Goal: Task Accomplishment & Management: Complete application form

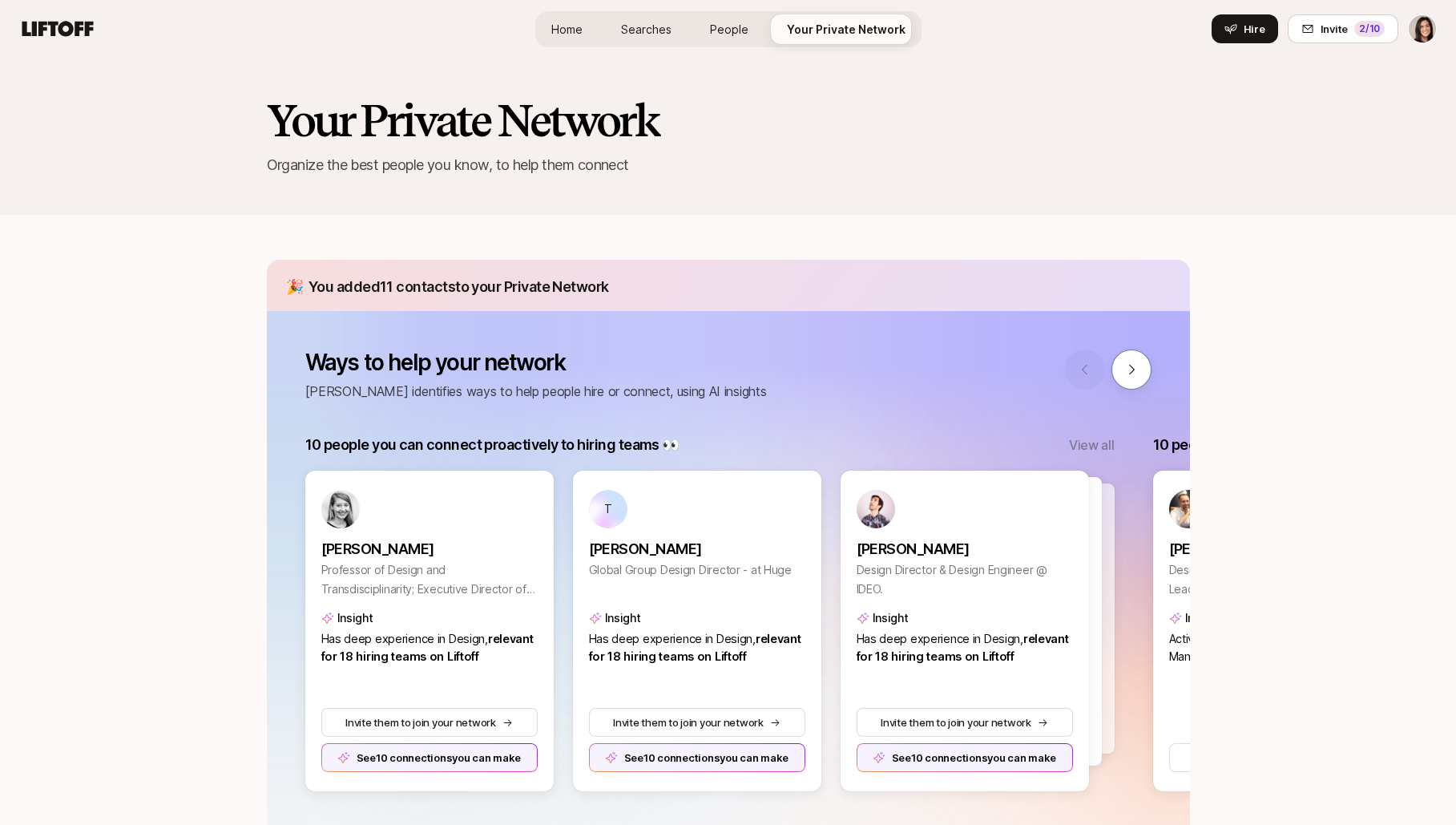
scroll to position [161, 0]
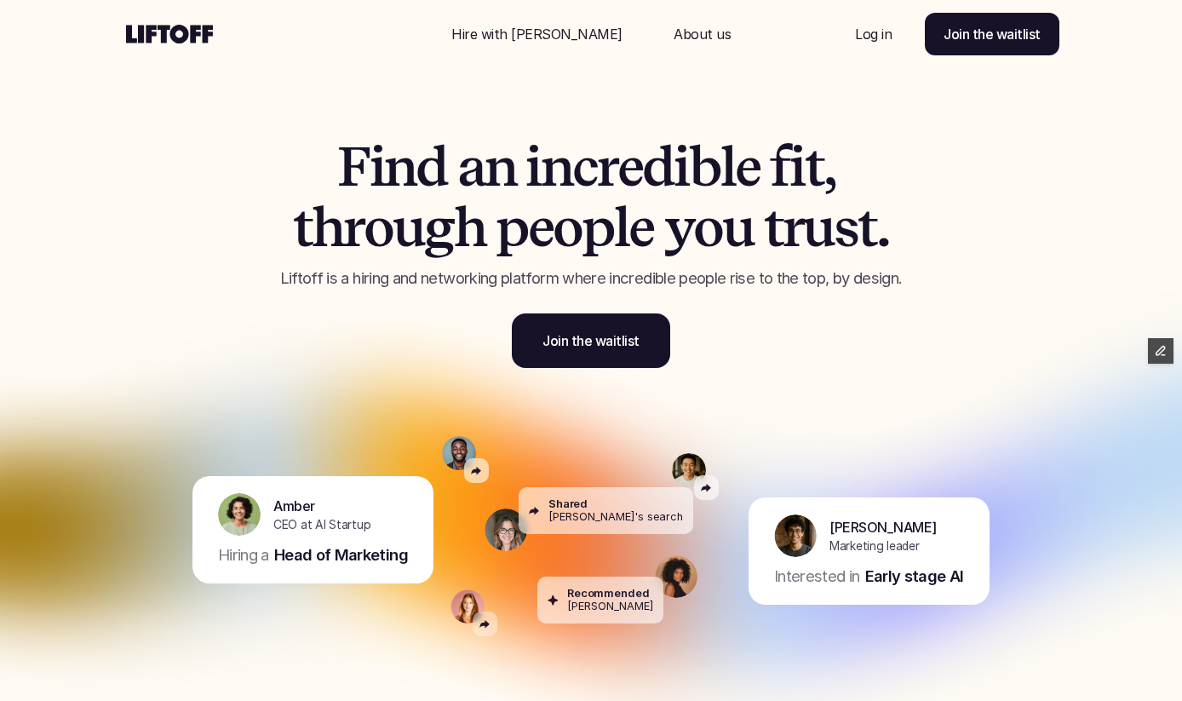
click at [551, 32] on p "Hire with Liftoff" at bounding box center [537, 34] width 171 height 20
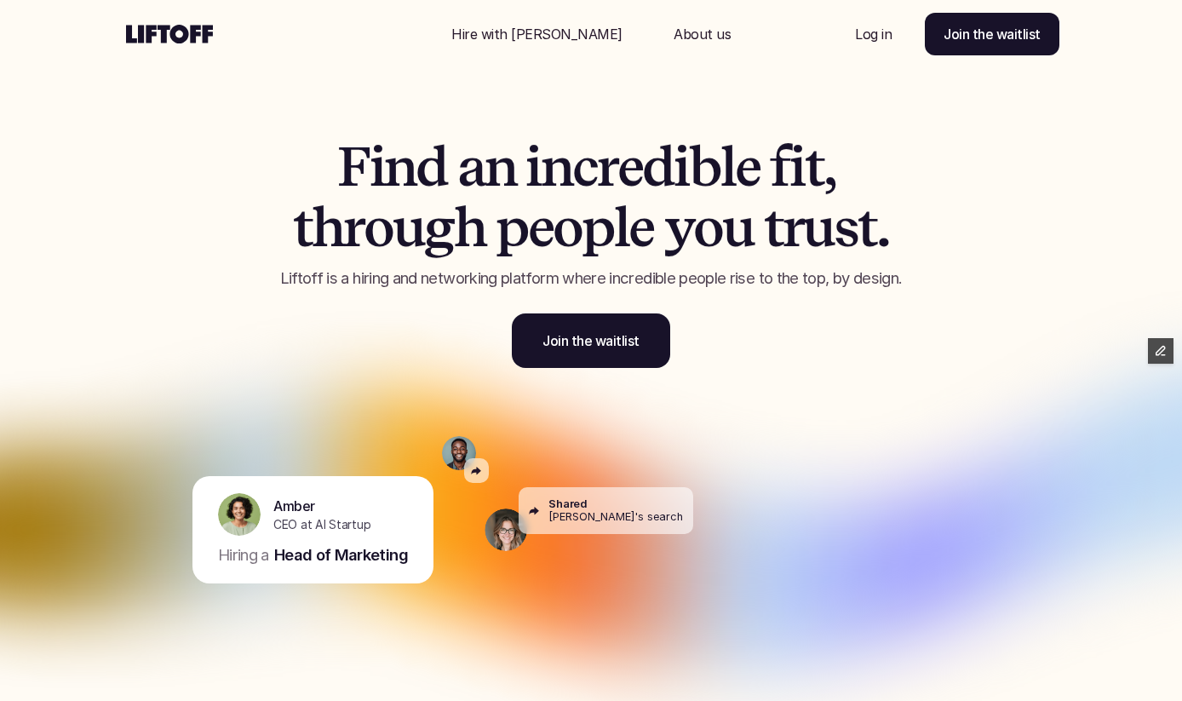
click at [642, 344] on link "Join the waitlist" at bounding box center [591, 341] width 158 height 55
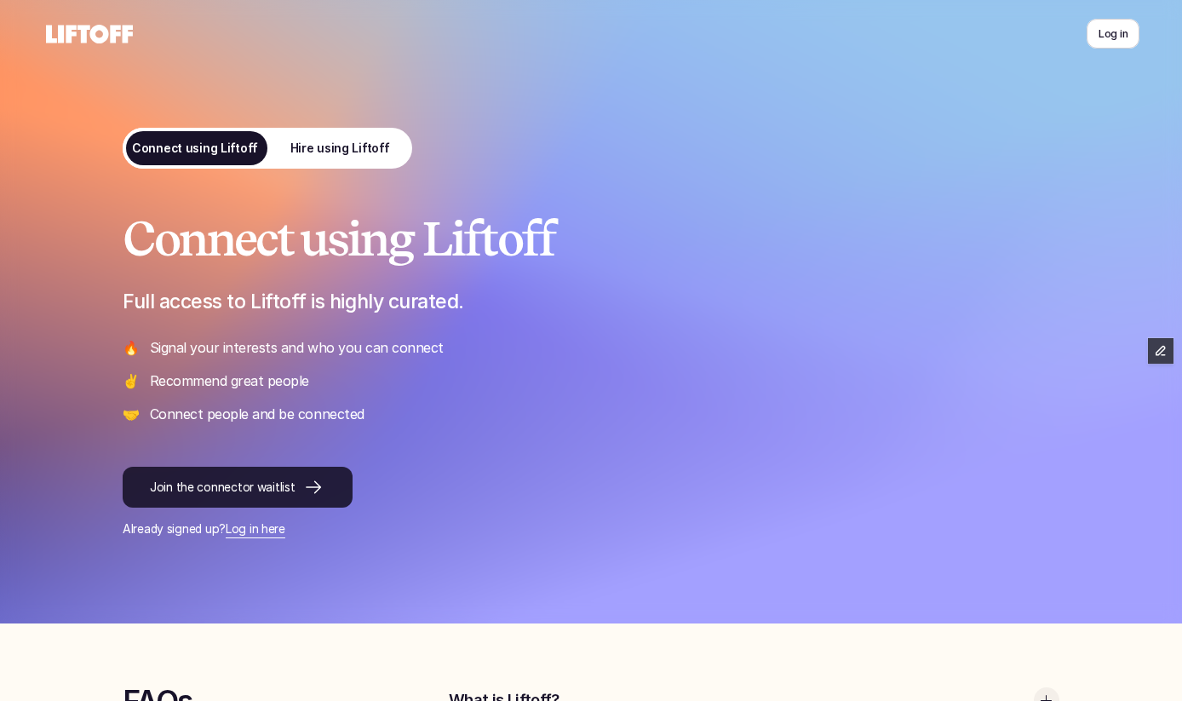
click at [225, 484] on p "Join the connector waitlist" at bounding box center [222, 488] width 145 height 18
click at [371, 125] on div "Connect using Liftoff Full access to Liftoff is highly curated. 🔥 Signal your i…" at bounding box center [591, 312] width 1022 height 624
click at [355, 152] on p "Hire using Liftoff" at bounding box center [341, 149] width 100 height 18
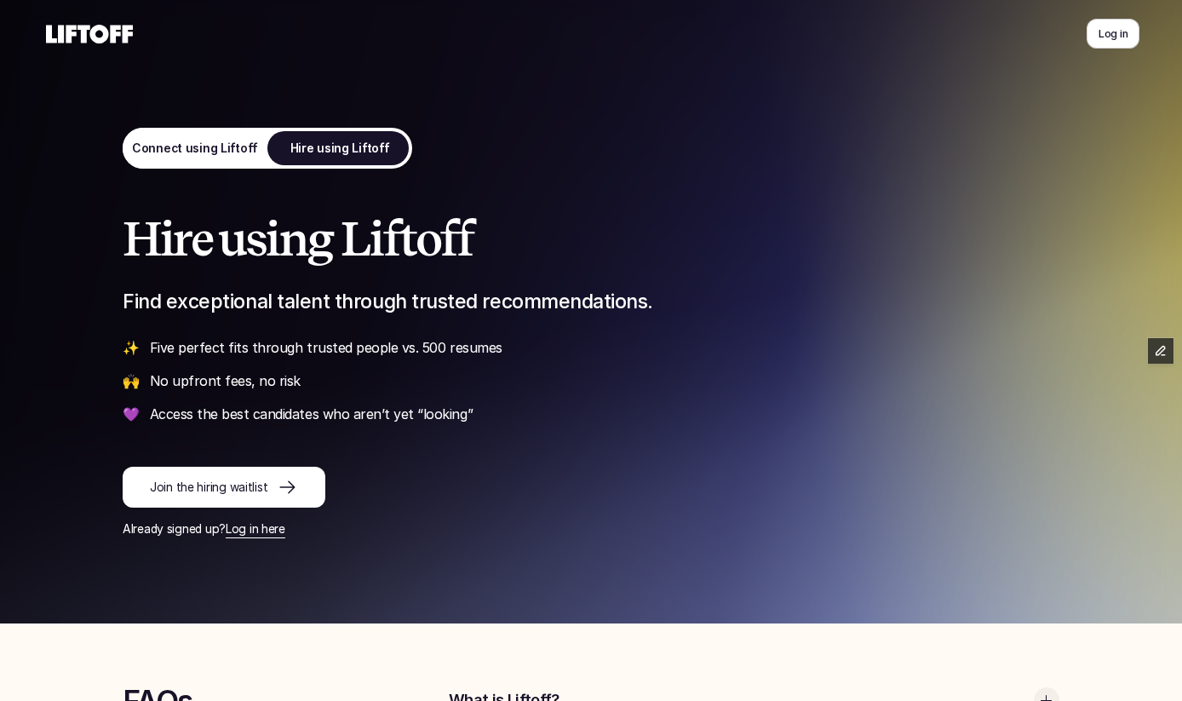
click at [179, 486] on p "Join the hiring waitlist" at bounding box center [209, 488] width 118 height 18
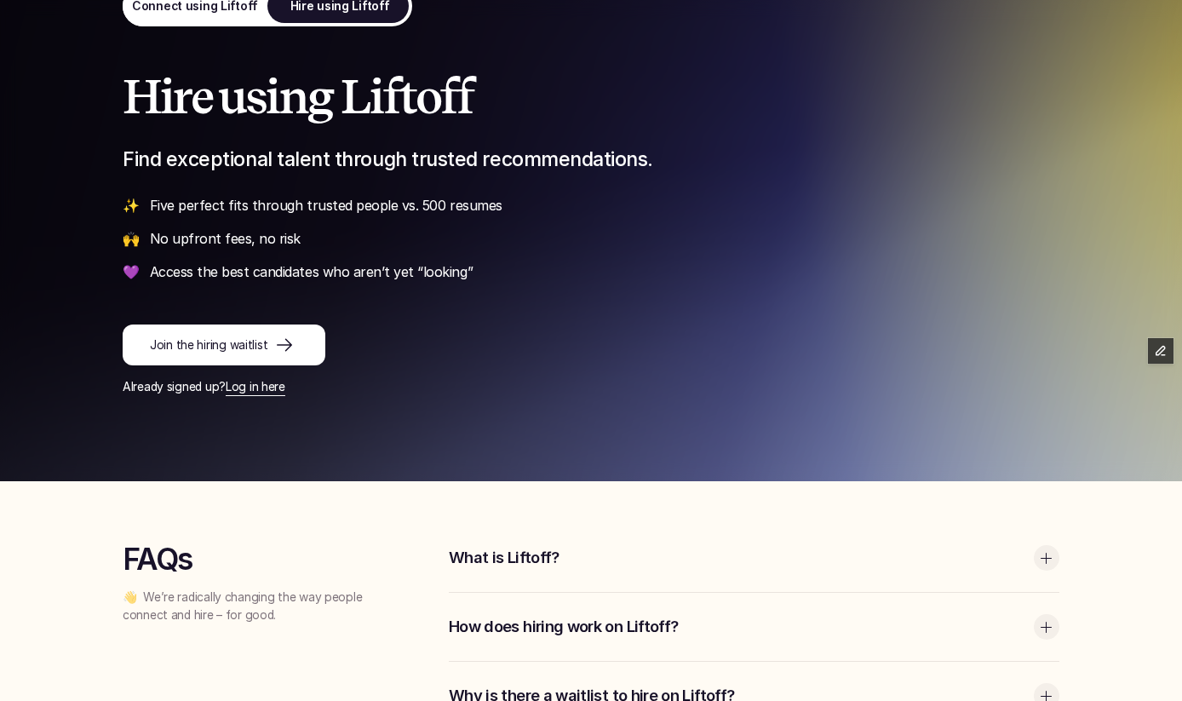
scroll to position [286, 0]
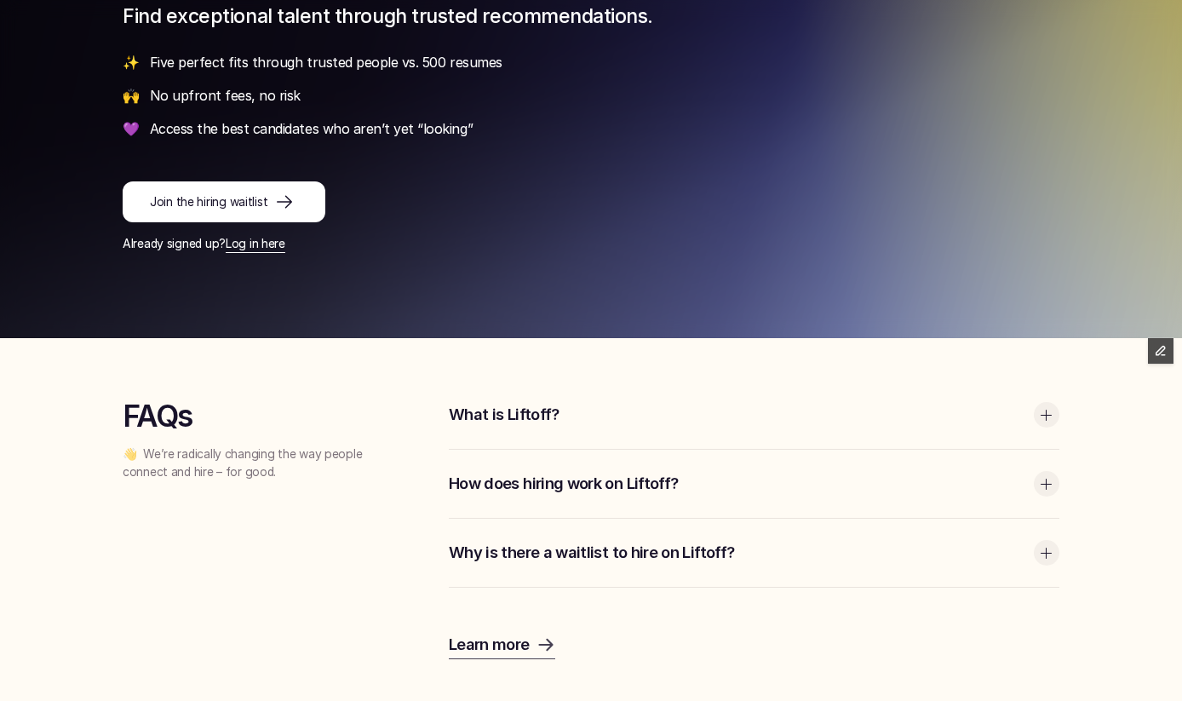
click at [525, 450] on div "How does hiring work on Liftoff?" at bounding box center [754, 484] width 611 height 68
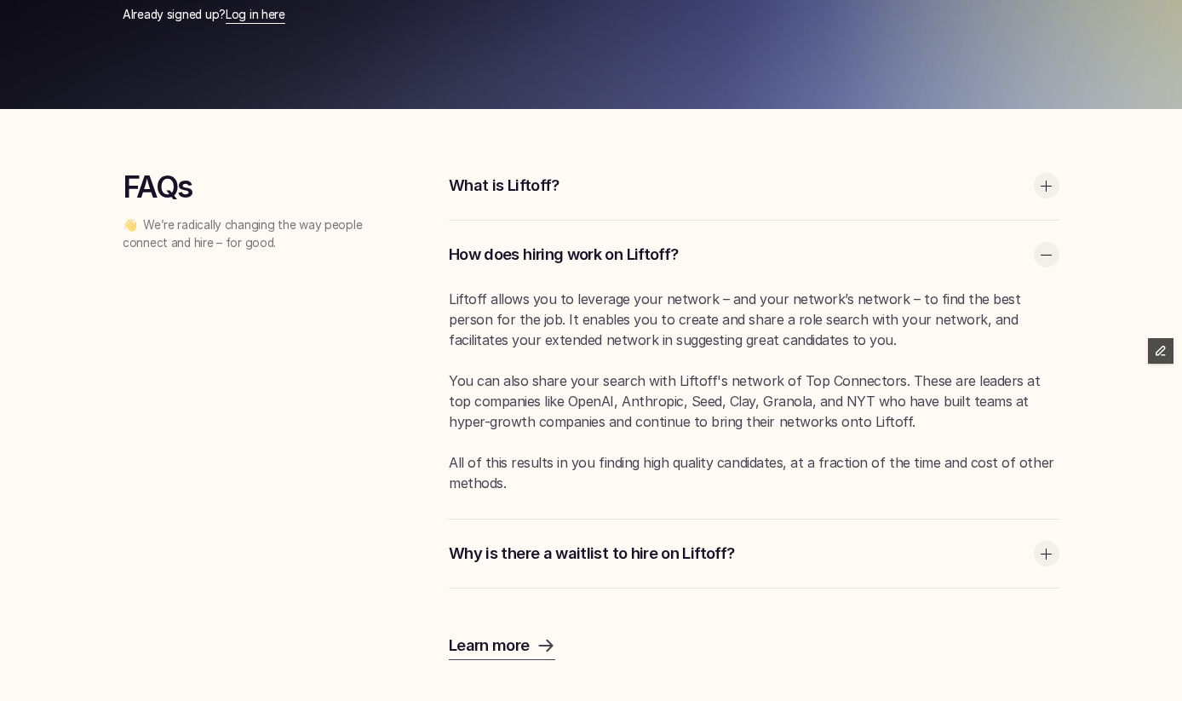
scroll to position [516, 0]
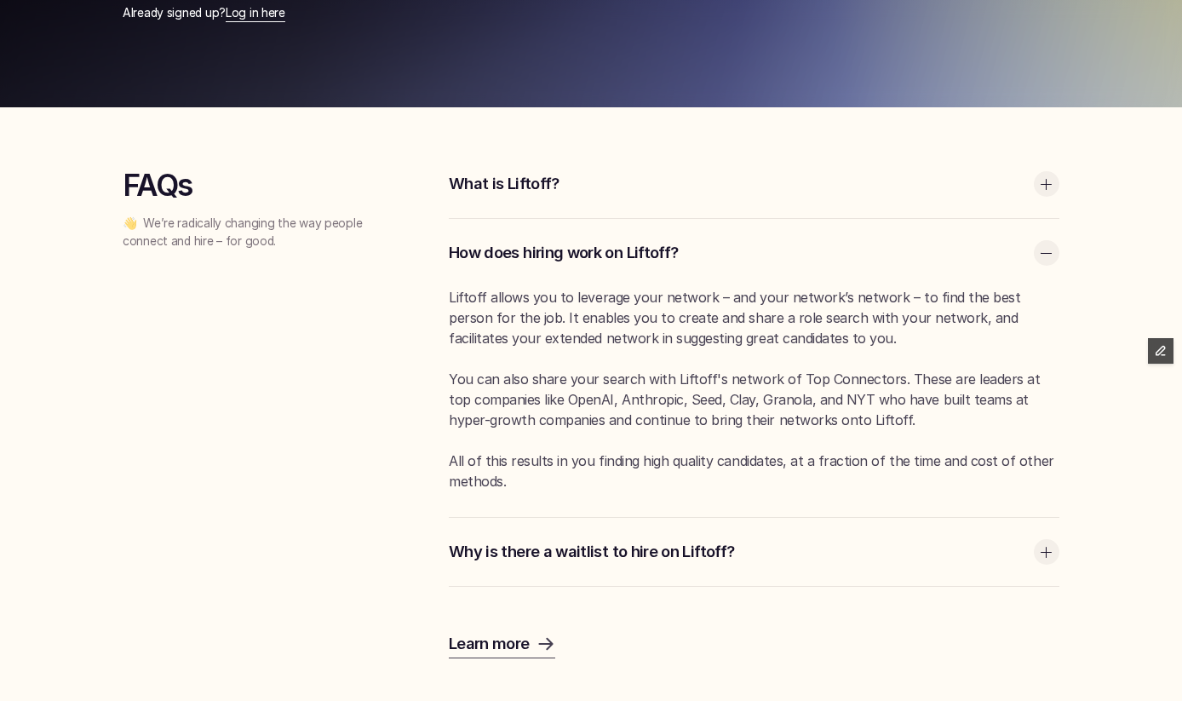
click at [512, 193] on p "What is Liftoff?" at bounding box center [737, 184] width 577 height 22
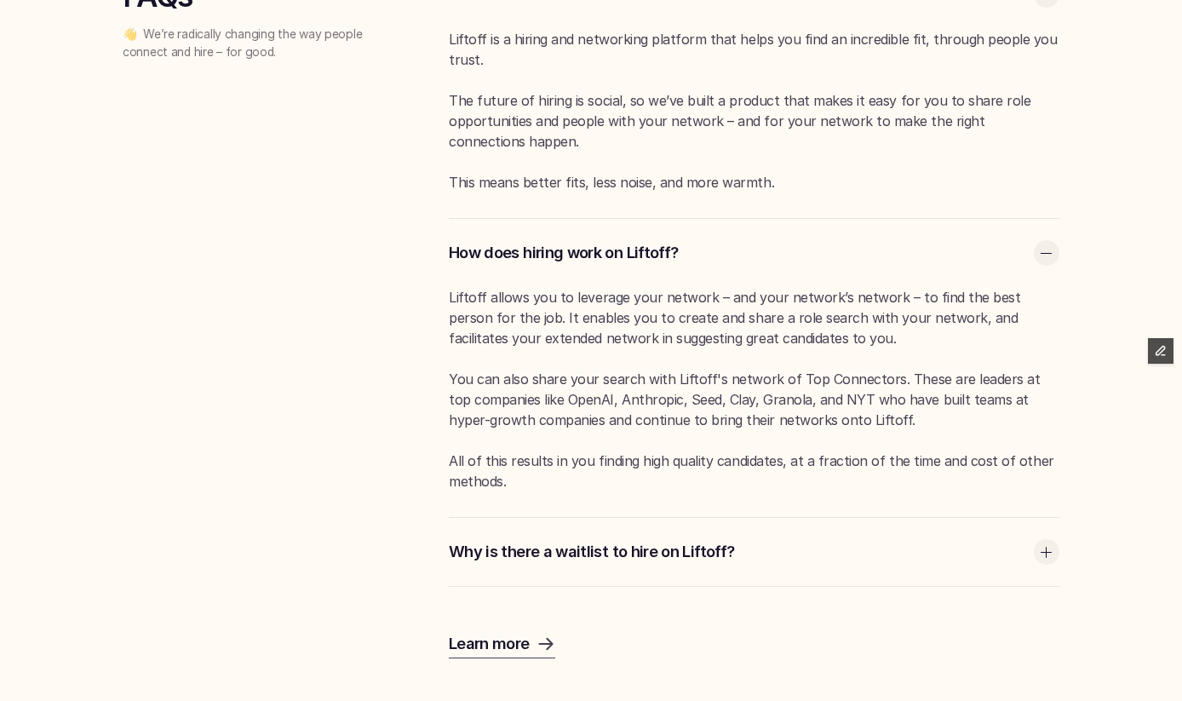
scroll to position [0, 0]
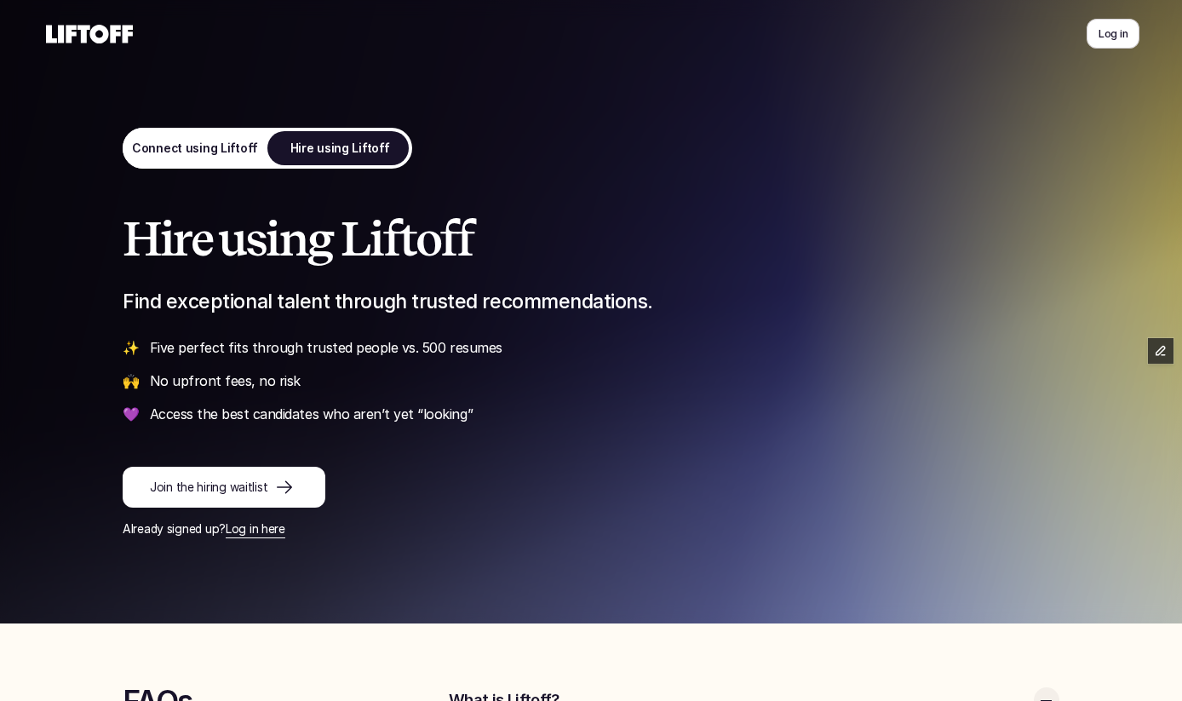
click at [206, 152] on p "Connect using Liftoff" at bounding box center [195, 149] width 126 height 18
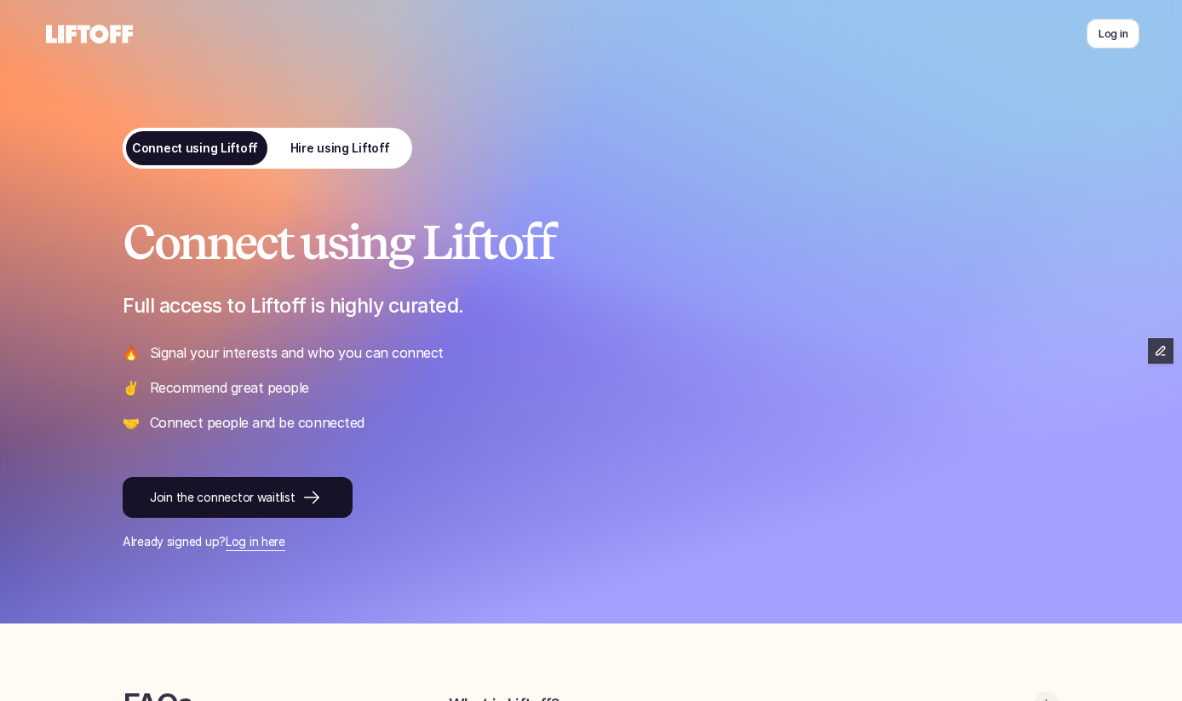
scroll to position [355, 0]
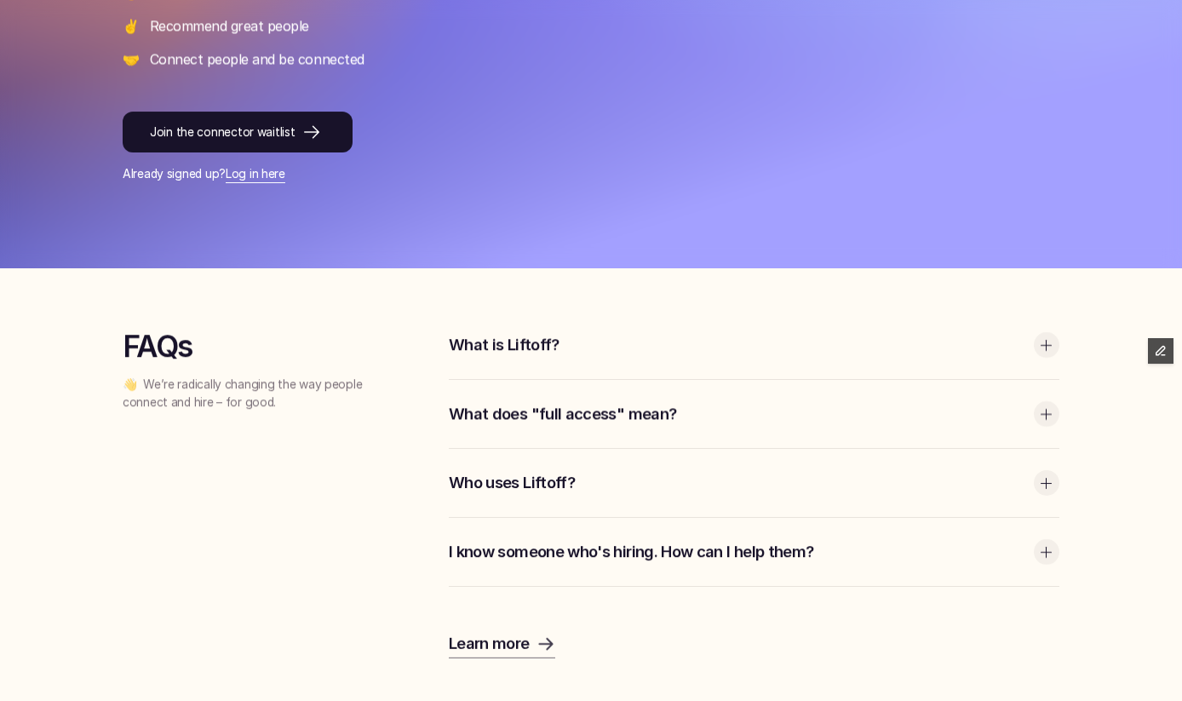
click at [483, 394] on div "What does "full access" mean?" at bounding box center [754, 414] width 611 height 68
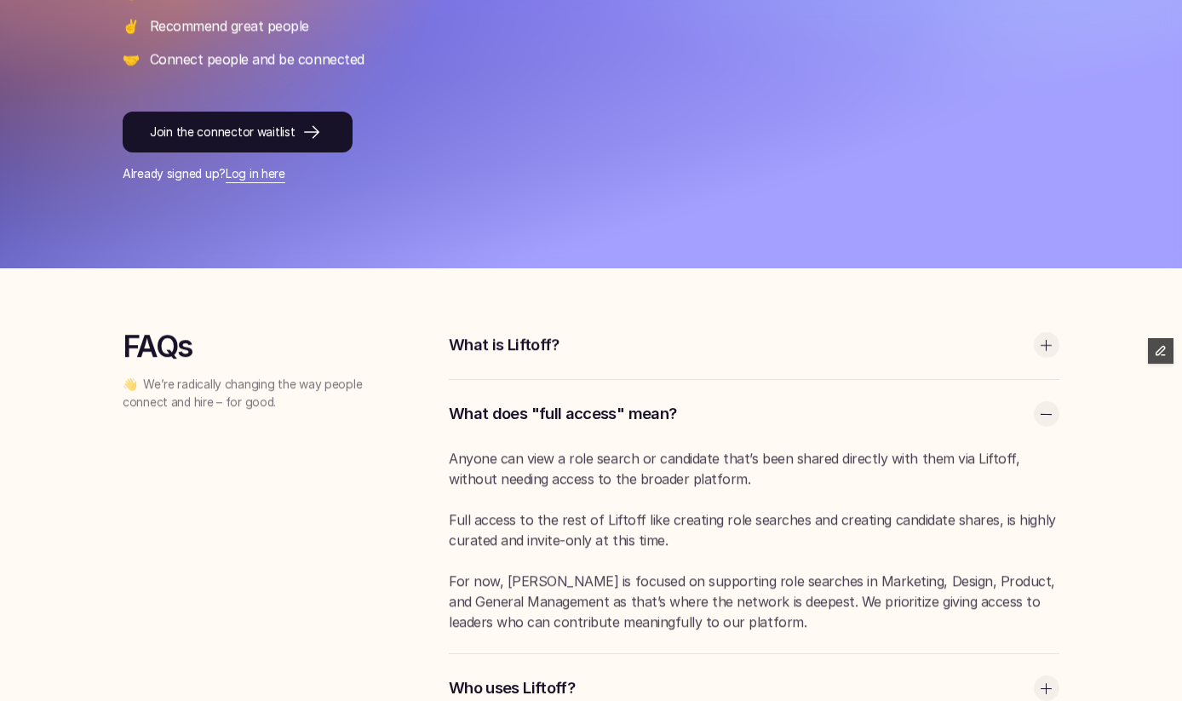
click at [515, 350] on p "What is Liftoff?" at bounding box center [737, 345] width 577 height 22
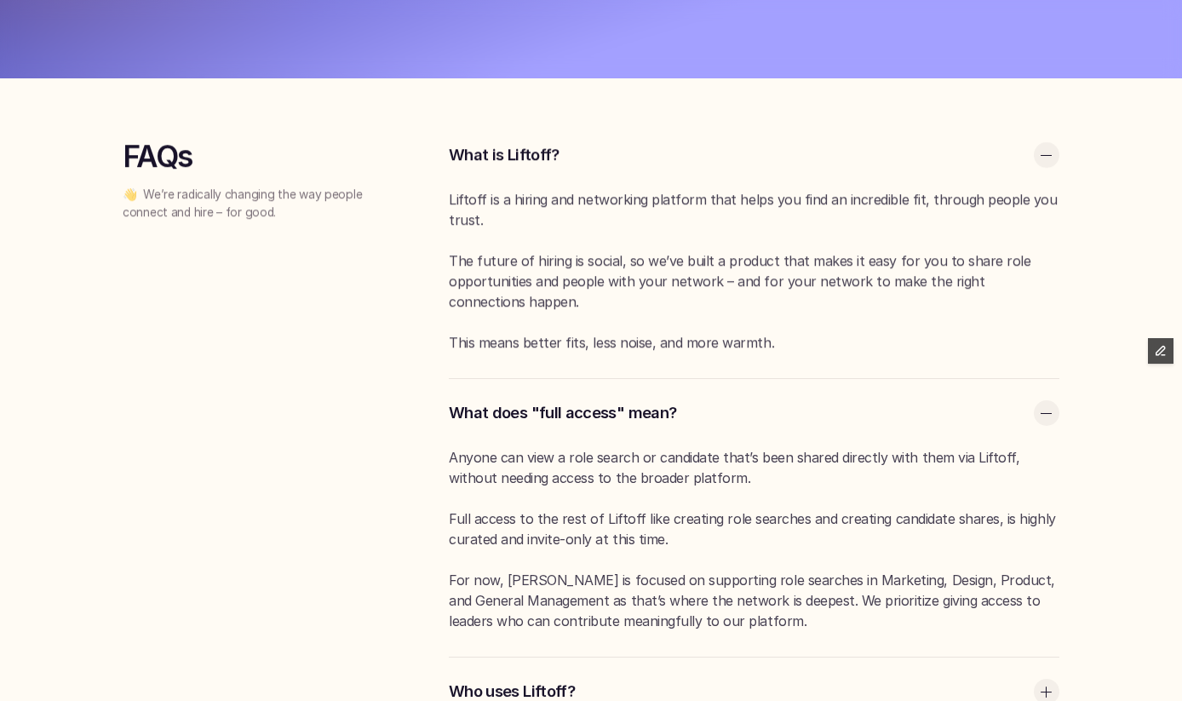
scroll to position [527, 0]
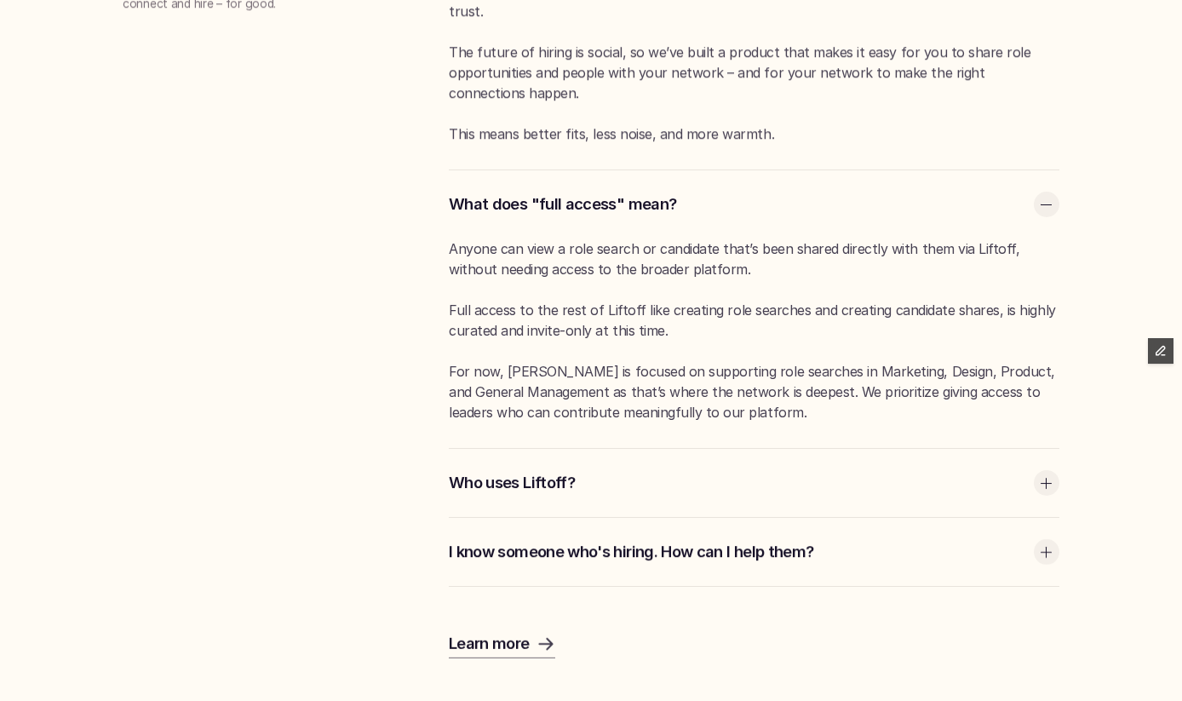
click at [492, 483] on p "Who uses Liftoff?" at bounding box center [737, 483] width 577 height 22
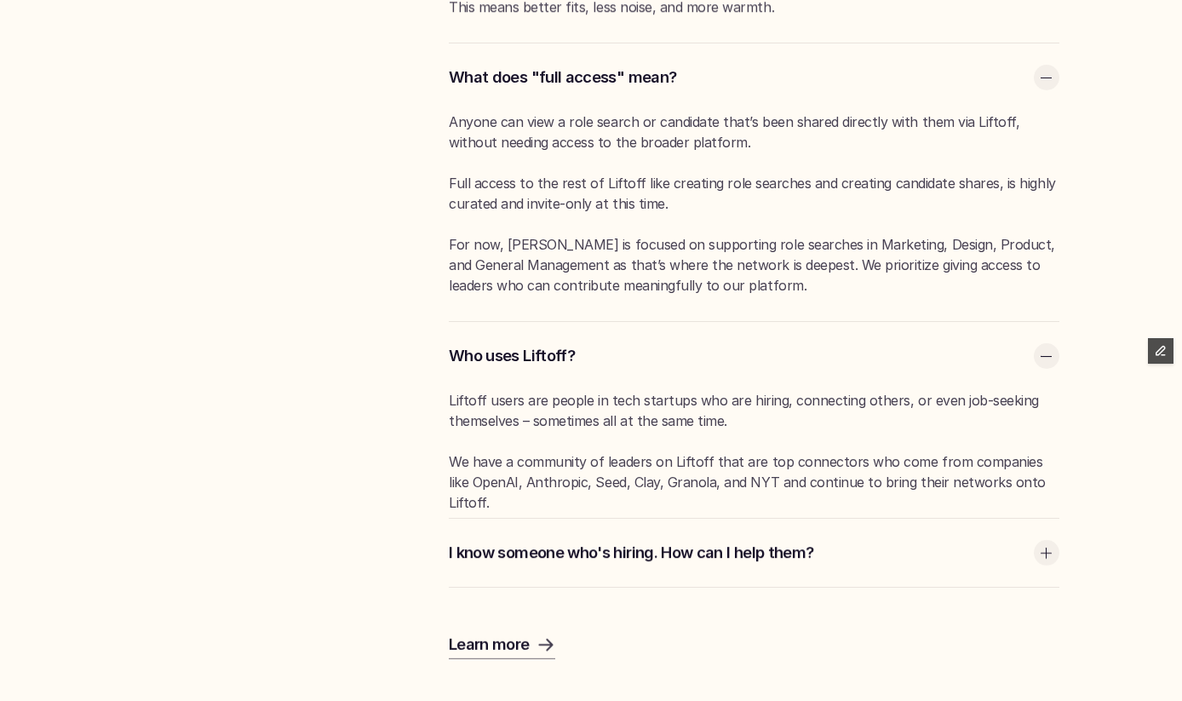
scroll to position [882, 0]
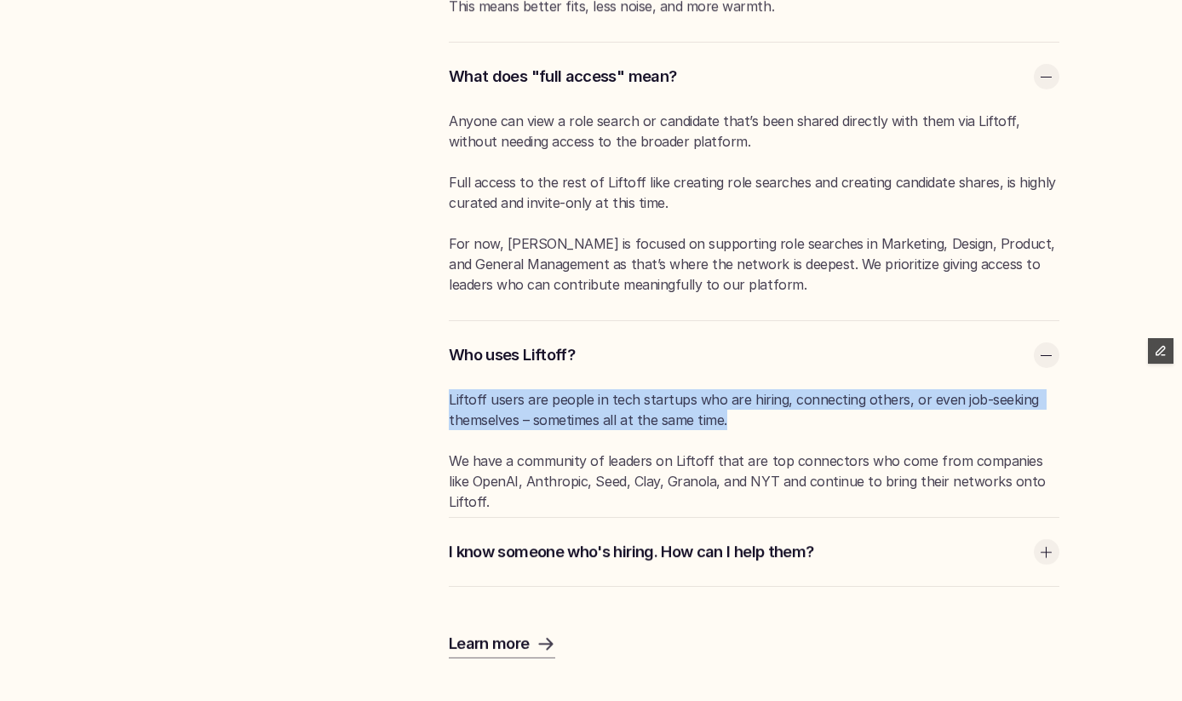
drag, startPoint x: 431, startPoint y: 395, endPoint x: 727, endPoint y: 411, distance: 296.1
click at [727, 411] on section "FAQs 👋 We’re radically changing the way people connect and hire – for good. Wha…" at bounding box center [591, 221] width 937 height 874
copy p "Liftoff users are people in tech startups who are hiring, connecting others, or…"
click at [537, 402] on p "Liftoff users are people in tech startups who are hiring, connecting others, or…" at bounding box center [754, 409] width 611 height 41
drag, startPoint x: 693, startPoint y: 398, endPoint x: 733, endPoint y: 425, distance: 48.4
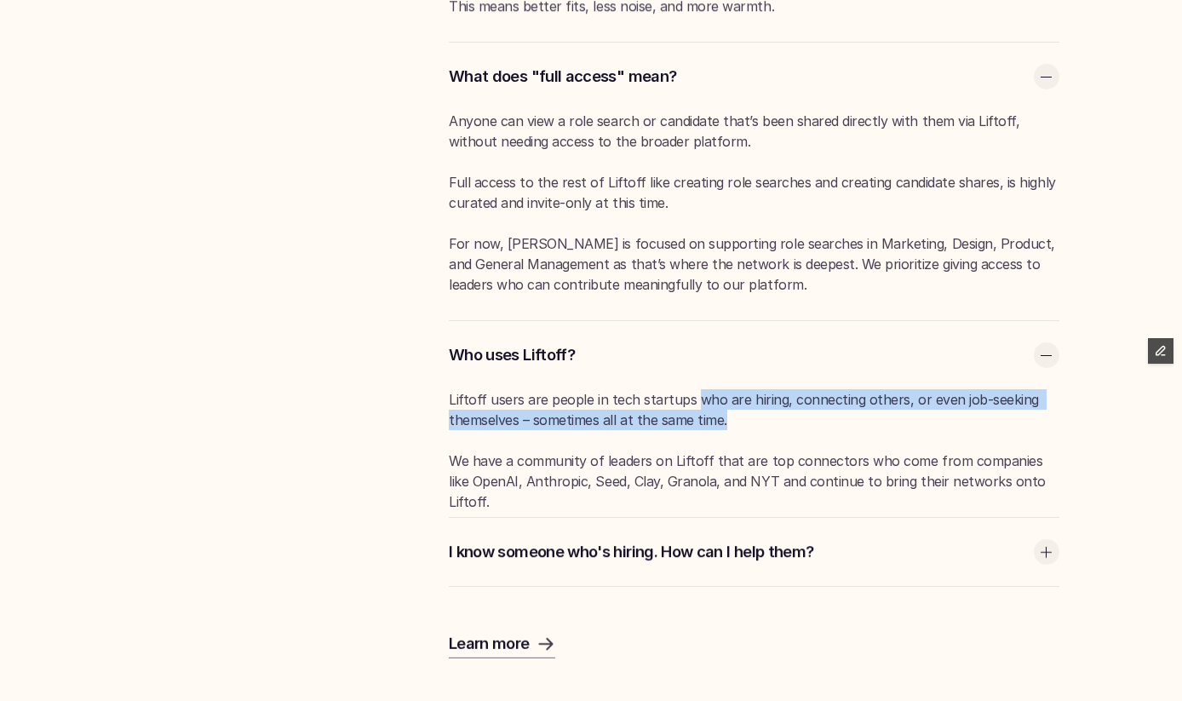
click at [733, 425] on p "Liftoff users are people in tech startups who are hiring, connecting others, or…" at bounding box center [754, 409] width 611 height 41
copy p "who are hiring, connecting others, or even job-seeking themselves – sometimes a…"
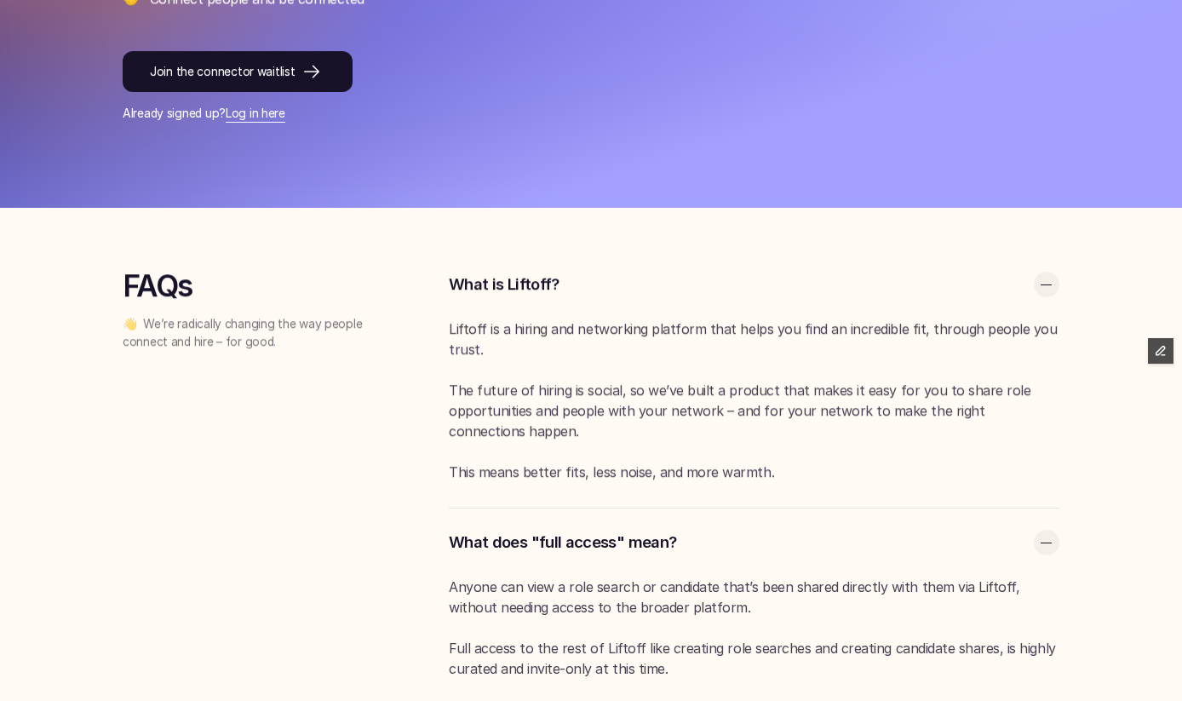
scroll to position [152, 0]
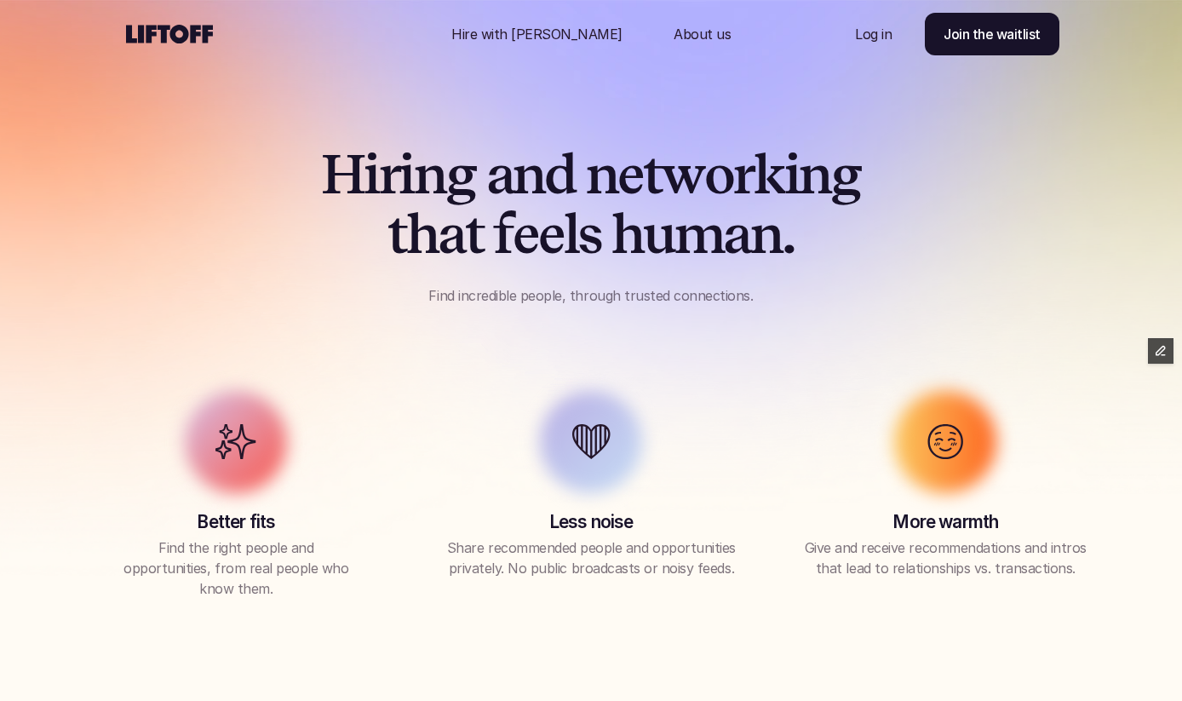
click at [674, 34] on p "About us" at bounding box center [702, 34] width 57 height 20
click at [167, 41] on icon at bounding box center [170, 33] width 94 height 27
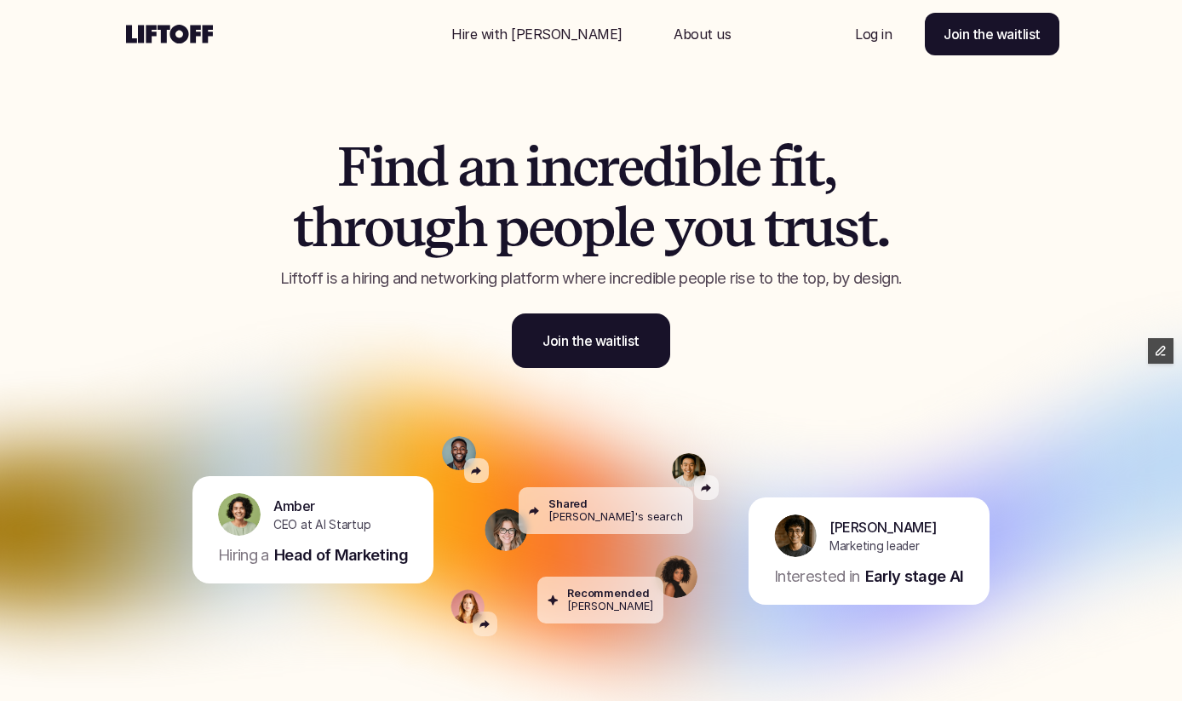
click at [176, 36] on icon at bounding box center [170, 33] width 94 height 27
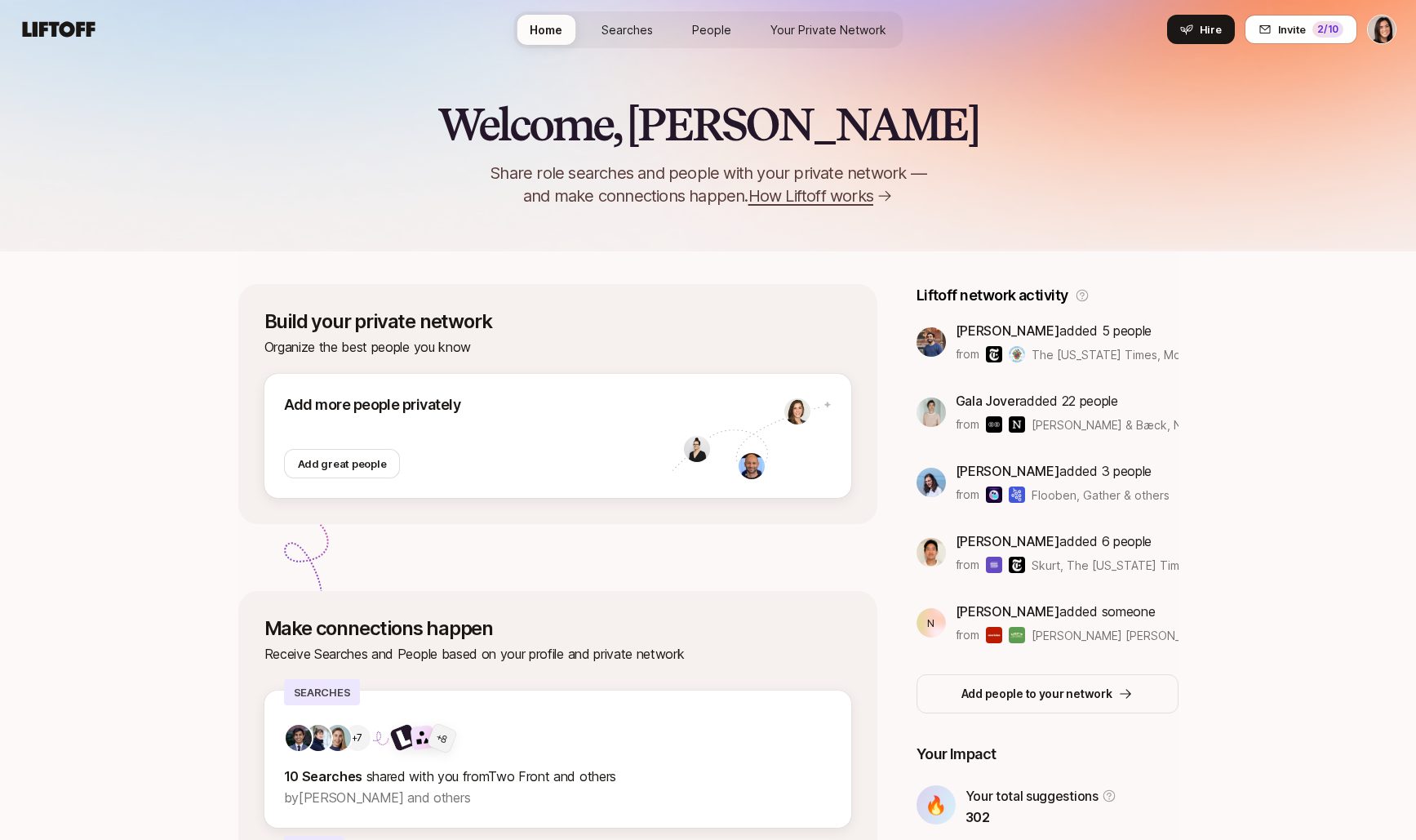
click at [578, 188] on p "Share role searches and people with your private network — and make connections…" at bounding box center [708, 185] width 490 height 46
drag, startPoint x: 601, startPoint y: 199, endPoint x: 483, endPoint y: 174, distance: 120.6
click at [483, 174] on p "Share role searches and people with your private network — and make connections…" at bounding box center [708, 185] width 490 height 46
copy p "Share role searches and people with your private network — and make connections…"
click at [655, 182] on p "Share role searches and people with your private network — and make connections…" at bounding box center [708, 185] width 490 height 46
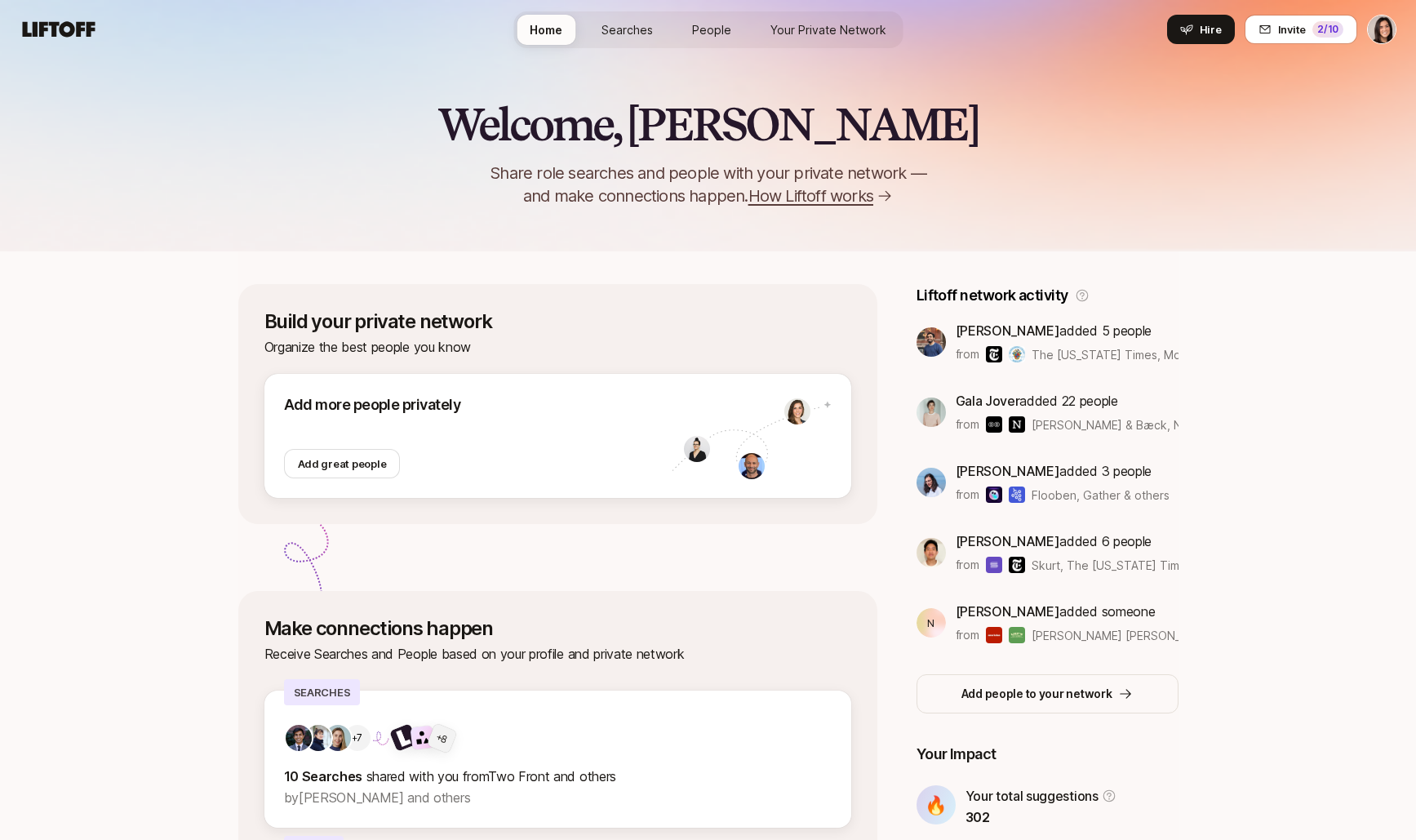
drag, startPoint x: 747, startPoint y: 205, endPoint x: 494, endPoint y: 176, distance: 254.7
click at [494, 176] on p "Share role searches and people with your private network — and make connections…" at bounding box center [708, 185] width 490 height 46
copy p "Share role searches and people with your private network — and make connections…"
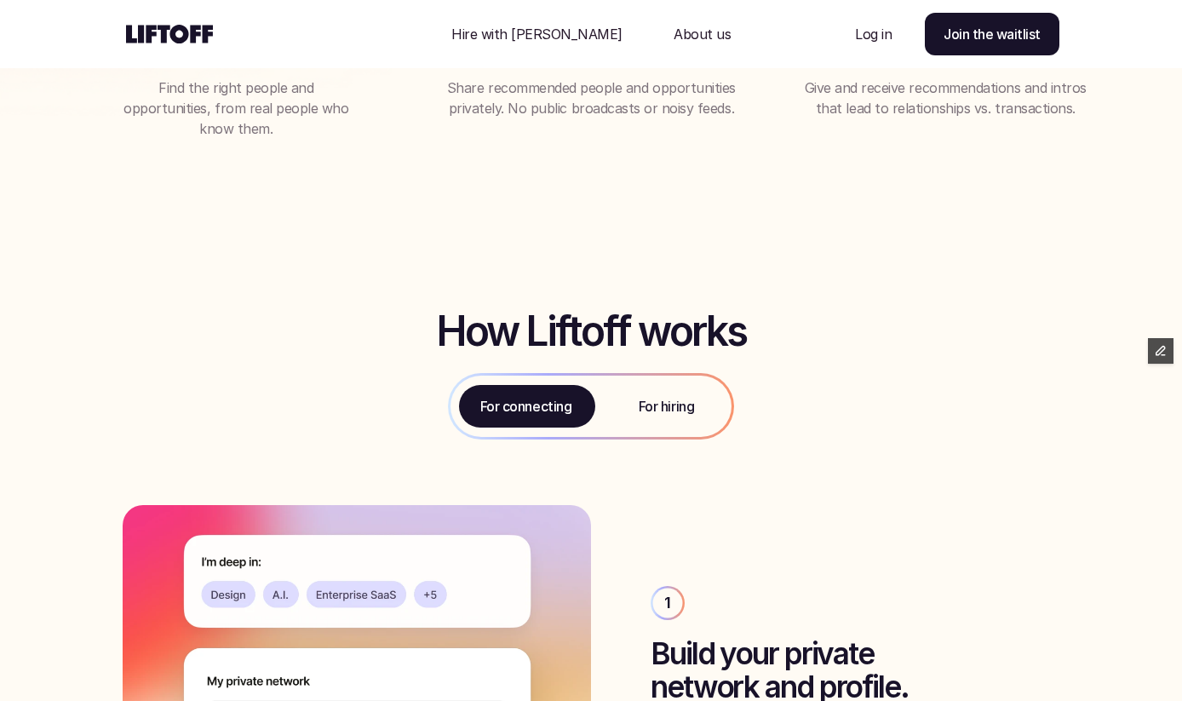
scroll to position [498, 0]
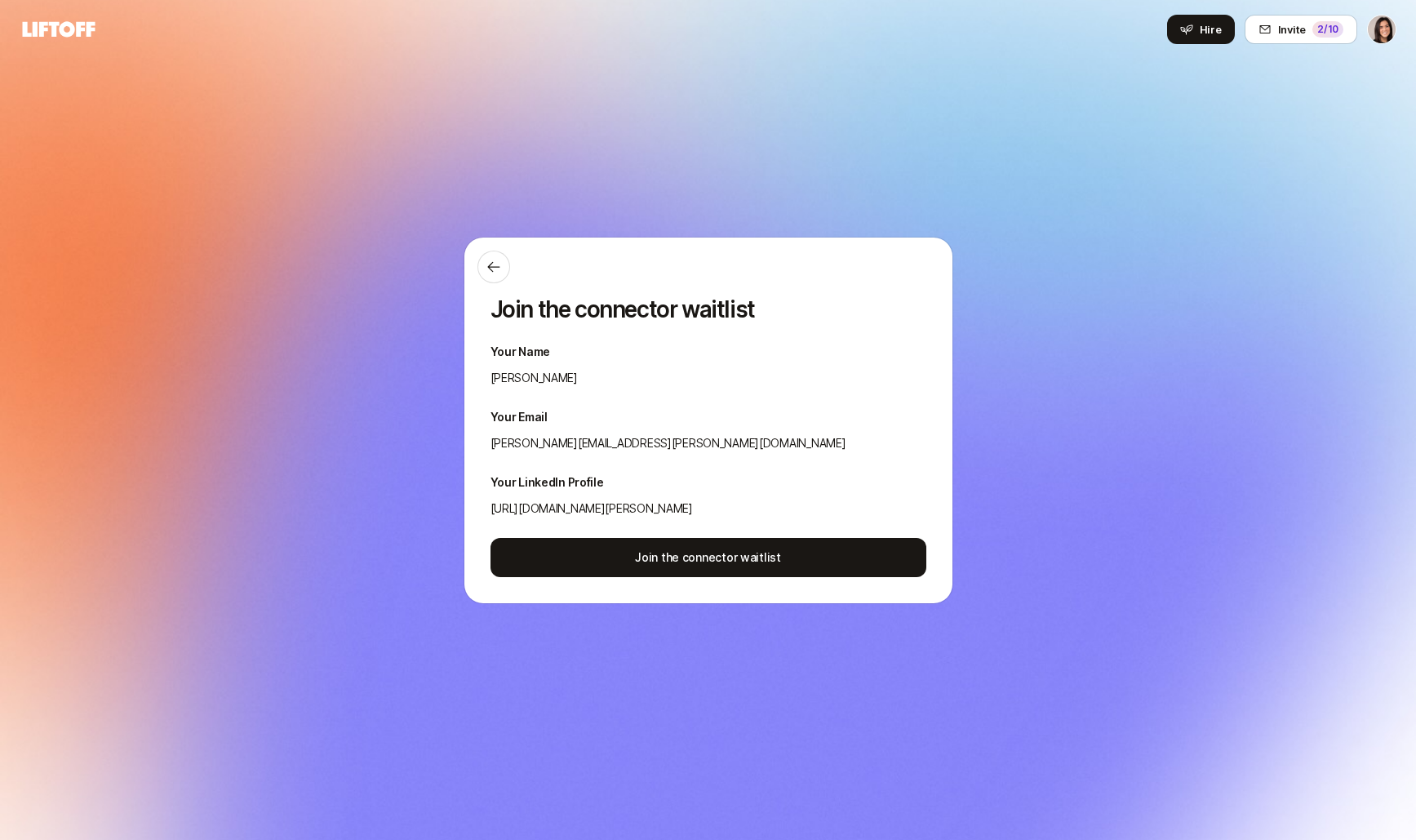
click at [315, 141] on div "Join the connector waitlist Your Name Eleanor Morgan Your Email eleanor.morgan@…" at bounding box center [708, 420] width 1416 height 748
click at [482, 261] on button at bounding box center [493, 267] width 33 height 33
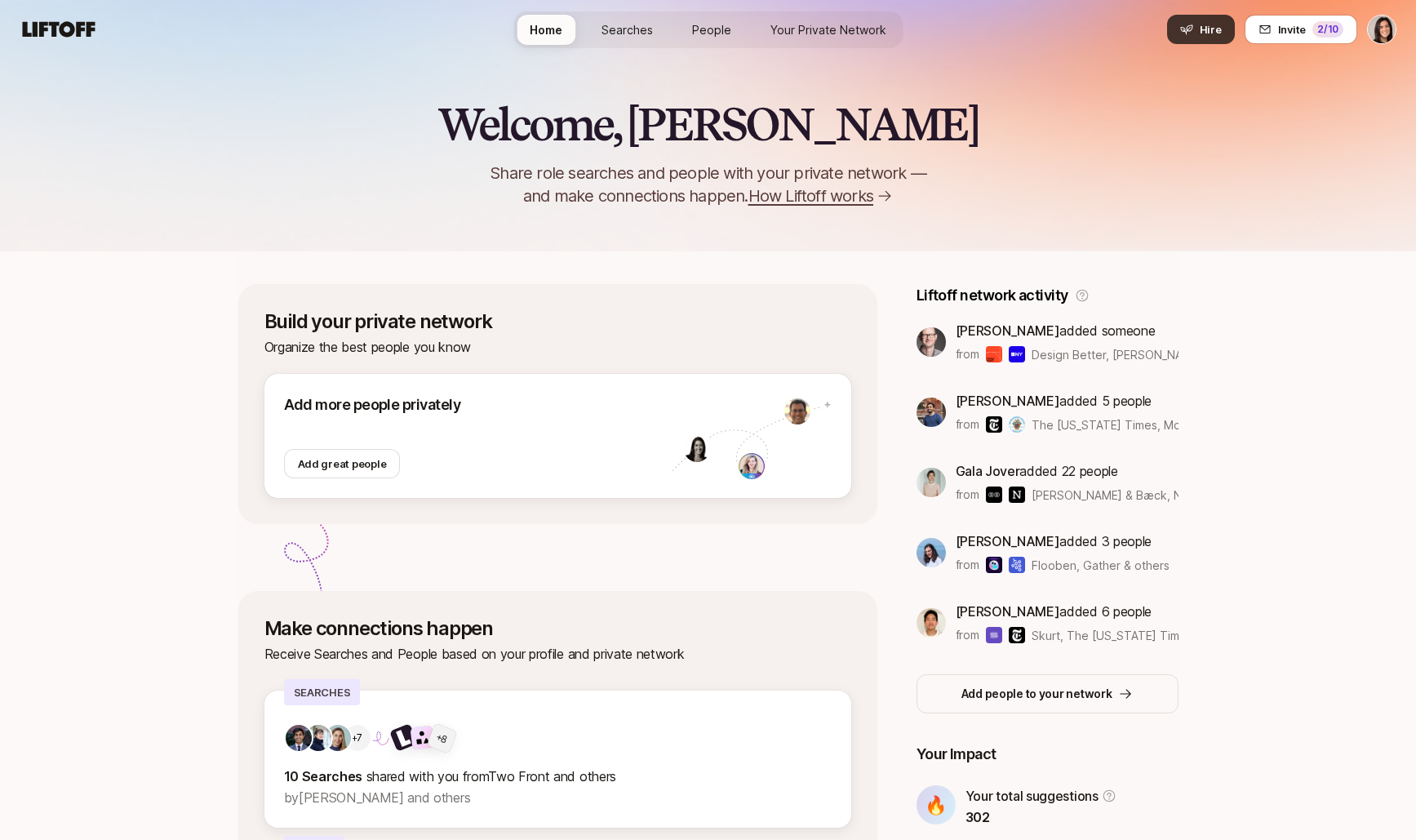
click at [1207, 25] on span "Hire" at bounding box center [1210, 29] width 22 height 16
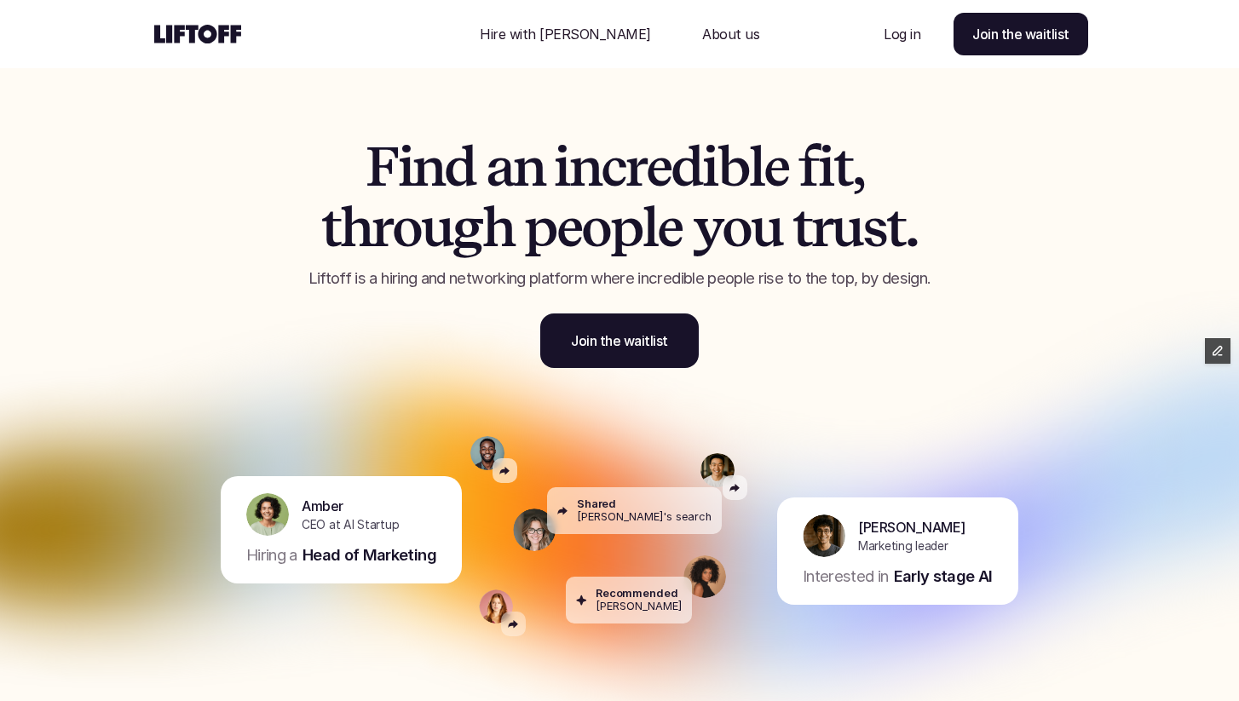
scroll to position [3565, 0]
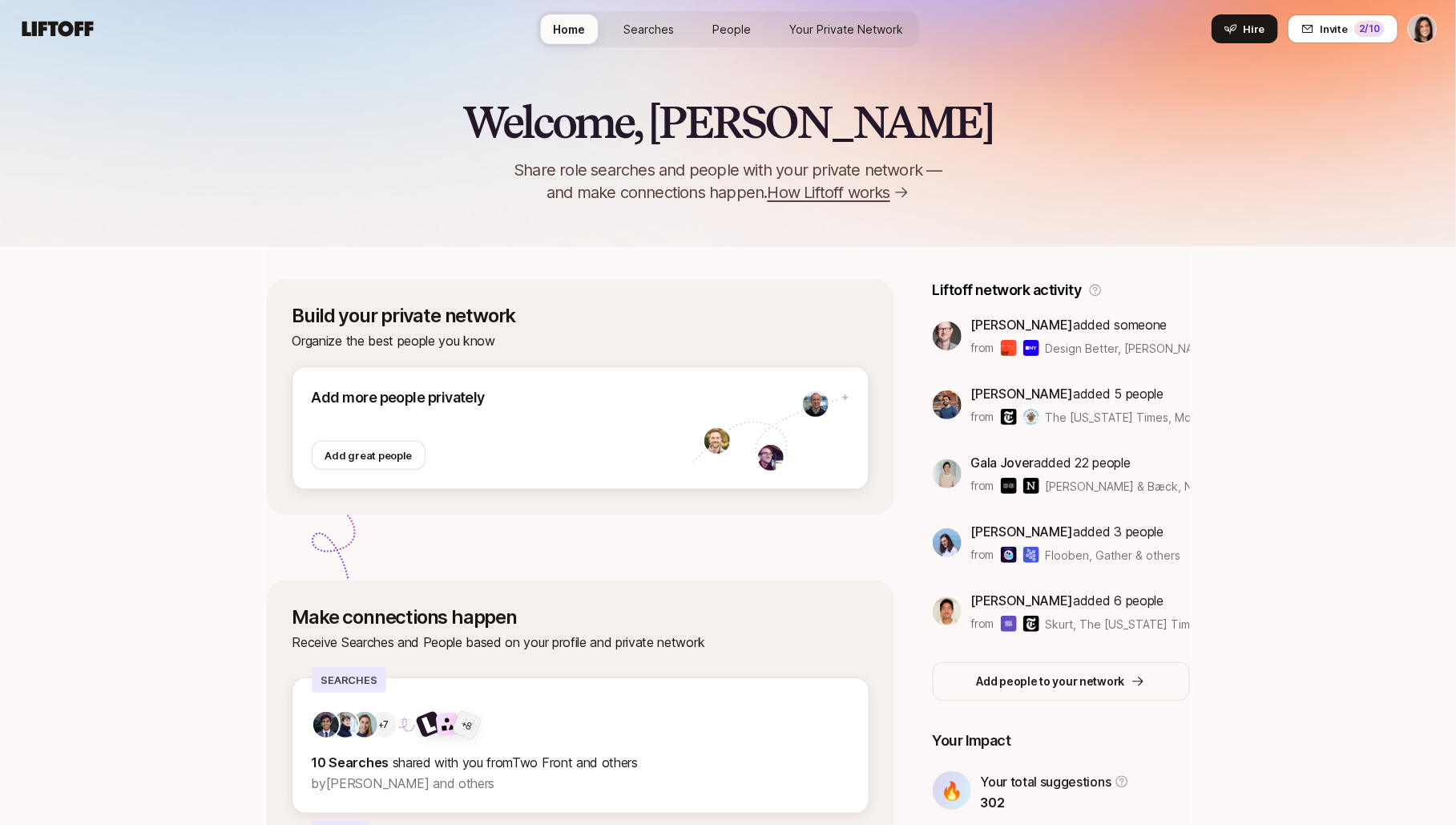
click at [1260, 87] on div "Welcome, Eleanor 👋 Share role searches and people with your private network — a…" at bounding box center [728, 123] width 1456 height 246
click at [1246, 26] on button "Hire" at bounding box center [1244, 28] width 67 height 29
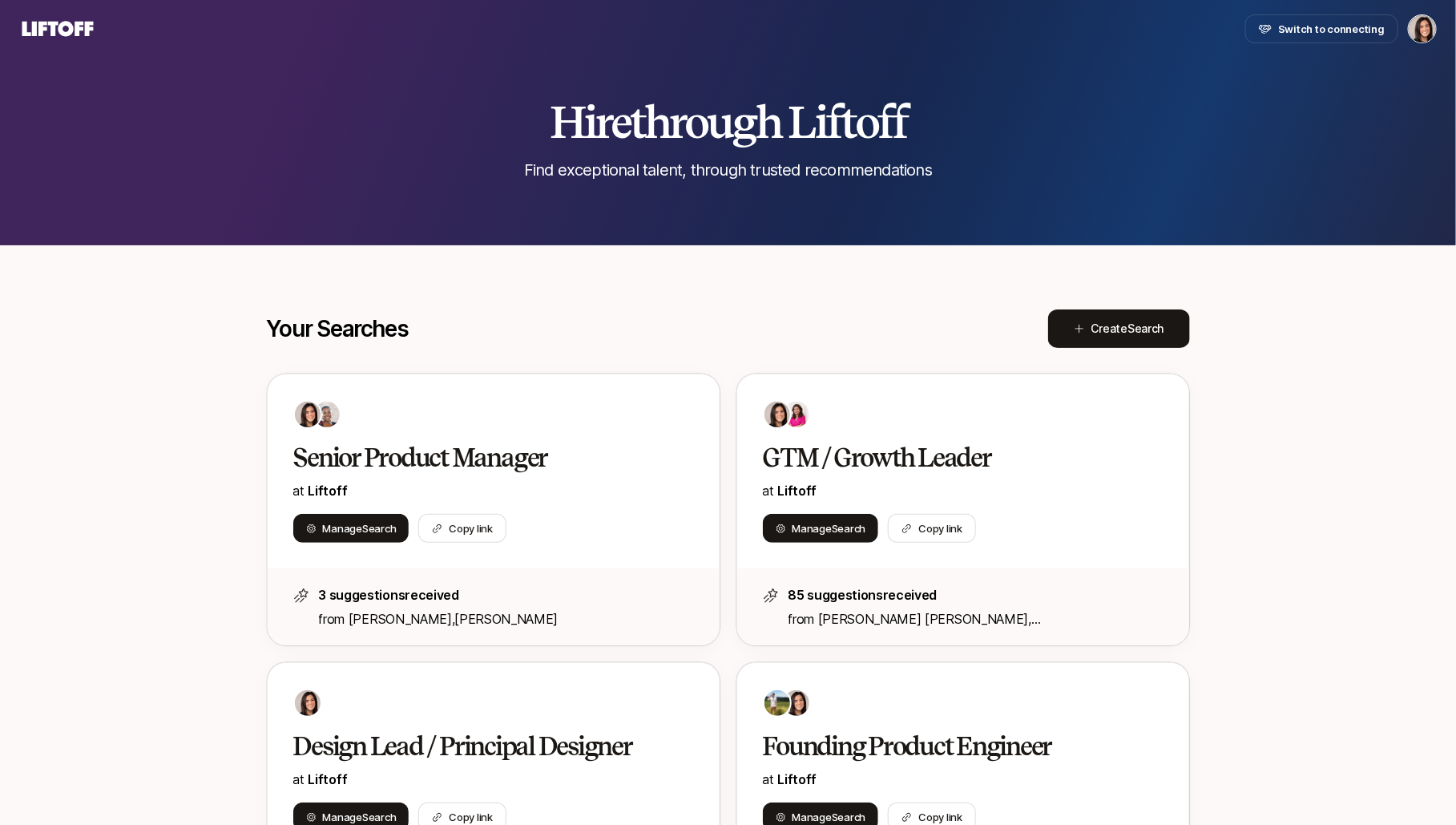
click at [1131, 335] on span "Create Search" at bounding box center [1128, 328] width 73 height 19
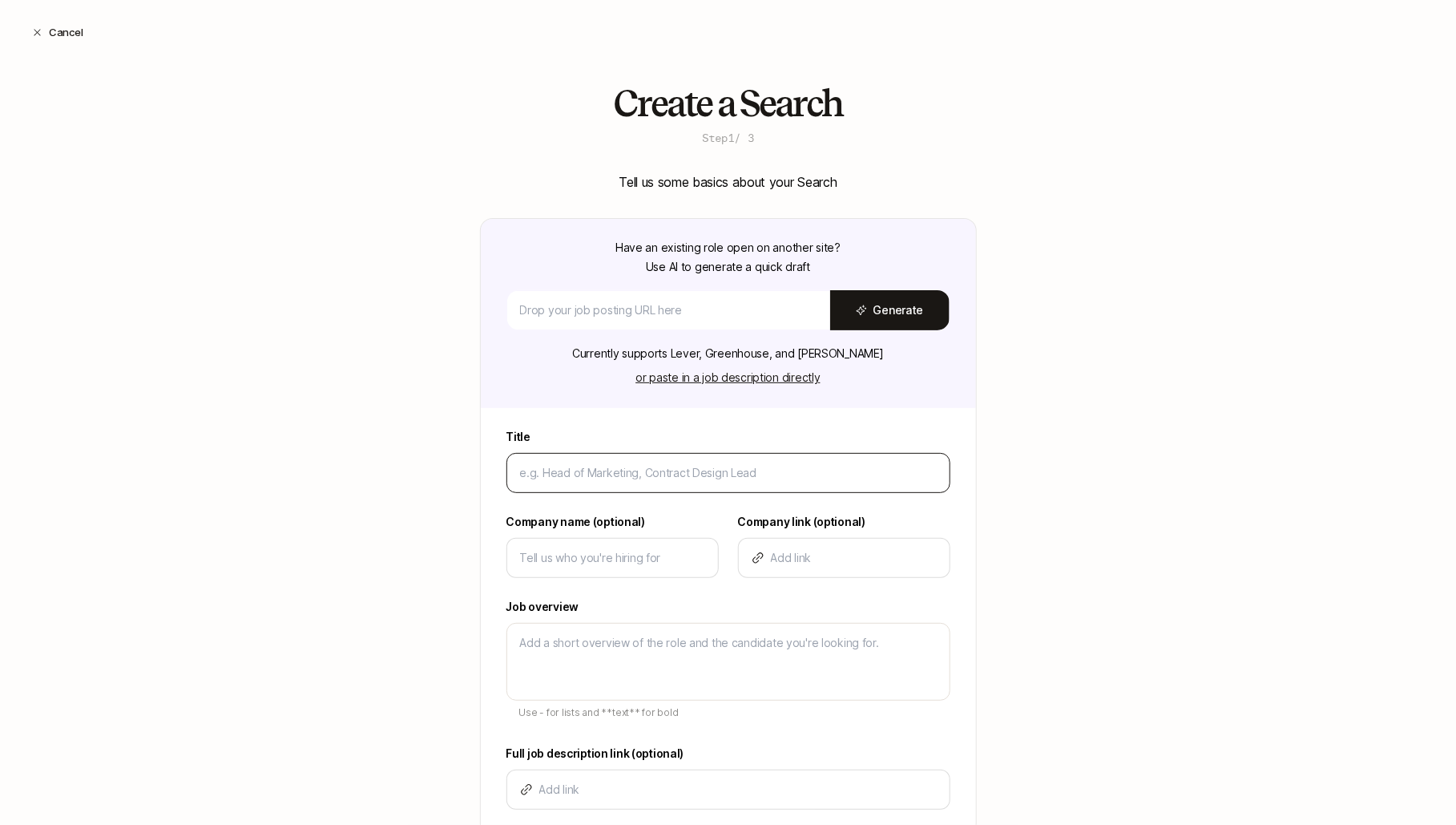
click at [545, 478] on input at bounding box center [728, 472] width 417 height 19
type input "D"
type textarea "x"
type input "De"
type textarea "x"
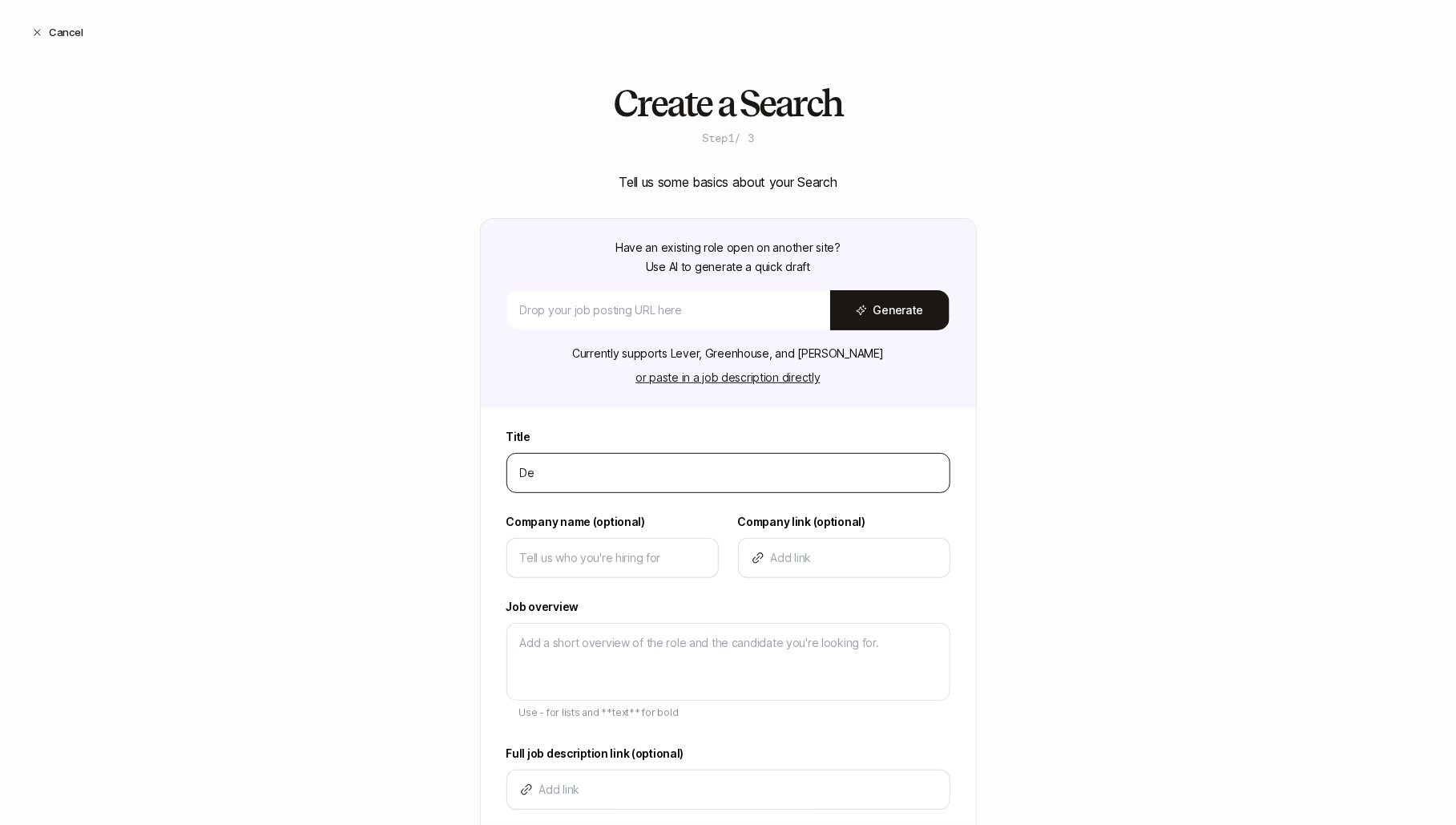
type input "Des"
type textarea "x"
type input "Desg"
type textarea "x"
type input "Desgi"
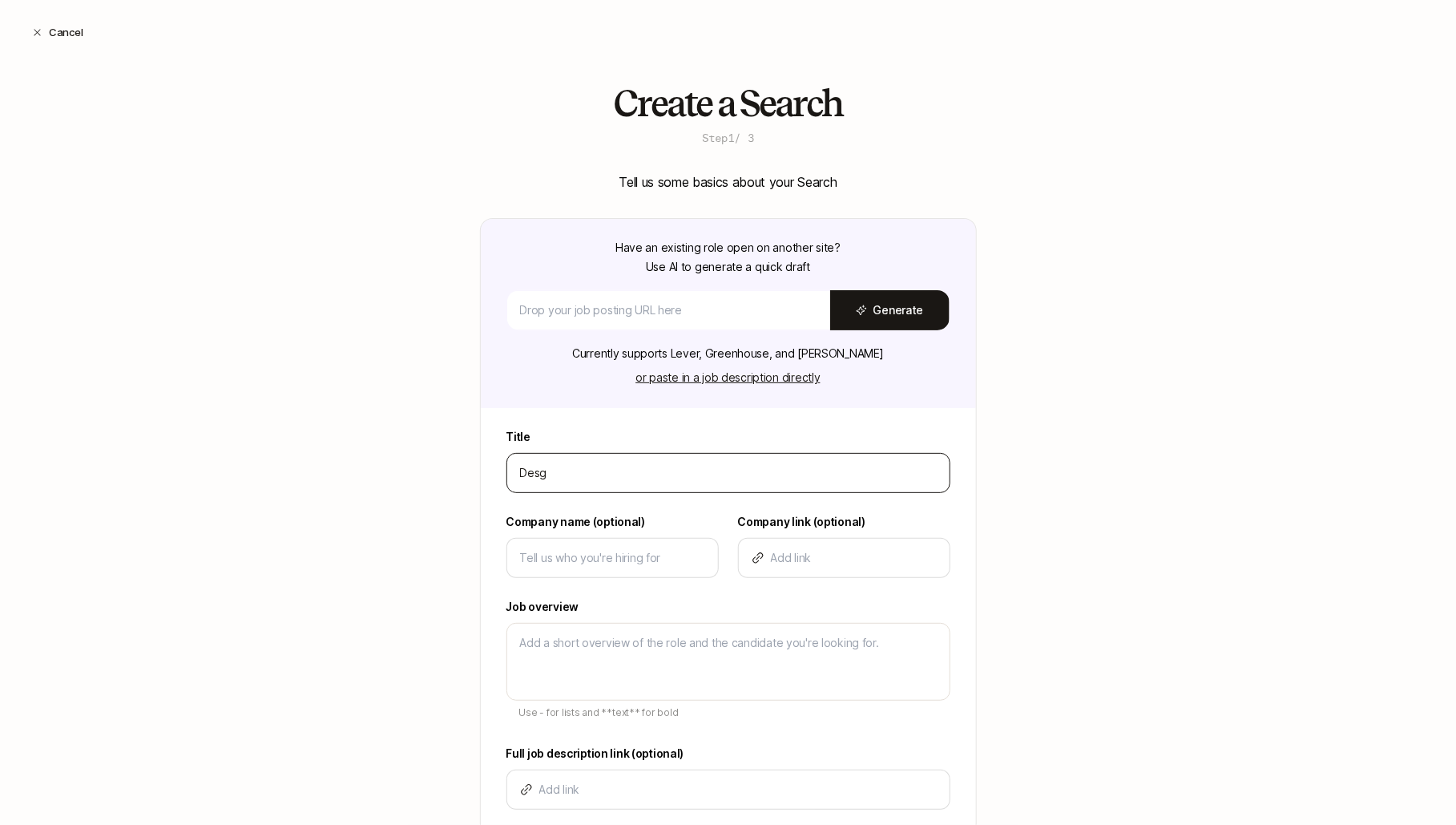
type textarea "x"
type input "Desgin"
type textarea "x"
type input "Desgin"
type textarea "x"
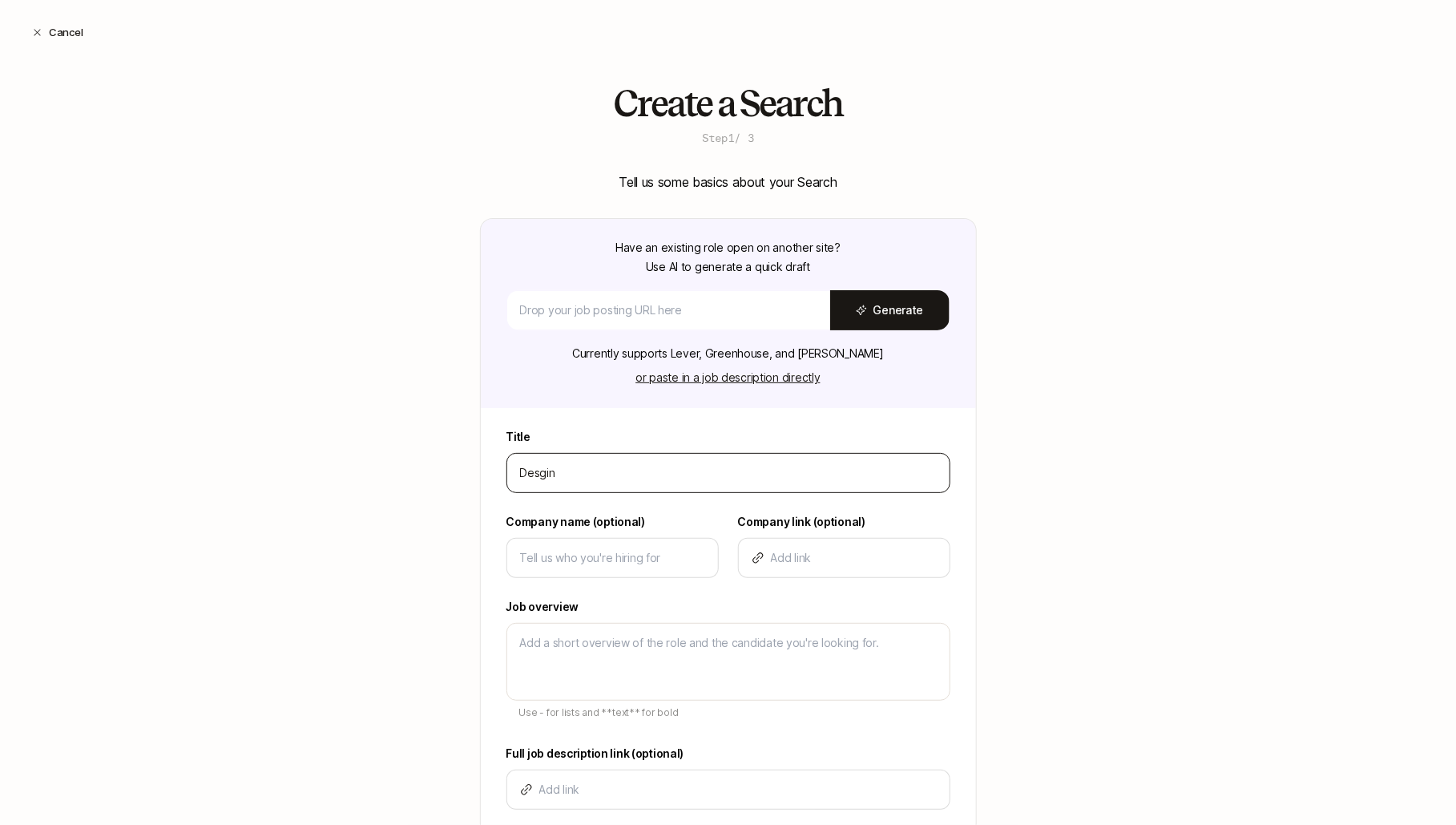
type input "Desgin"
type textarea "x"
type input "Desgi"
type textarea "x"
type input "Desg"
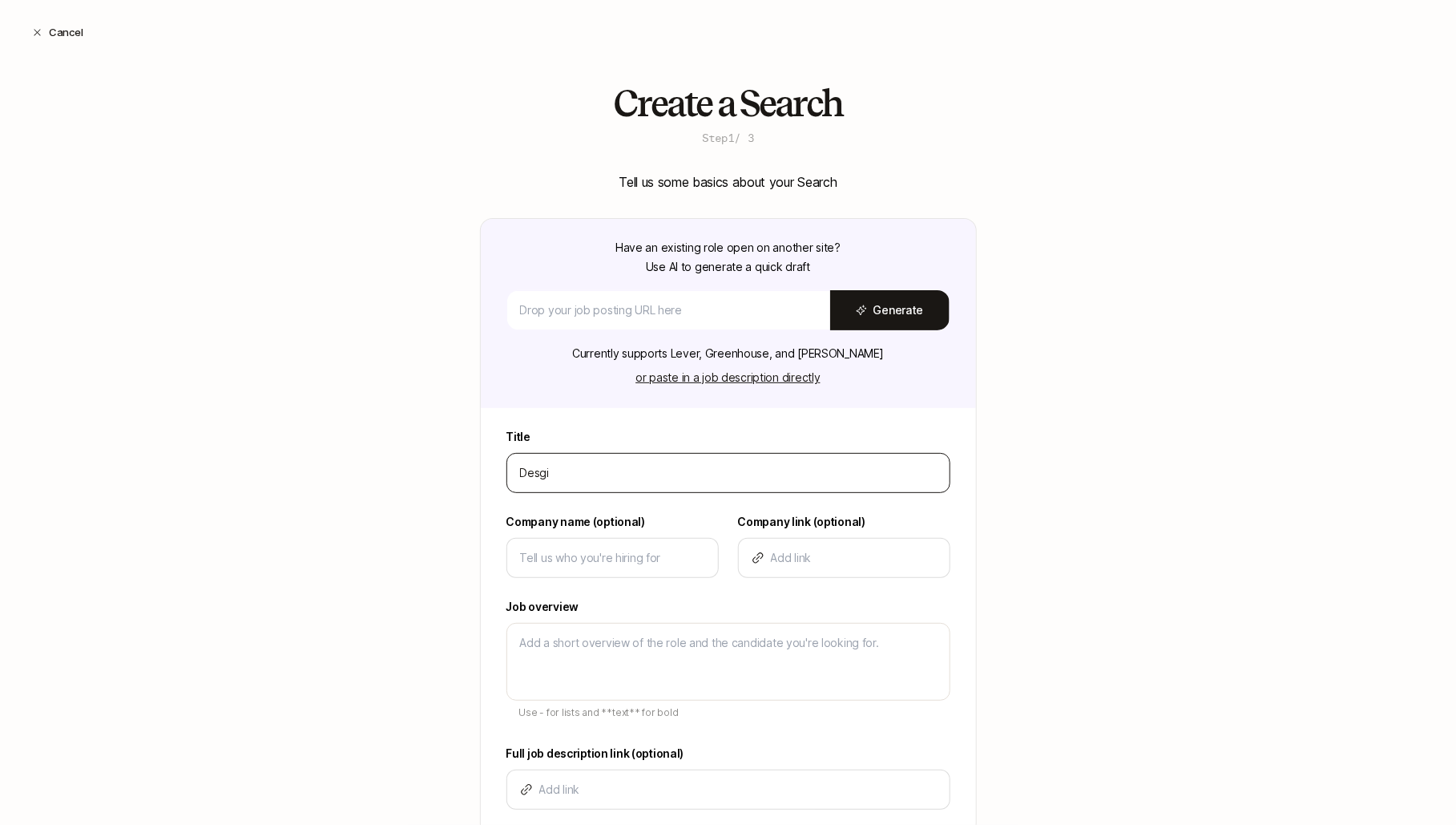
type textarea "x"
type input "Des"
type textarea "x"
type input "Desi"
type textarea "x"
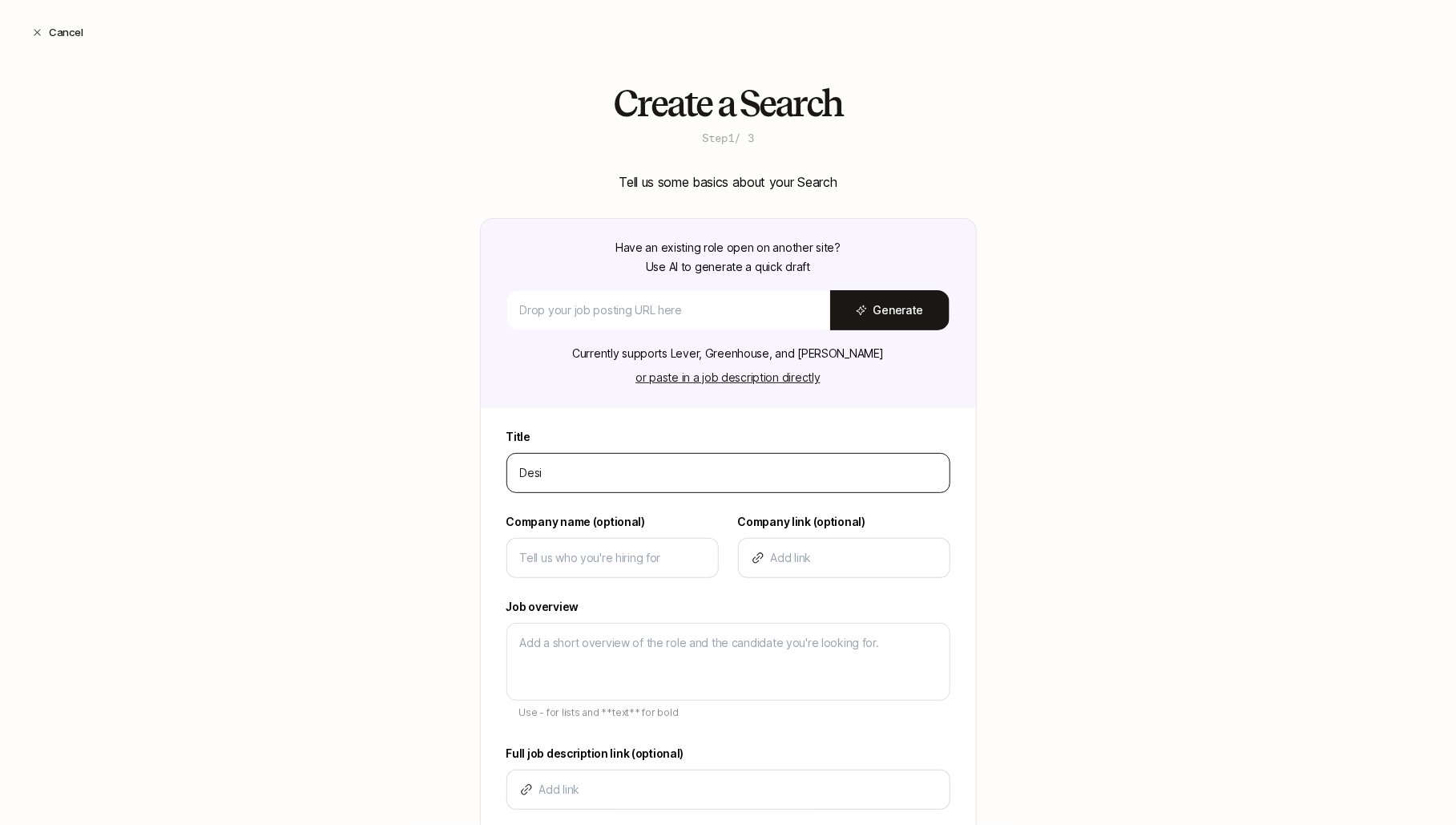
type input "Desig"
type textarea "x"
type input "Design"
type textarea "x"
type input "Design"
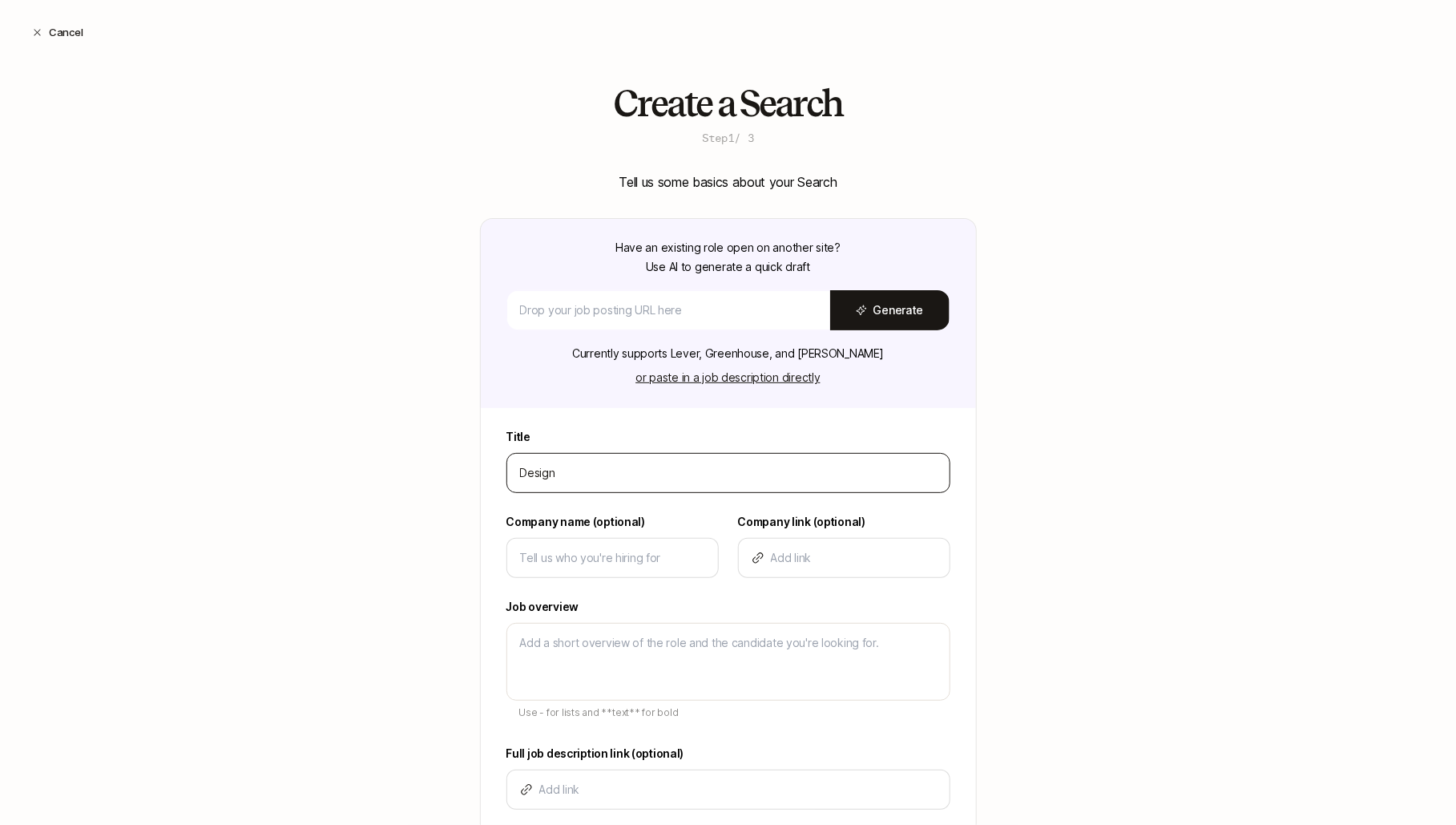
type textarea "x"
type input "Design L"
type textarea "x"
type input "Design Le"
type textarea "x"
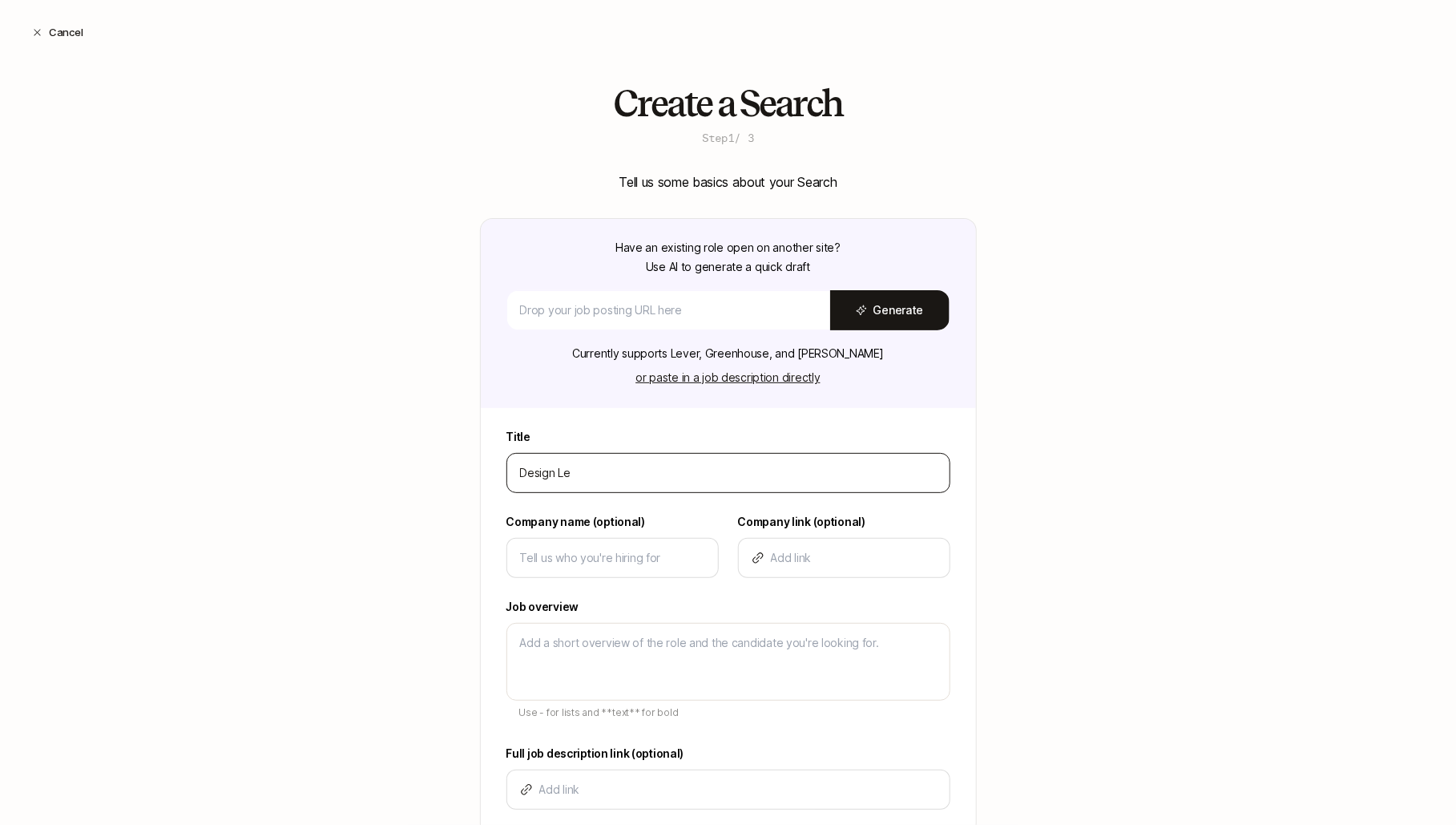
type input "Design Lea"
type textarea "x"
type input "Design Lead"
type textarea "x"
type input "Design Lead"
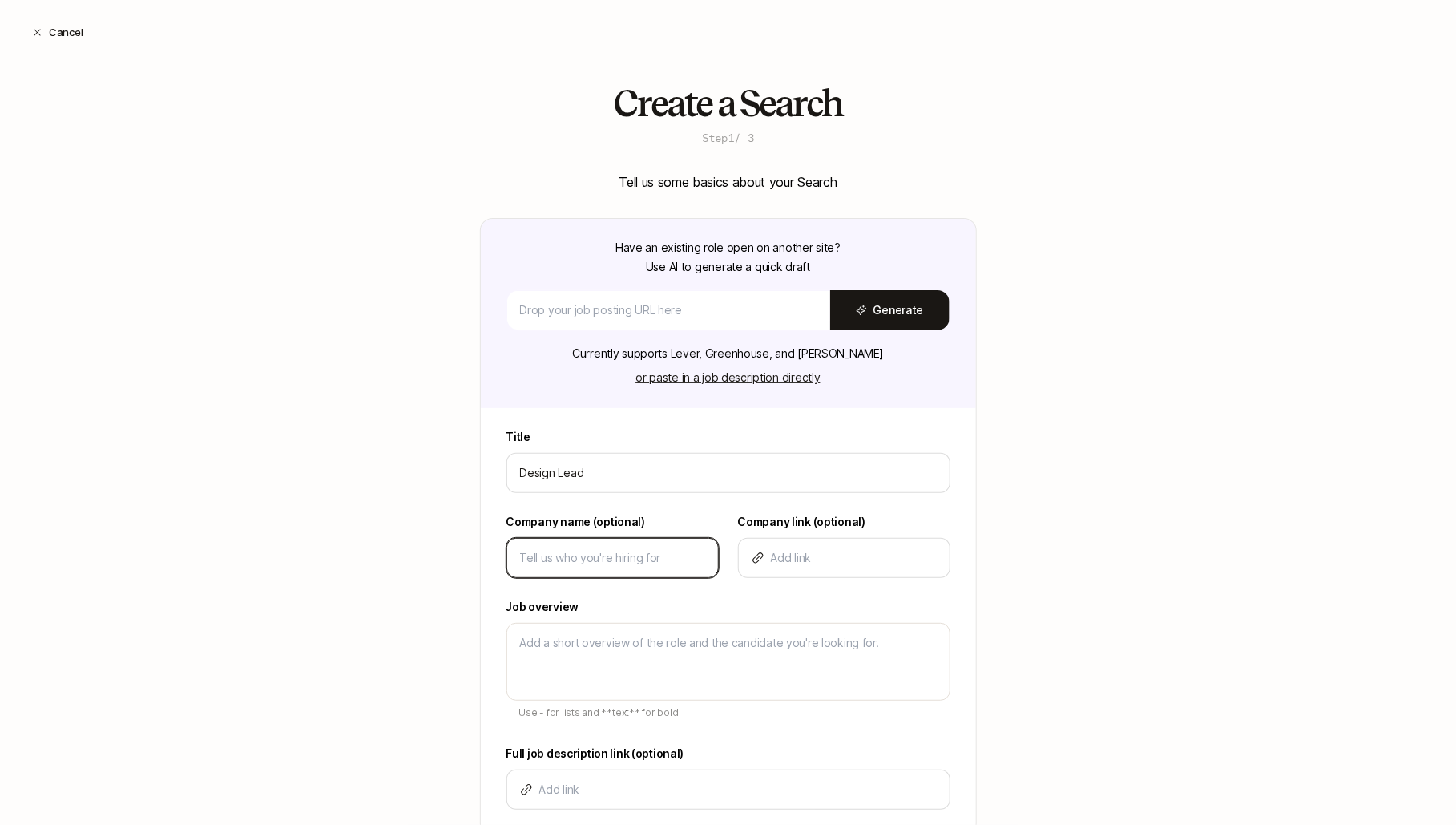
click at [550, 550] on input at bounding box center [612, 558] width 185 height 19
type input "L"
type textarea "x"
type input "Li"
type textarea "x"
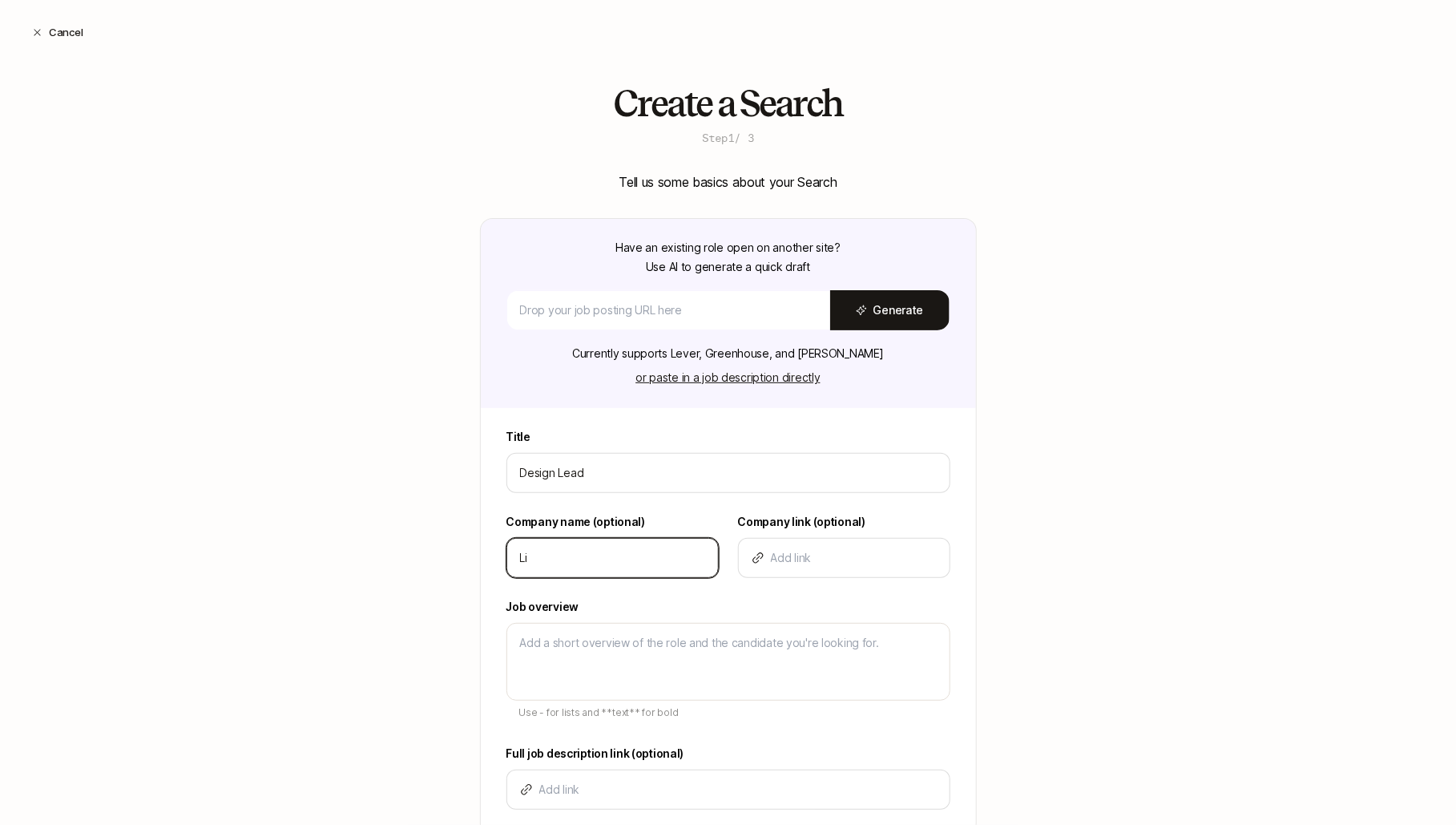
type input "Lif"
type textarea "x"
type input "Lift"
type textarea "x"
type input "Lifto"
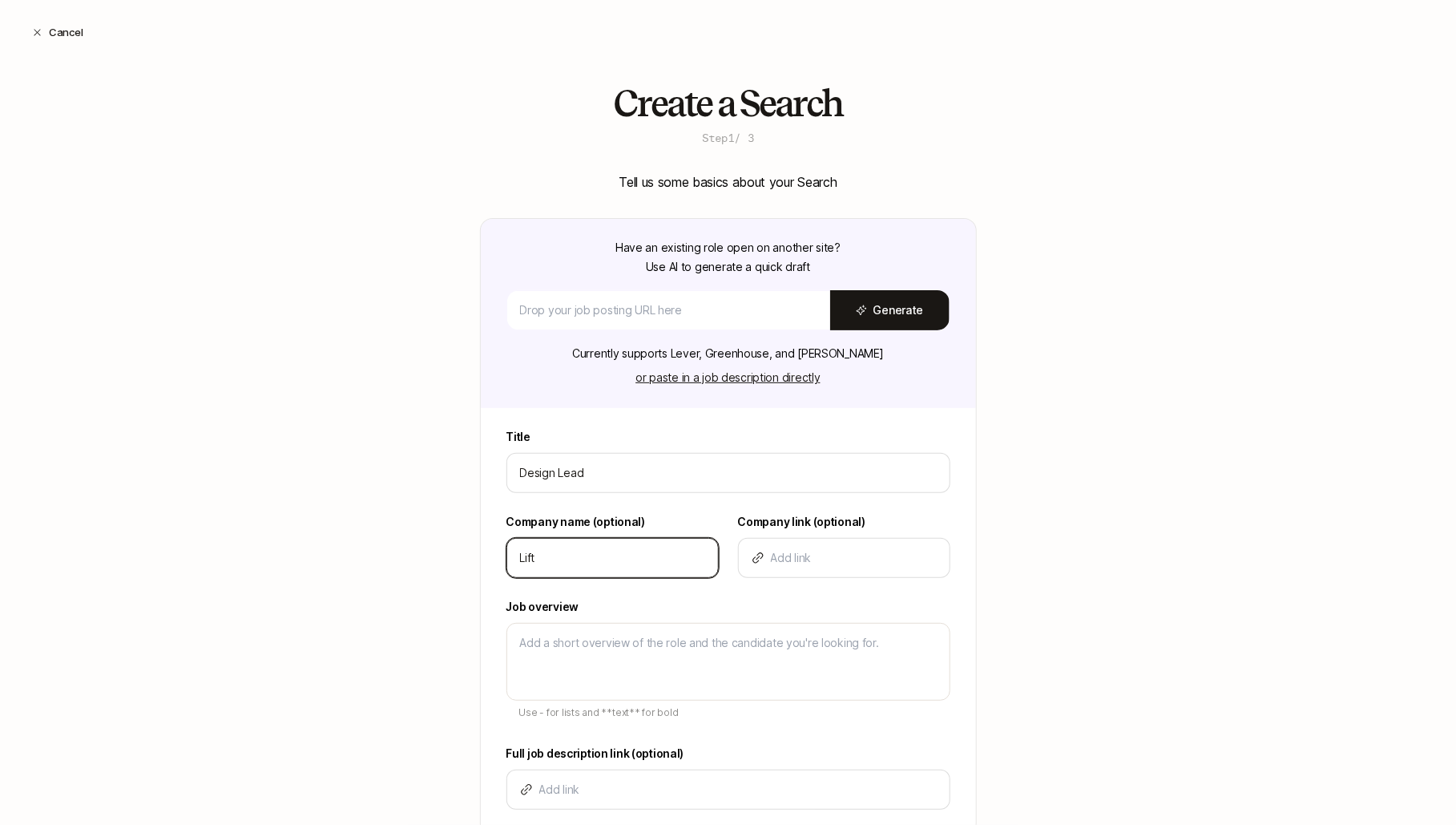
type textarea "x"
type input "Liftof"
type textarea "x"
type input "Liftoff"
type textarea "x"
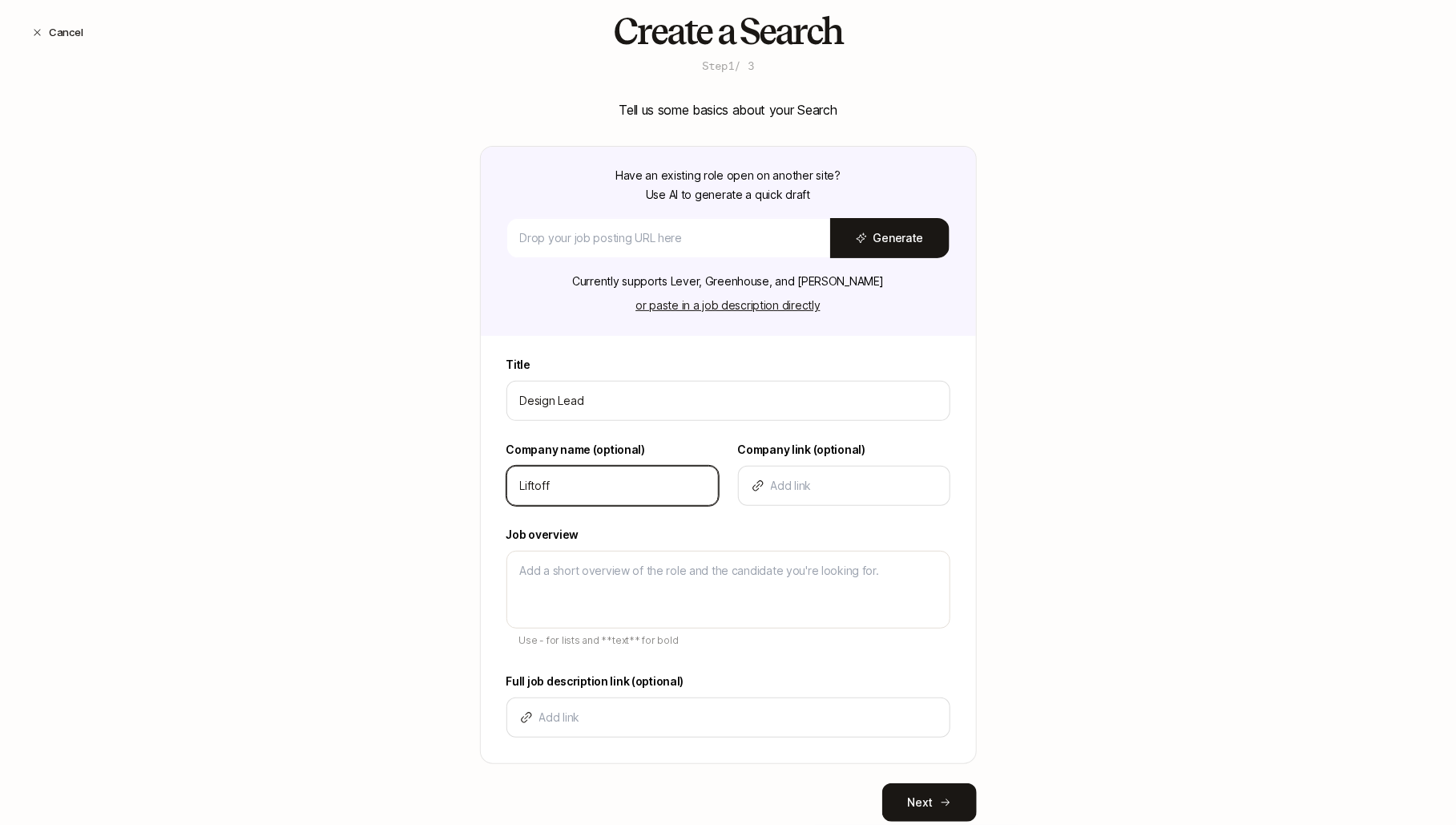
scroll to position [76, 0]
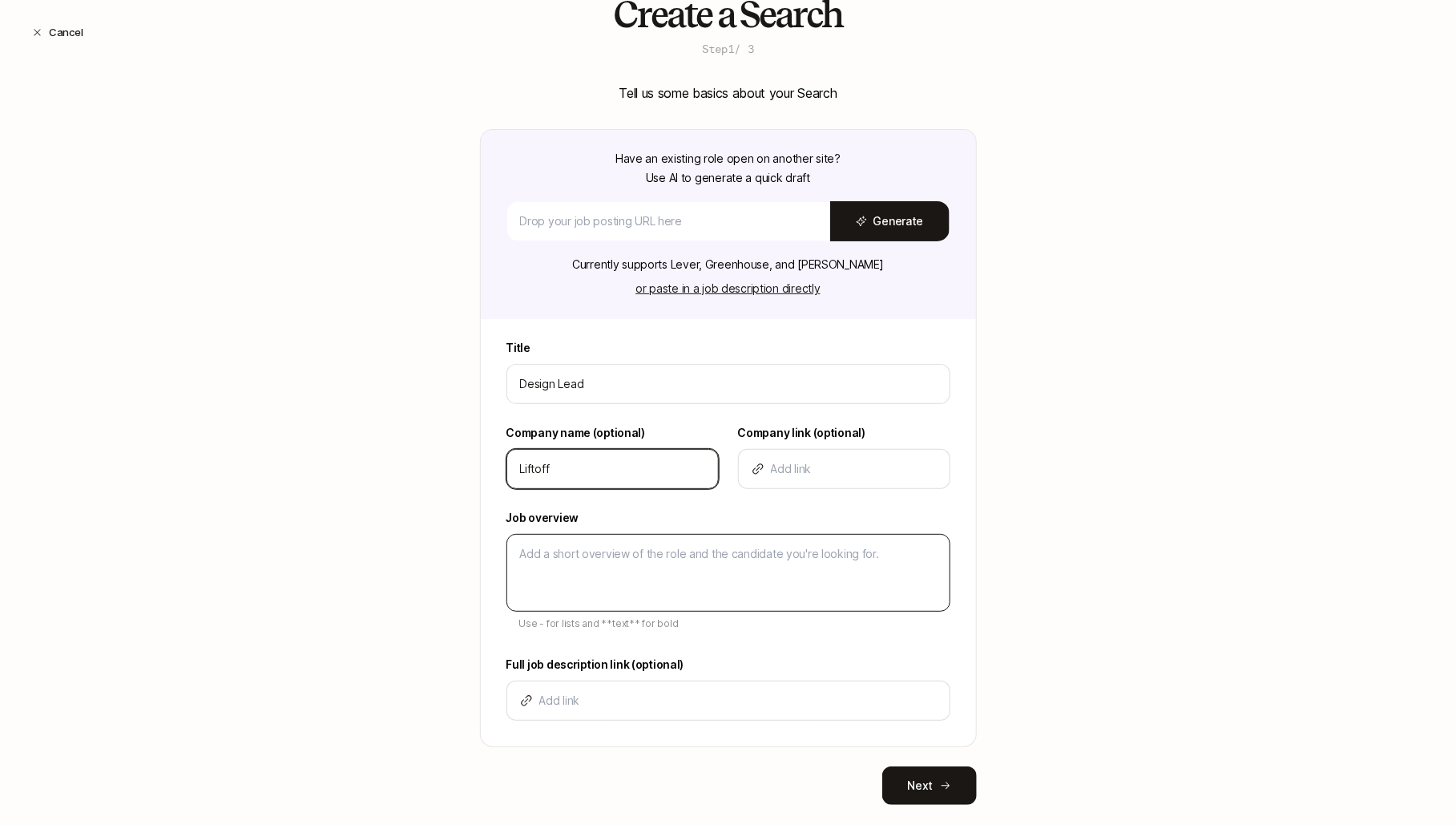
type input "Liftoff"
click at [574, 560] on textarea at bounding box center [728, 572] width 444 height 78
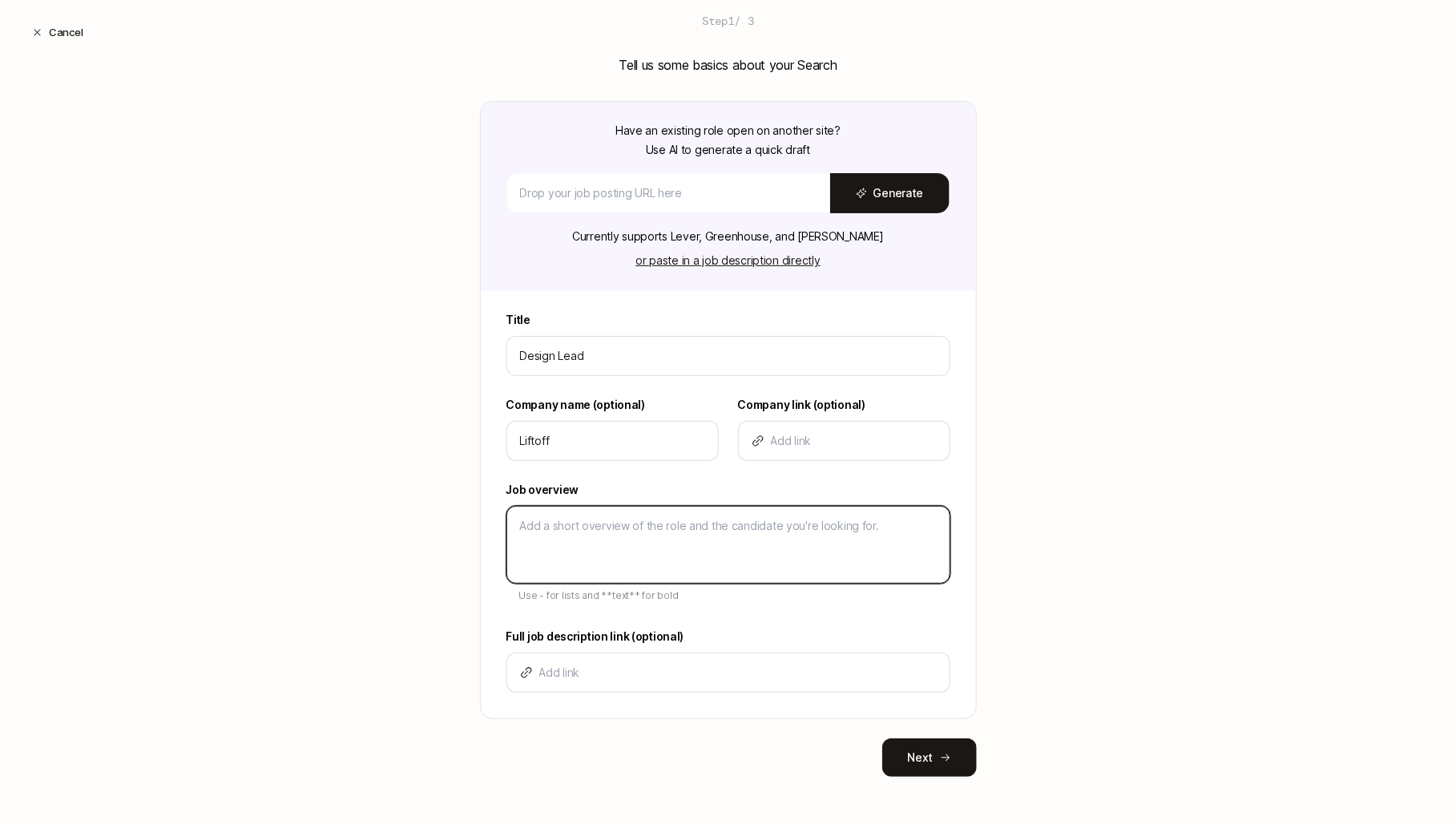
scroll to position [116, 0]
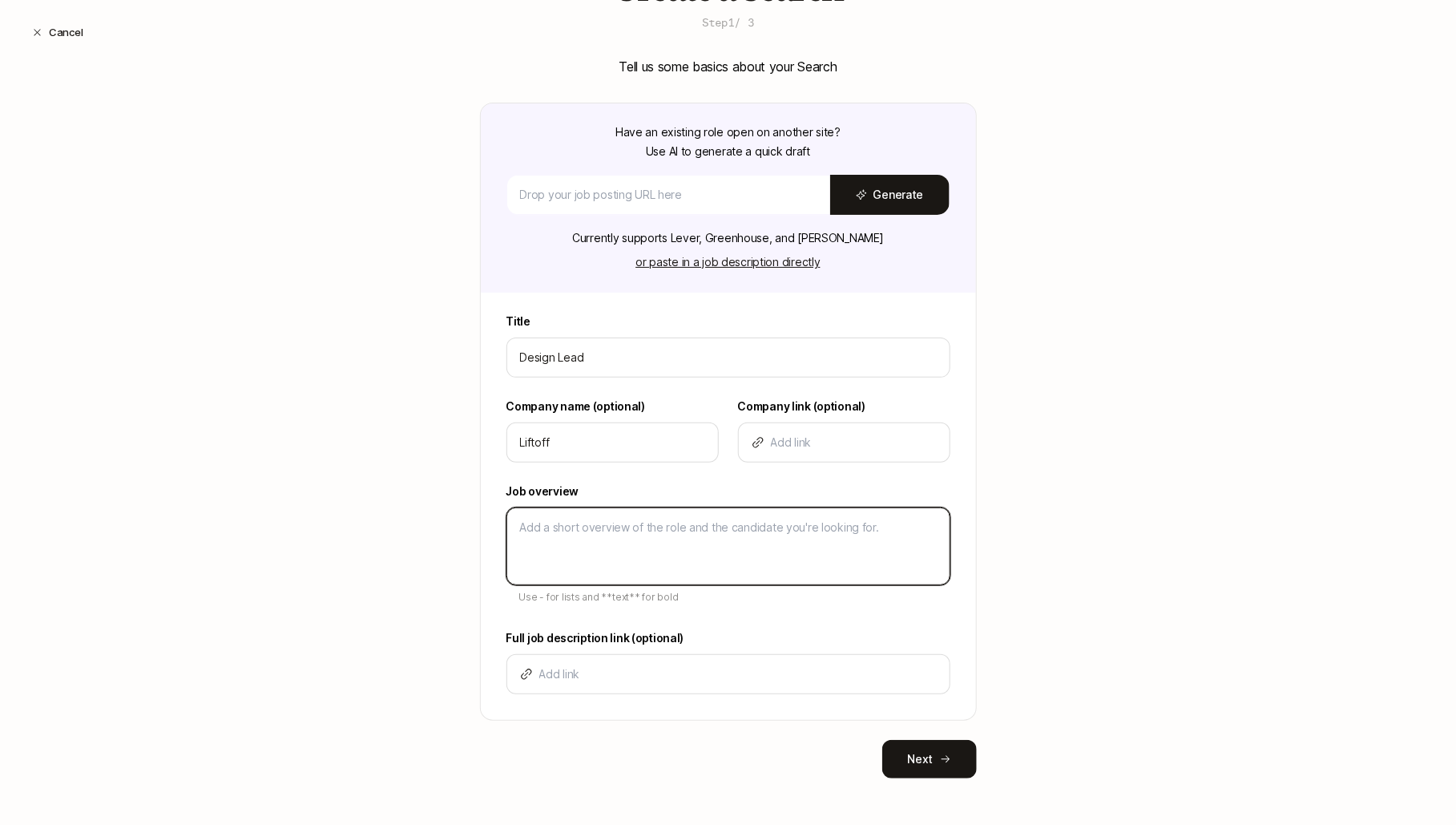
type textarea "D"
type textarea "x"
type textarea "De"
type textarea "x"
type textarea "Des"
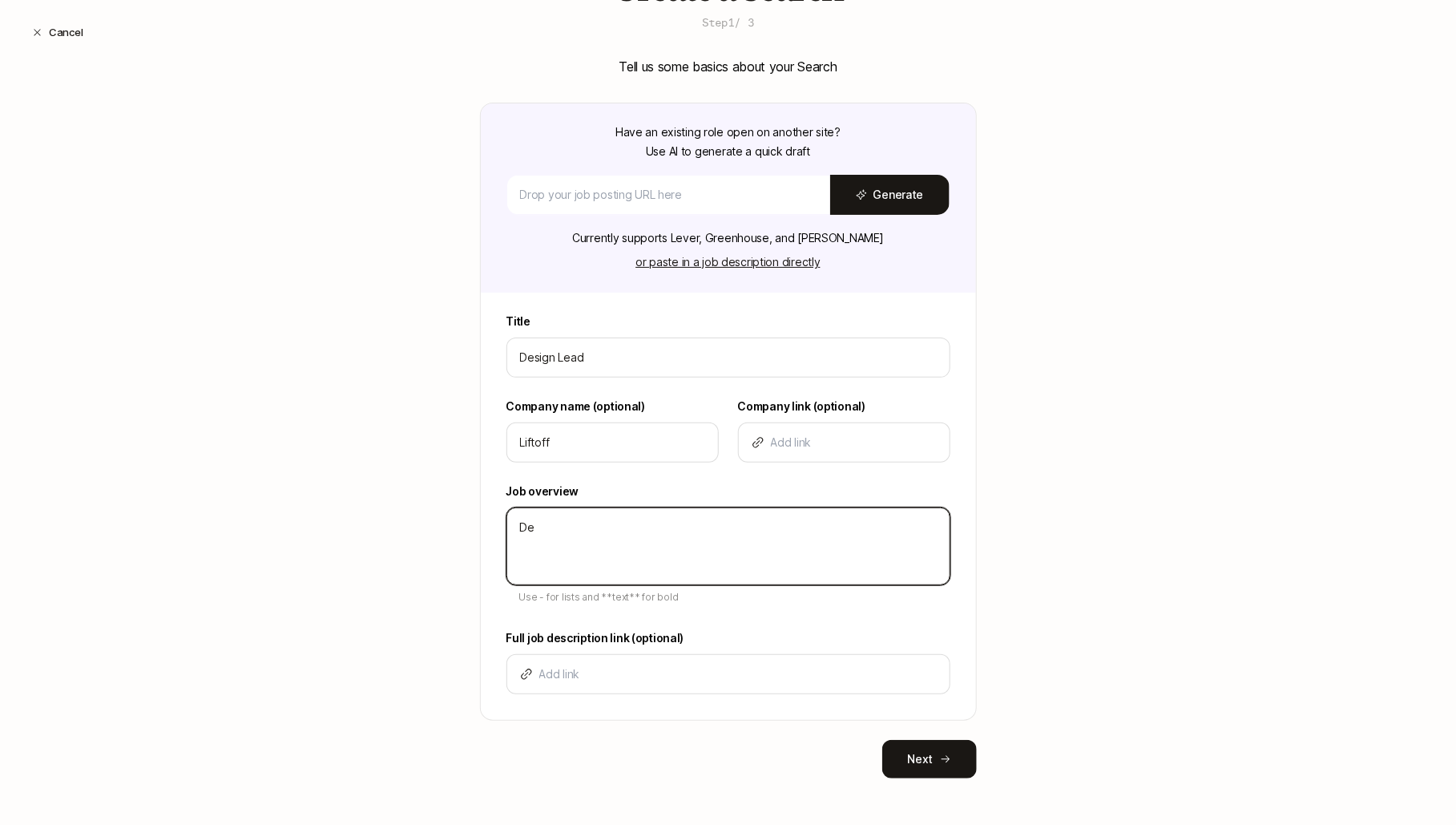
type textarea "x"
type textarea "Desc"
type textarea "x"
type textarea "Descr"
type textarea "x"
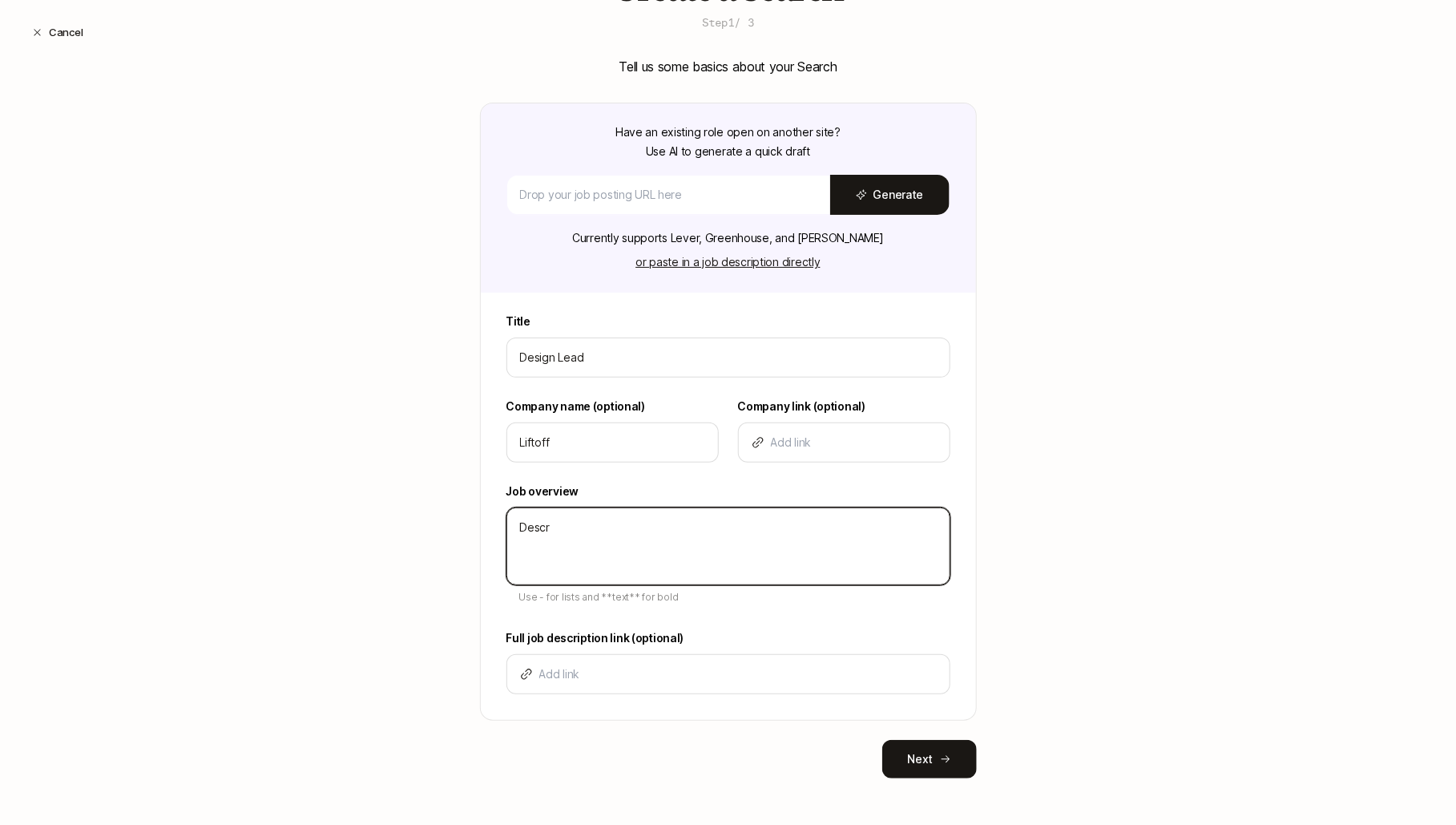
type textarea "Descri"
type textarea "x"
type textarea "Descrip"
type textarea "x"
type textarea "Descript"
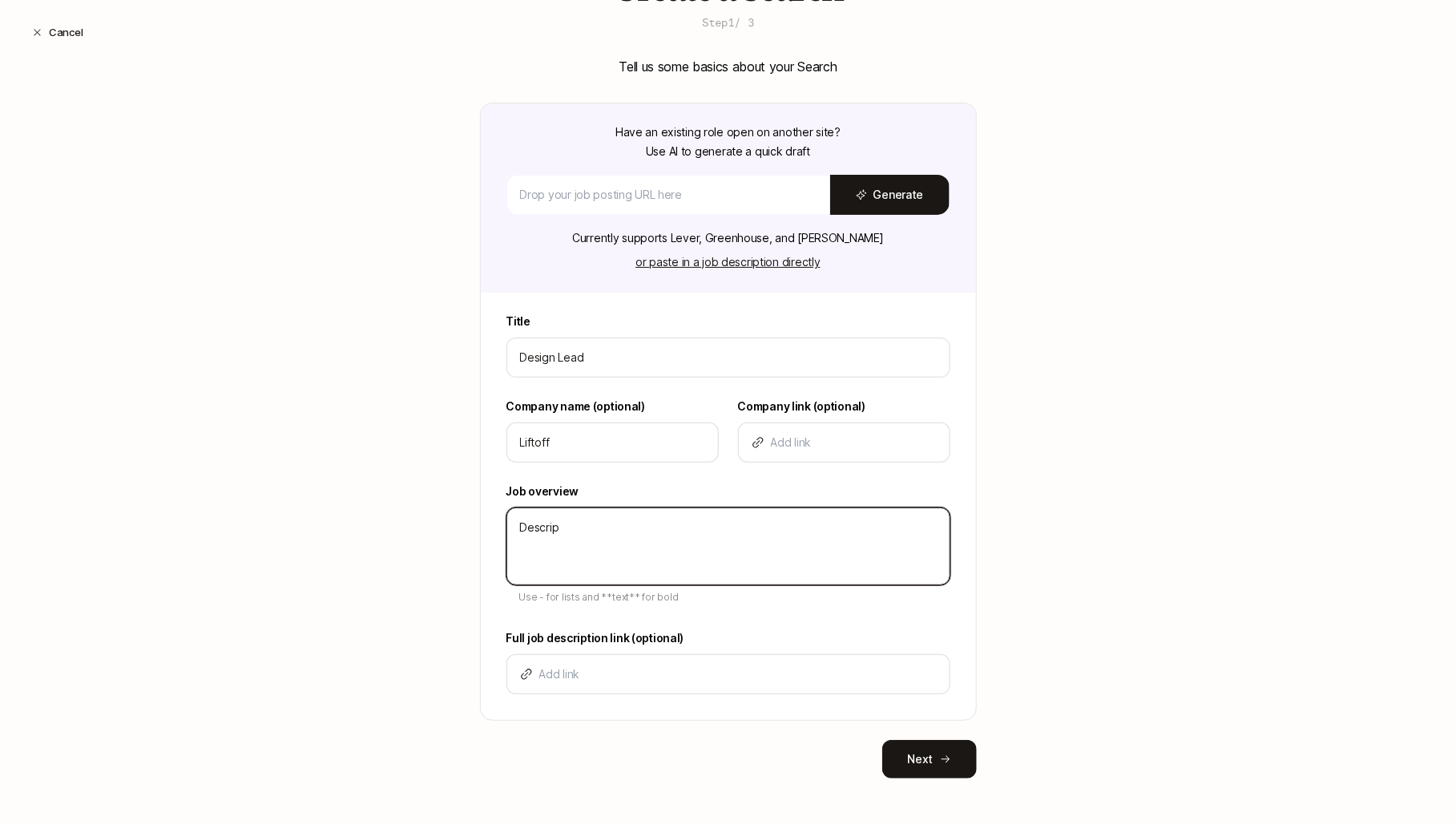
type textarea "x"
type textarea "Descripti"
type textarea "x"
type textarea "Descriptio"
type textarea "x"
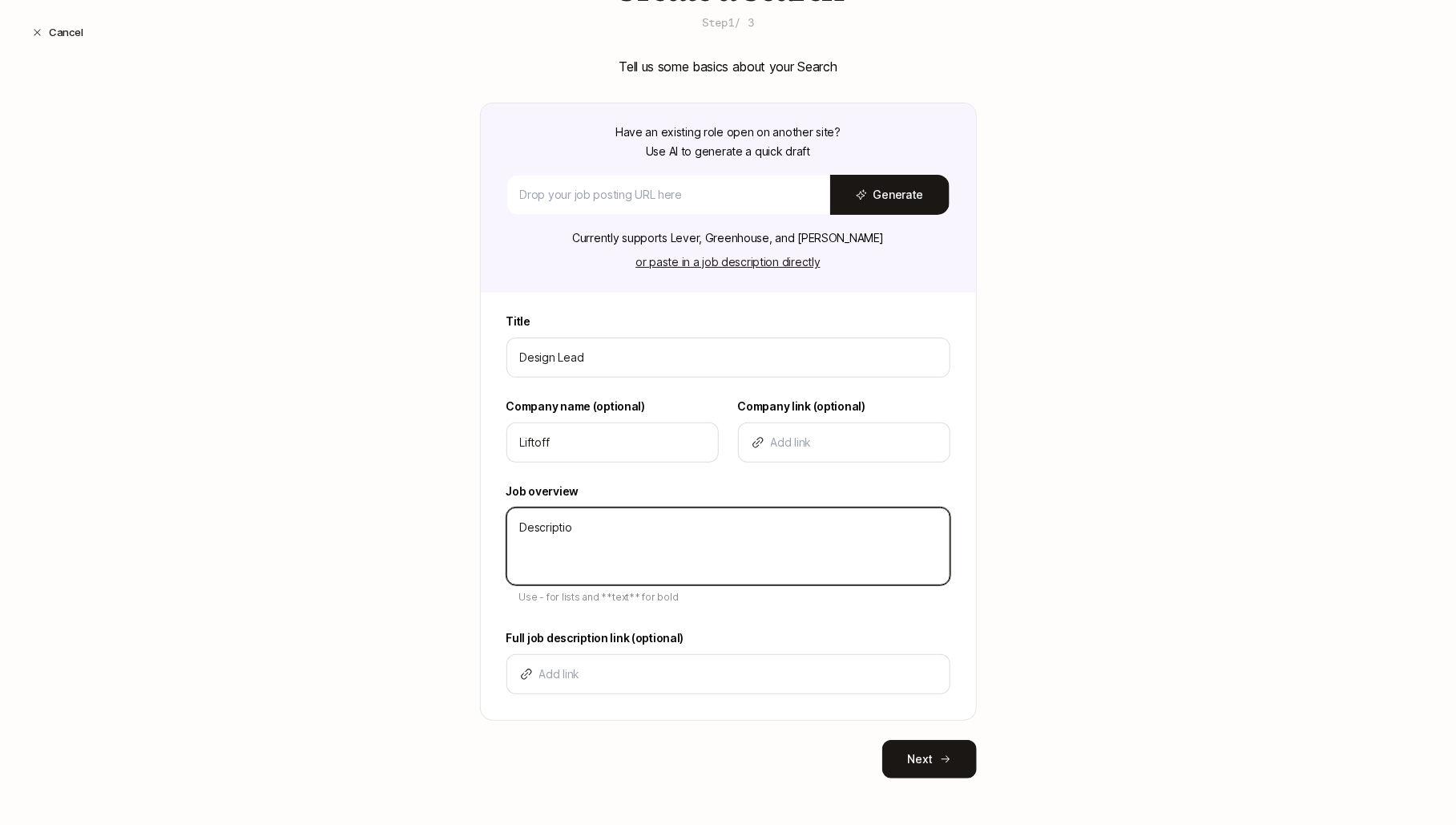
type textarea "Description"
type textarea "x"
type textarea "Description"
type textarea "x"
type textarea "Description -"
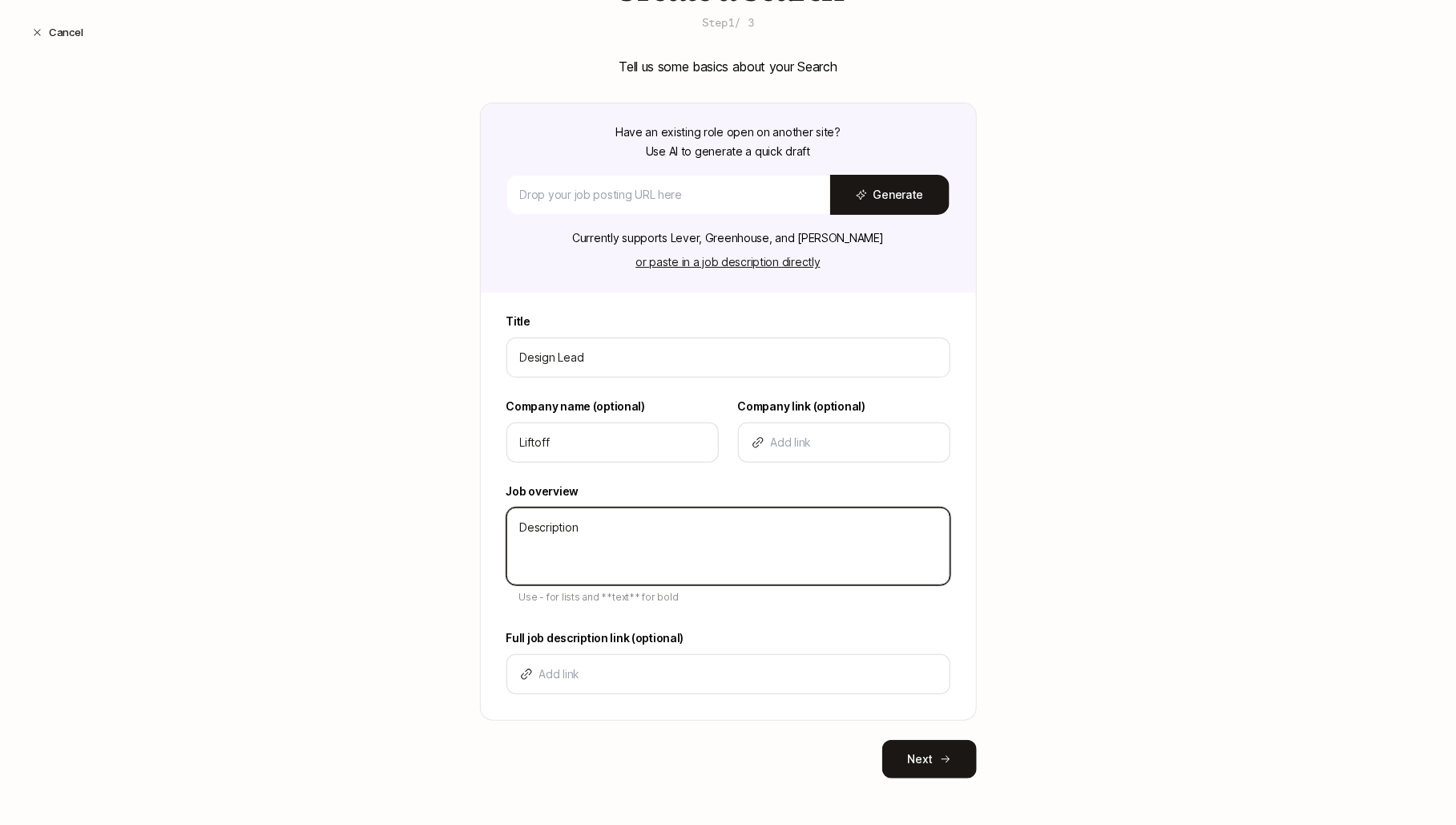
type textarea "x"
type textarea "Description -"
type textarea "x"
type textarea "Description - B"
type textarea "x"
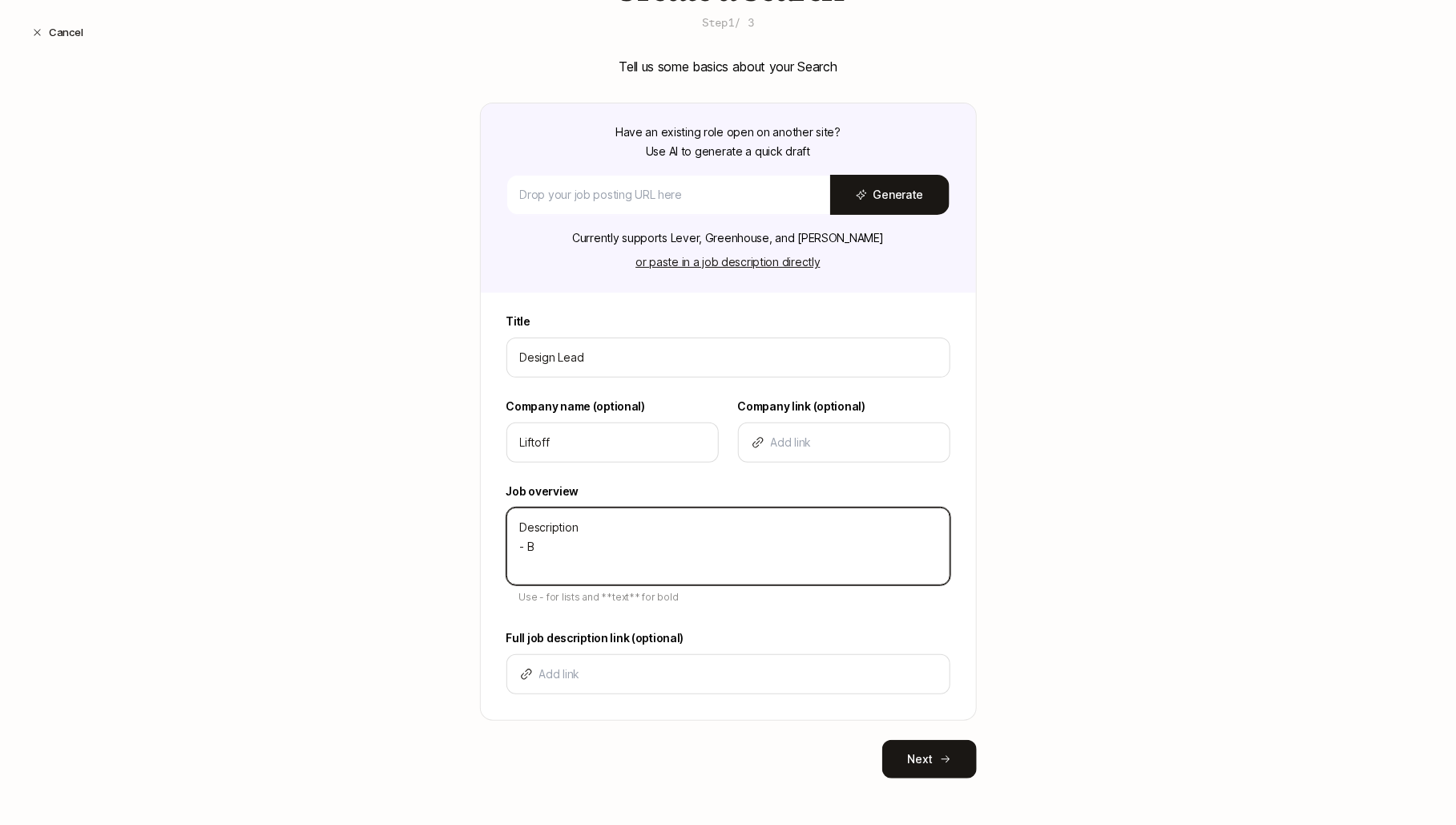
type textarea "Description - Bu"
type textarea "x"
type textarea "Description - Bul"
type textarea "x"
type textarea "Description - Bull"
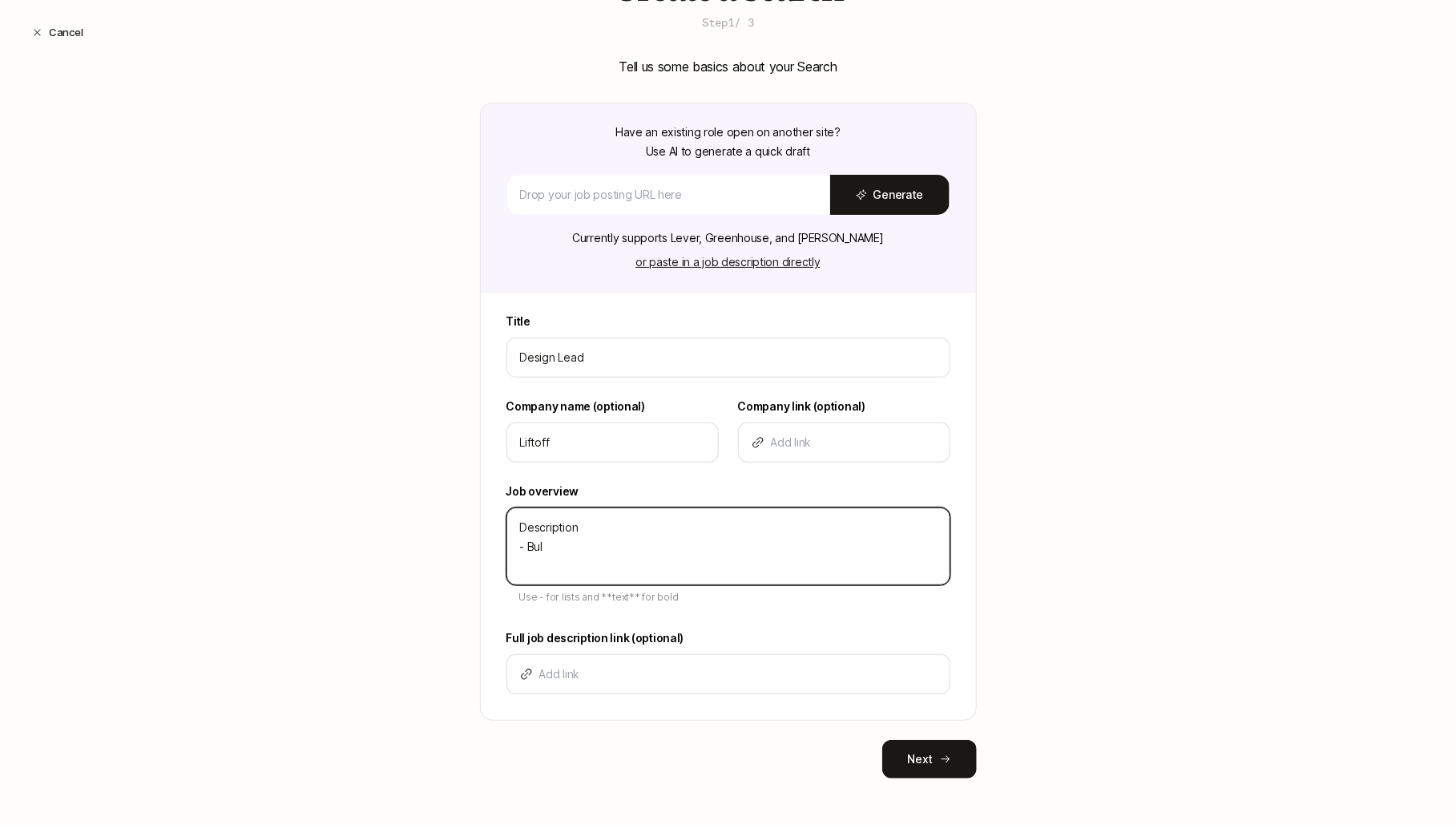
type textarea "x"
type textarea "Description - Bulle"
type textarea "x"
type textarea "Description - Bullet"
type textarea "x"
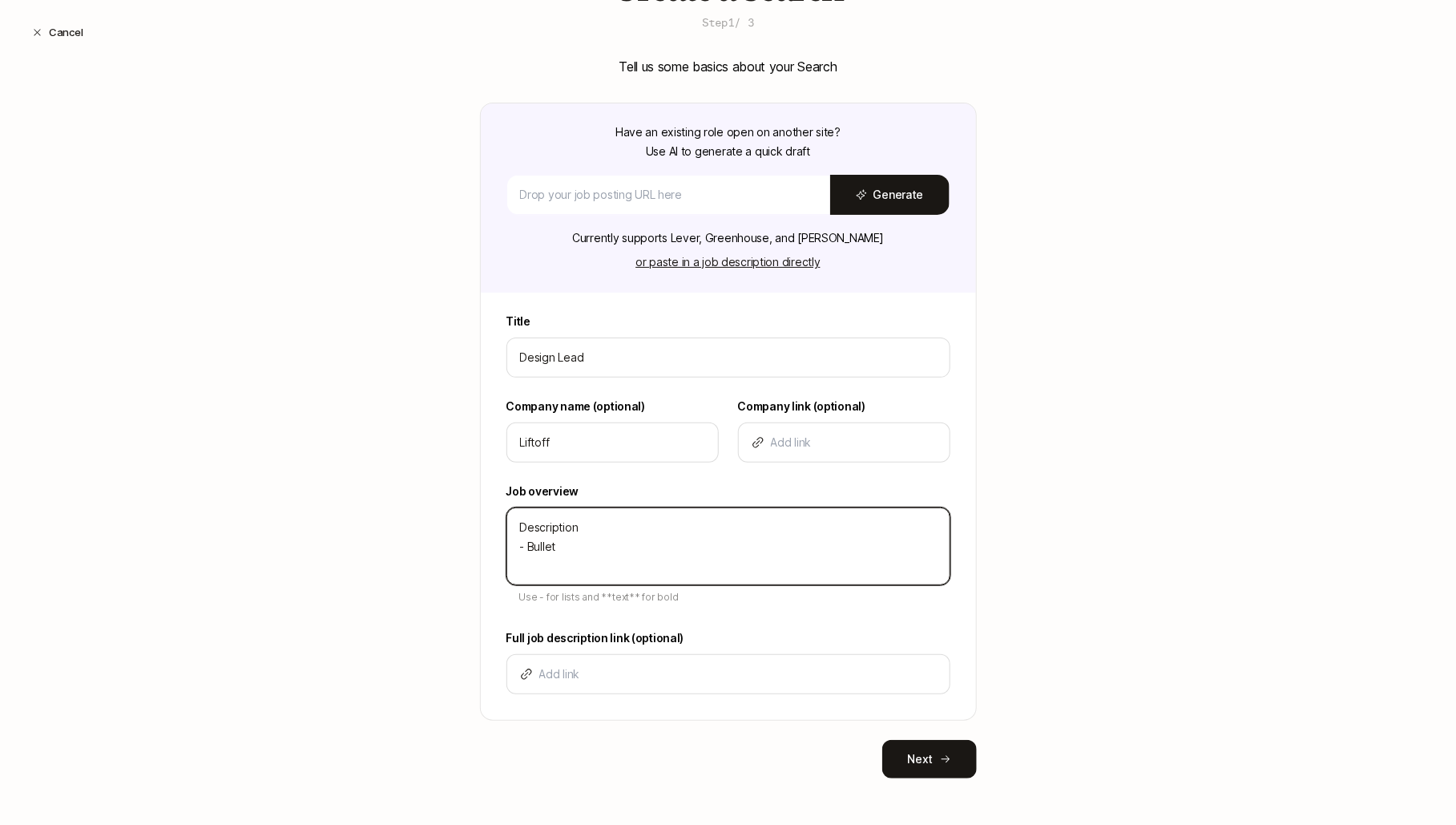
type textarea "Description - Bullet"
type textarea "x"
type textarea "Description - Bullet -"
type textarea "x"
type textarea "Description - Bullet -"
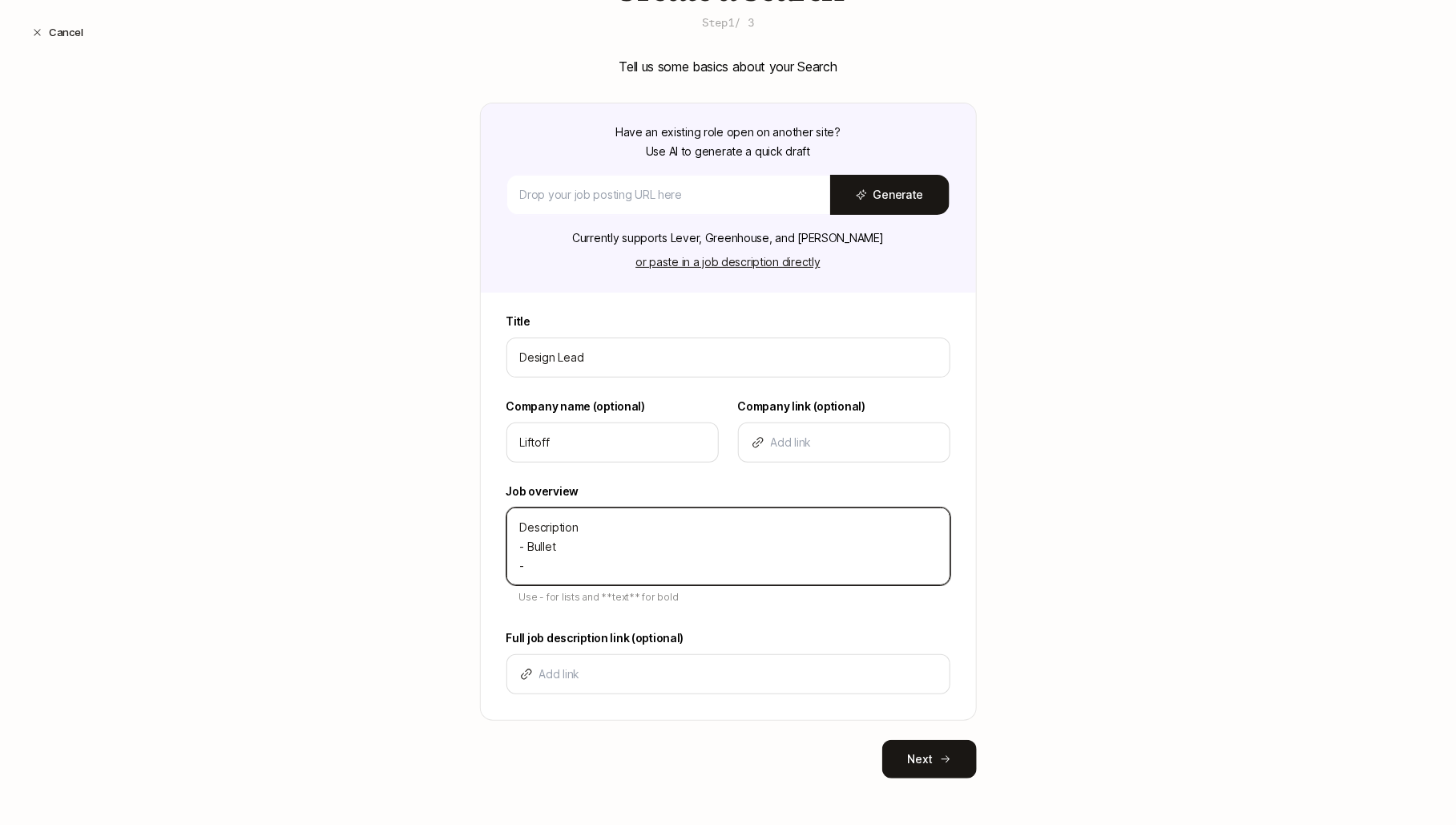
type textarea "x"
type textarea "Description - Bullet - B"
type textarea "x"
type textarea "Description - Bullet - Bu"
type textarea "x"
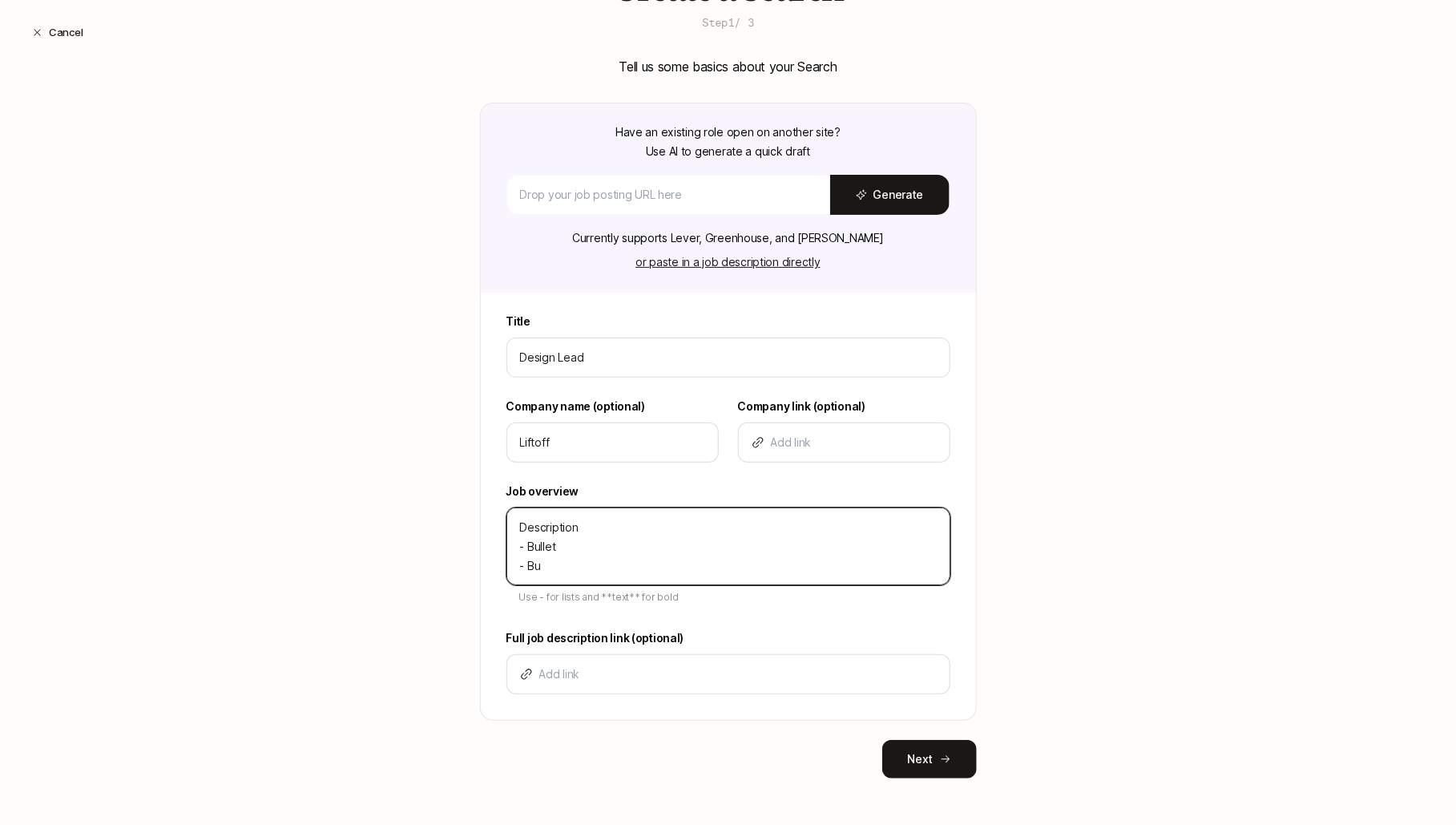
type textarea "Description - Bullet - Bul"
type textarea "x"
type textarea "Description - Bullet - Bull"
type textarea "x"
type textarea "Description - Bullet - Bulll"
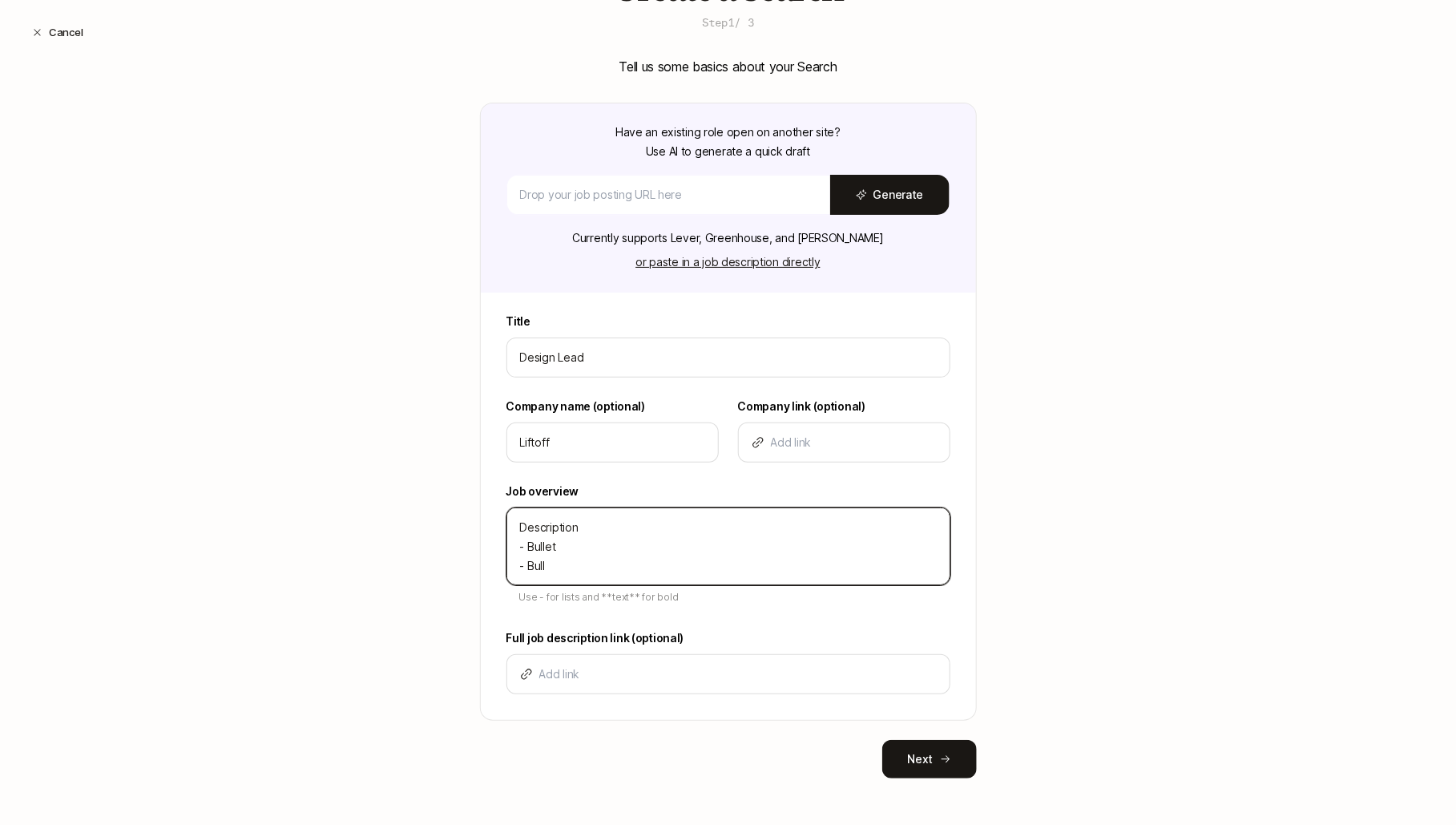
type textarea "x"
type textarea "Description - Bullet - Bullle"
type textarea "x"
type textarea "Description - Bullet - Bulllet"
type textarea "x"
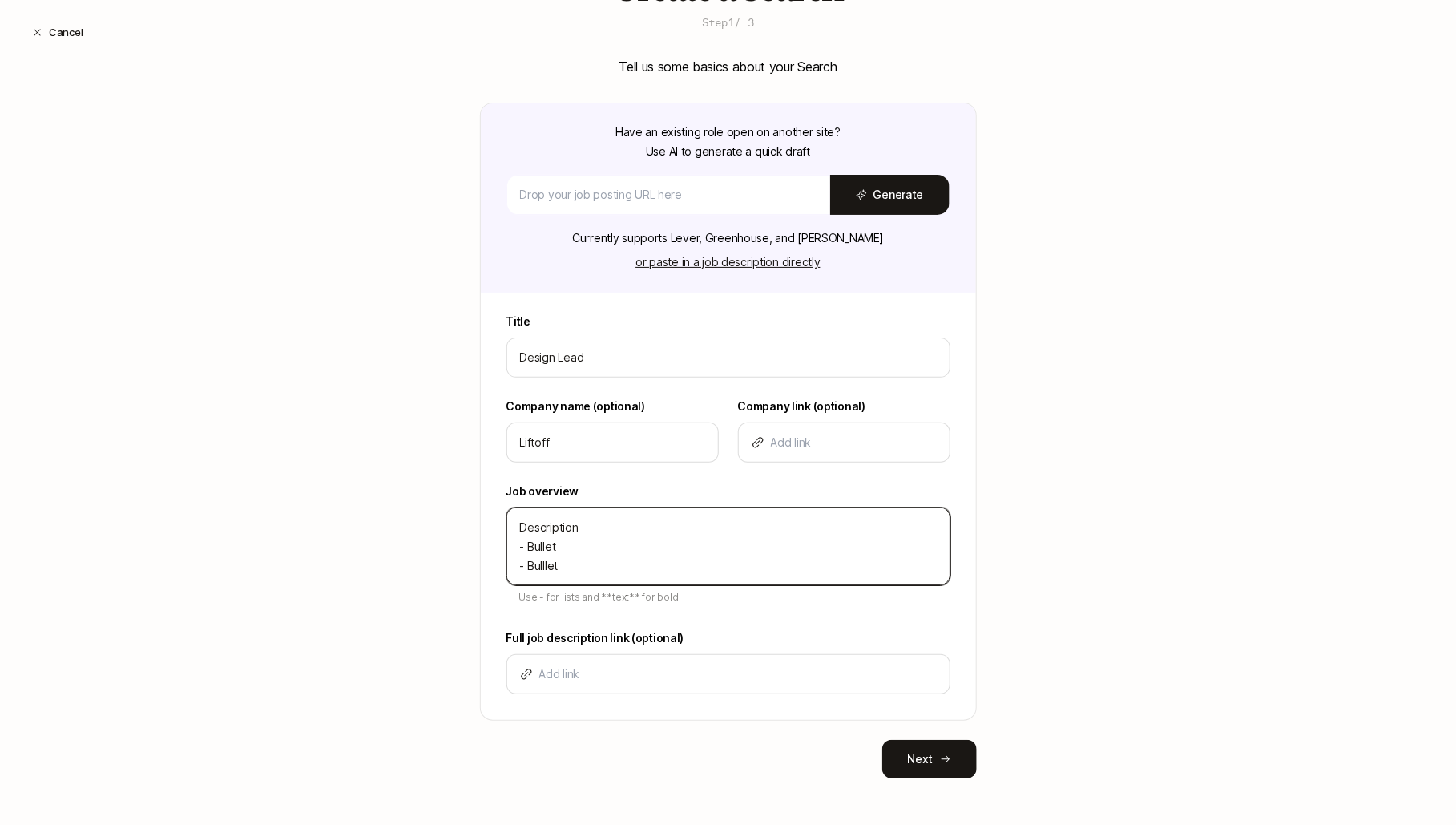
type textarea "Description - Bullet - Bulllet"
type textarea "x"
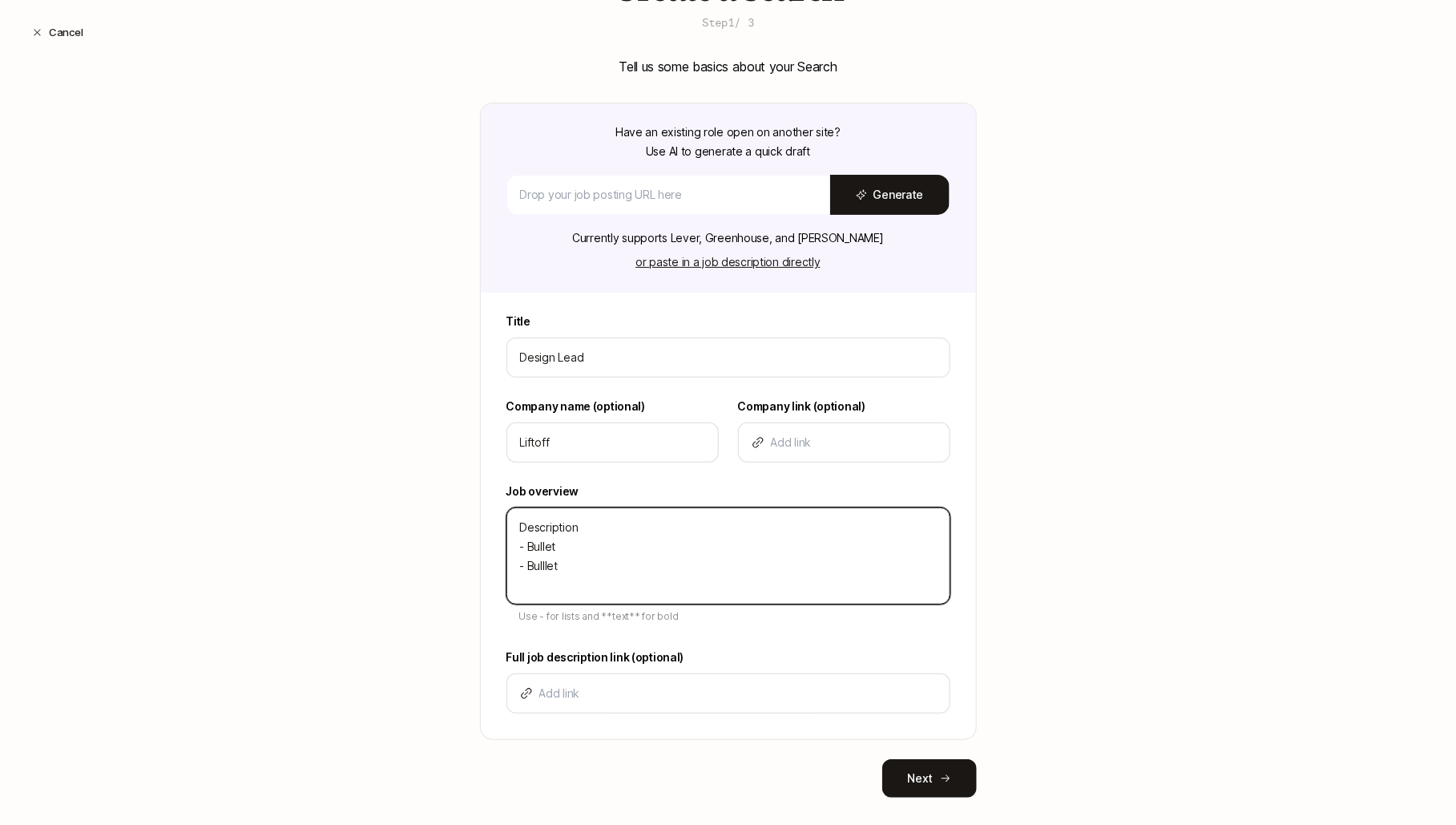
type textarea "Description - Bullet - Bulllet -"
type textarea "x"
type textarea "Description - Bullet - Bulllet"
type textarea "x"
type textarea "Description - Bullet - Bulllet"
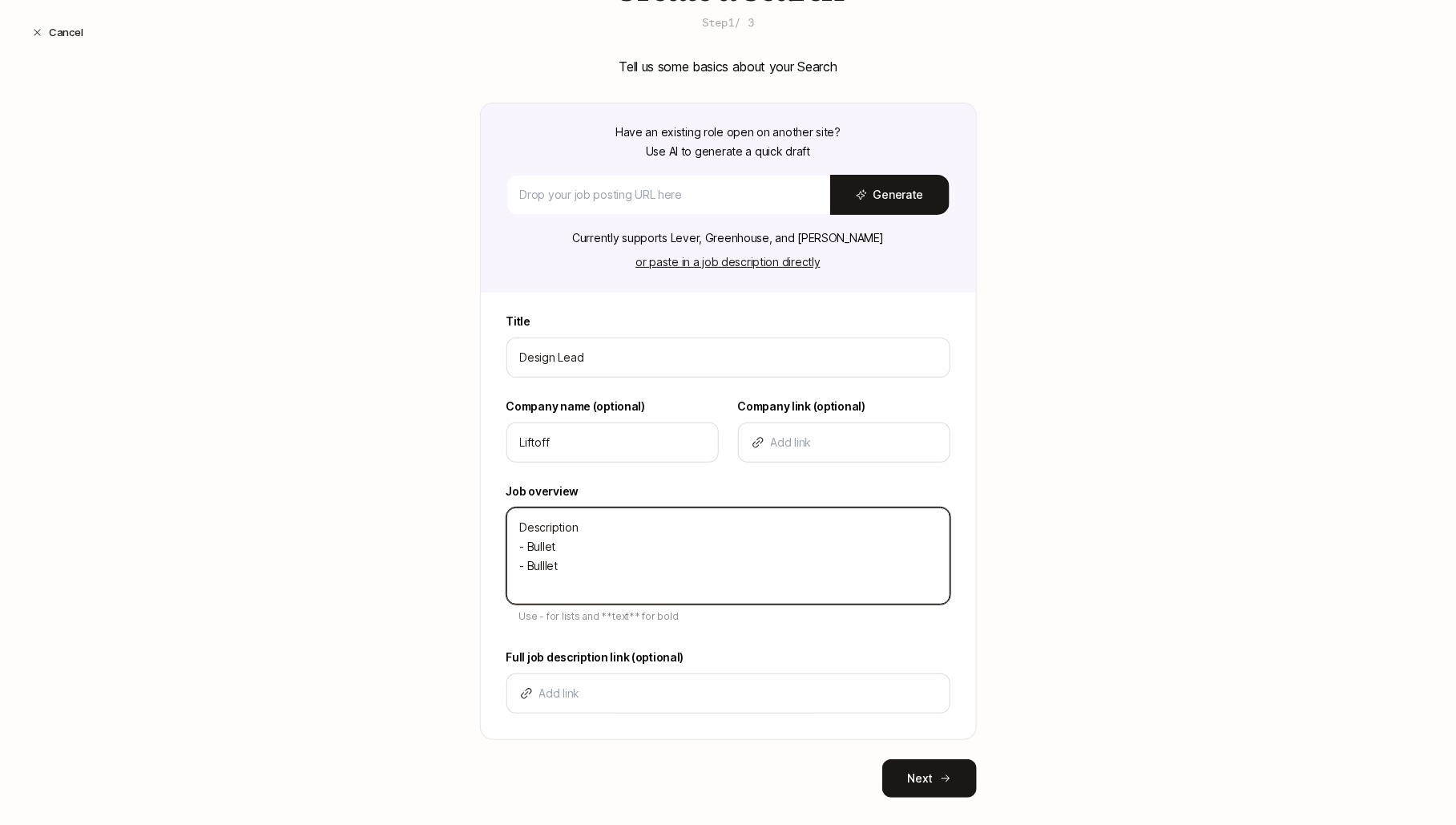
type textarea "x"
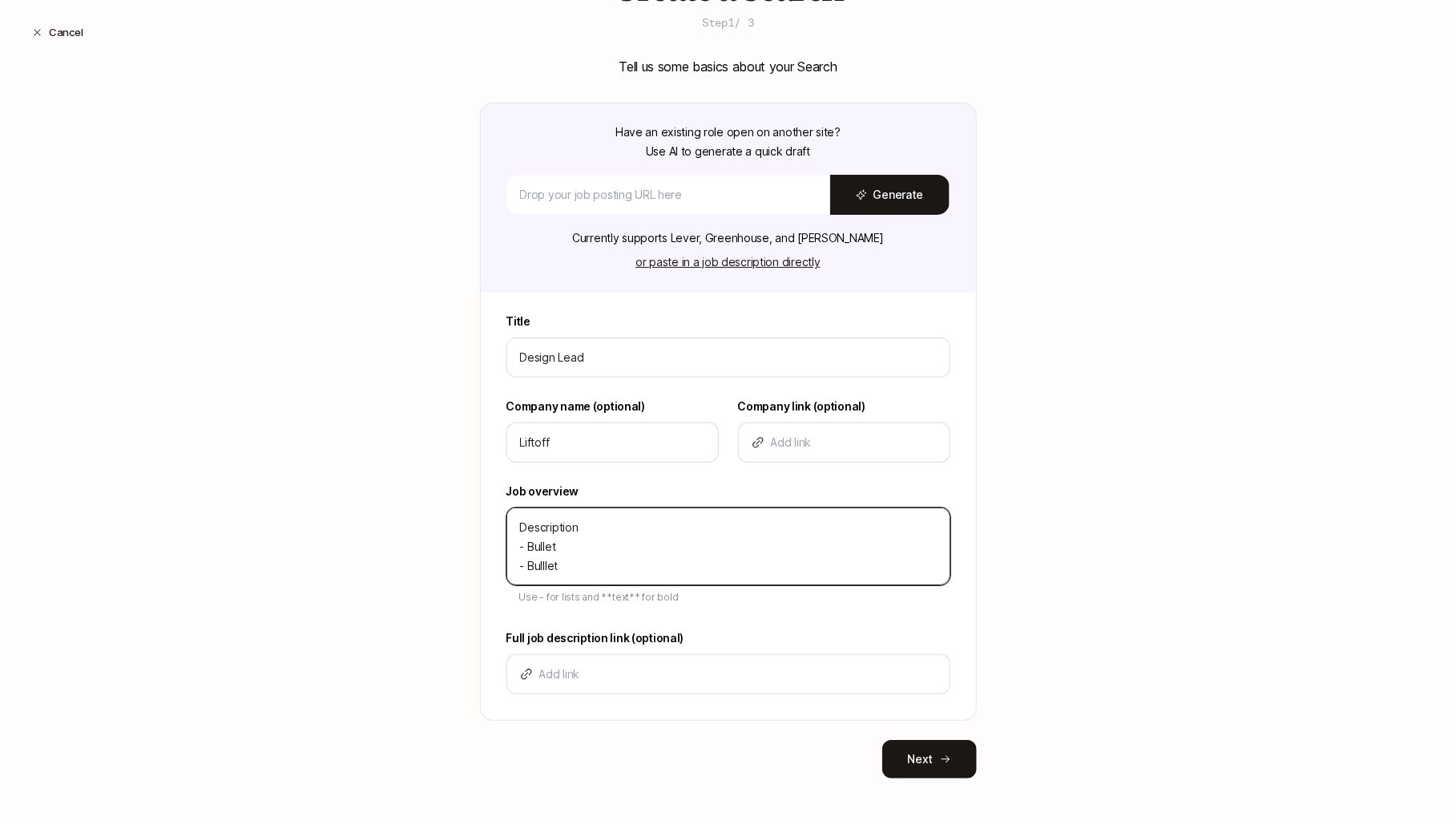
type textarea "Description - Bullet - Bullle"
type textarea "x"
type textarea "Description - Bullet - Bulll"
type textarea "x"
type textarea "Description - Bullet - Bull"
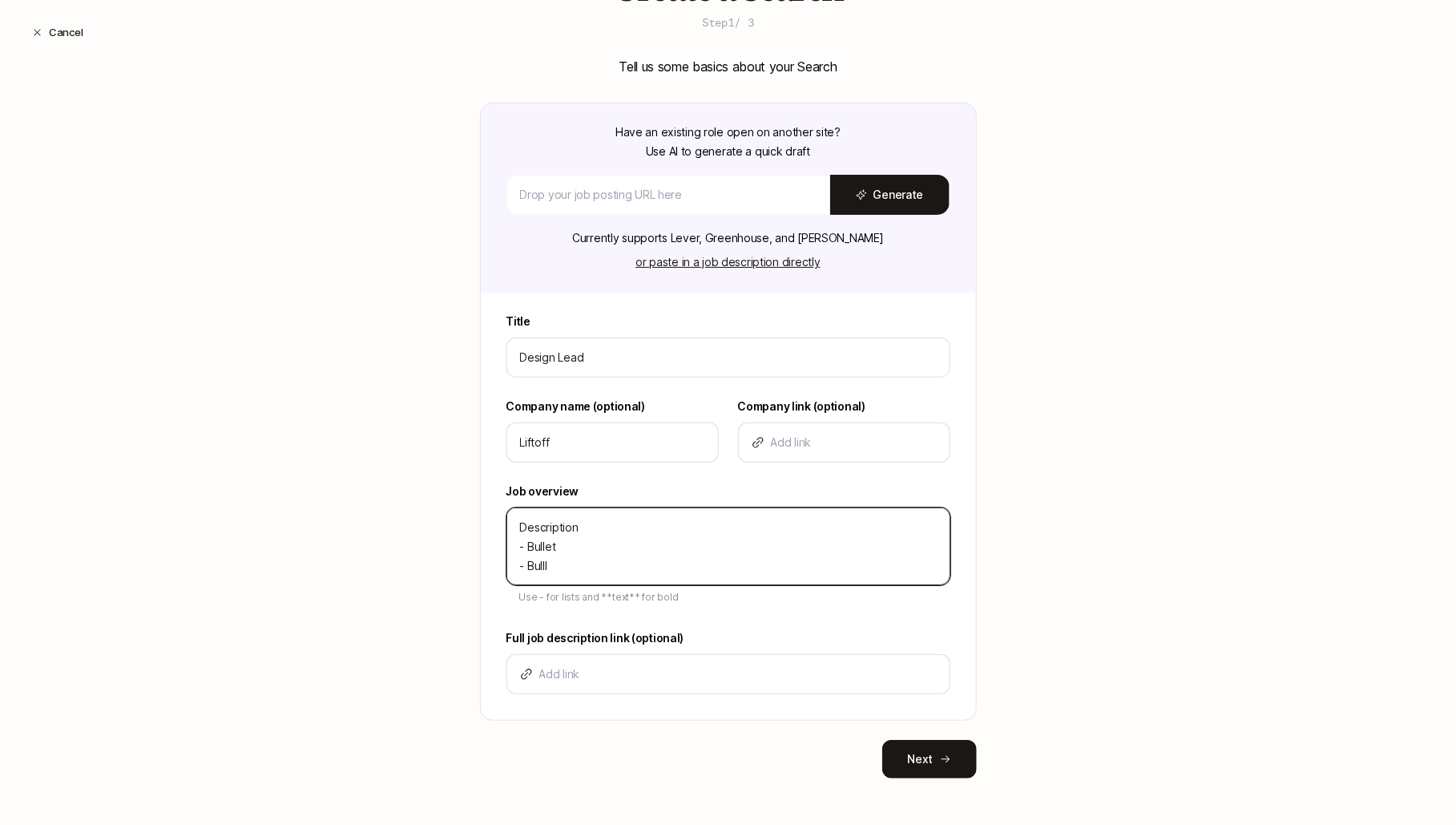
type textarea "x"
type textarea "Description - Bullet - Bulle"
type textarea "x"
type textarea "Description - Bullet - Bullet"
type textarea "x"
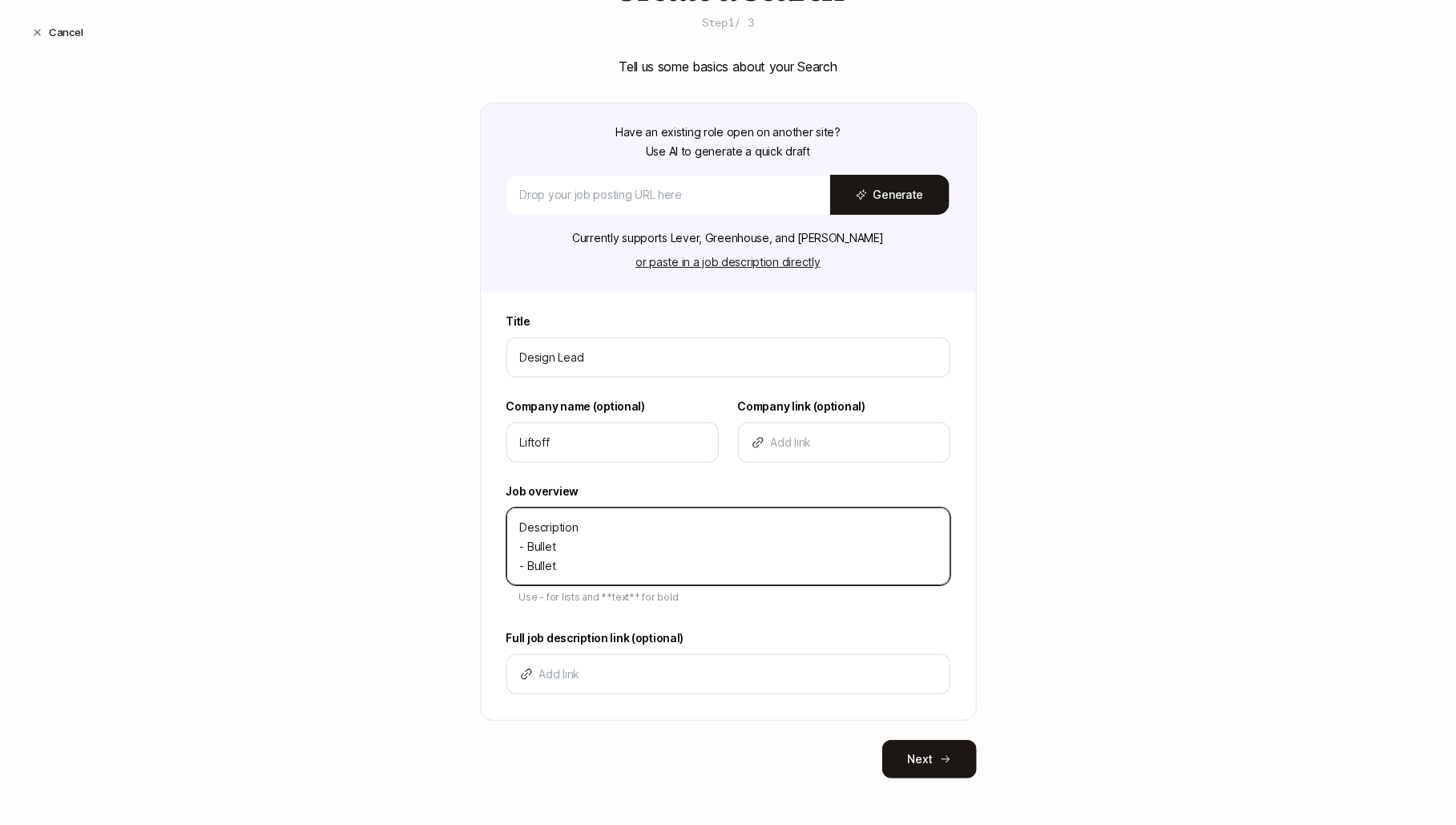
type textarea "Description - Bullet - Bullet"
type textarea "x"
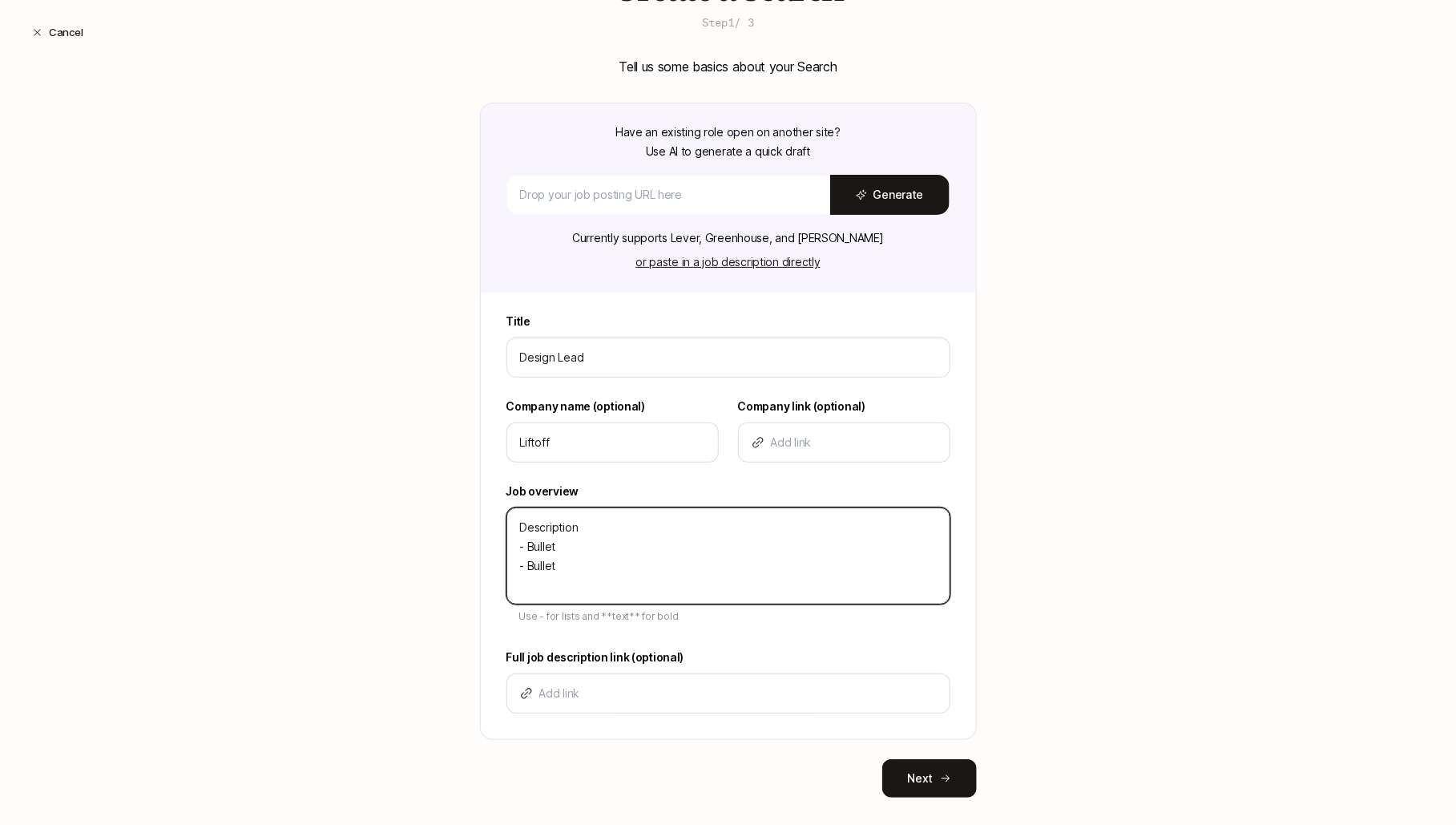
type textarea "Description - Bullet - Bullet -"
type textarea "x"
type textarea "Description - Bullet - Bullet -"
type textarea "x"
type textarea "Description - Bullet - Bullet - B"
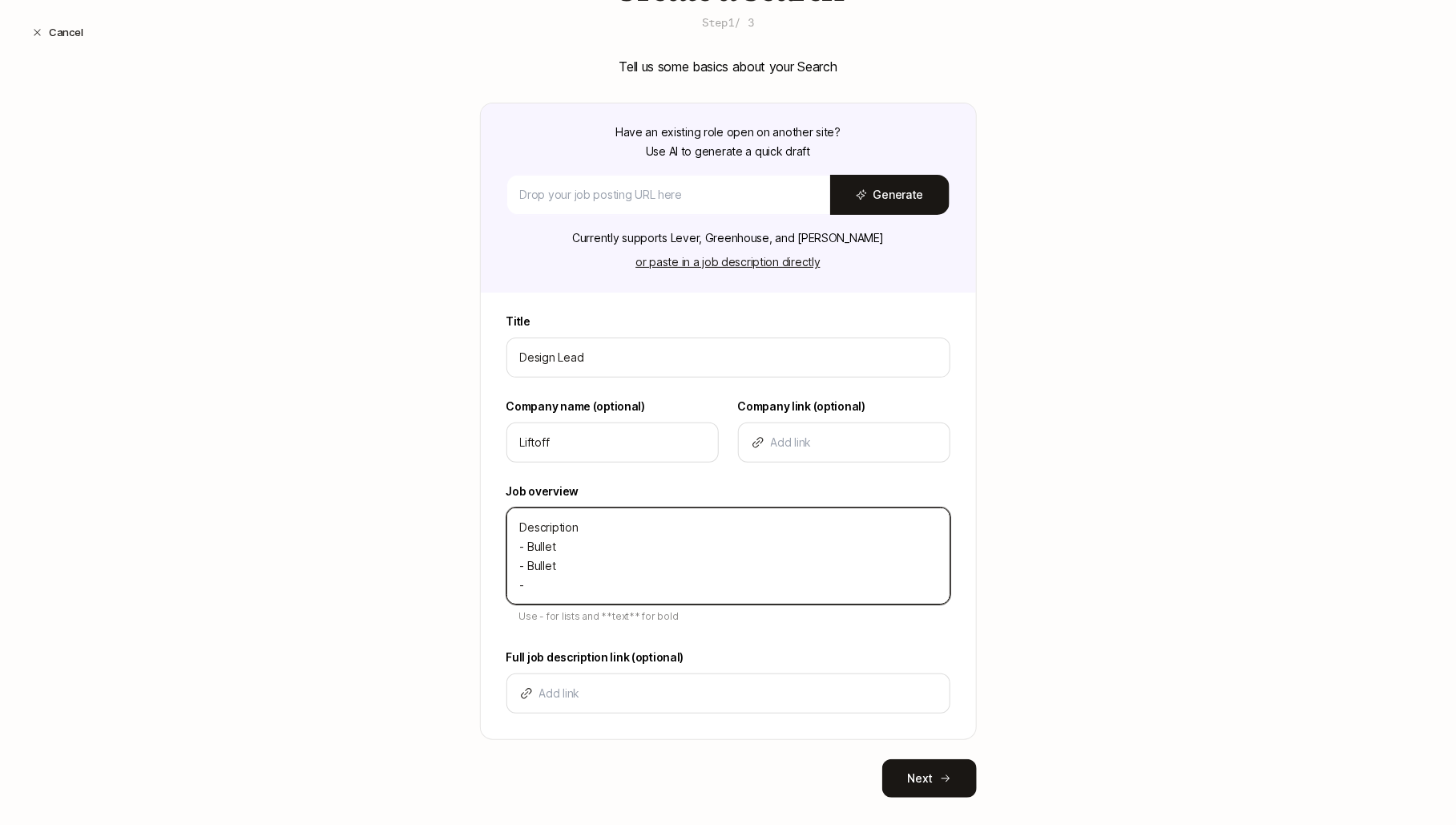
type textarea "x"
type textarea "Description - Bullet - Bullet - Bu"
type textarea "x"
type textarea "Description - Bullet - Bullet - Bul"
type textarea "x"
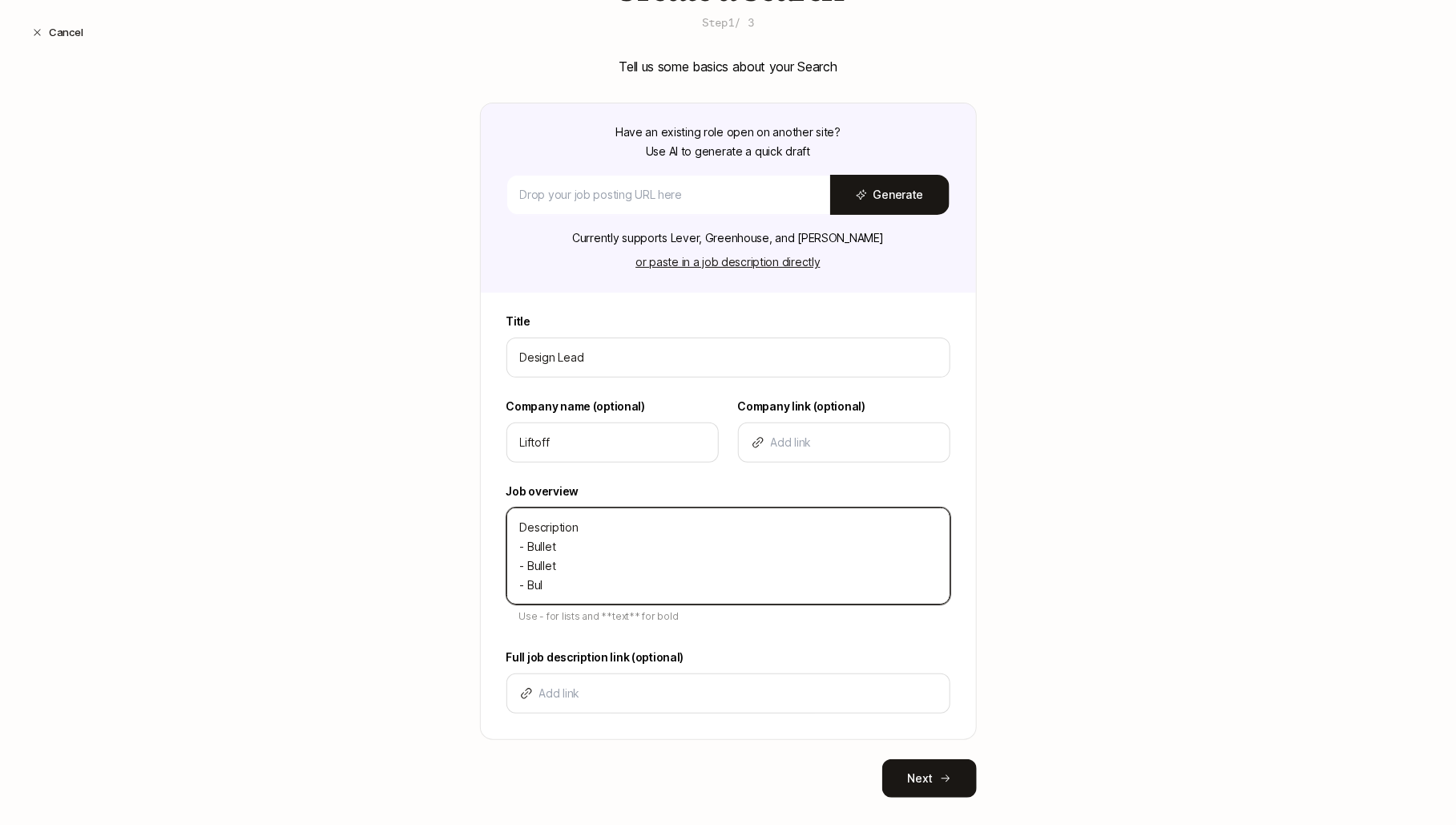
type textarea "Description - Bullet - Bullet - Bull"
type textarea "x"
type textarea "Description - Bullet - Bullet - Bulle"
type textarea "x"
type textarea "Description - Bullet - Bullet - Bullet"
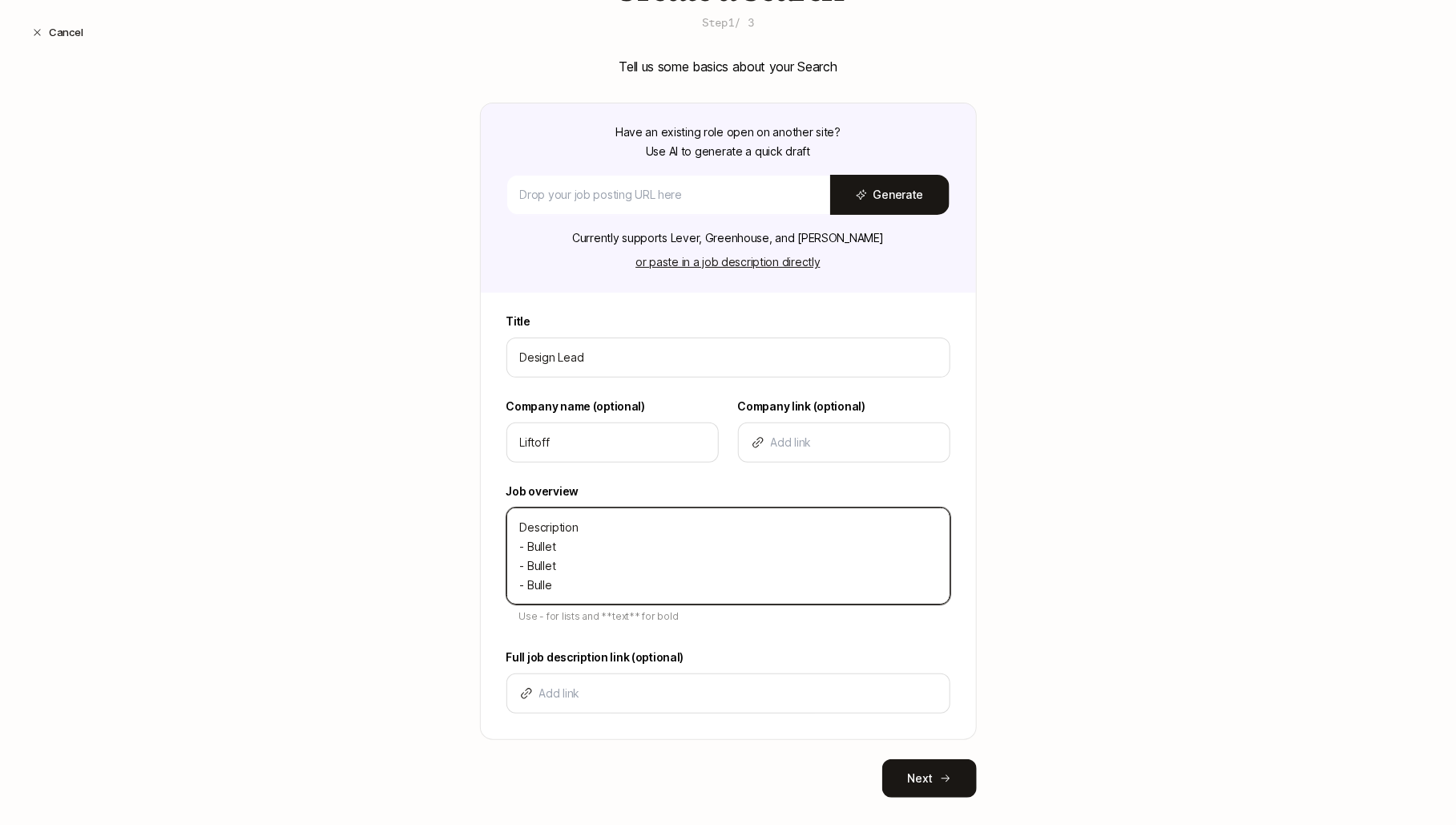
type textarea "x"
type textarea "Description - Bullet - Bullet - Bullet"
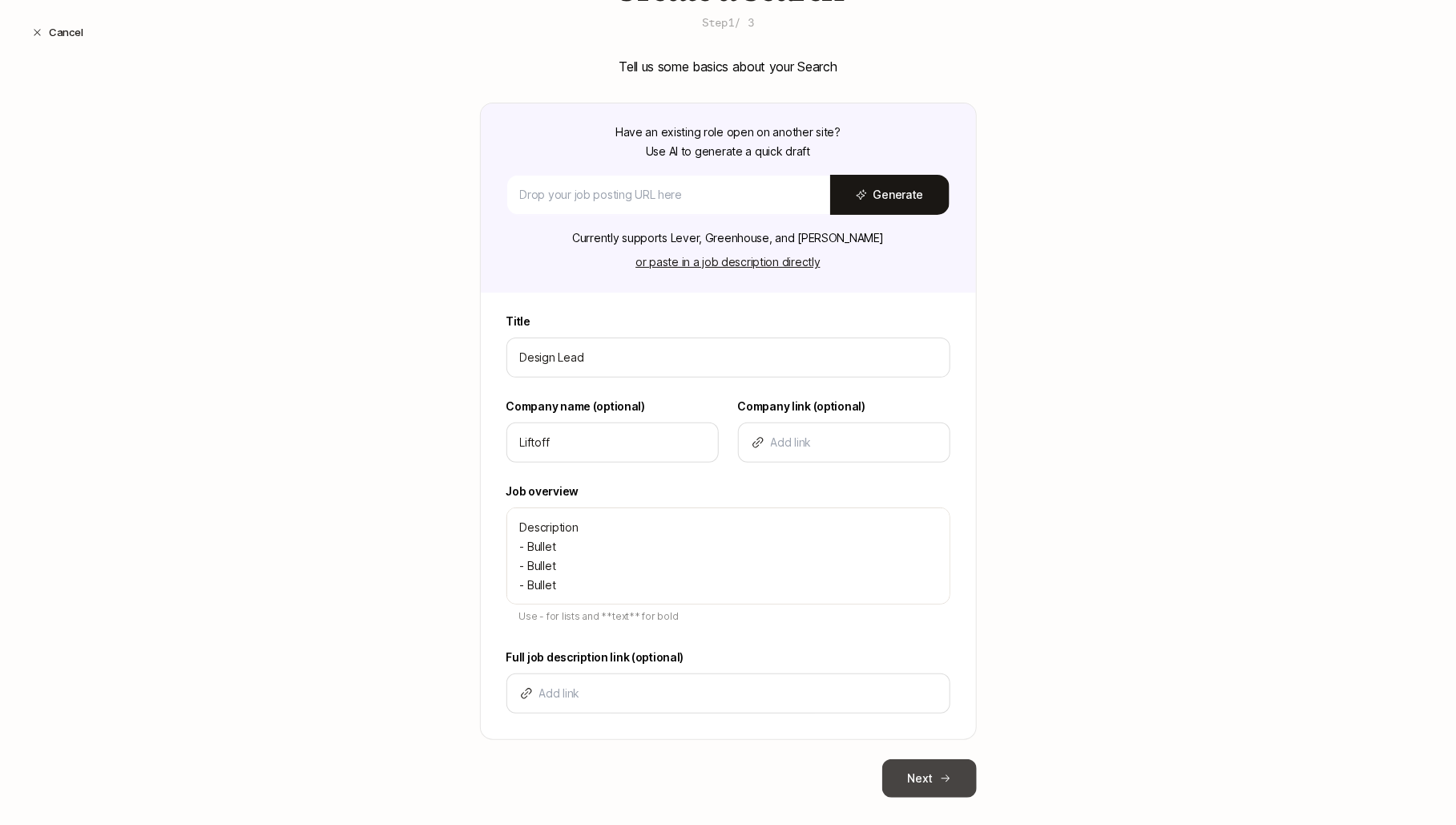
click at [926, 767] on button "Next" at bounding box center [929, 778] width 95 height 39
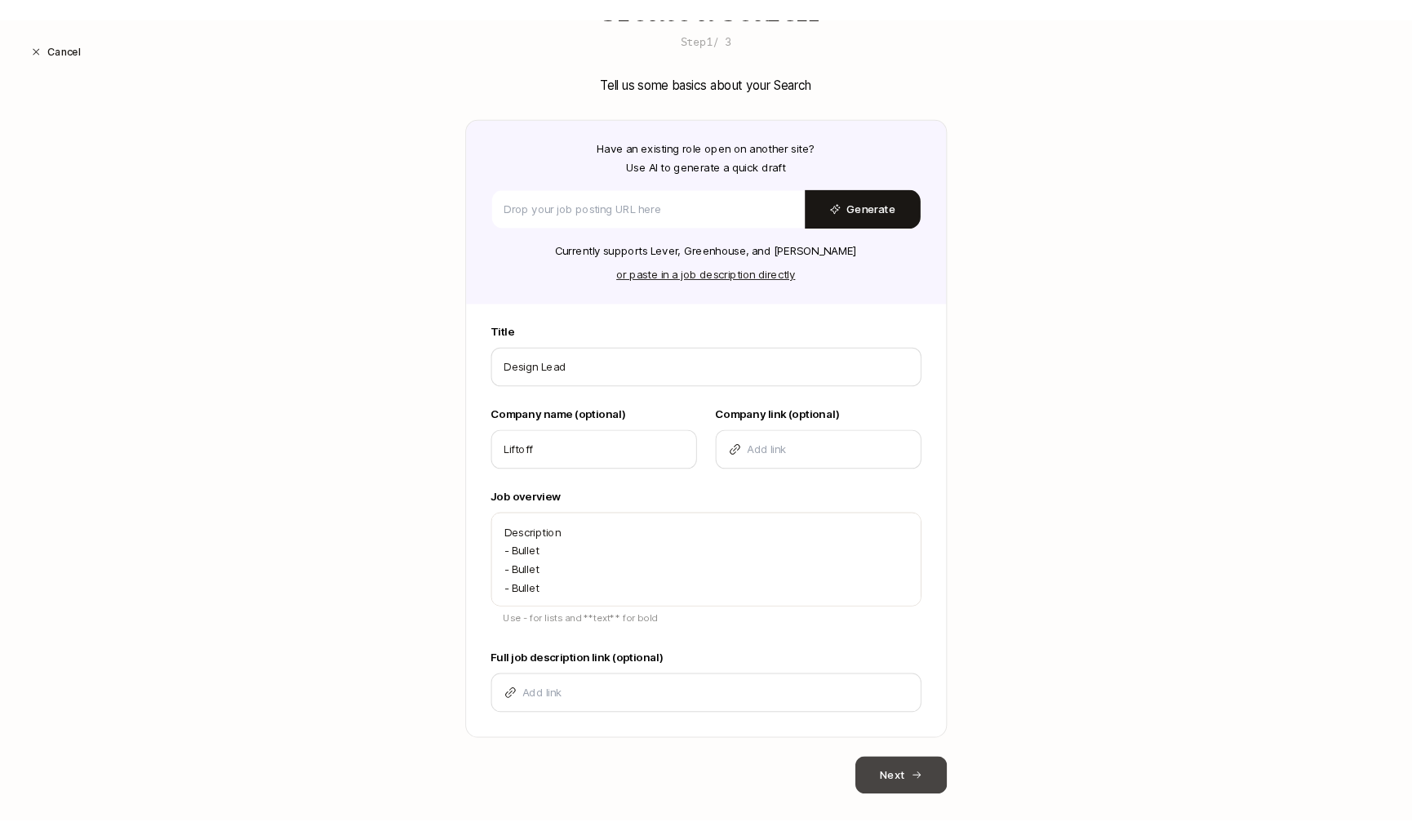
scroll to position [0, 0]
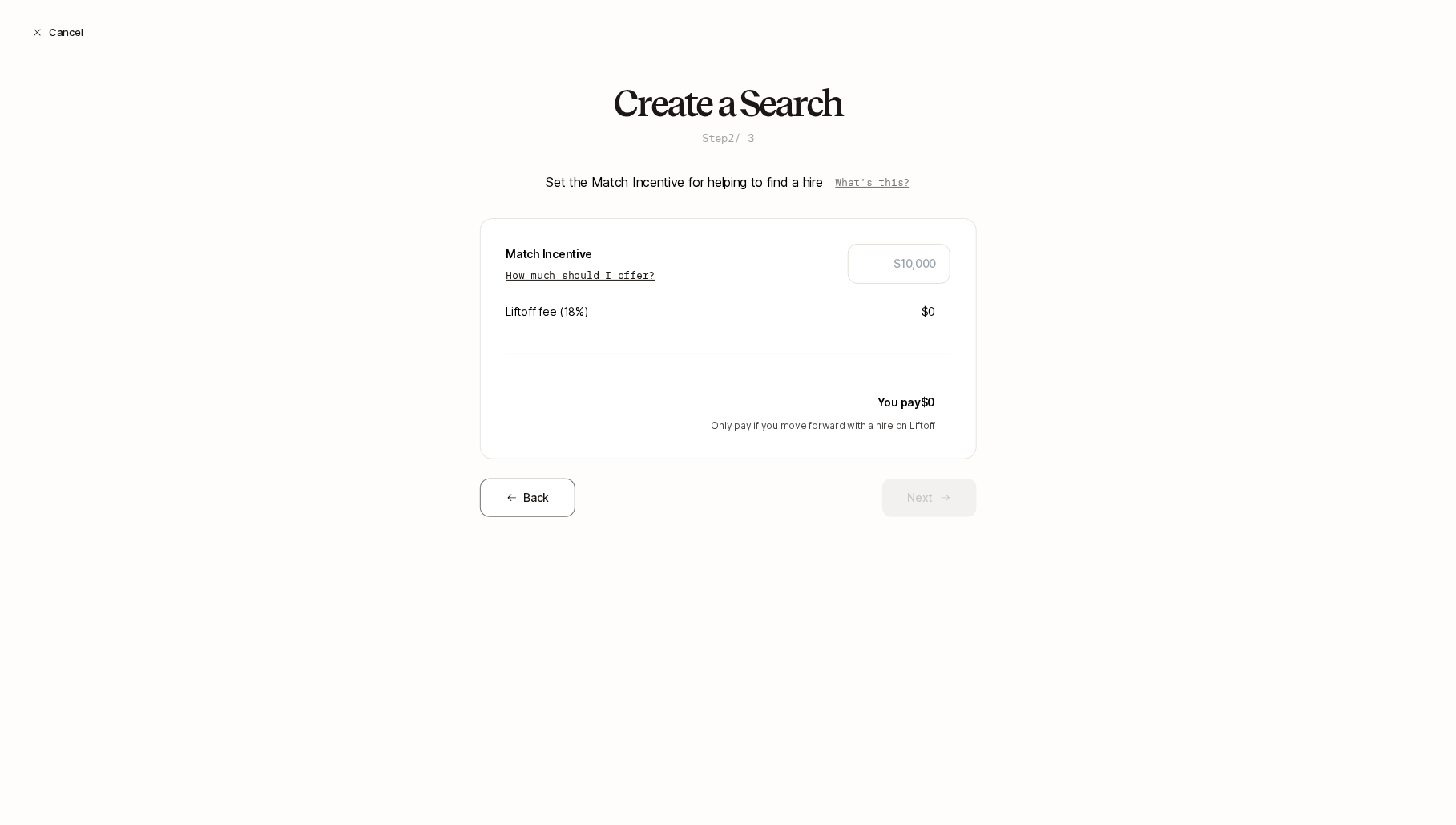
click at [647, 269] on p "How much should I offer?" at bounding box center [580, 275] width 149 height 16
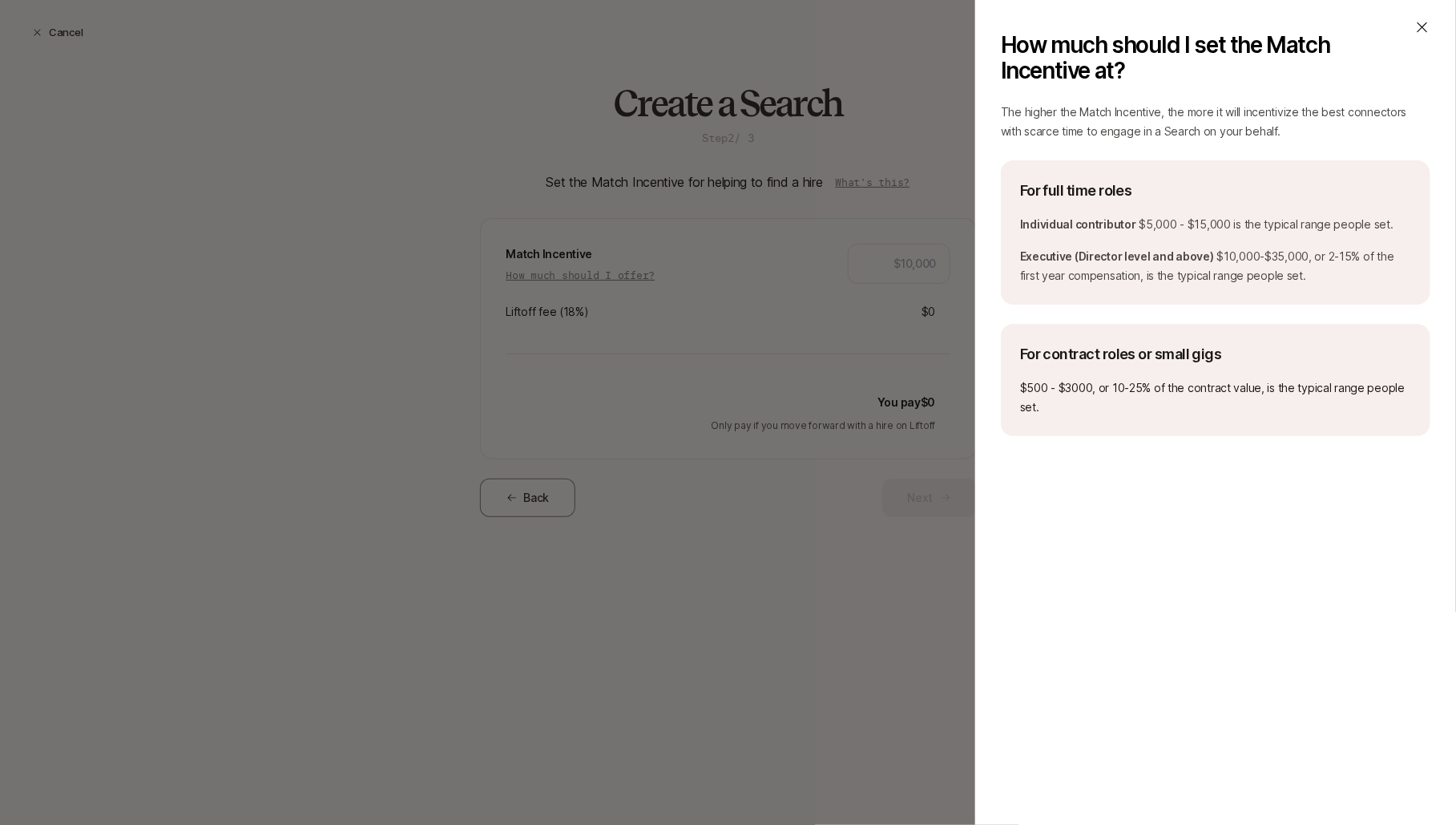
click at [1421, 29] on icon at bounding box center [1422, 26] width 16 height 16
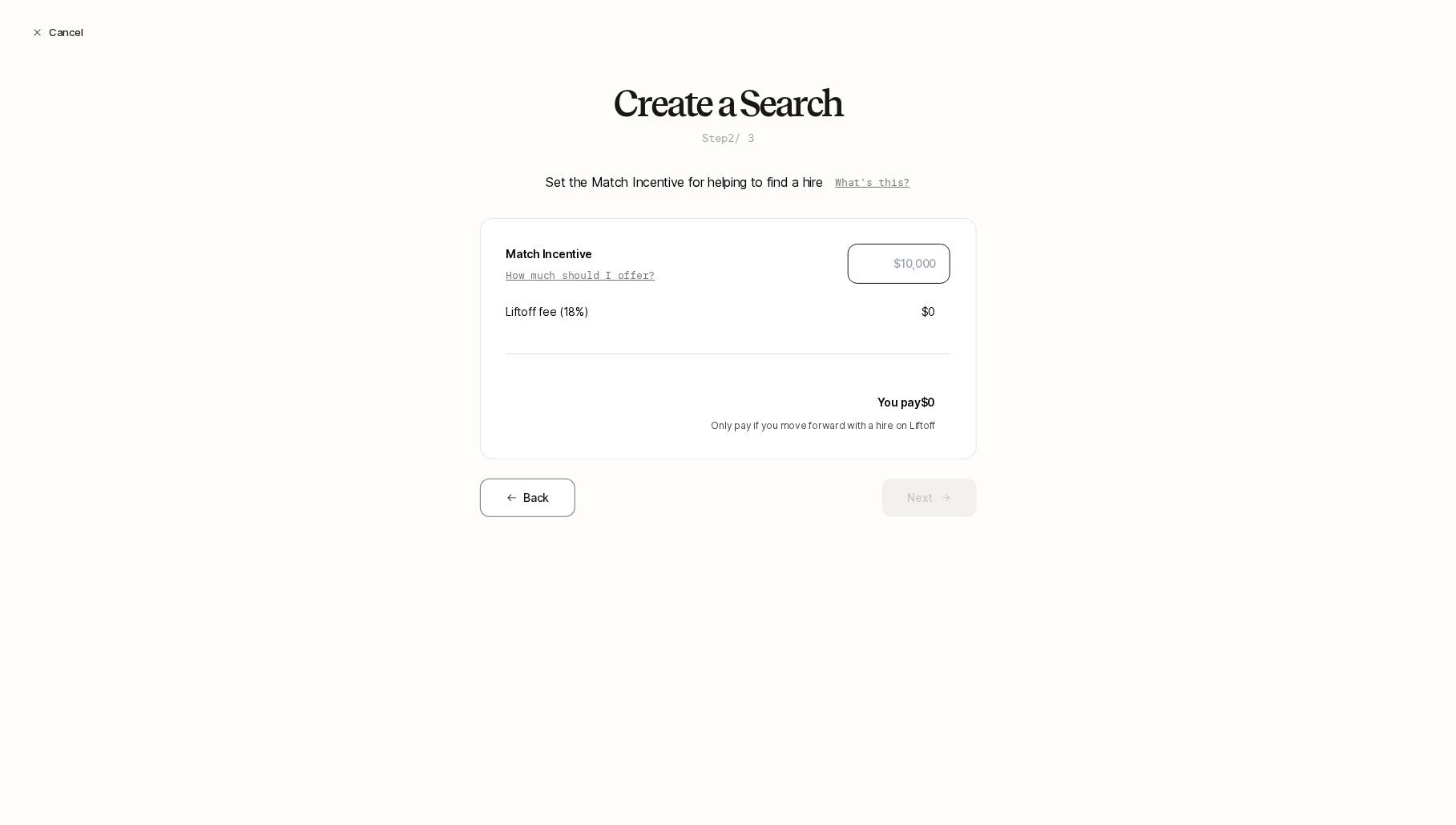
click at [909, 274] on div at bounding box center [898, 263] width 103 height 40
click at [910, 262] on input "text" at bounding box center [899, 263] width 75 height 19
type input "$10,000"
click at [894, 494] on button "Next" at bounding box center [929, 498] width 95 height 39
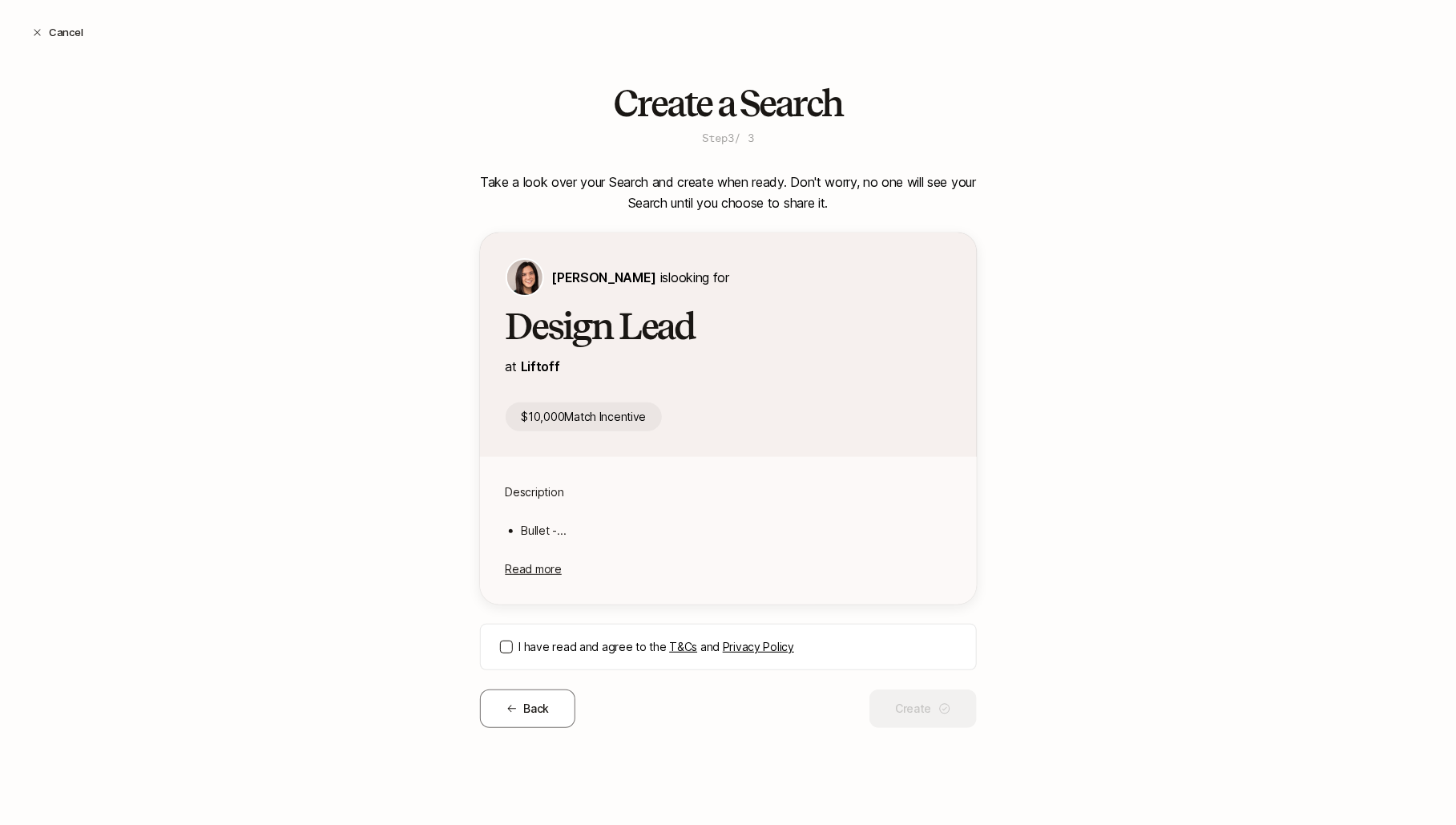
click at [500, 647] on button "I have read and agree to the T&Cs and Privacy Policy" at bounding box center [507, 647] width 13 height 13
click at [904, 708] on button "Create" at bounding box center [922, 708] width 106 height 39
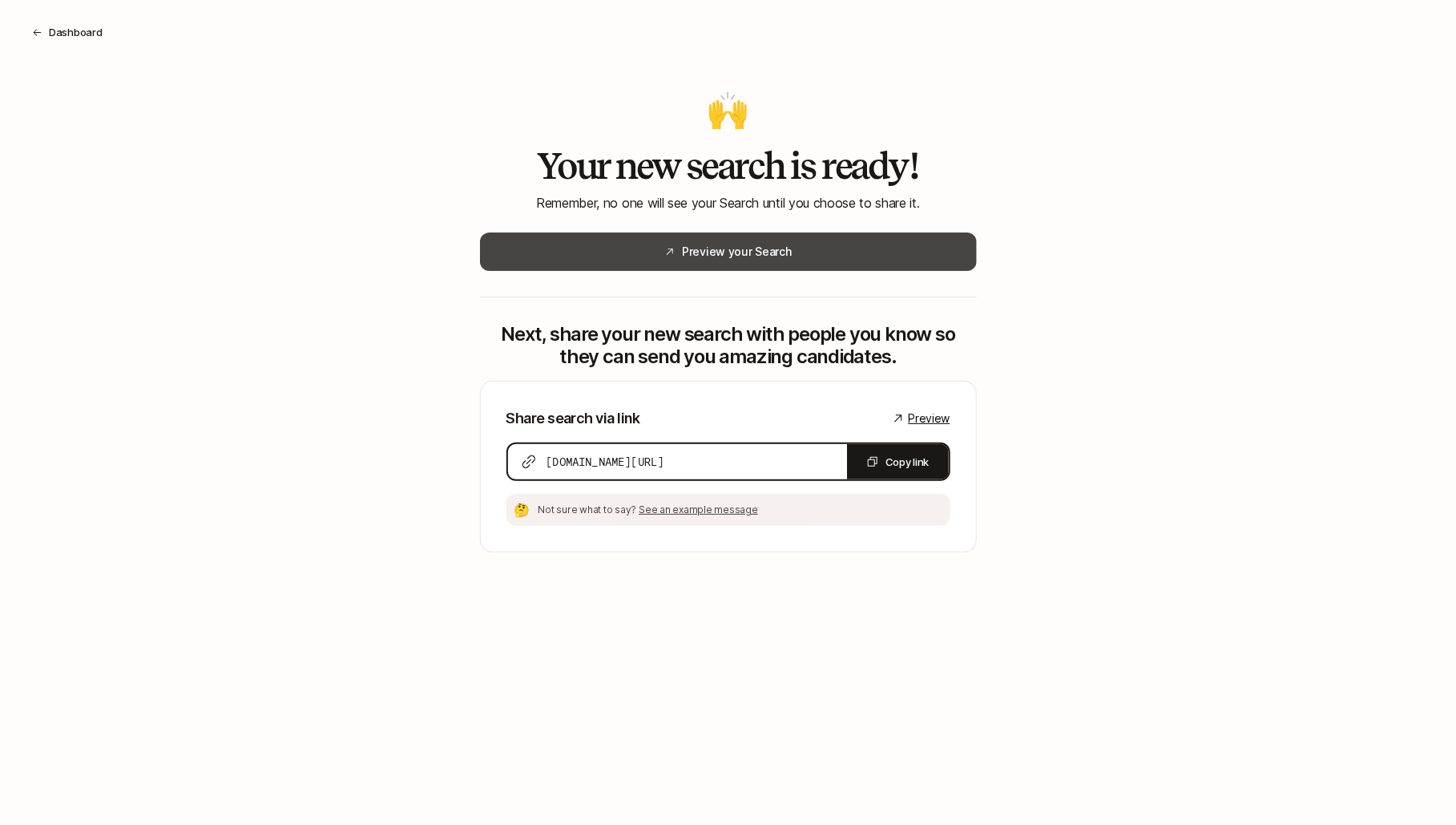
click at [741, 252] on button "Preview your Search" at bounding box center [728, 251] width 497 height 39
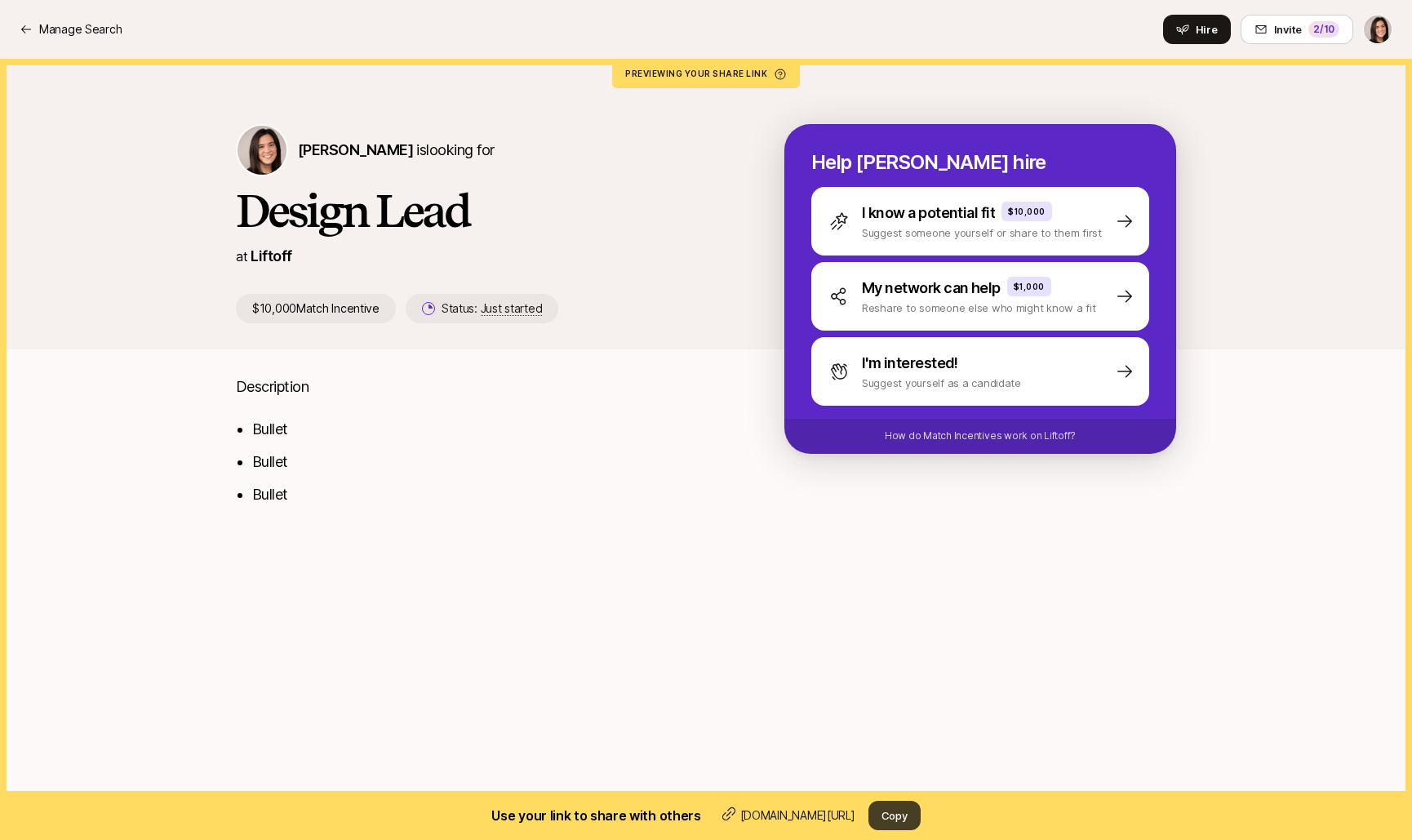
click at [915, 813] on button "Copy" at bounding box center [894, 815] width 53 height 30
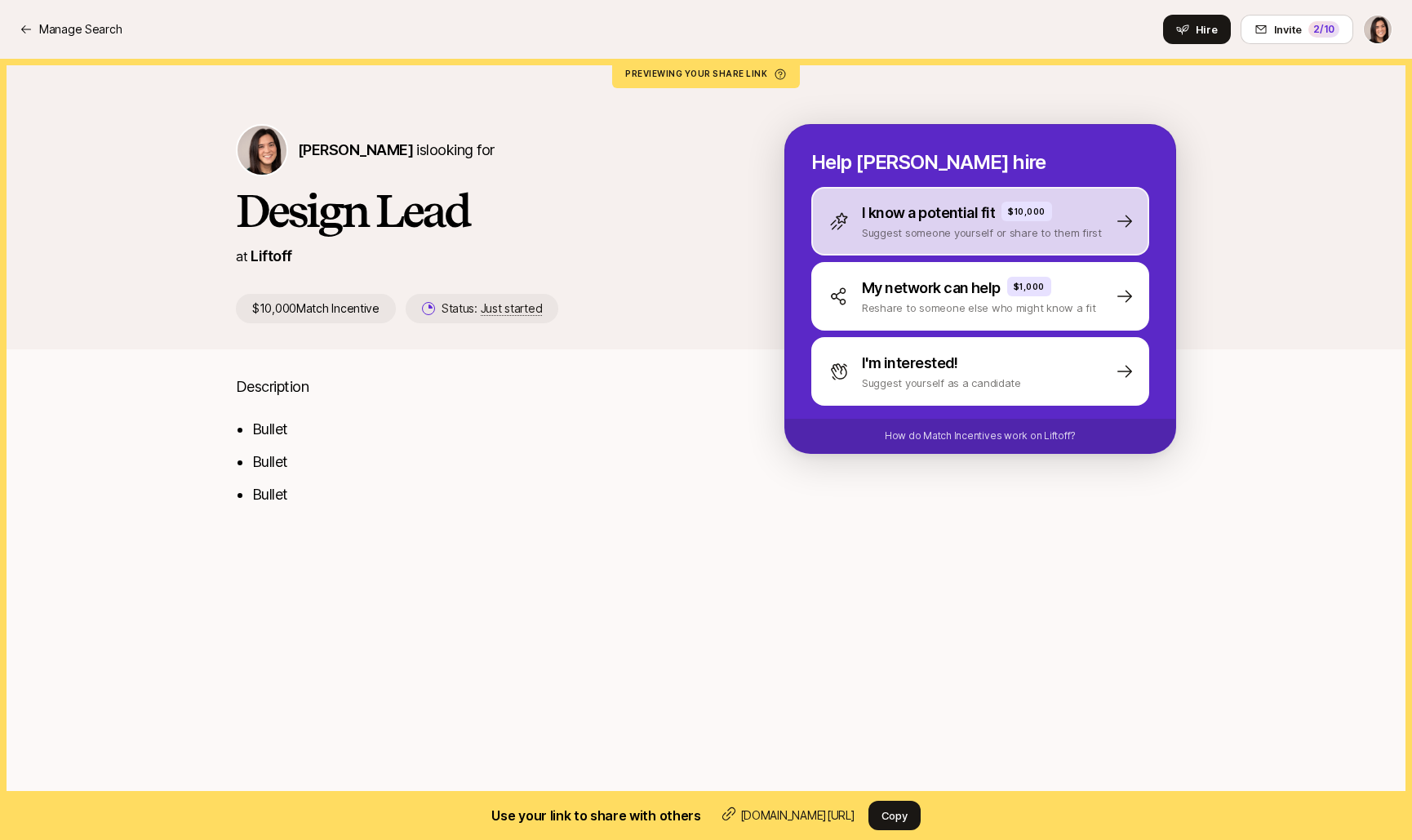
click at [837, 247] on div "I know a potential fit $10,000 Suggest someone yourself or share to them first" at bounding box center [980, 221] width 338 height 69
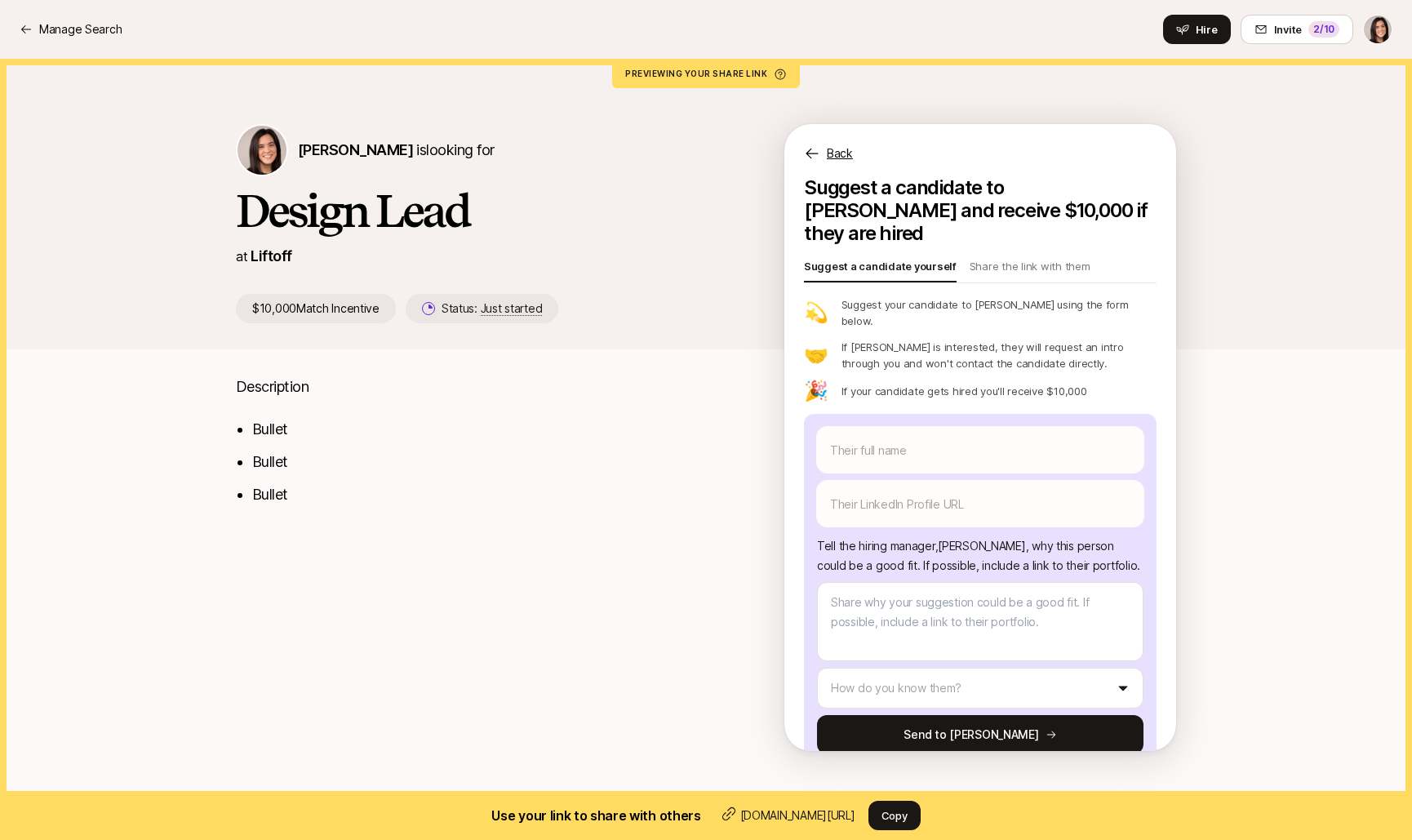
click at [831, 142] on div "Back" at bounding box center [980, 143] width 392 height 39
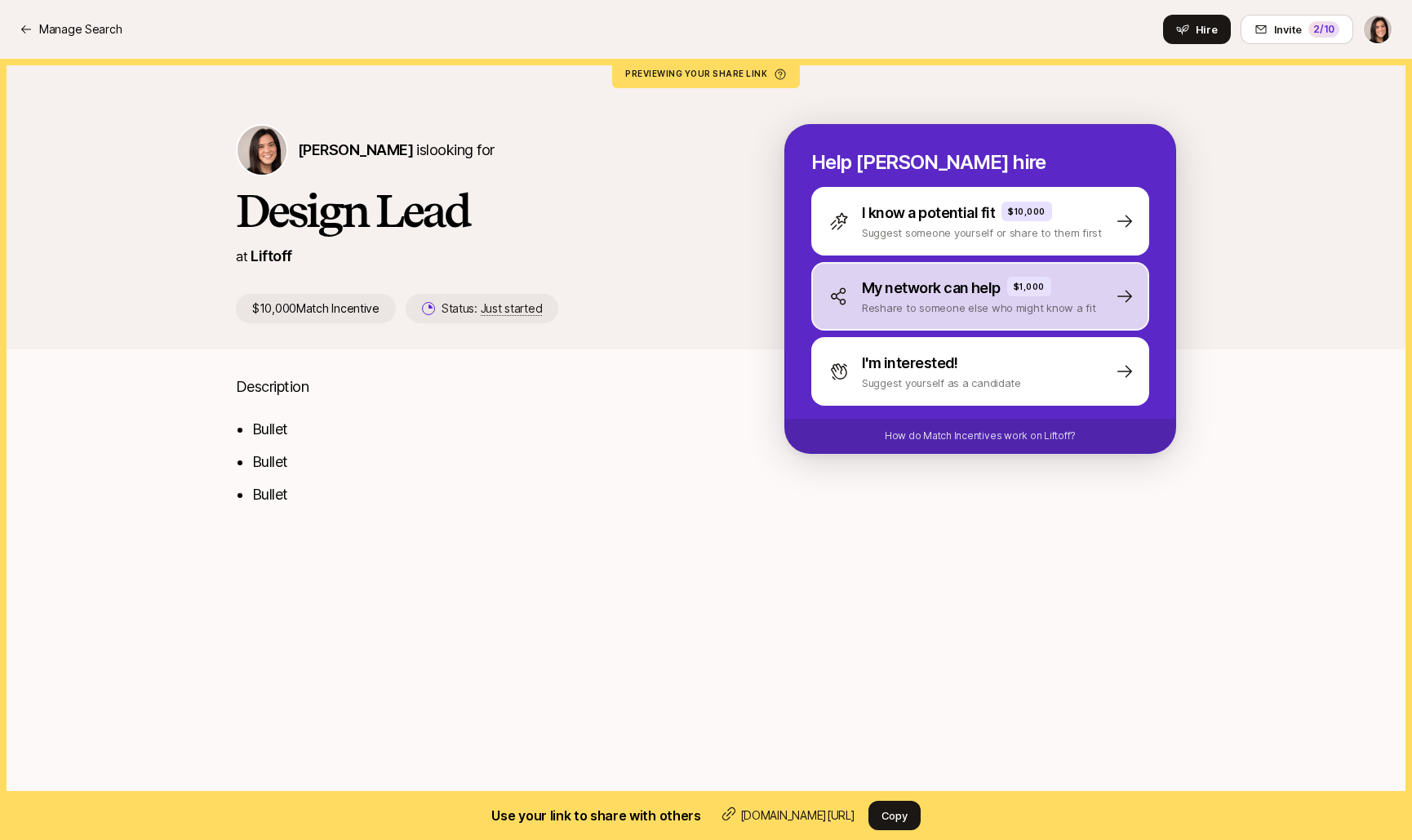
click at [854, 321] on div "My network can help $1,000 Reshare to someone else who might know a fit" at bounding box center [980, 296] width 338 height 69
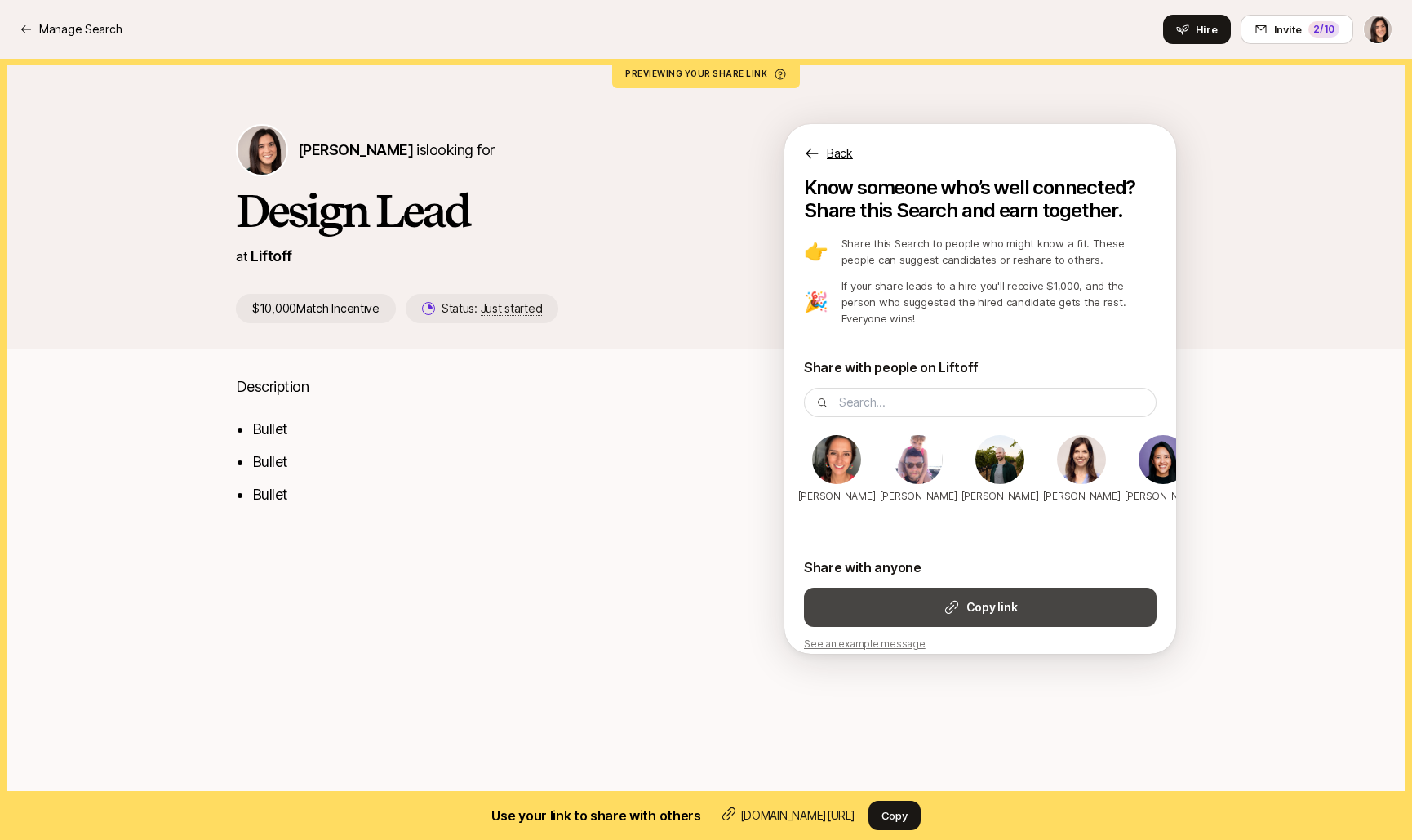
click at [921, 587] on button "Copy link" at bounding box center [980, 606] width 353 height 39
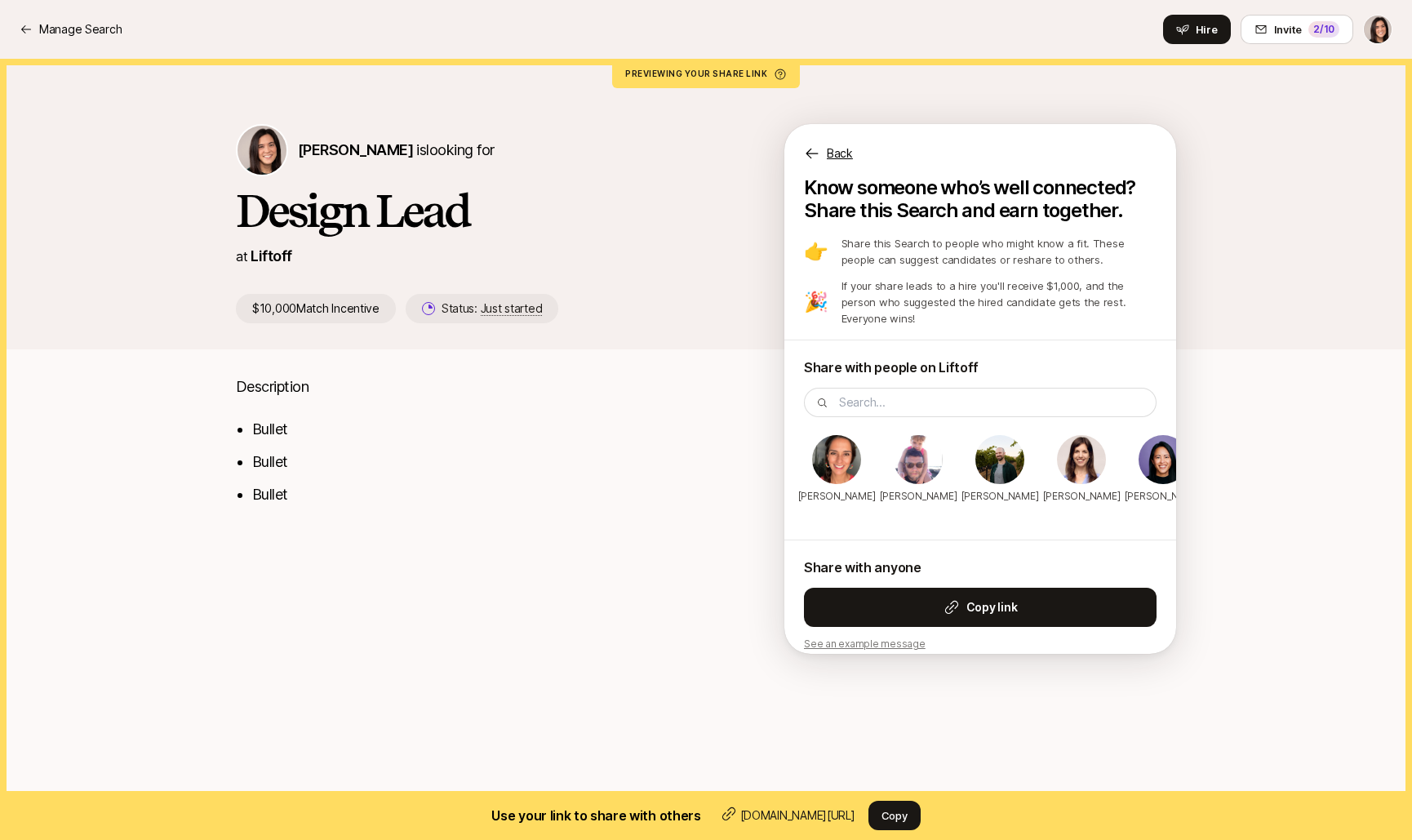
click at [838, 151] on p "Back" at bounding box center [839, 153] width 26 height 19
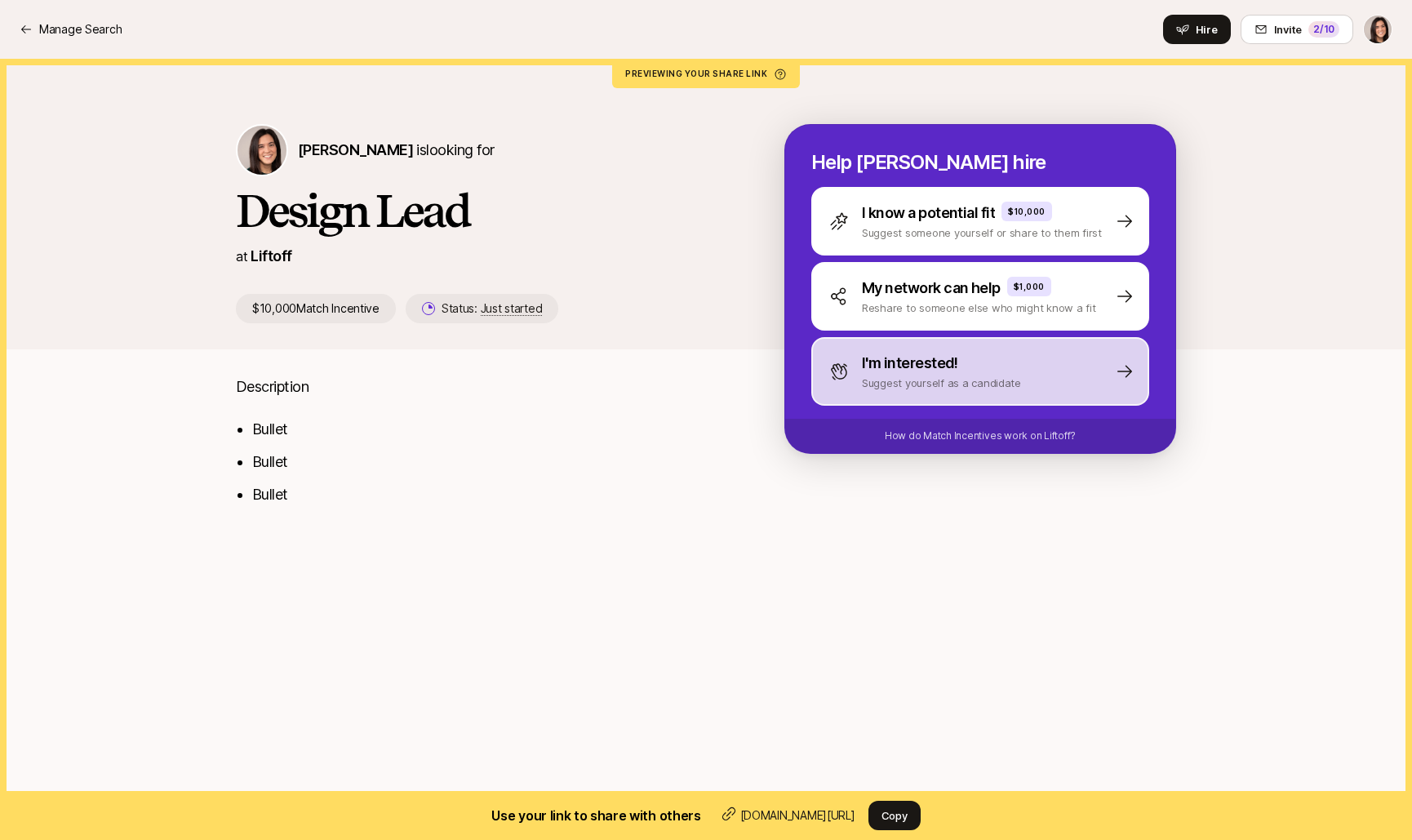
click at [852, 394] on div "I'm interested! Suggest yourself as a candidate" at bounding box center [980, 372] width 338 height 69
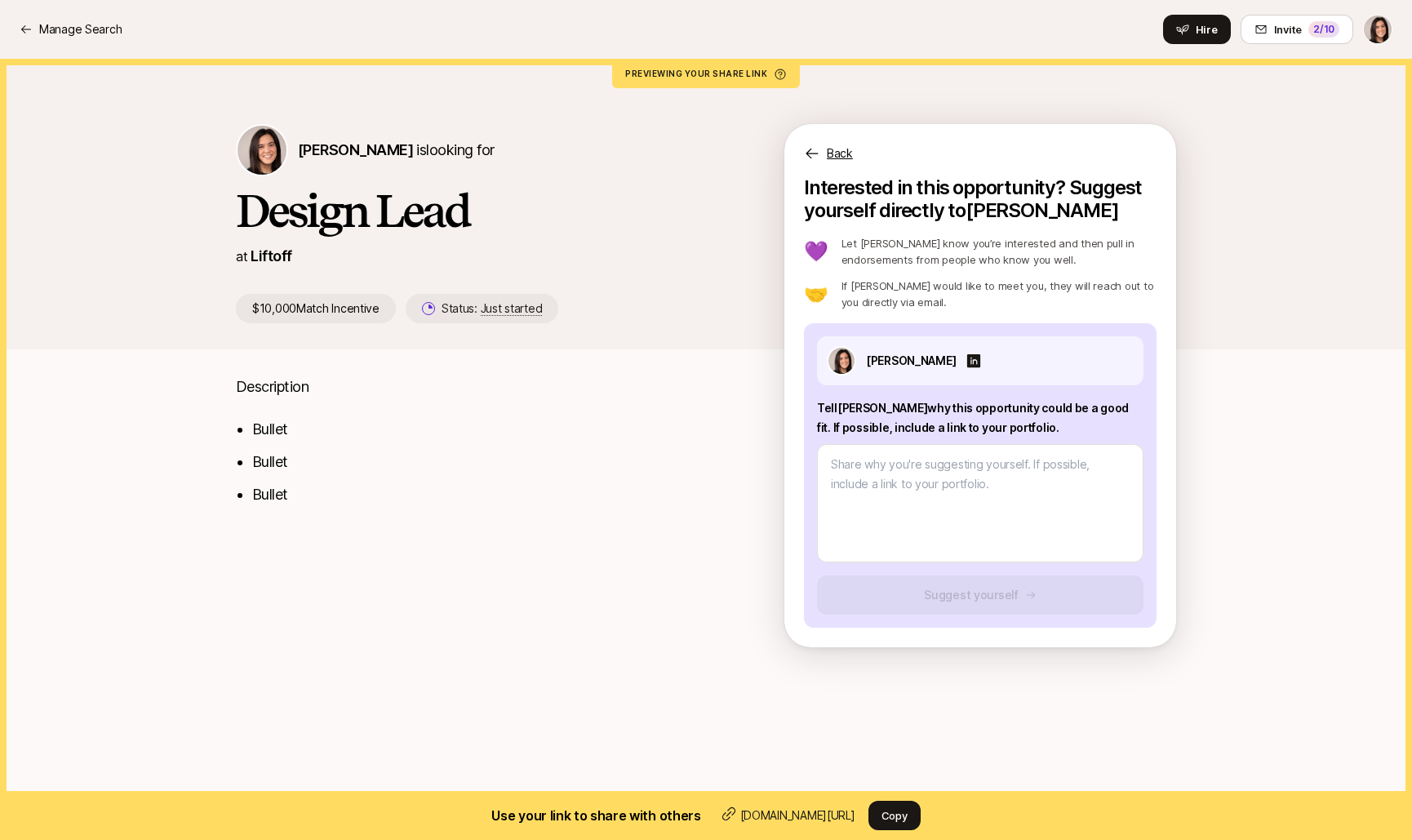
click at [829, 154] on p "Back" at bounding box center [839, 153] width 26 height 19
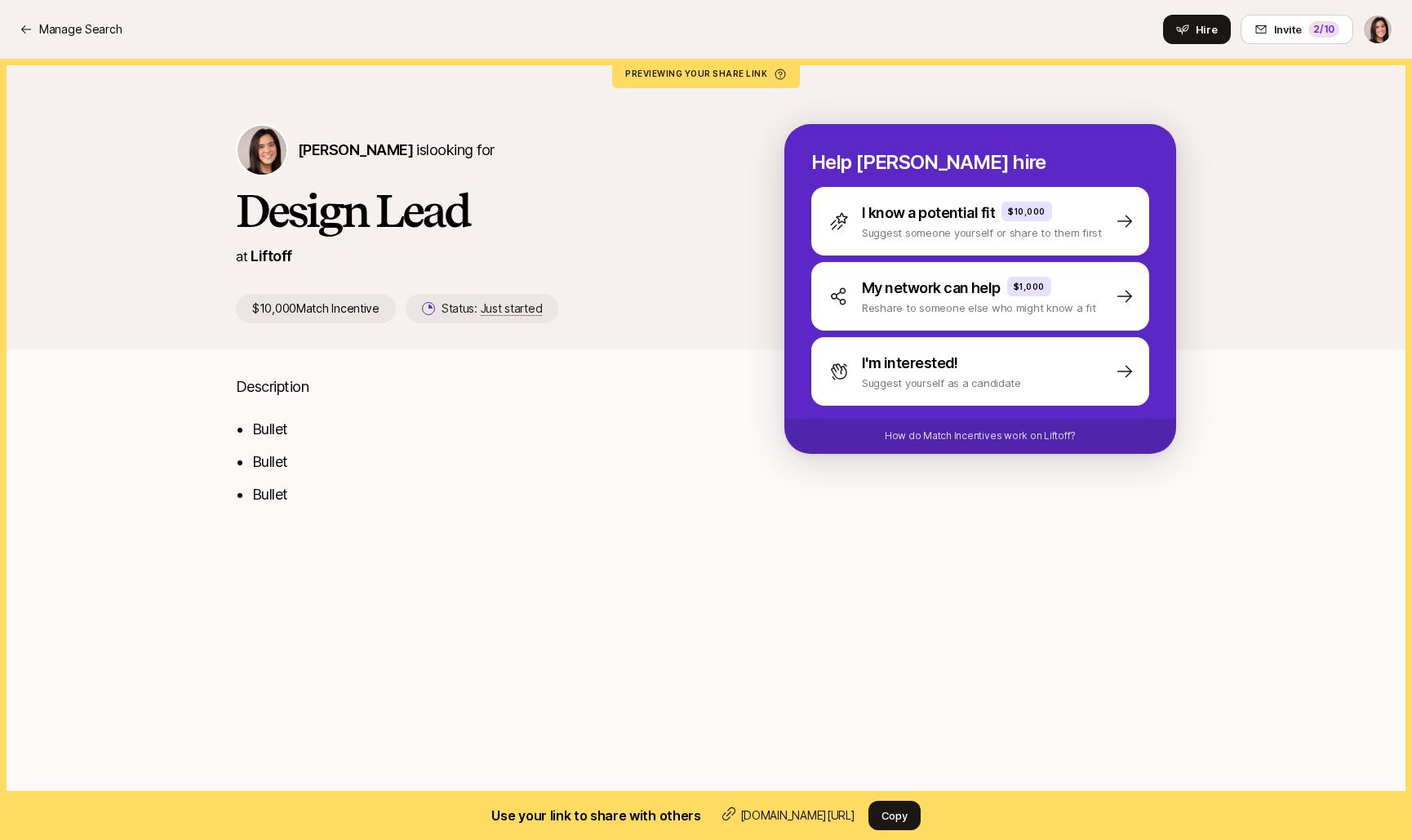
click at [1126, 38] on div "Manage Search Hire Invite 2 /10" at bounding box center [705, 29] width 1373 height 30
click at [1189, 33] on icon at bounding box center [1183, 30] width 13 height 13
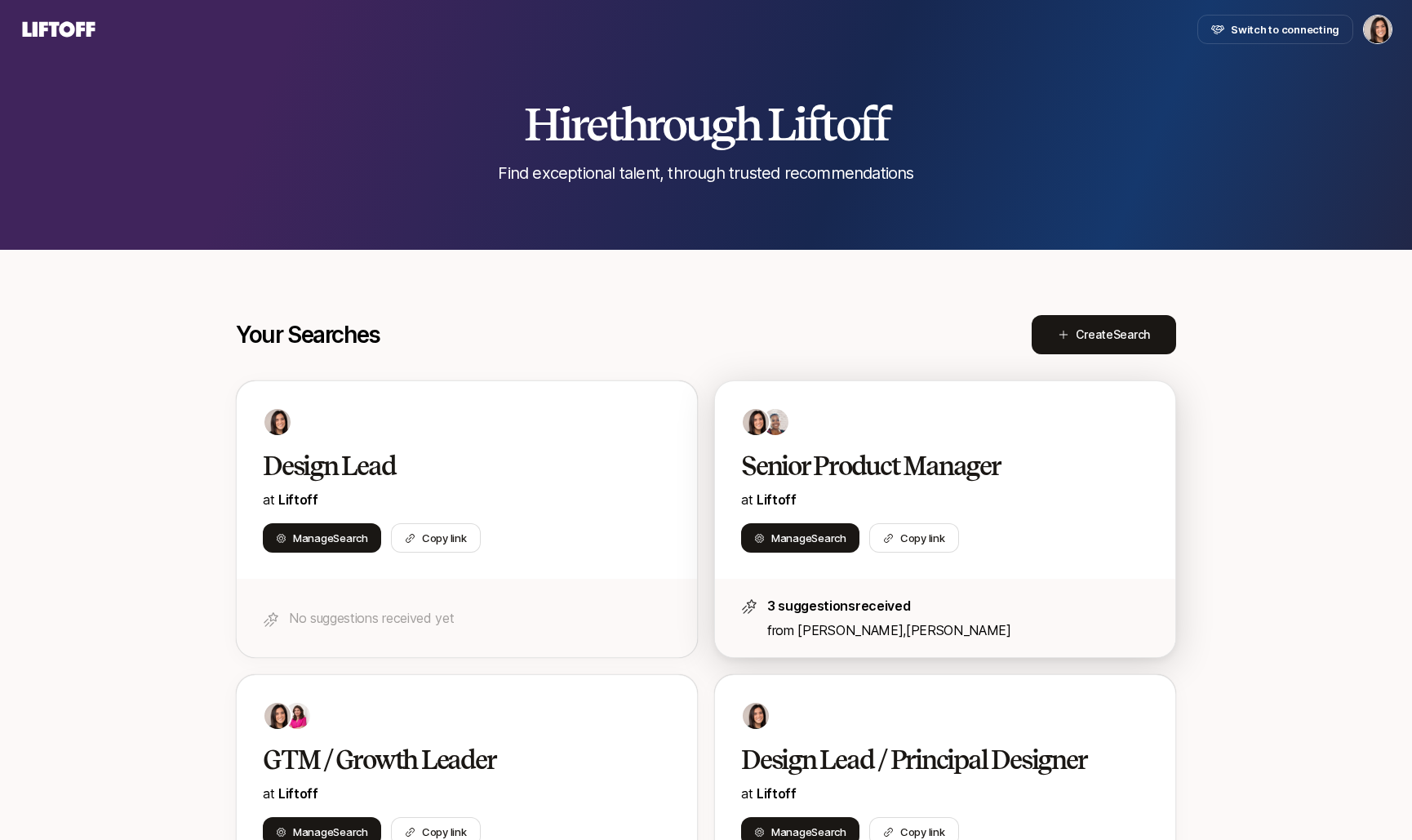
click at [868, 448] on div "Senior Product Manager at Liftoff Manage Search Copy link" at bounding box center [945, 480] width 460 height 197
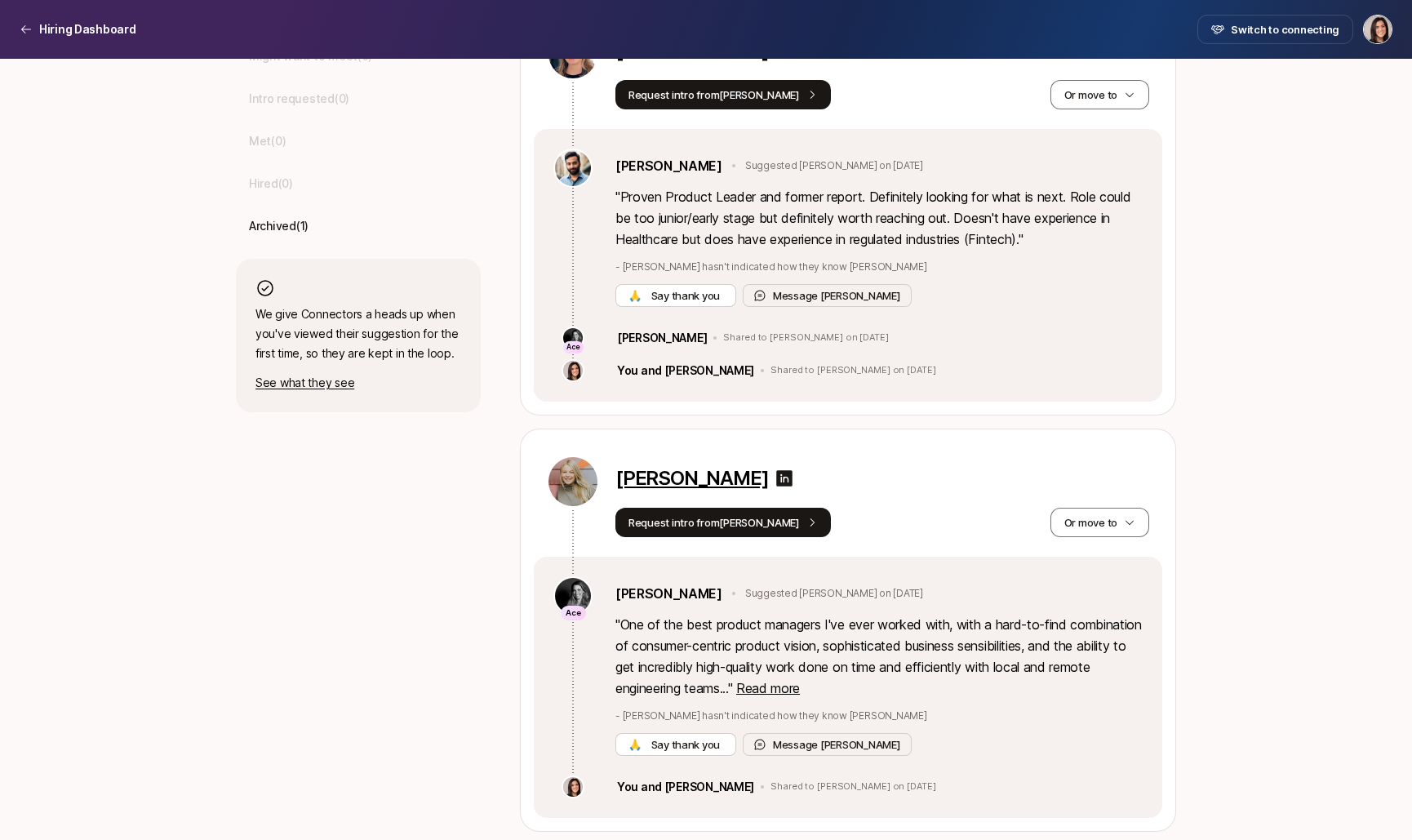
scroll to position [576, 0]
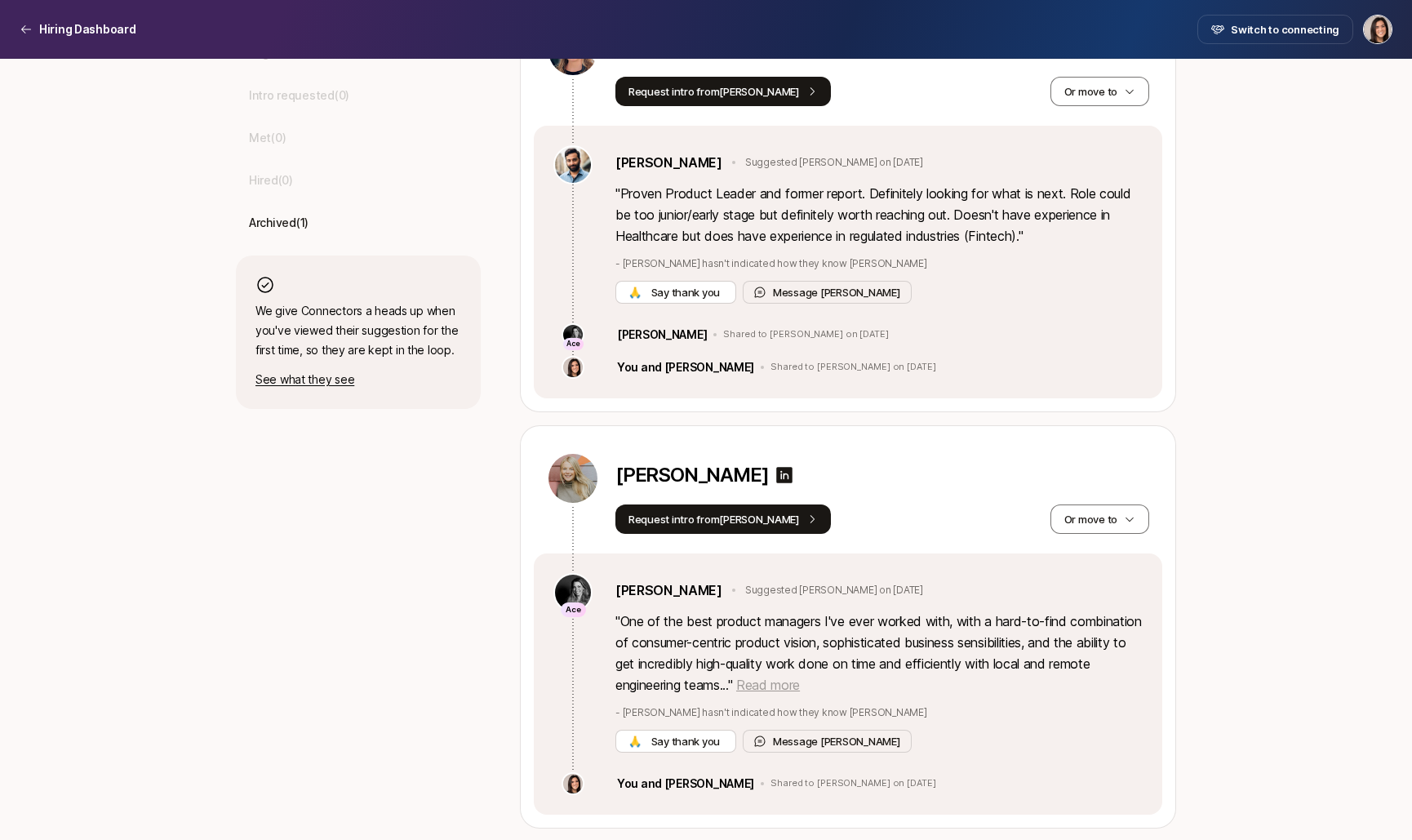
click at [800, 686] on span "Read more" at bounding box center [767, 684] width 63 height 16
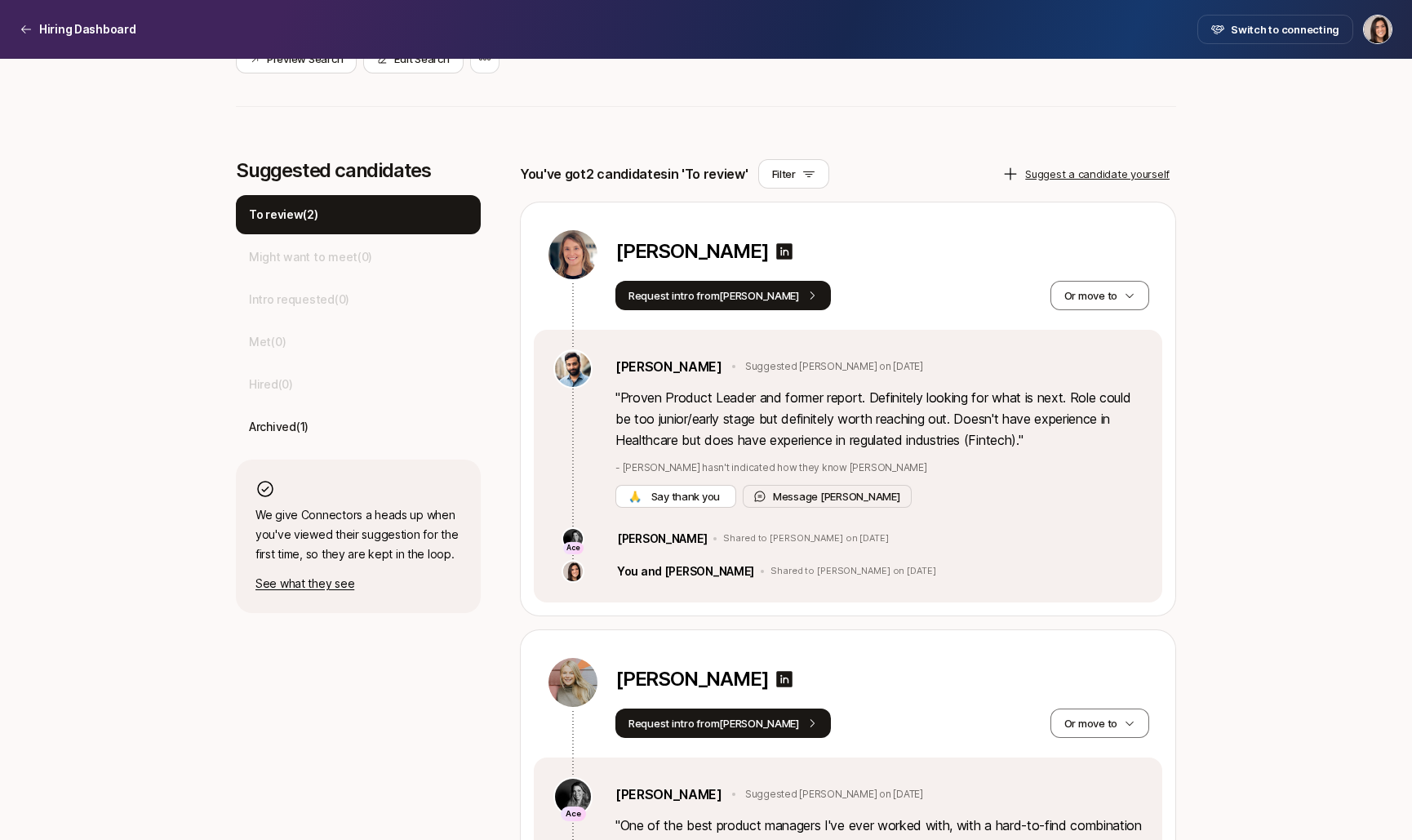
scroll to position [372, 0]
click at [736, 303] on button "Request intro from Frank" at bounding box center [722, 296] width 216 height 30
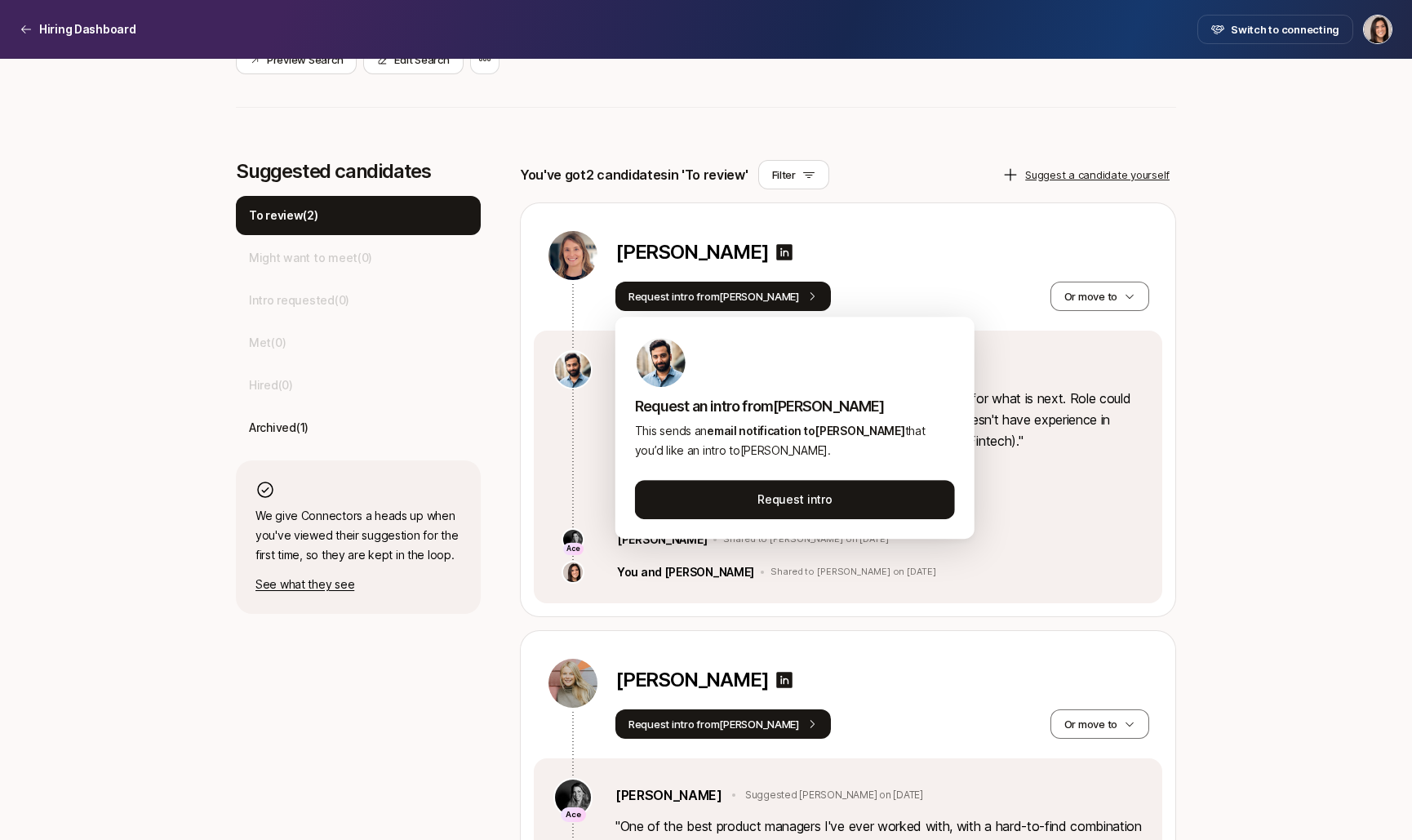
click at [865, 296] on div "Request intro from Frank Or move to" at bounding box center [881, 296] width 534 height 30
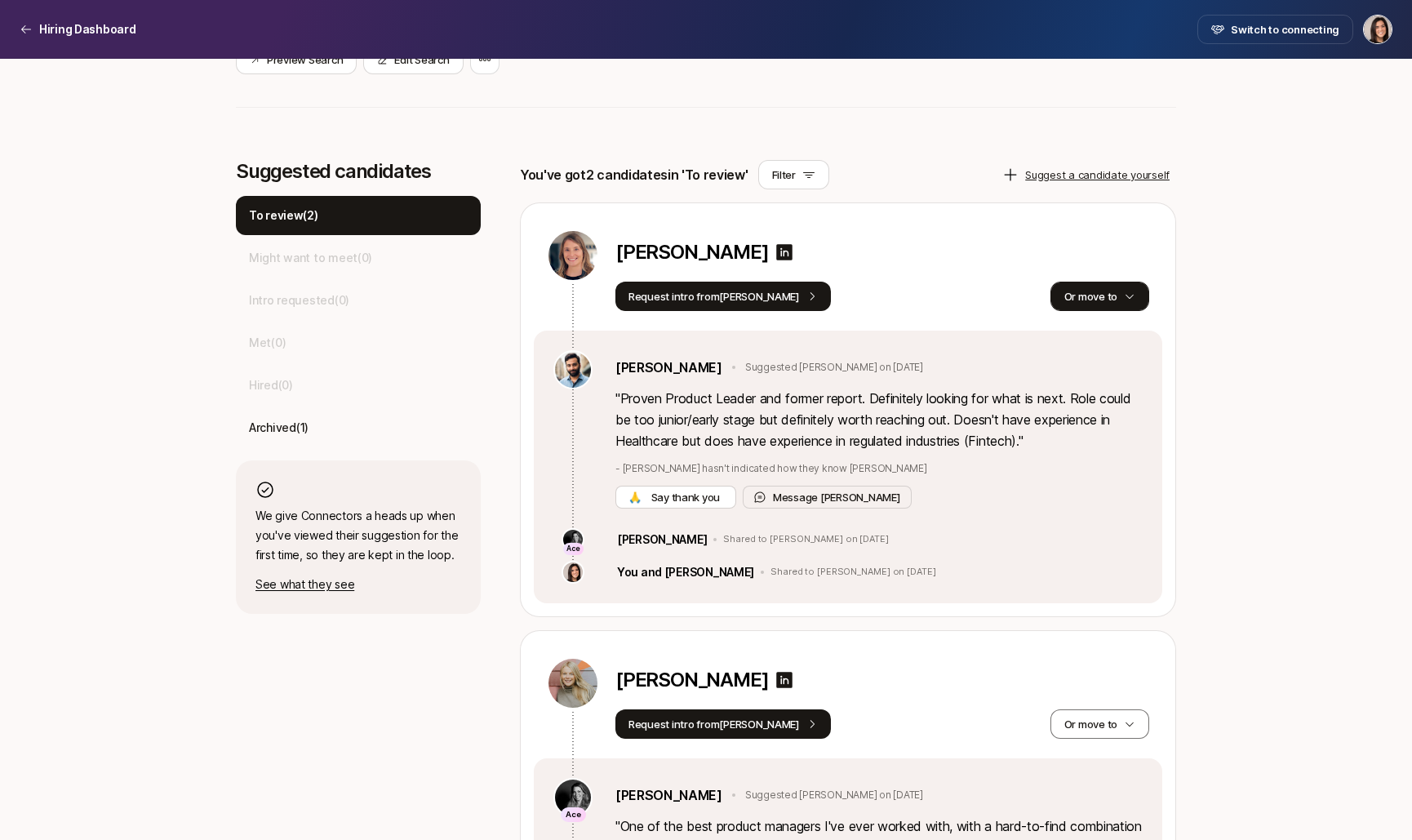
click at [1066, 299] on button "Or move to" at bounding box center [1099, 296] width 99 height 30
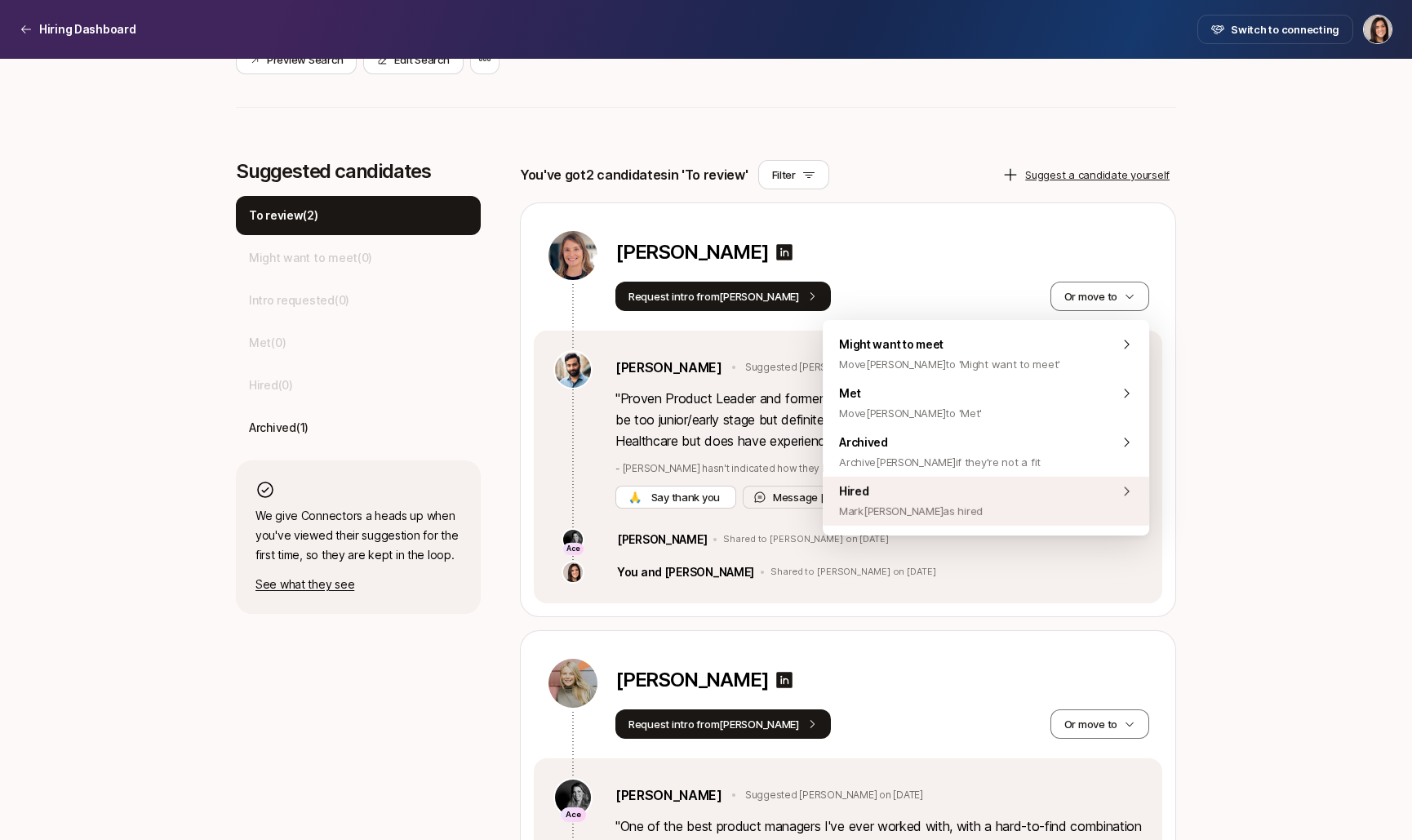
click at [1000, 509] on div "Hired Mark Megan as hired" at bounding box center [986, 501] width 327 height 49
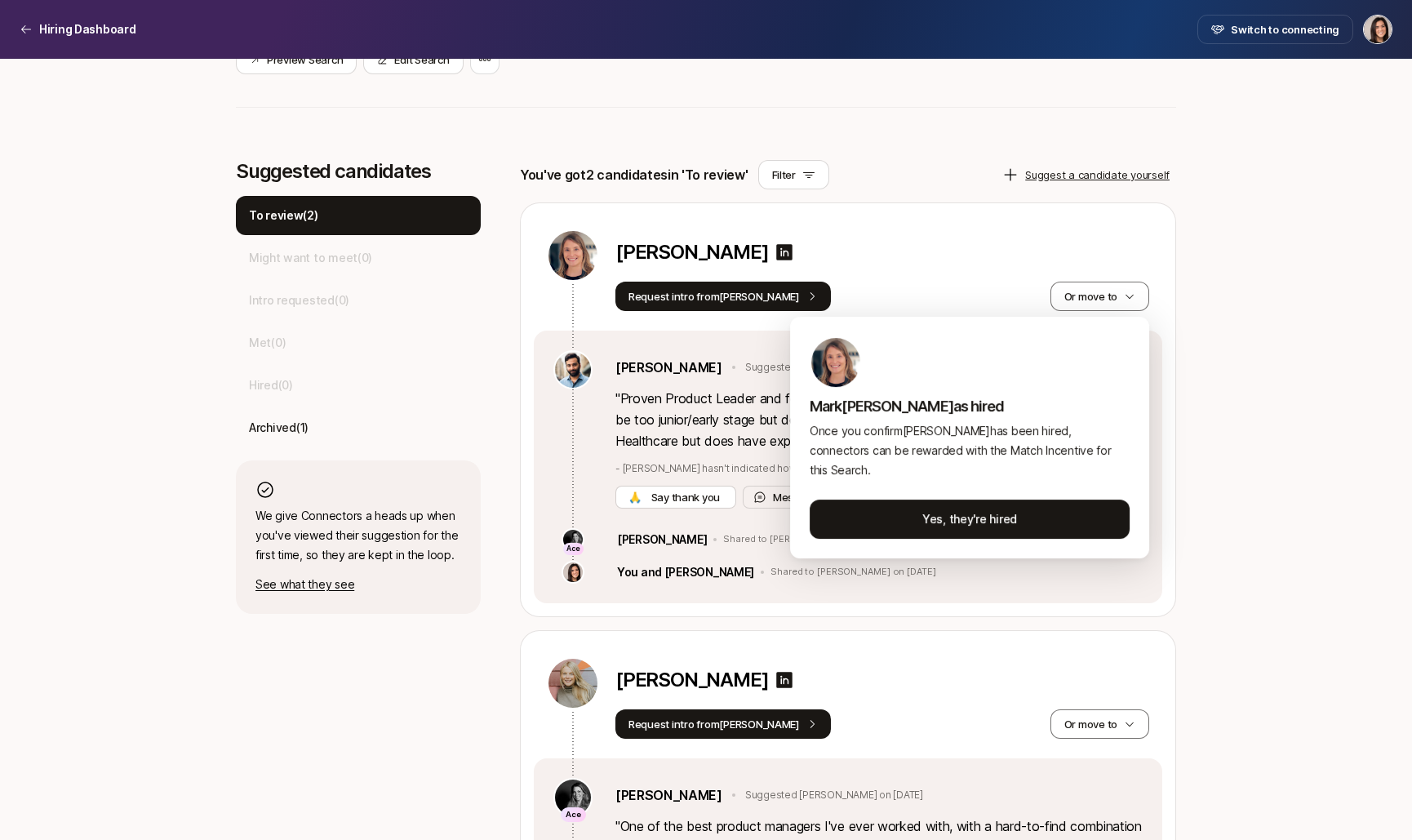
click at [935, 269] on html "Hiring Dashboard Hiring Dashboard Switch to connecting Senior Product Manager a…" at bounding box center [706, 48] width 1412 height 840
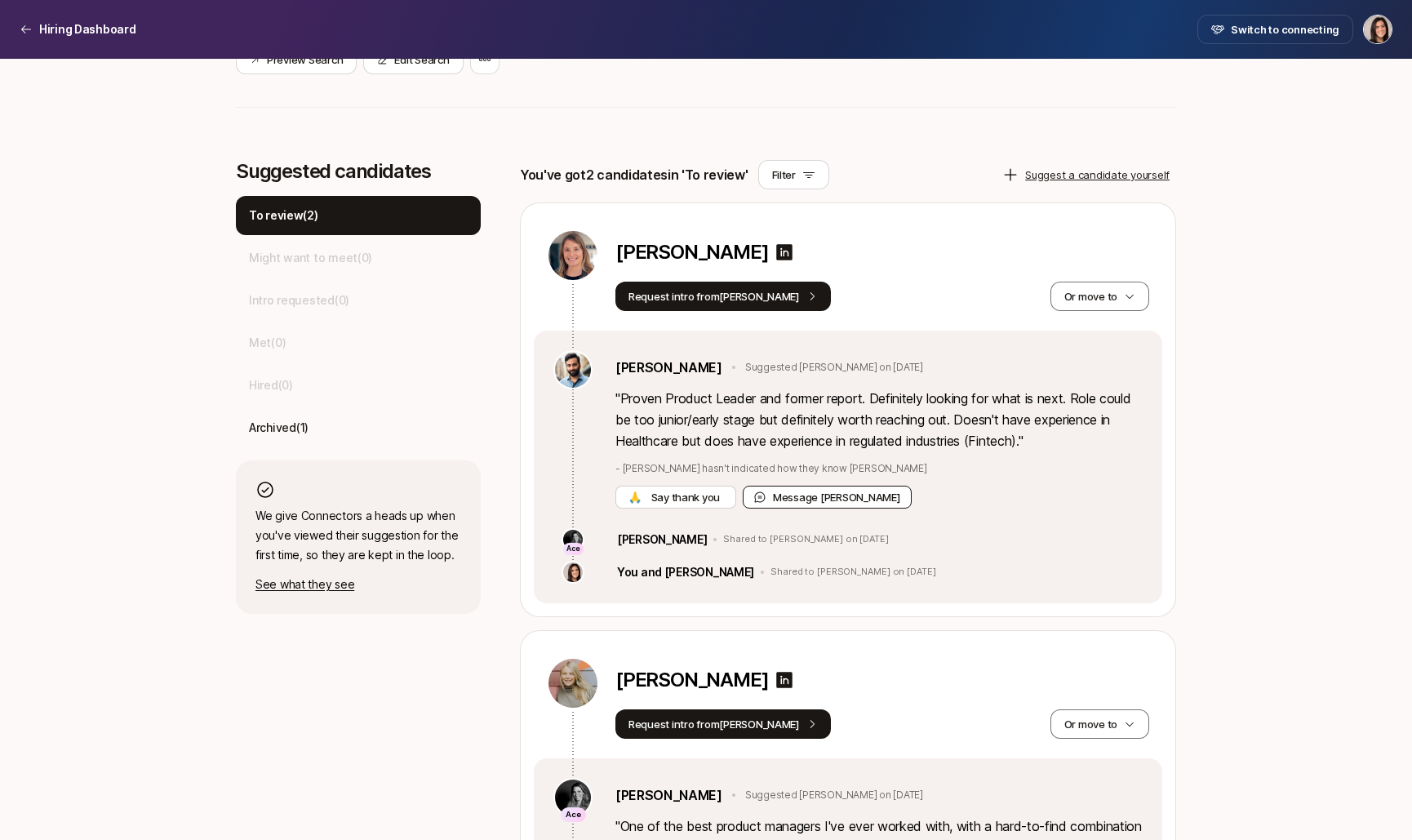
click at [837, 503] on button "Message Frank" at bounding box center [827, 497] width 169 height 23
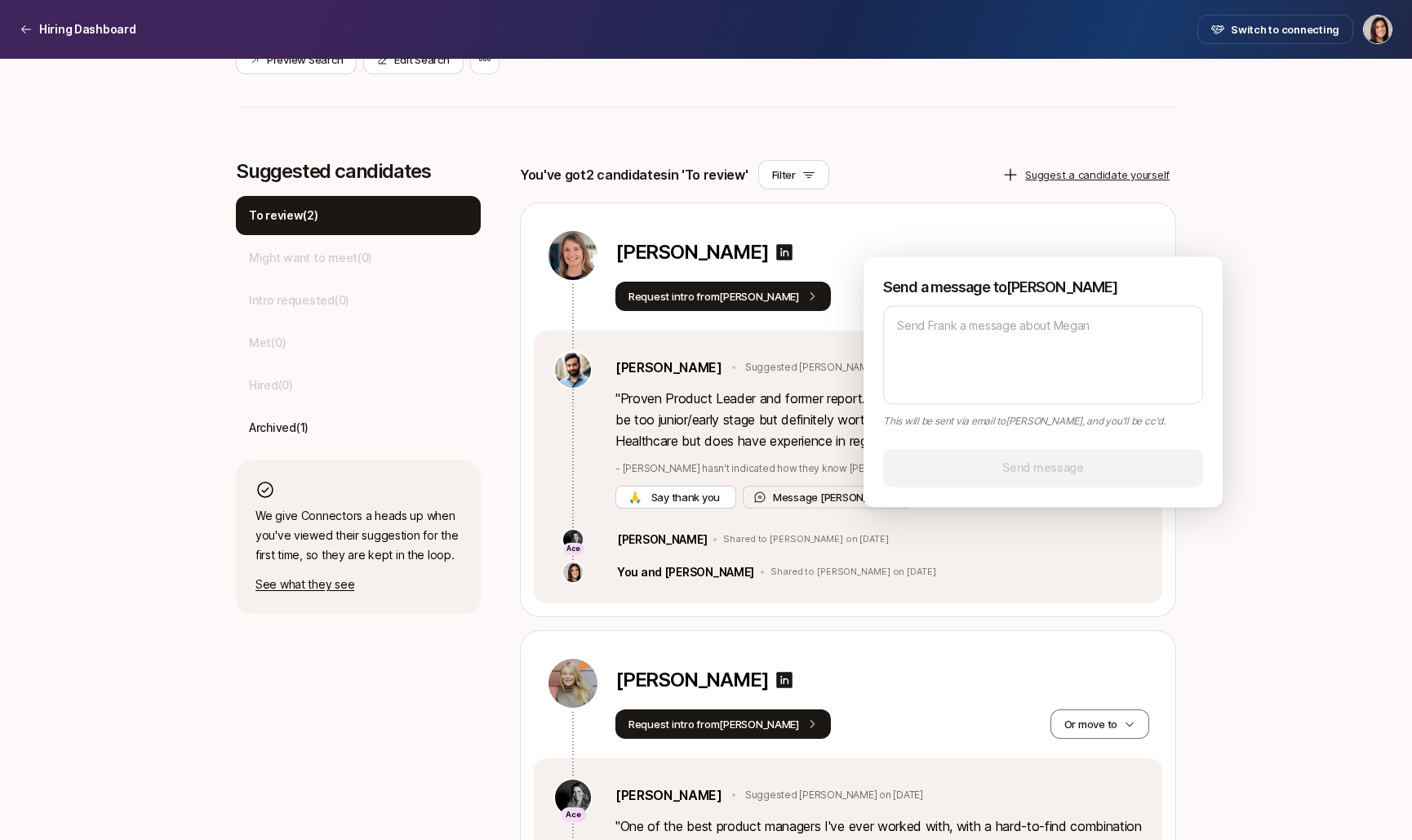
click at [956, 232] on div "Megan Hughes" at bounding box center [881, 255] width 534 height 53
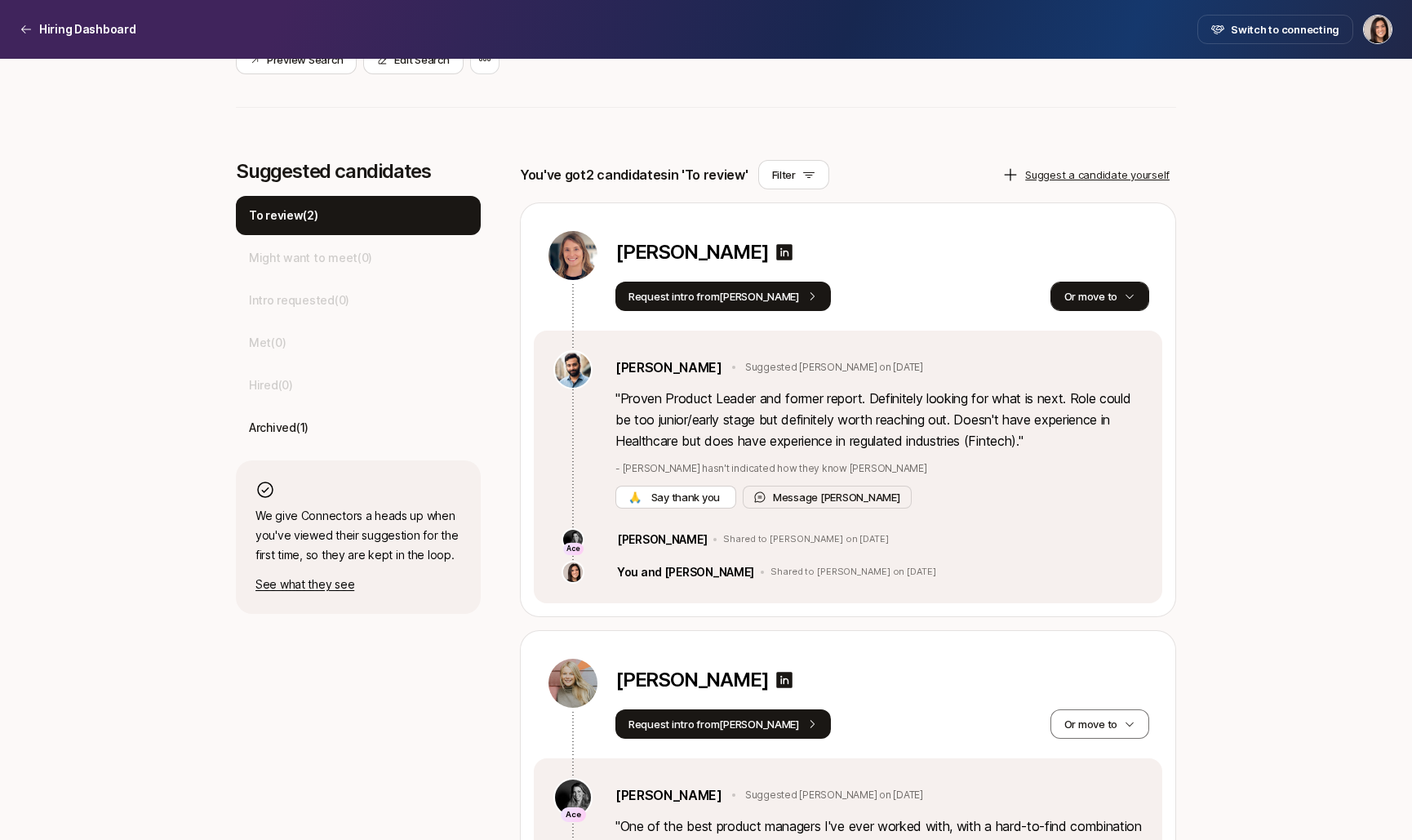
click at [1097, 294] on button "Or move to" at bounding box center [1099, 296] width 99 height 30
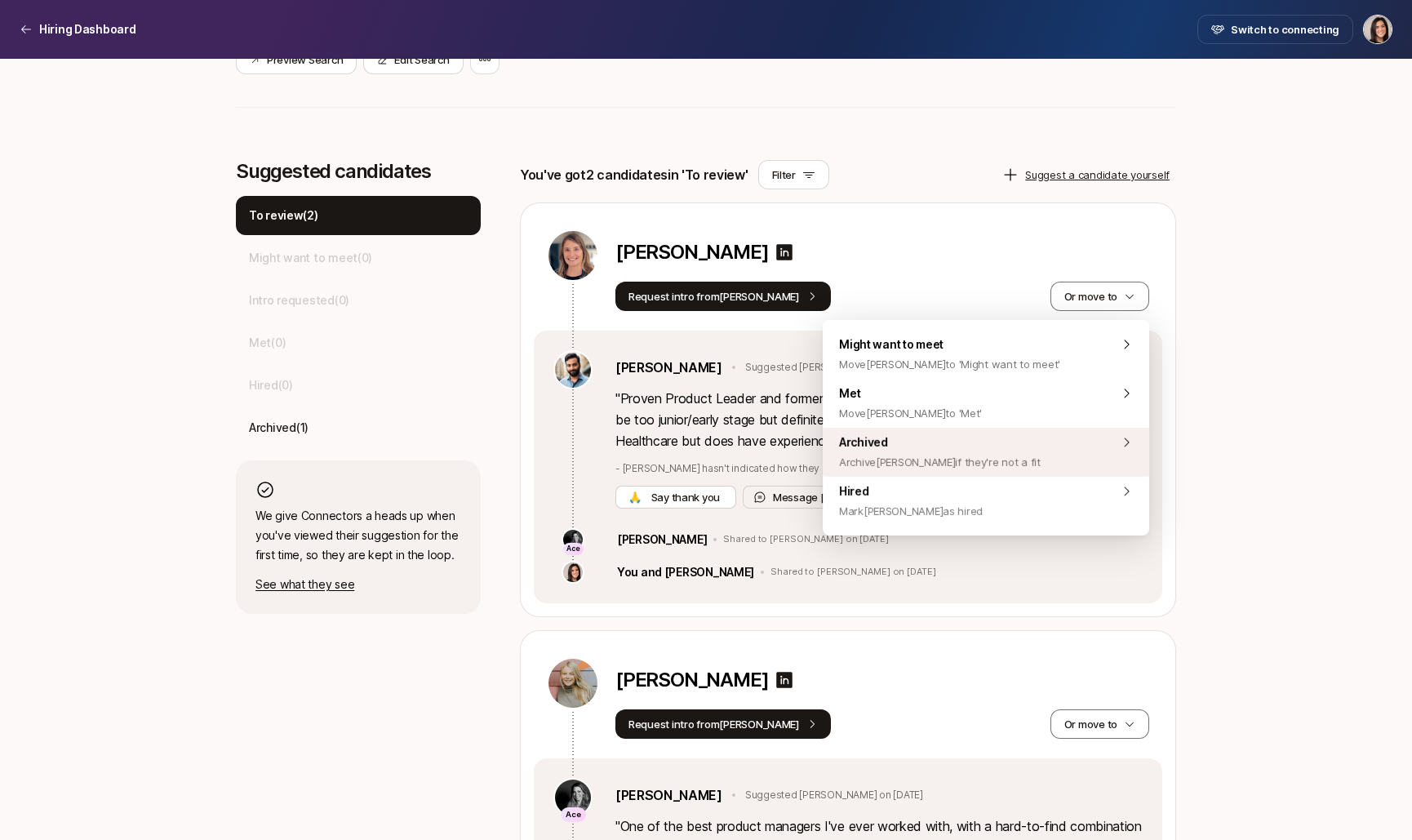
click at [1036, 452] on div "Archived Archive Megan if they're not a fit" at bounding box center [986, 451] width 327 height 49
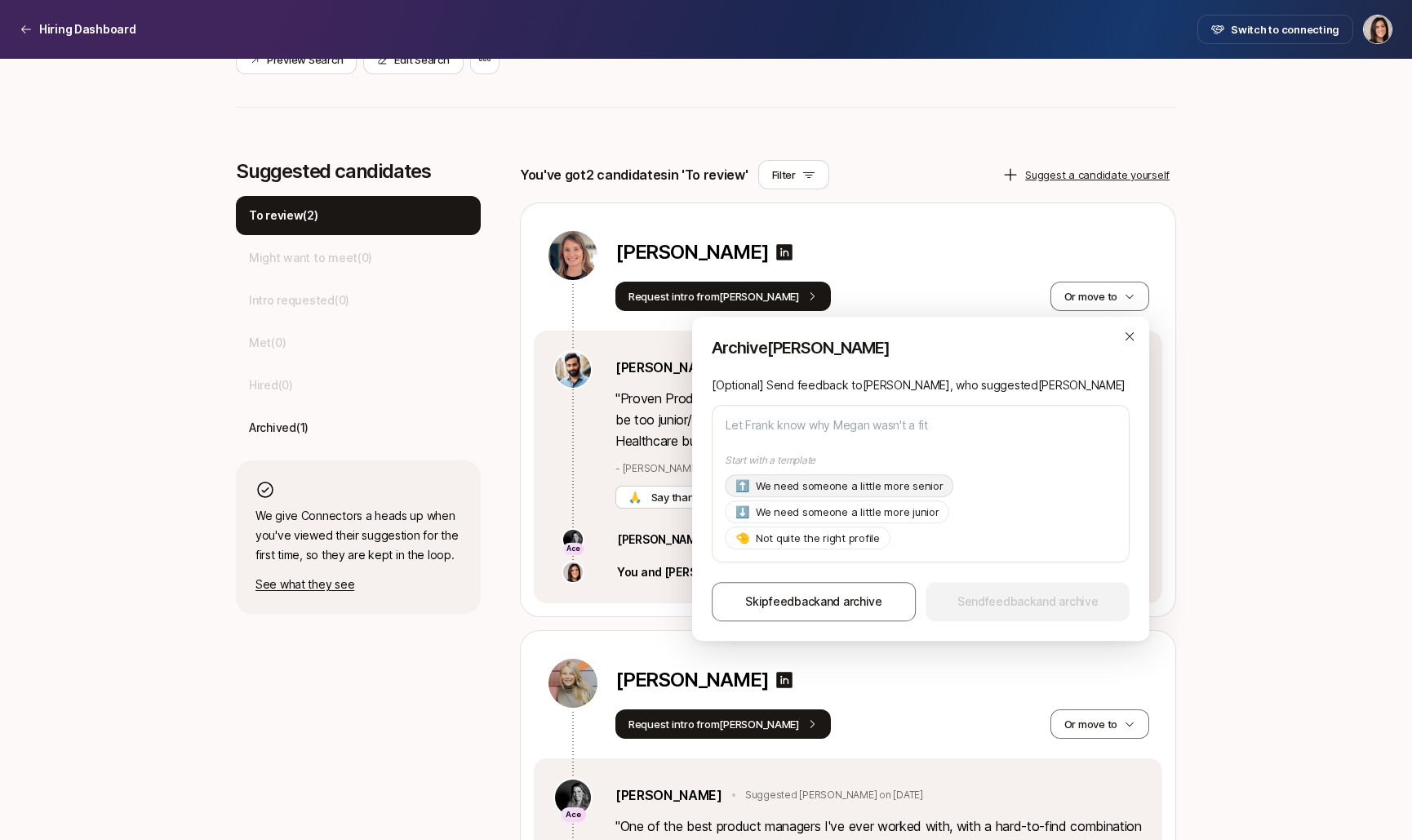
click at [905, 493] on p "We need someone a little more senior" at bounding box center [850, 485] width 188 height 16
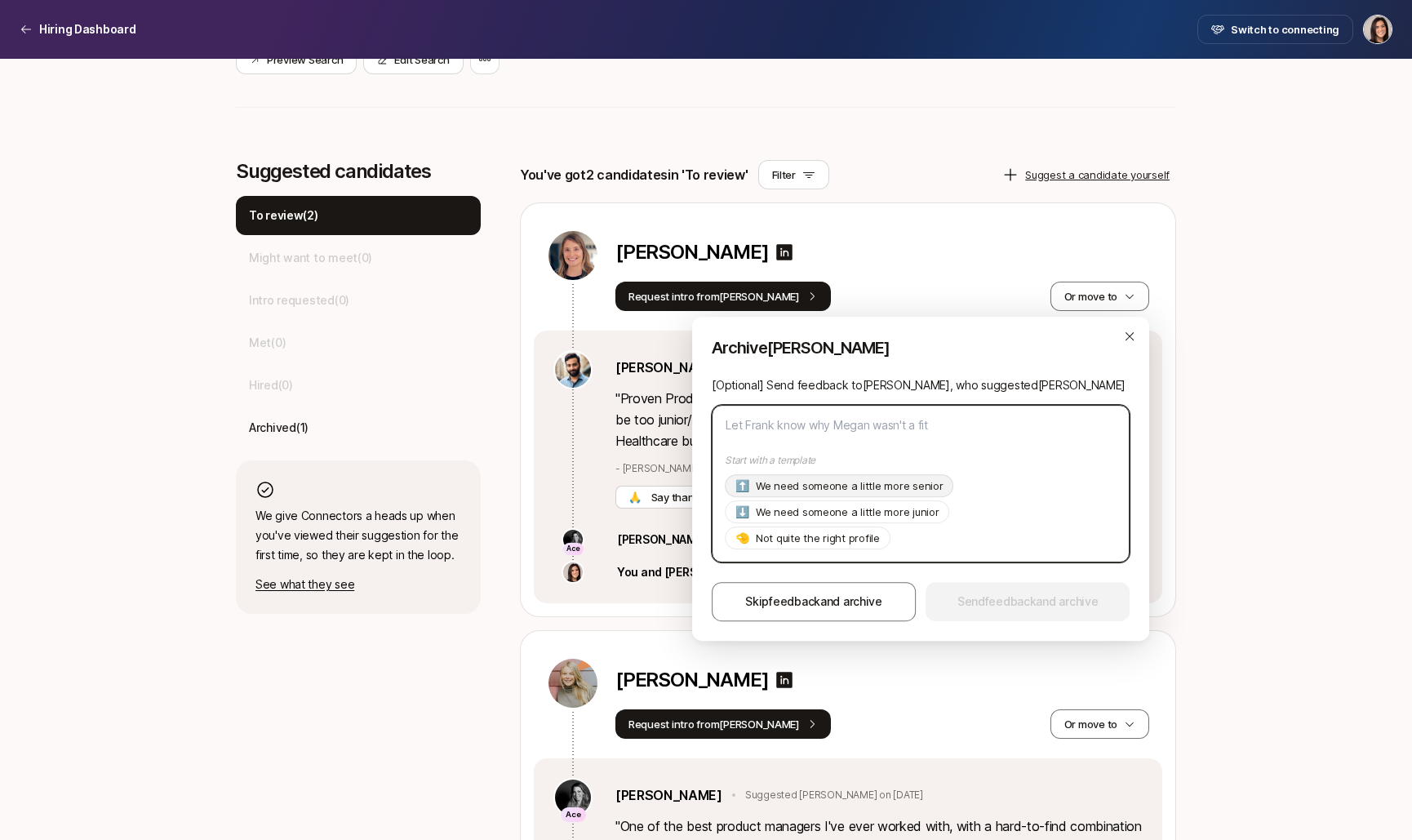
type textarea "x"
type textarea "Hi Frank, Thanks so much for suggesting Megan! As of now we're looking for a pr…"
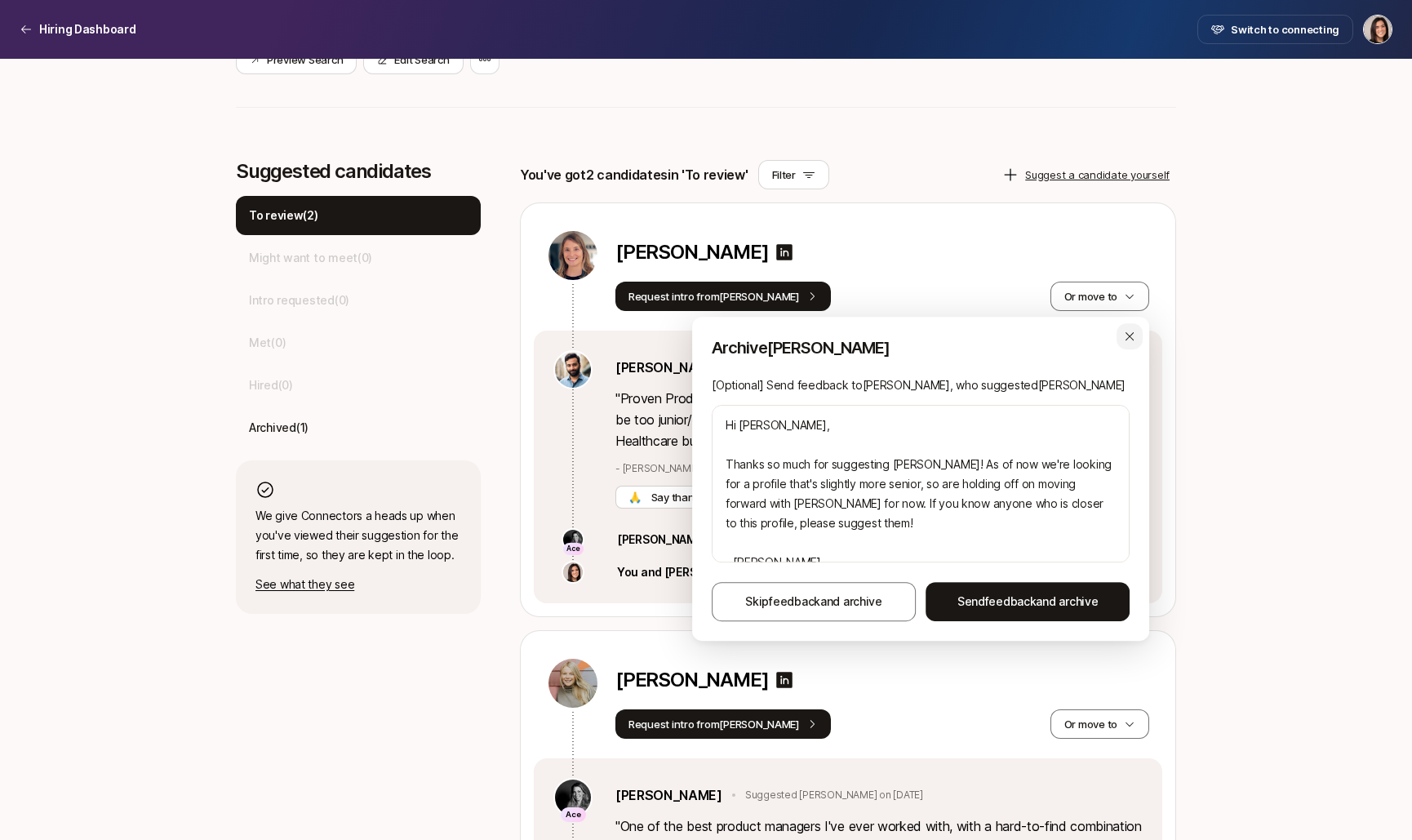
click at [1124, 344] on div "button" at bounding box center [1128, 335] width 26 height 26
type textarea "x"
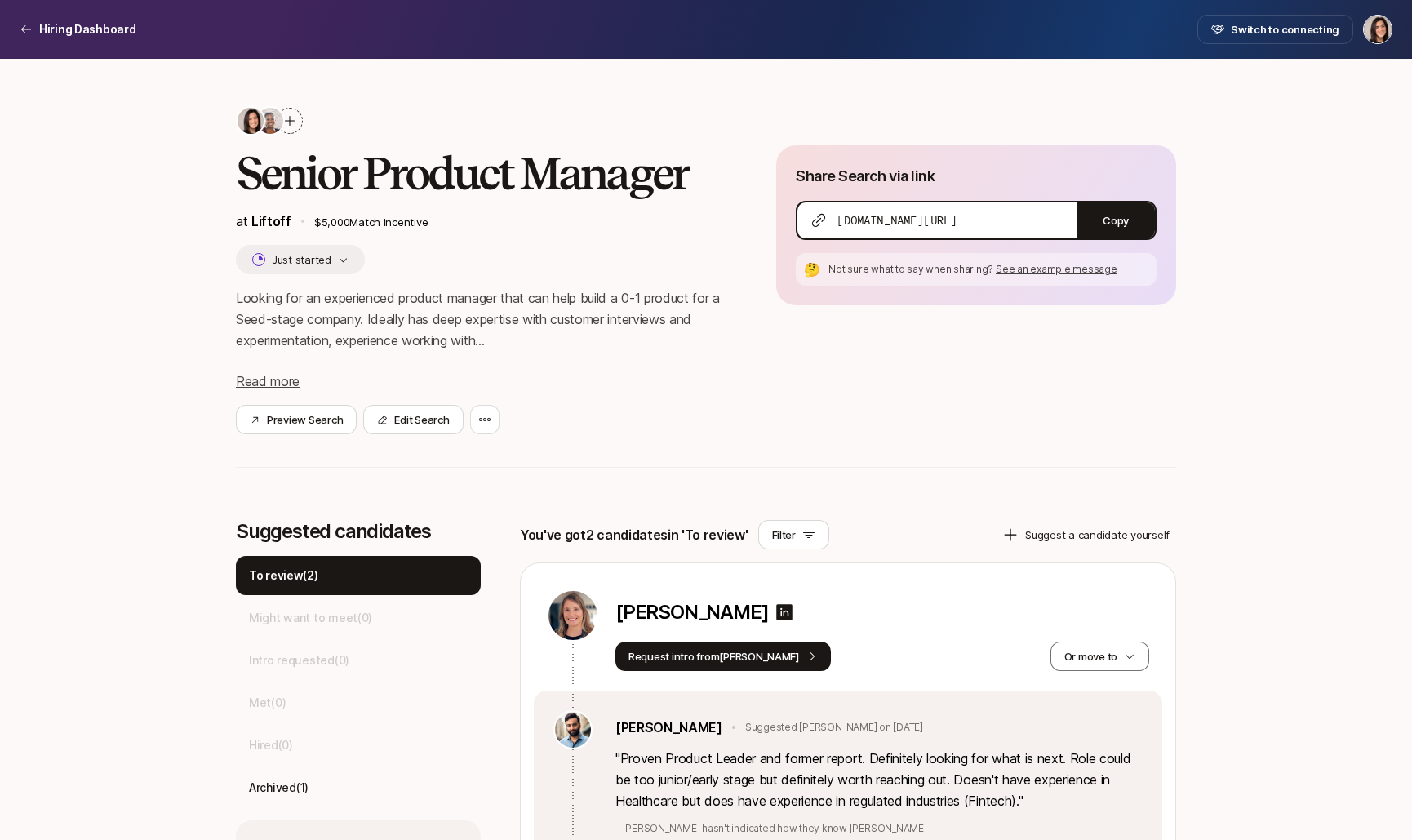
scroll to position [0, 0]
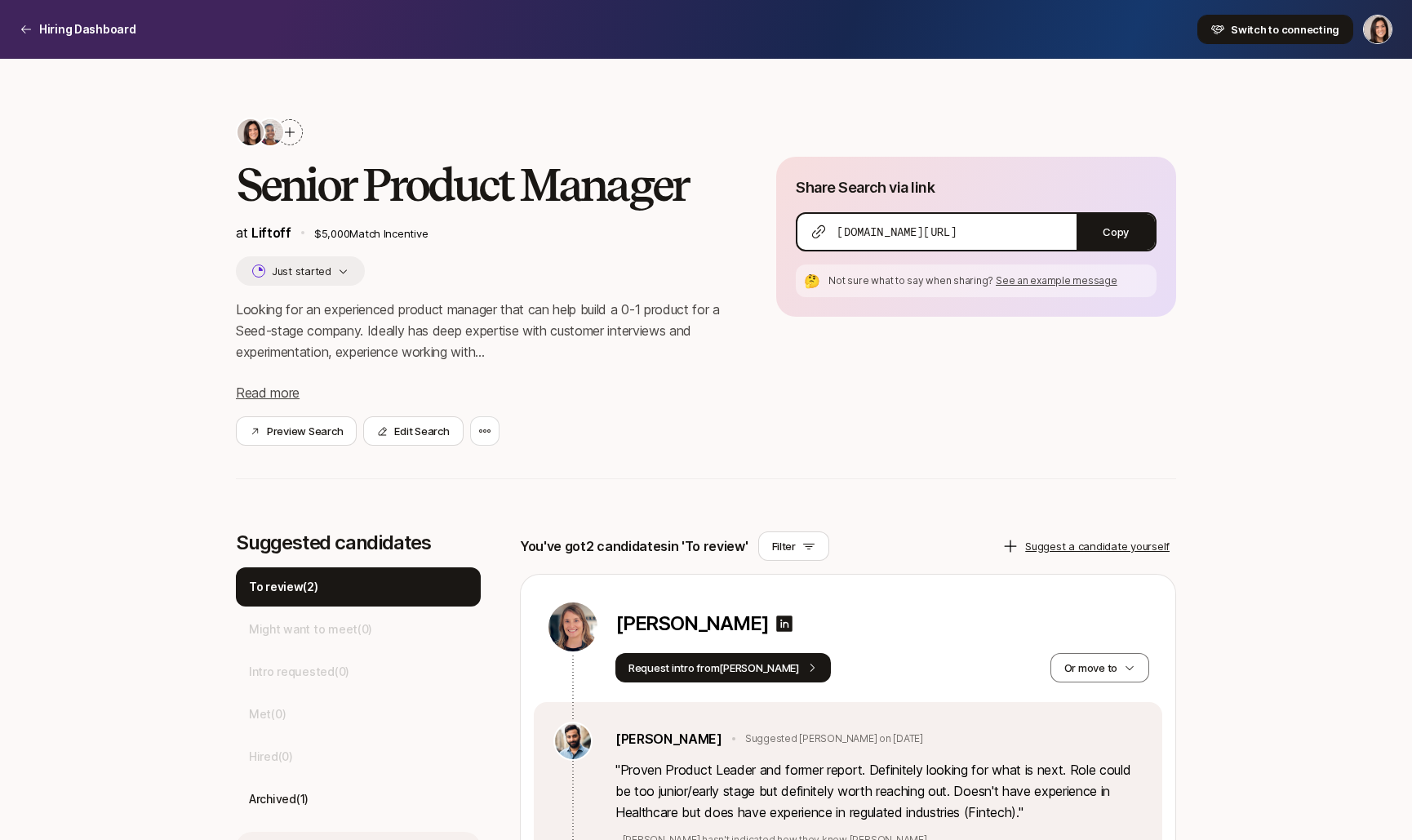
click at [1266, 25] on span "Switch to connecting" at bounding box center [1285, 29] width 108 height 16
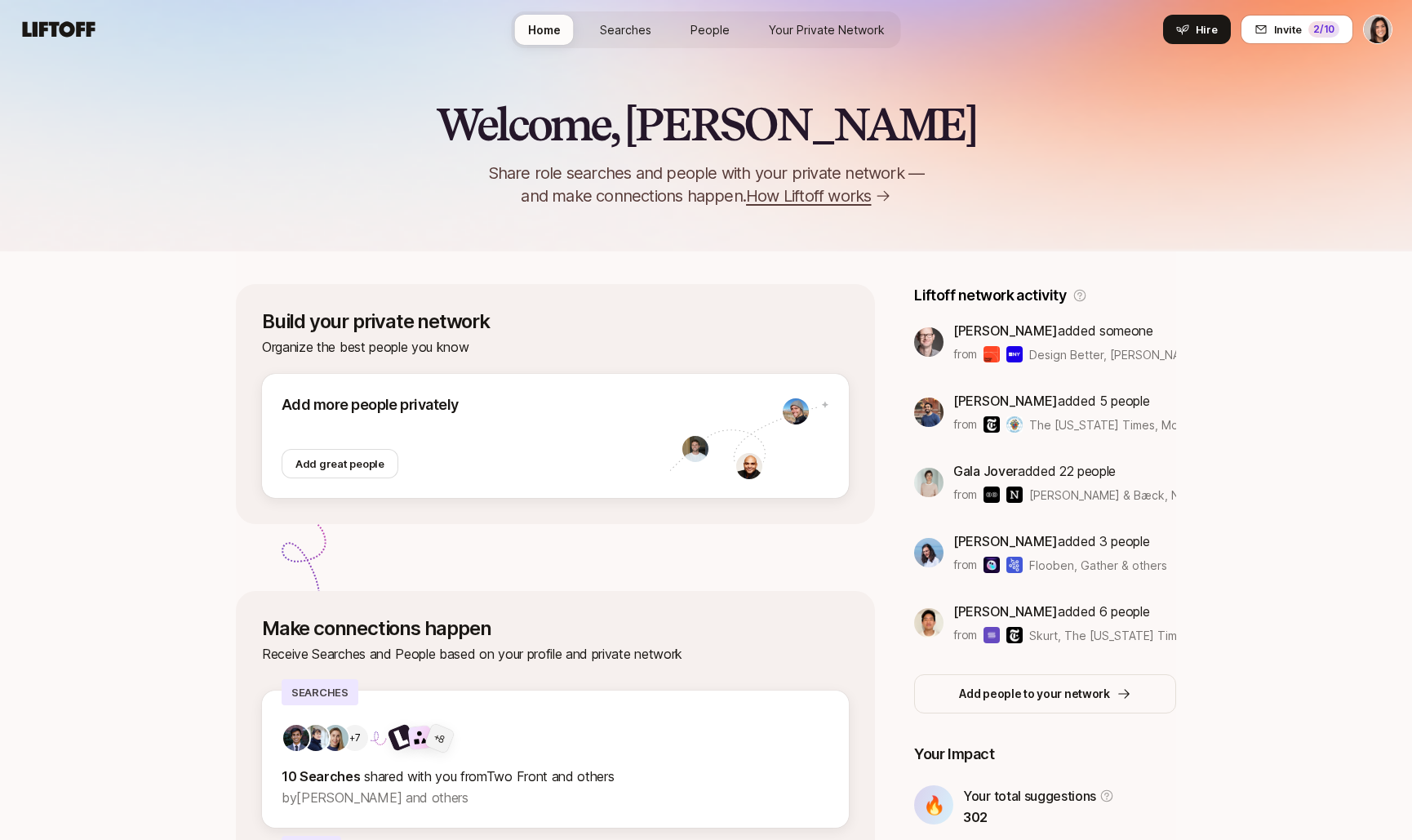
click at [638, 33] on span "Searches" at bounding box center [626, 30] width 52 height 17
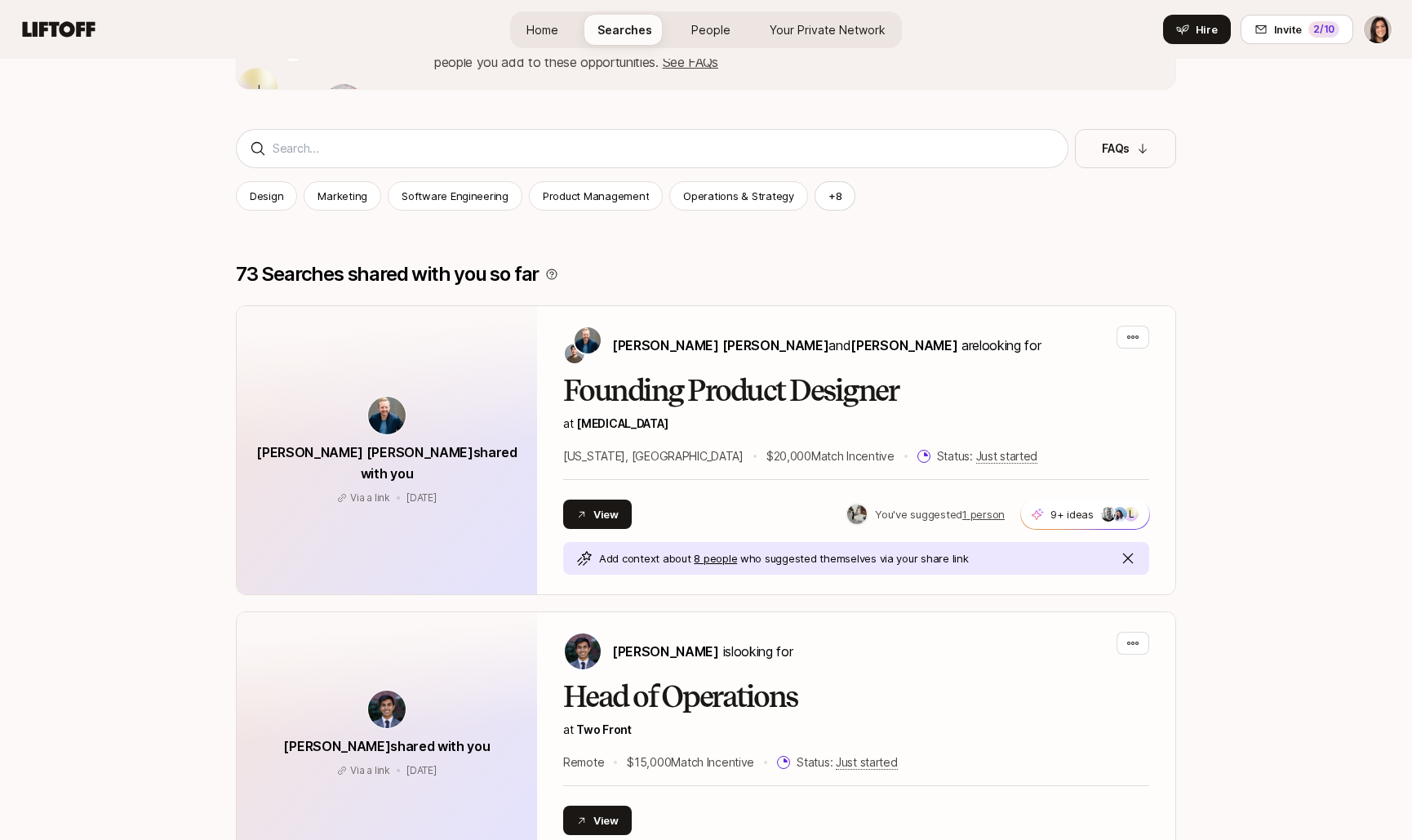
scroll to position [284, 0]
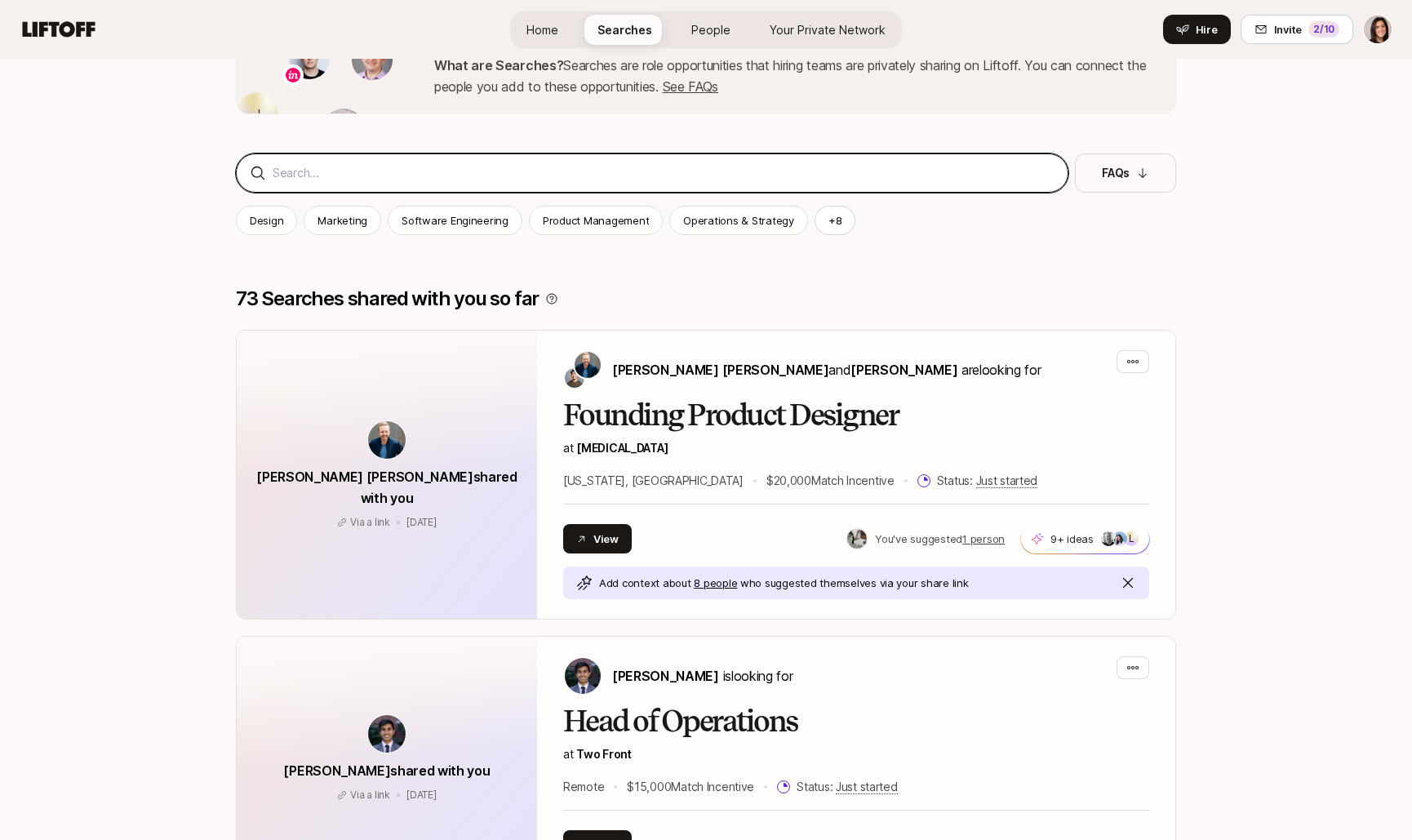
click at [586, 172] on input at bounding box center [664, 172] width 782 height 19
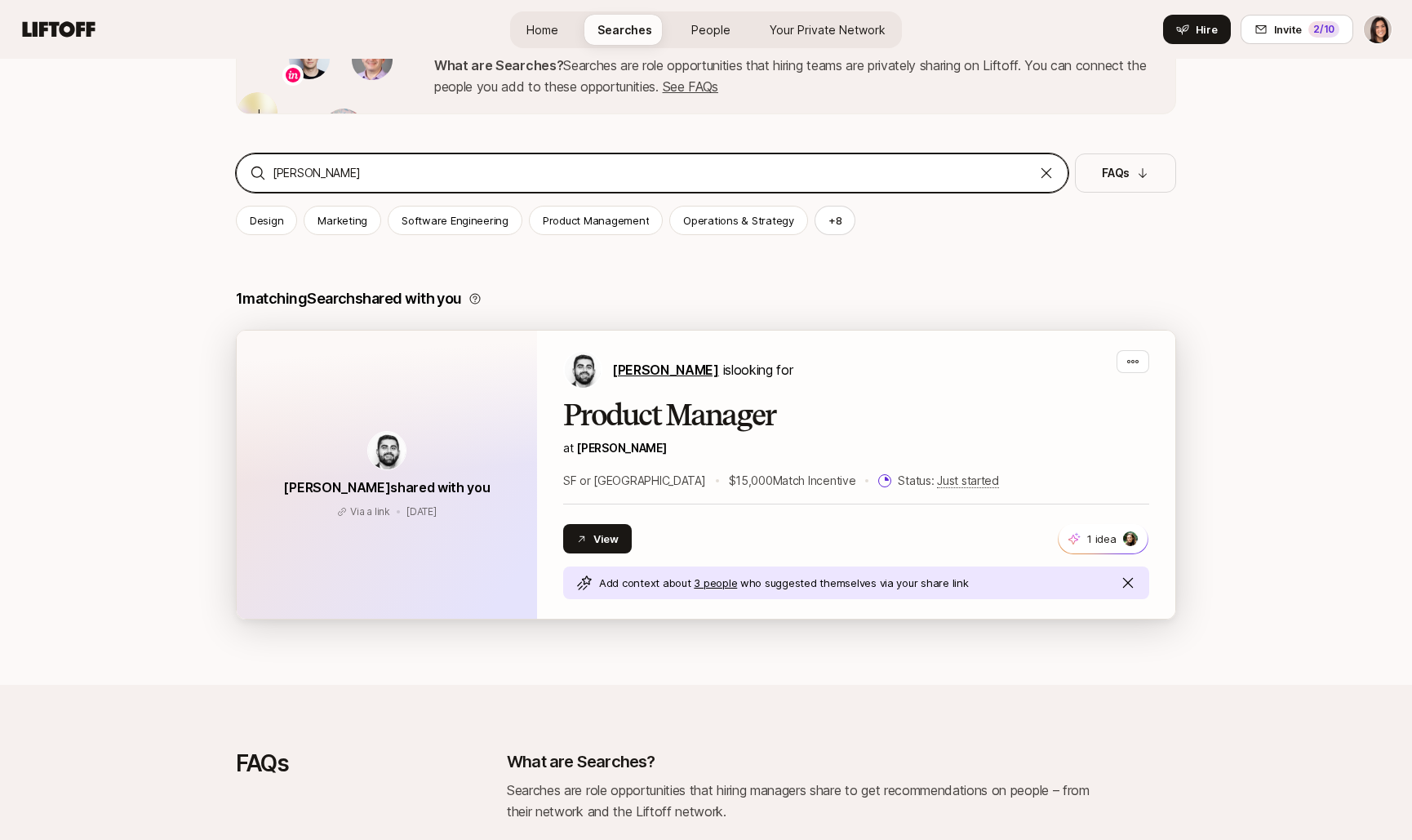
type input "hess"
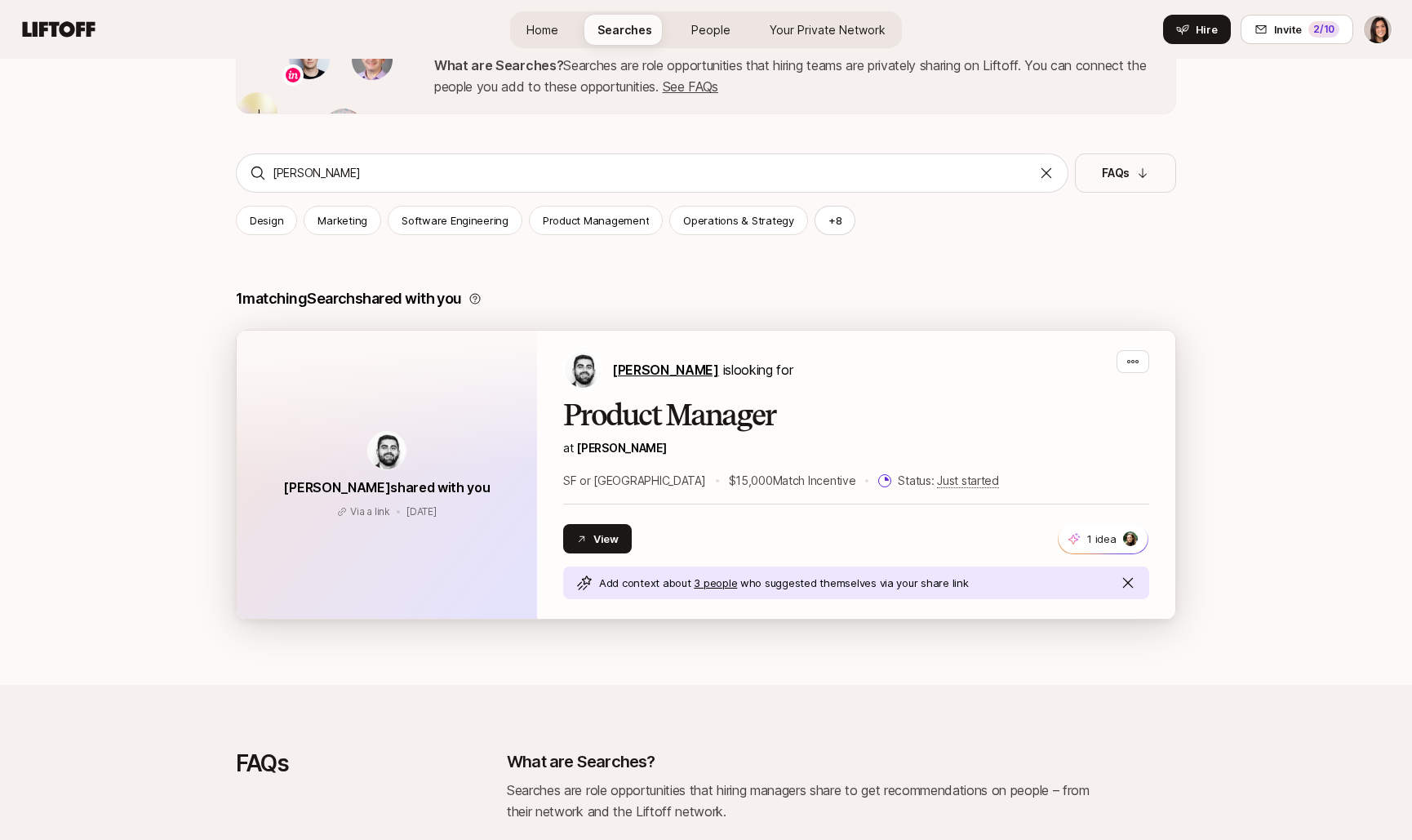
click at [649, 372] on span "Hessam Mostajabi" at bounding box center [666, 369] width 107 height 16
click at [500, 397] on div "Hessam Mostajabi shared with you Via a link Jun 5 Via a link Jun 5" at bounding box center [387, 474] width 301 height 288
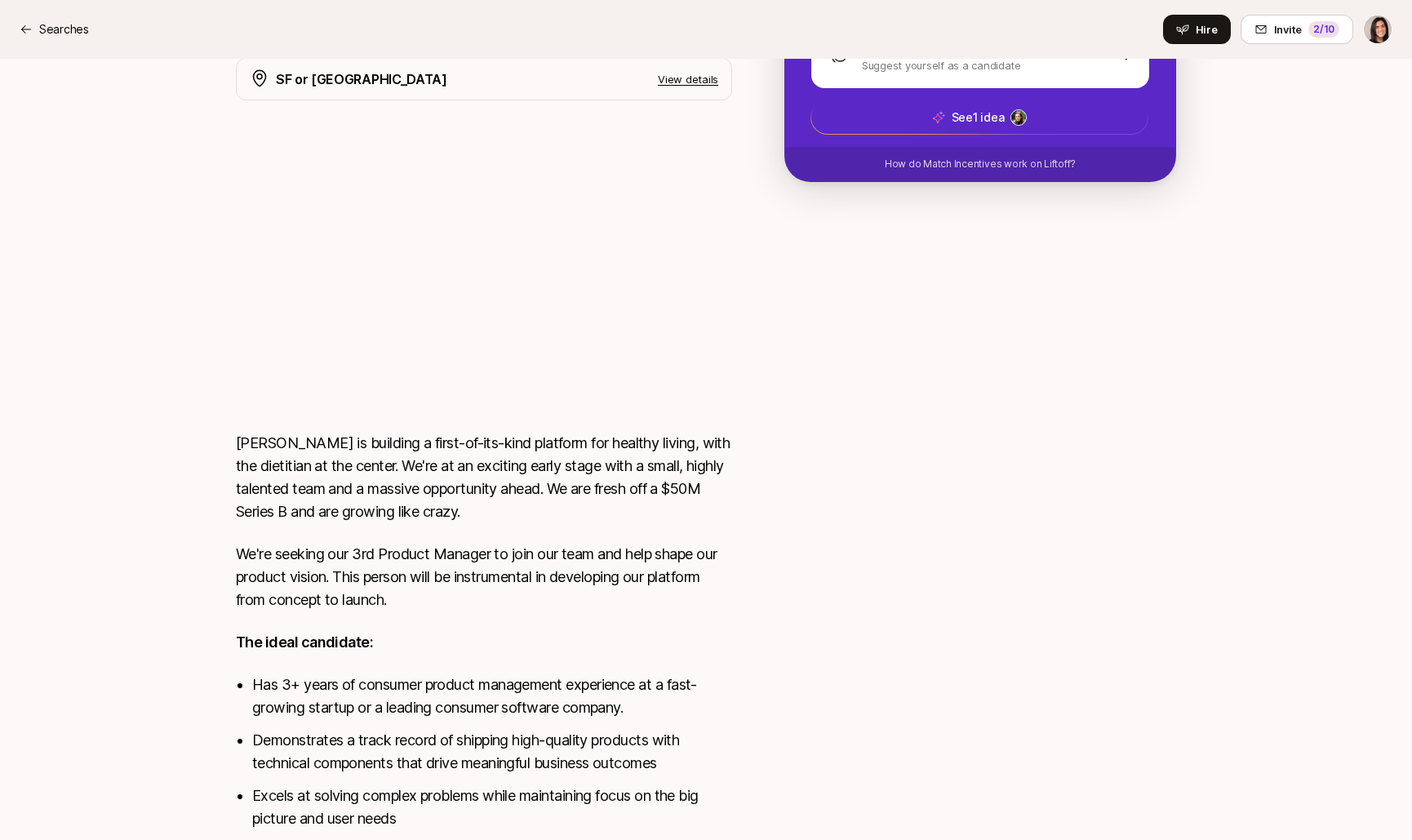
scroll to position [339, 0]
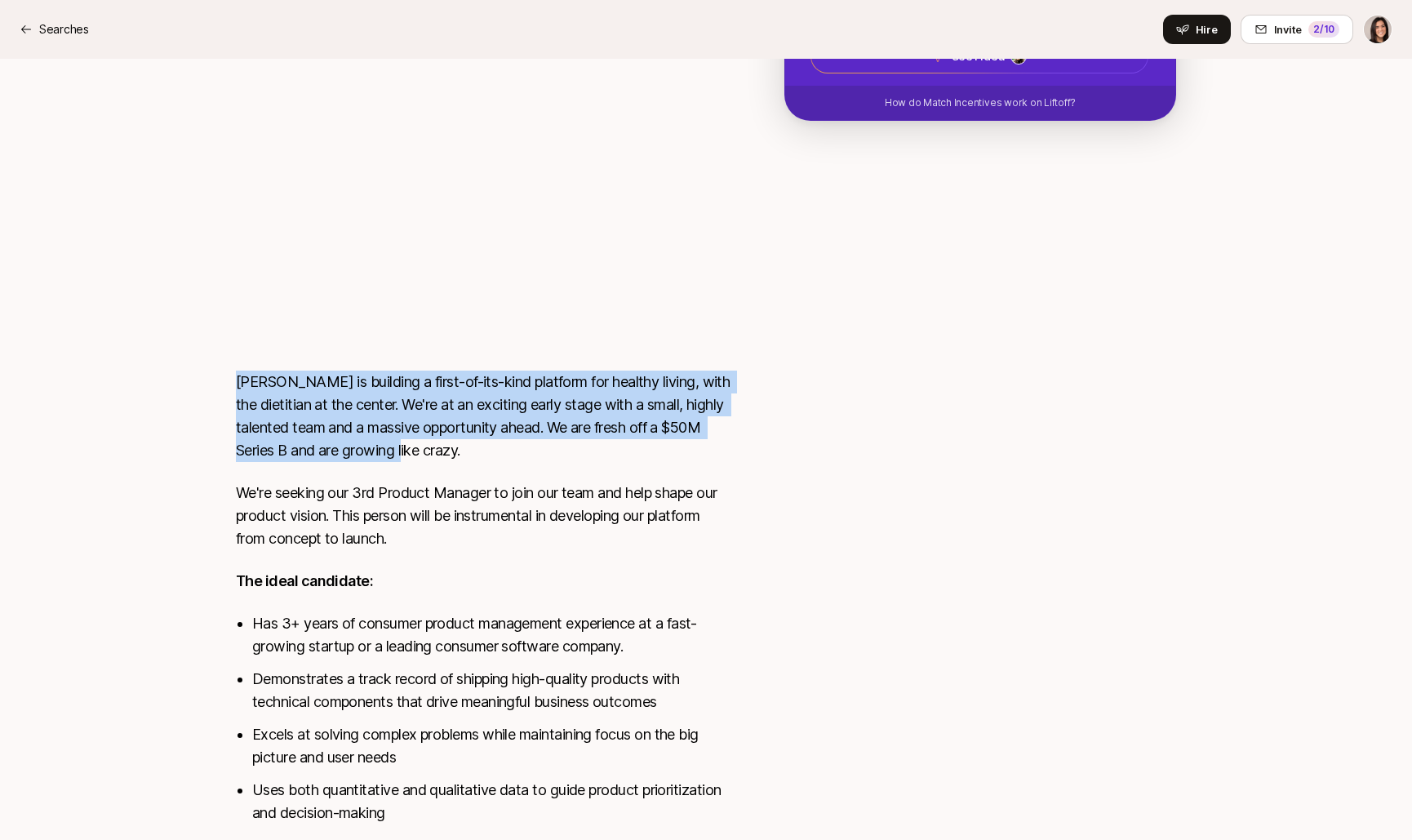
drag, startPoint x: 236, startPoint y: 382, endPoint x: 425, endPoint y: 455, distance: 202.6
click at [425, 455] on p "Fay is building a first-of-its-kind platform for healthy living, with the dieti…" at bounding box center [484, 416] width 496 height 91
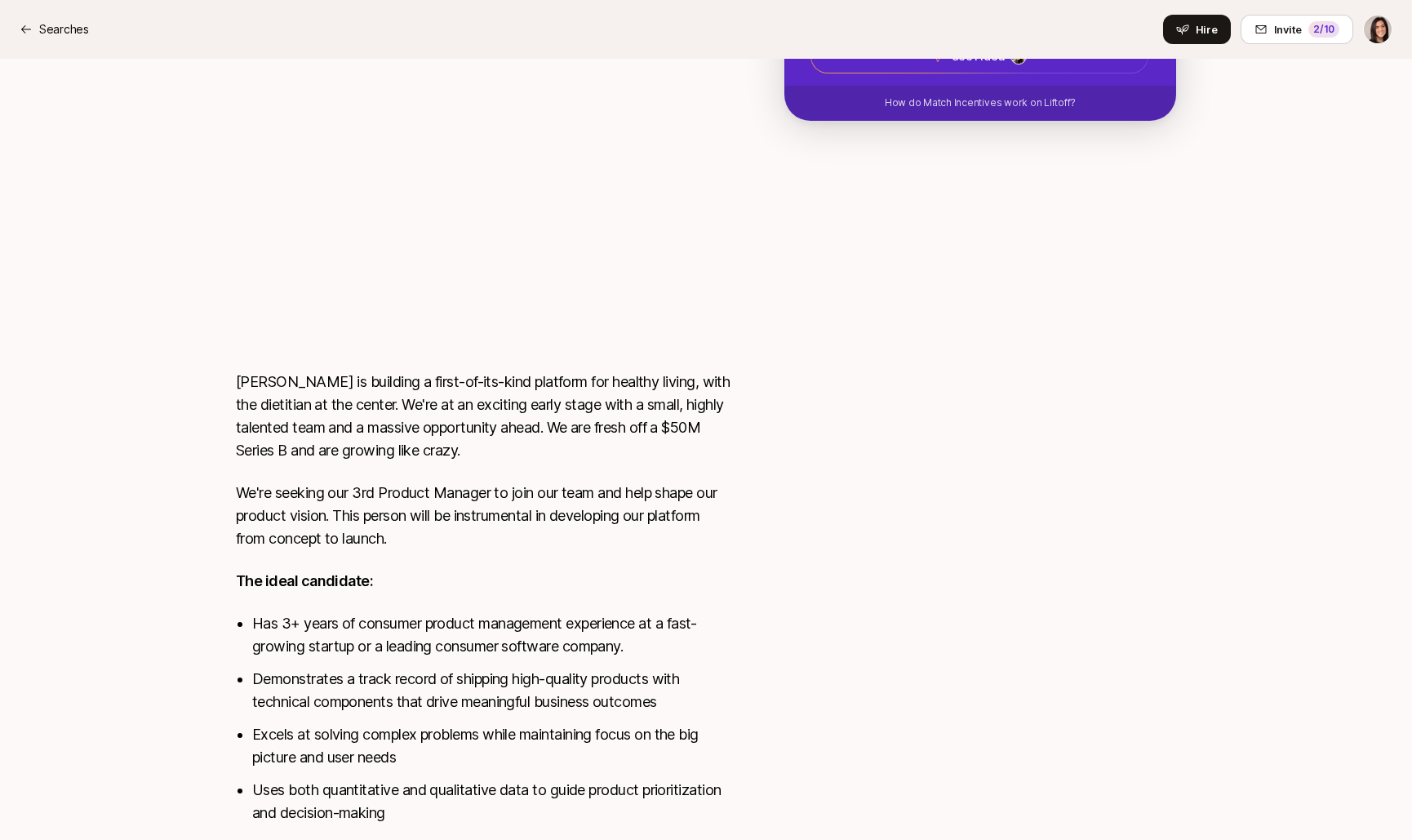
click at [394, 526] on p "We're seeking our 3rd Product Manager to join our team and help shape our produ…" at bounding box center [484, 516] width 496 height 69
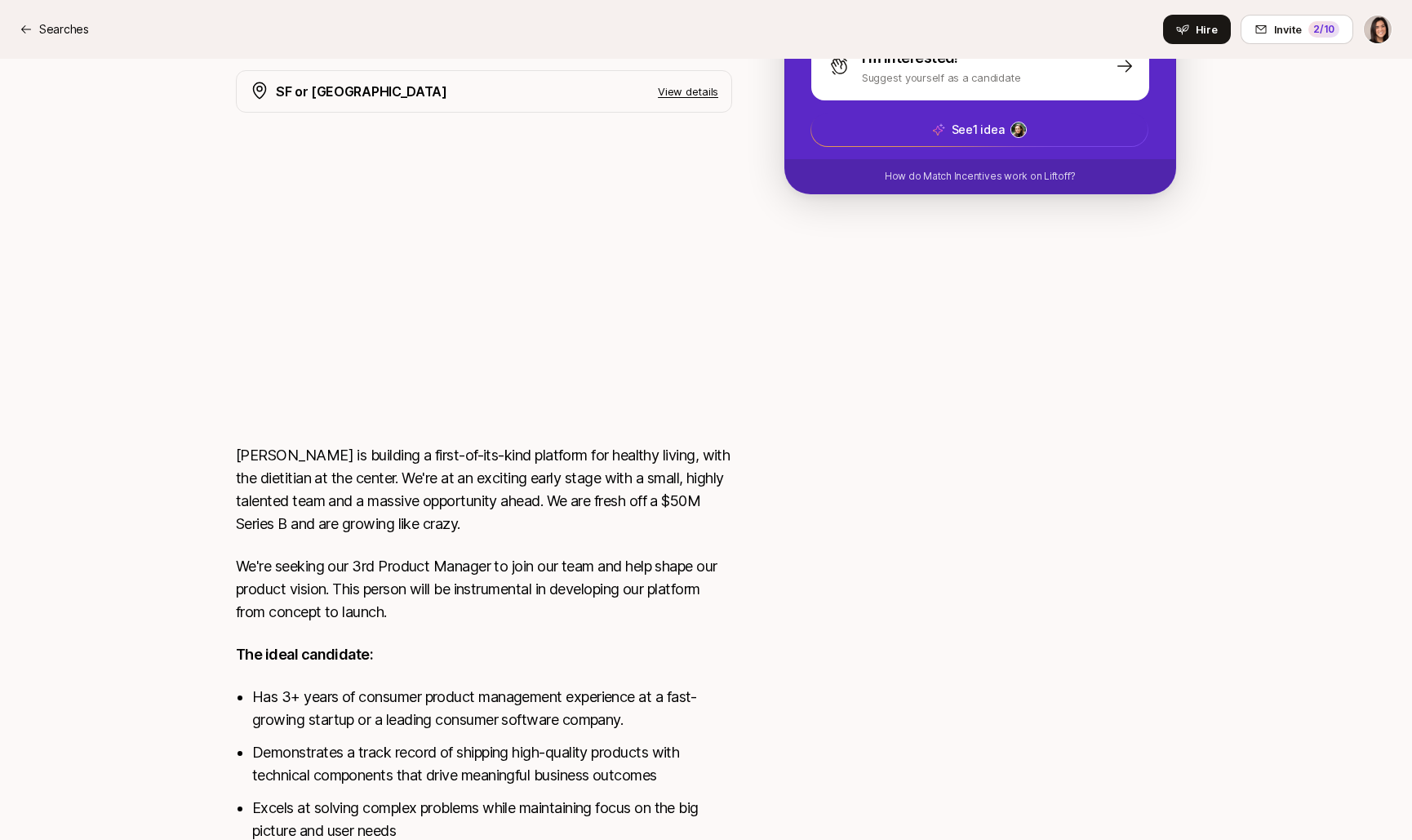
scroll to position [233, 0]
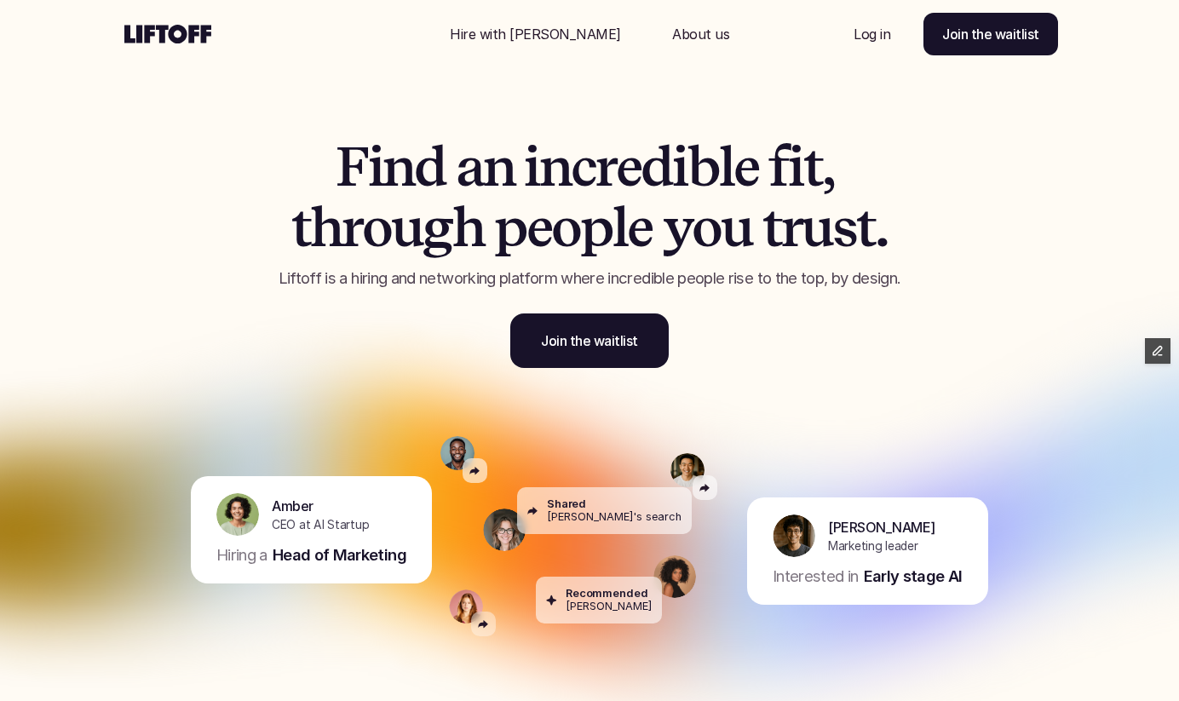
click at [526, 28] on p "Hire with [PERSON_NAME]" at bounding box center [535, 34] width 171 height 20
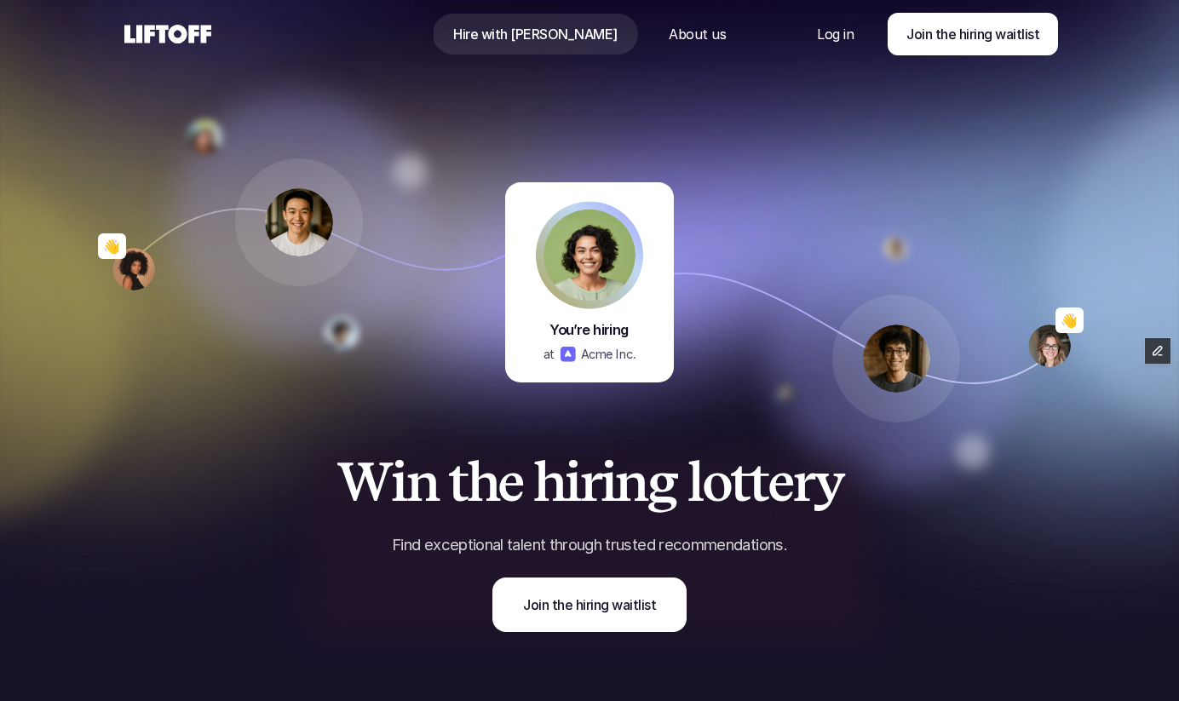
click at [159, 40] on use at bounding box center [167, 34] width 87 height 19
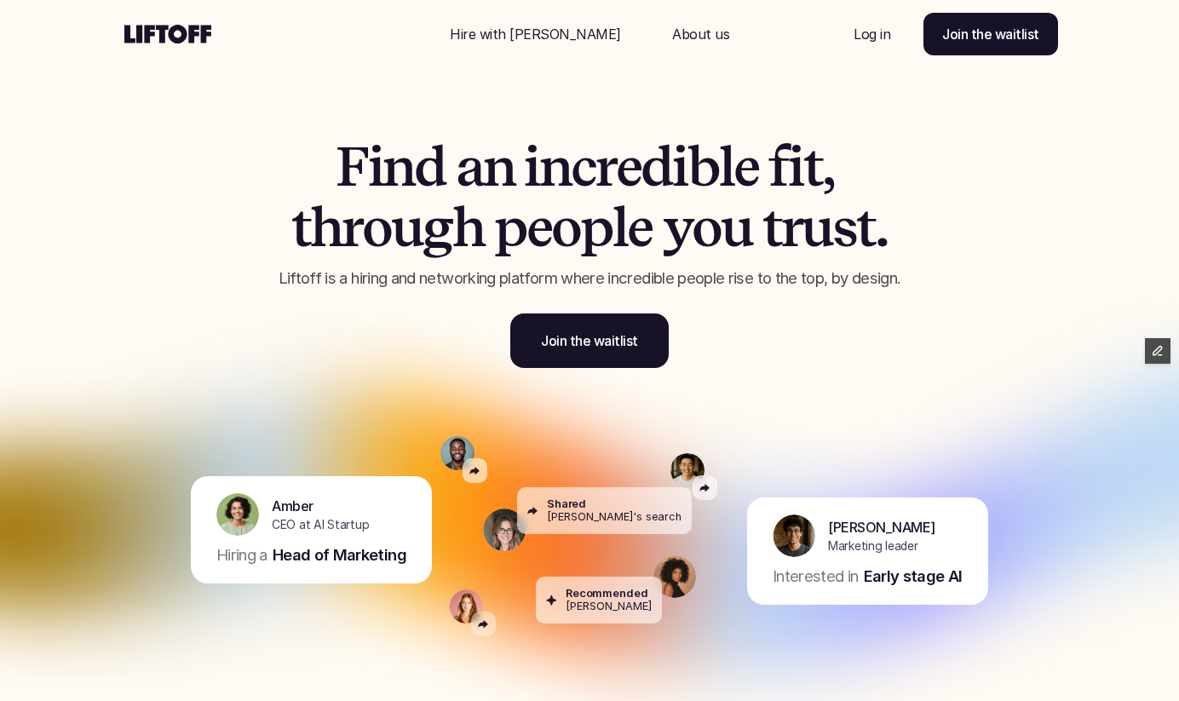
click at [672, 32] on p "About us" at bounding box center [700, 34] width 57 height 20
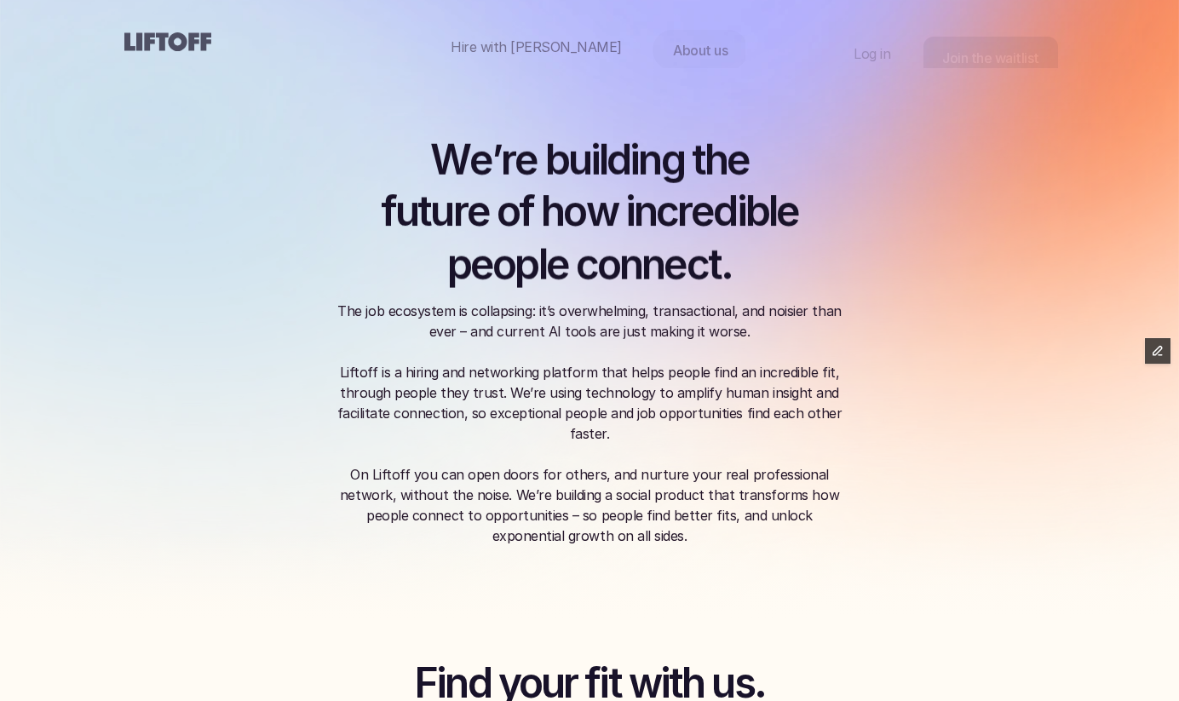
click at [541, 37] on p "Hire with [PERSON_NAME]" at bounding box center [536, 47] width 171 height 20
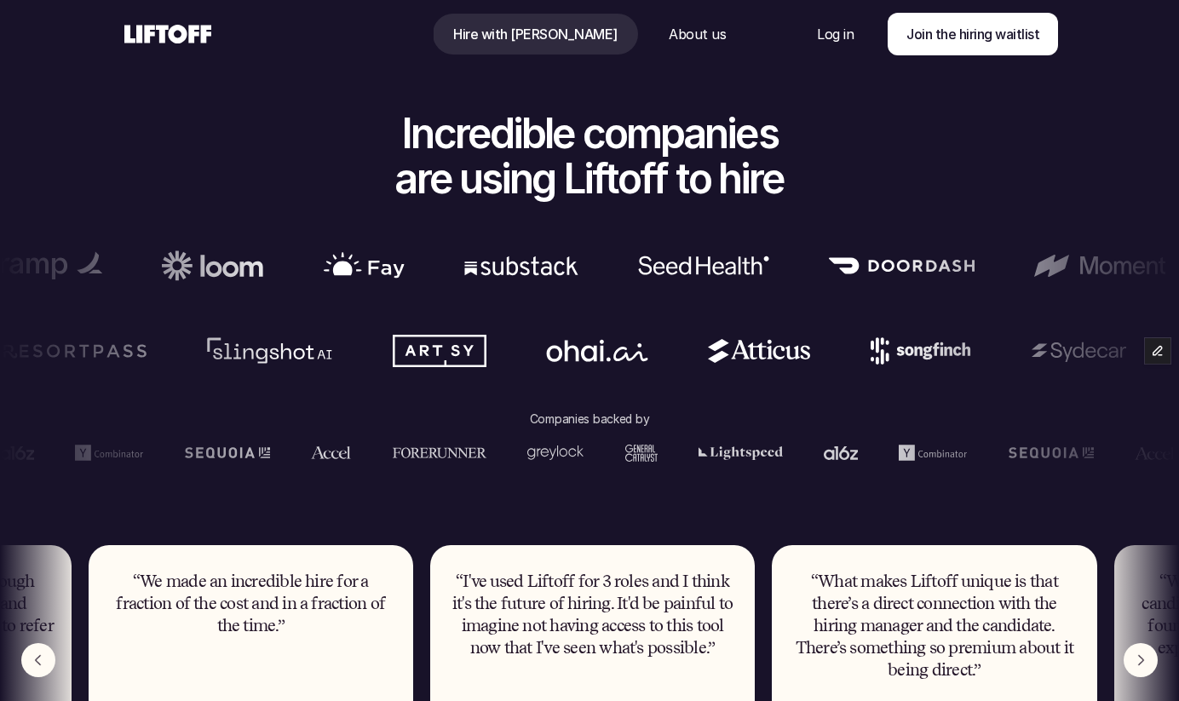
scroll to position [923, 0]
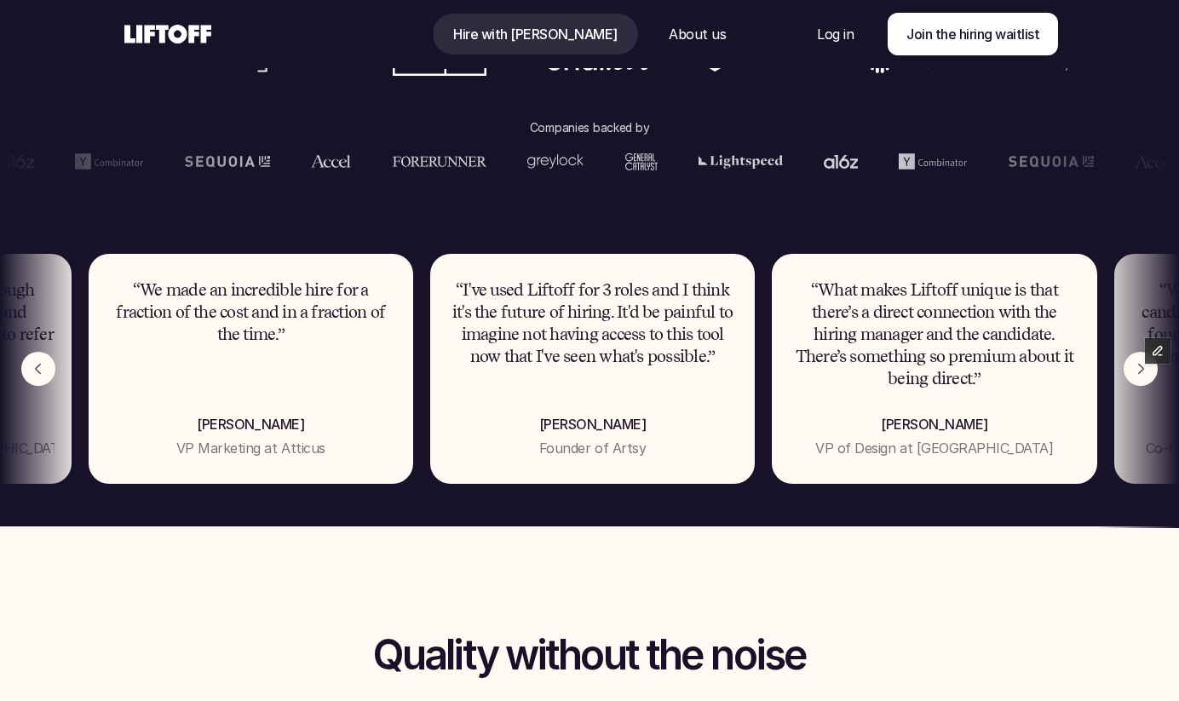
click at [37, 379] on img "Previous" at bounding box center [38, 369] width 34 height 34
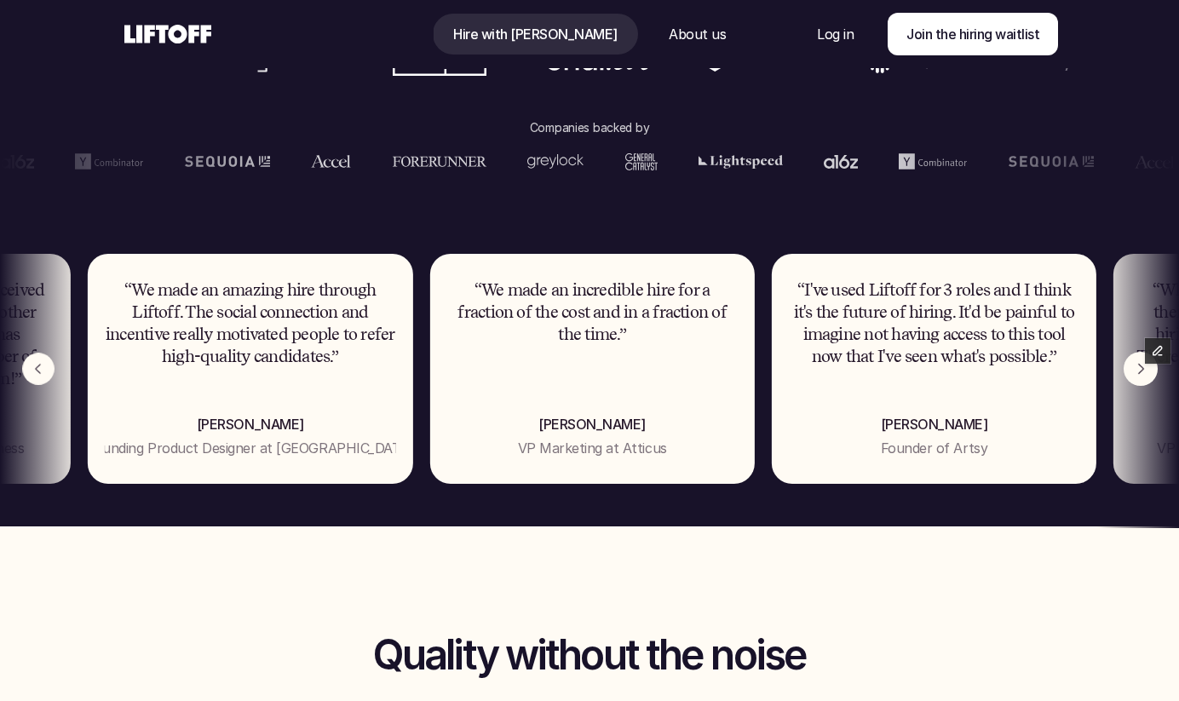
click at [28, 371] on img "Previous" at bounding box center [38, 370] width 32 height 32
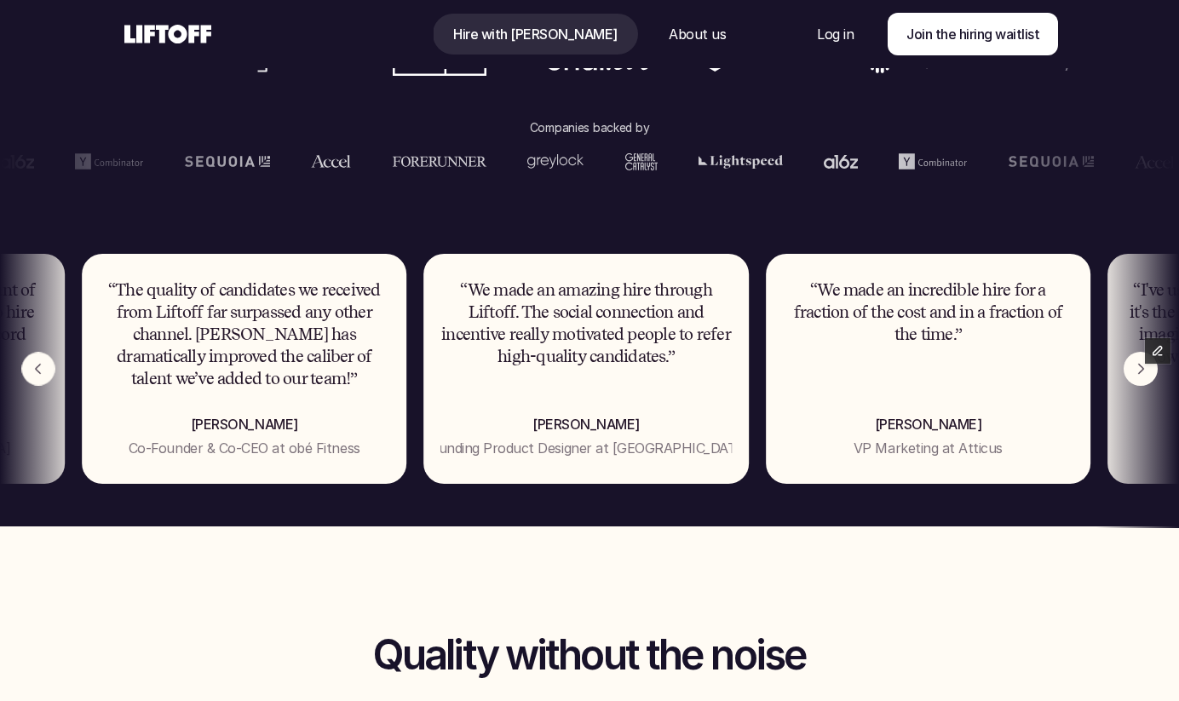
click at [28, 371] on img "Previous" at bounding box center [37, 369] width 33 height 33
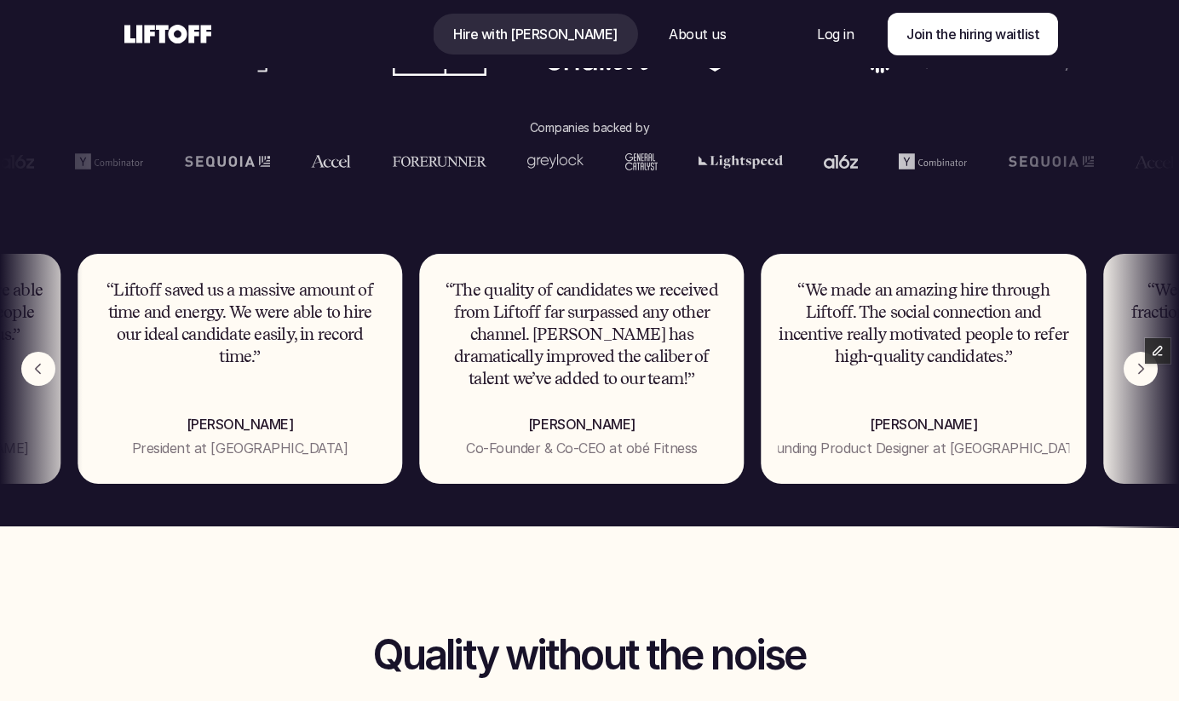
click at [28, 371] on img "Previous" at bounding box center [38, 369] width 34 height 34
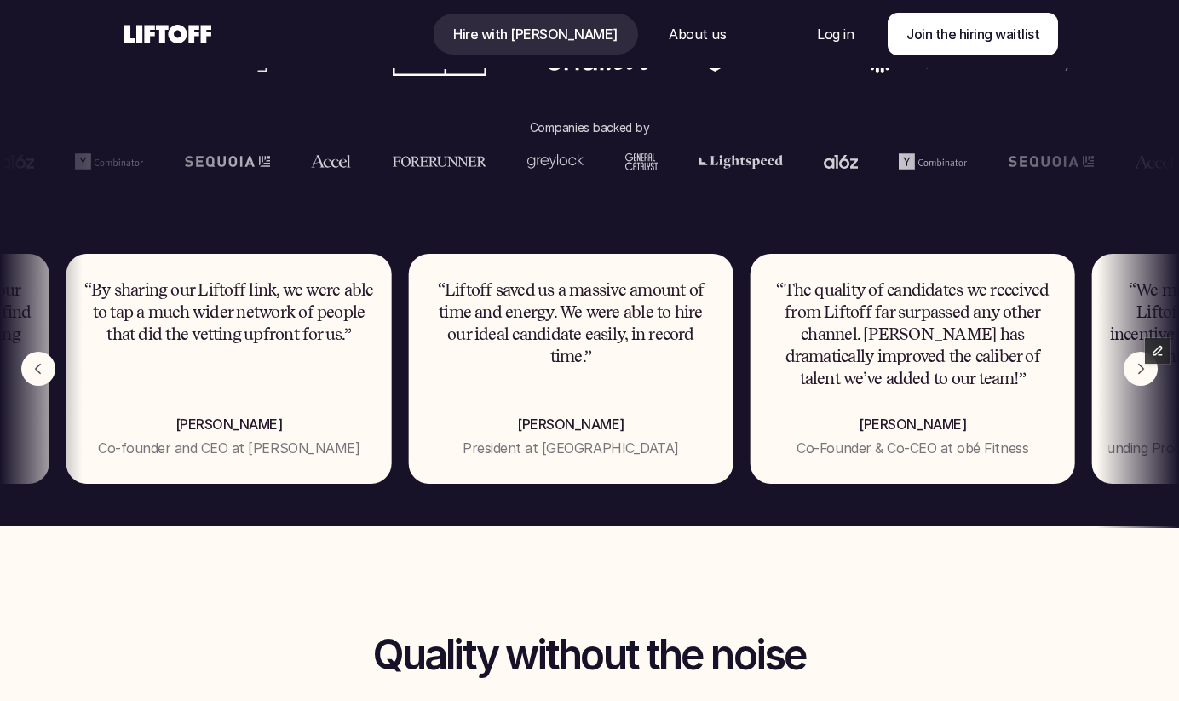
click at [28, 371] on img "Previous" at bounding box center [38, 369] width 34 height 34
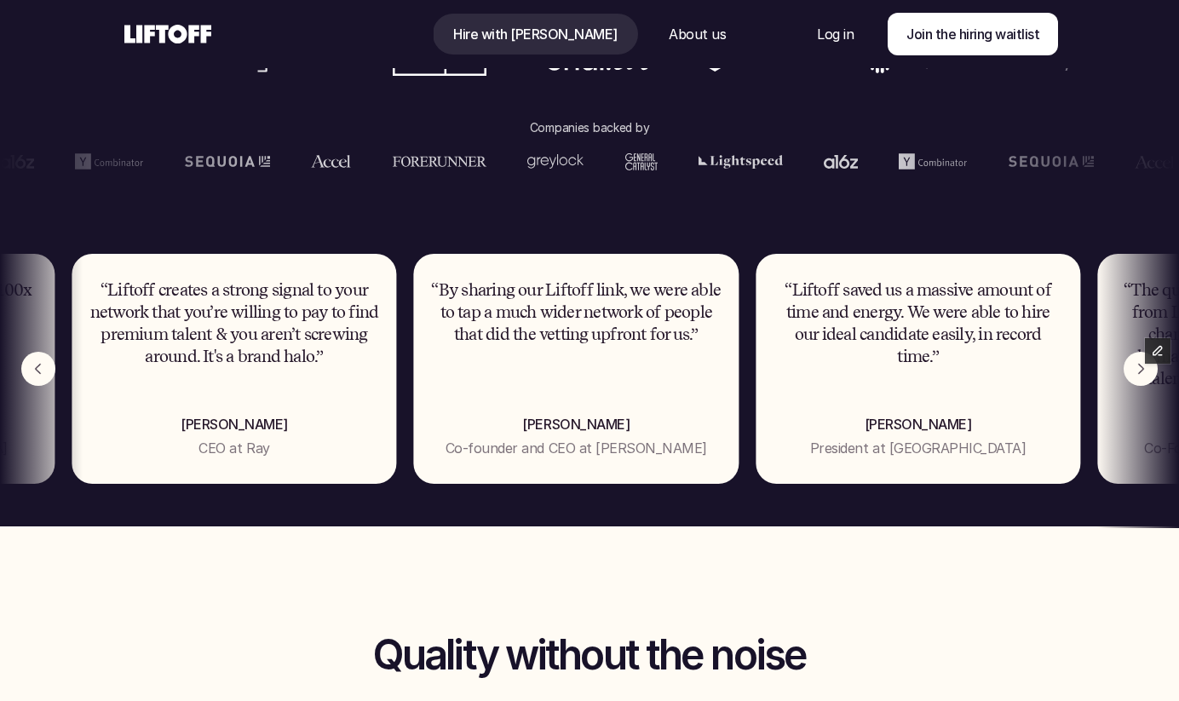
click at [28, 371] on img "Previous" at bounding box center [38, 369] width 34 height 34
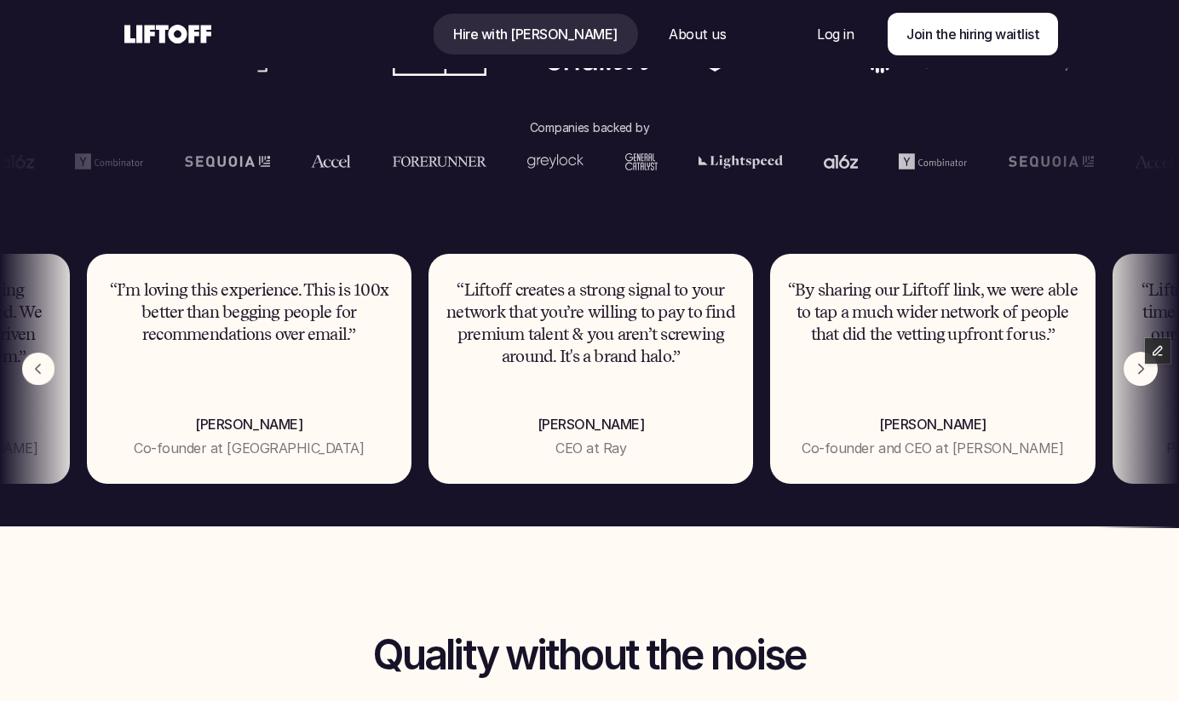
click at [28, 371] on img "Previous" at bounding box center [38, 369] width 32 height 32
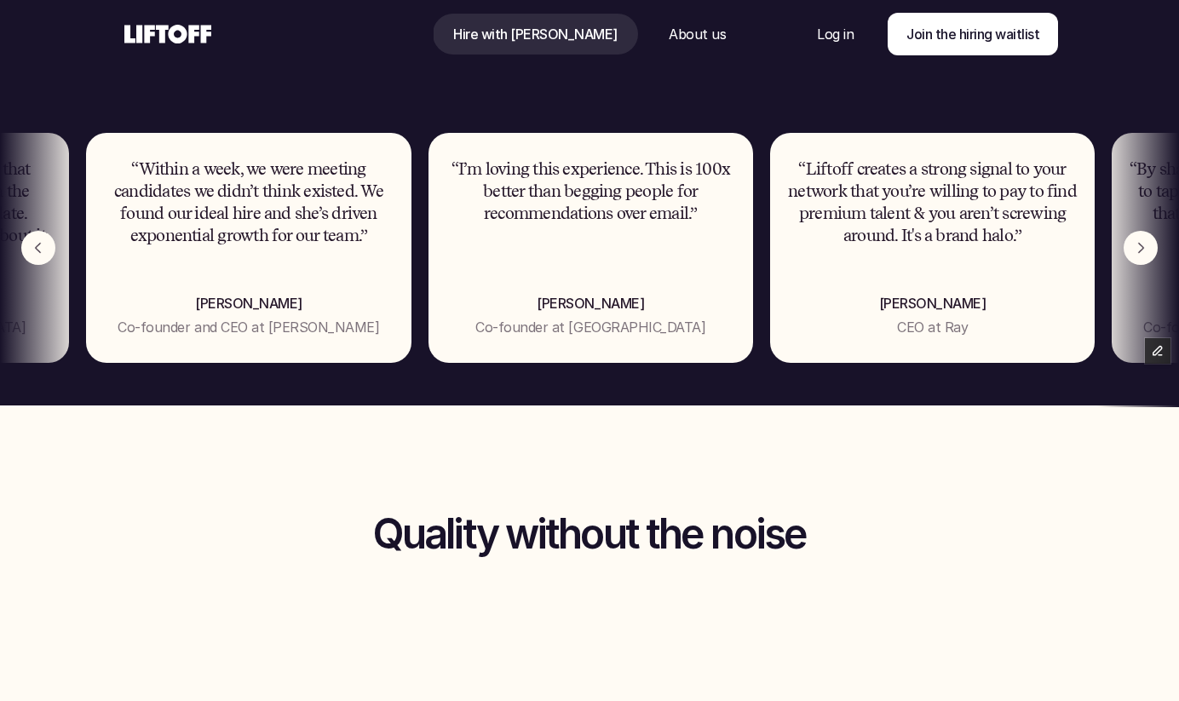
scroll to position [1049, 0]
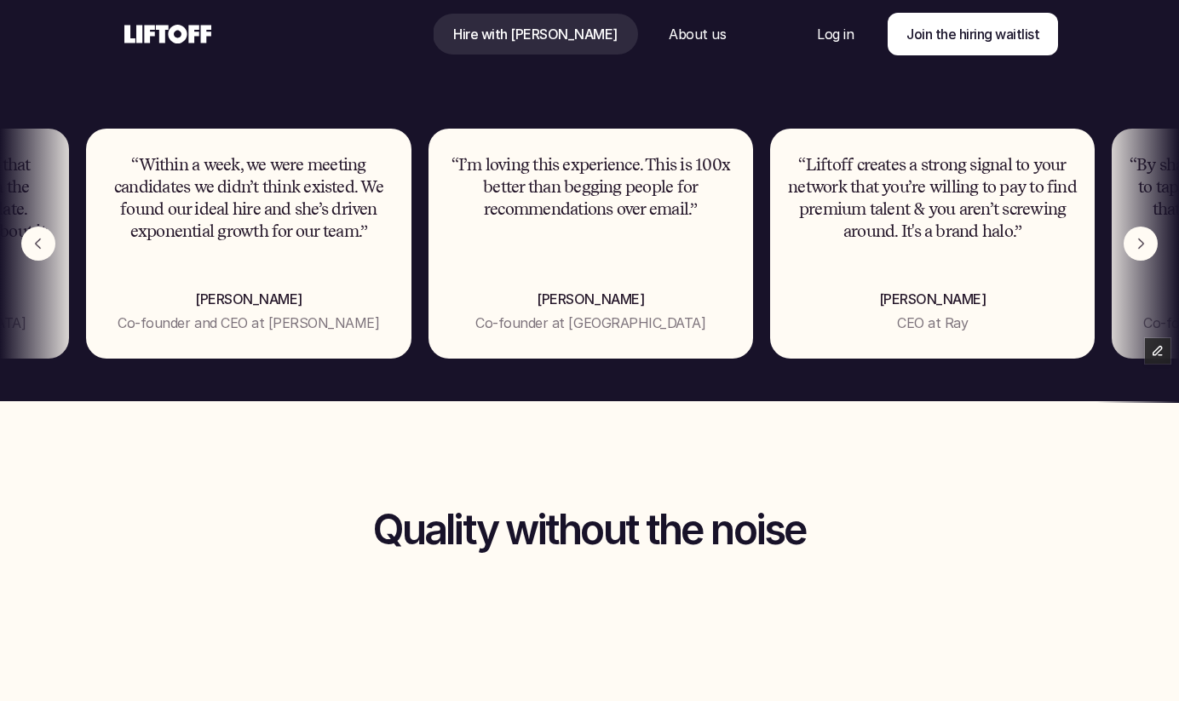
click at [32, 250] on img "Previous" at bounding box center [38, 244] width 34 height 34
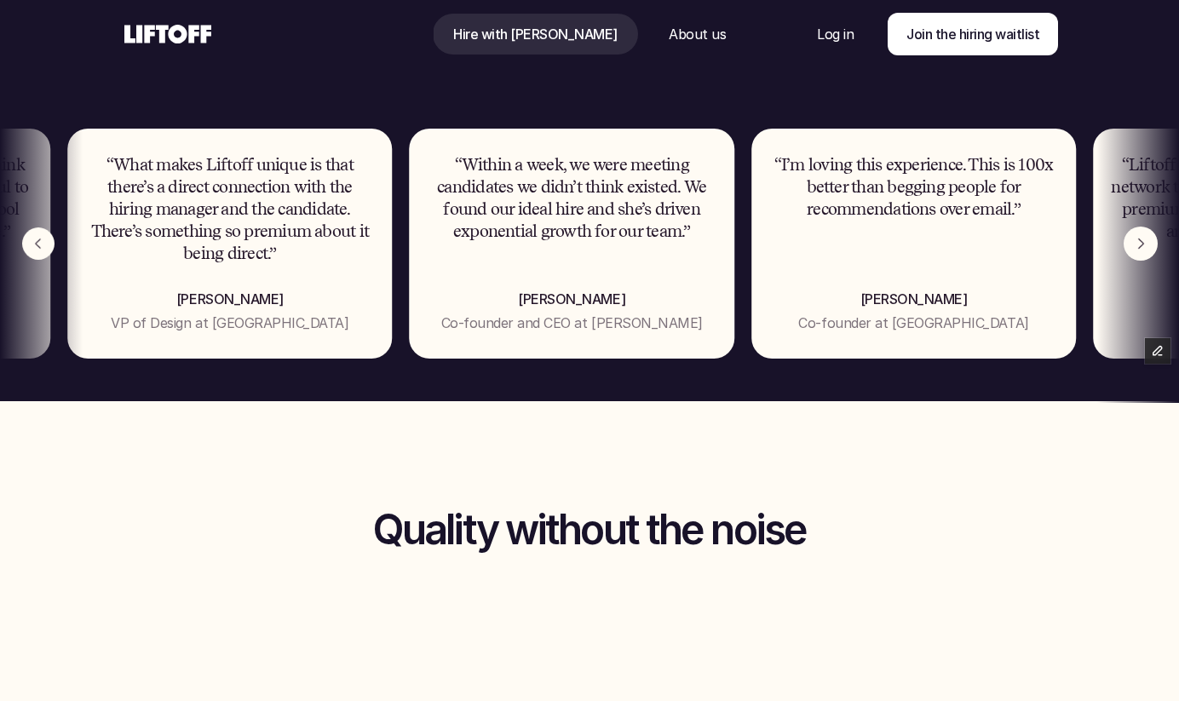
click at [32, 250] on img "Previous" at bounding box center [38, 244] width 32 height 32
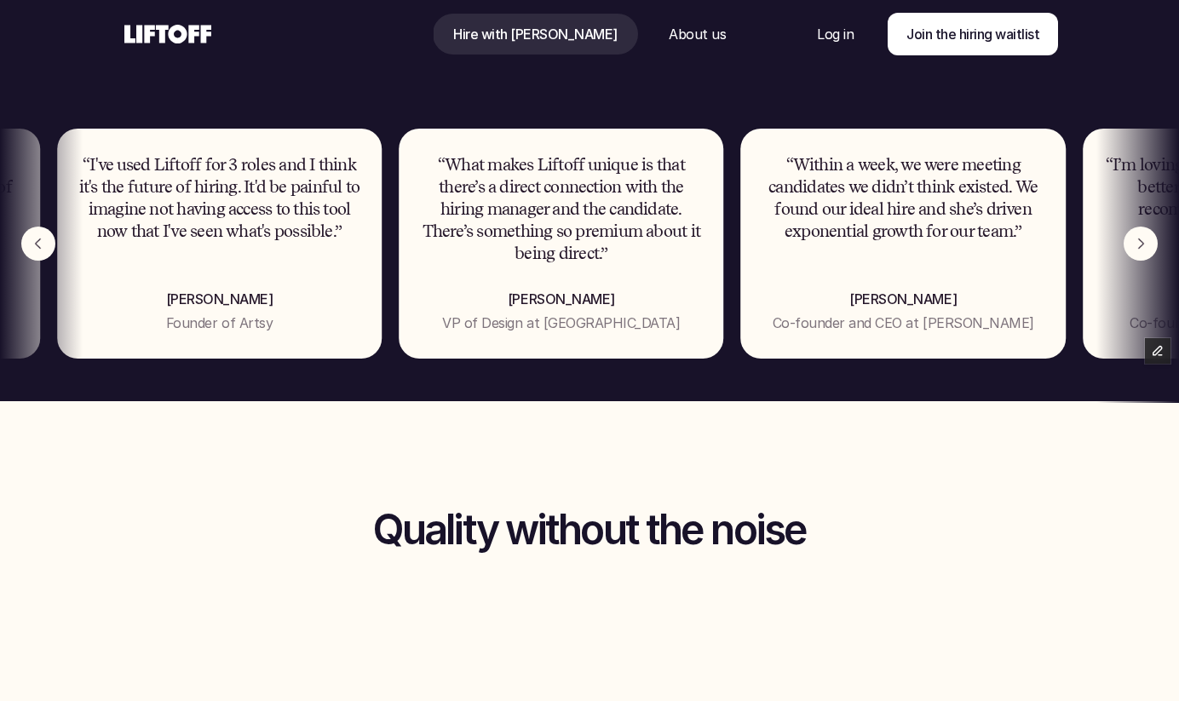
click at [32, 250] on img "Previous" at bounding box center [38, 244] width 34 height 34
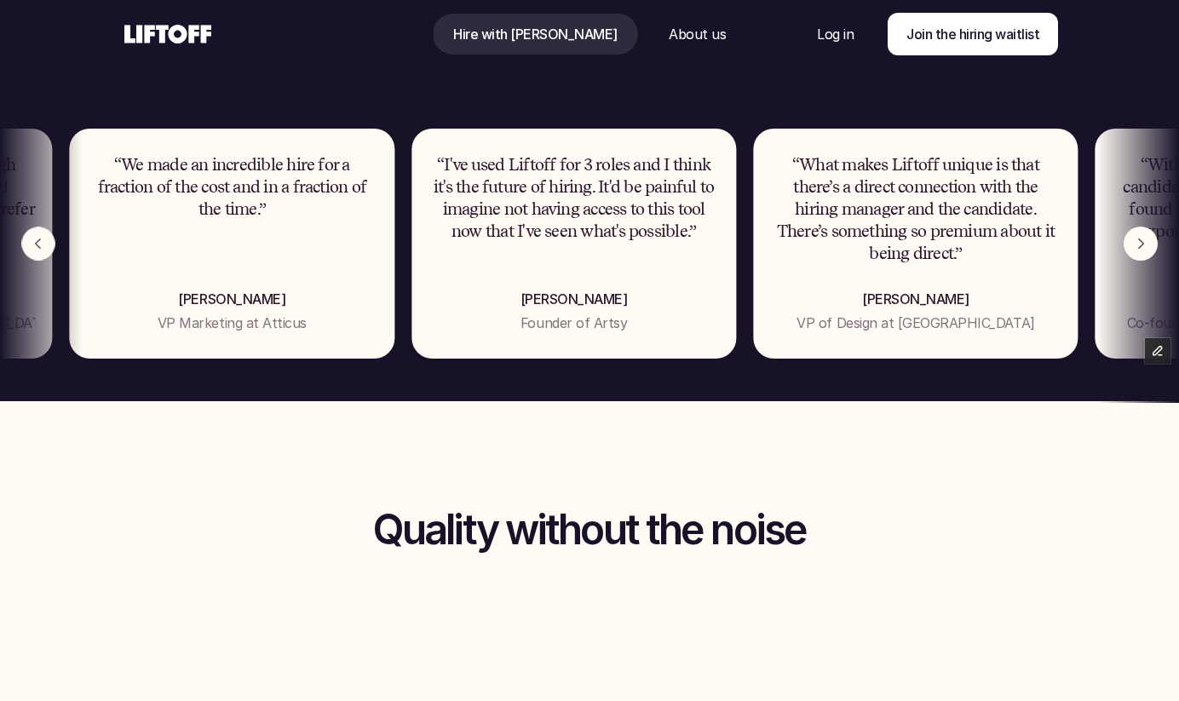
click at [32, 250] on img "Previous" at bounding box center [37, 243] width 33 height 33
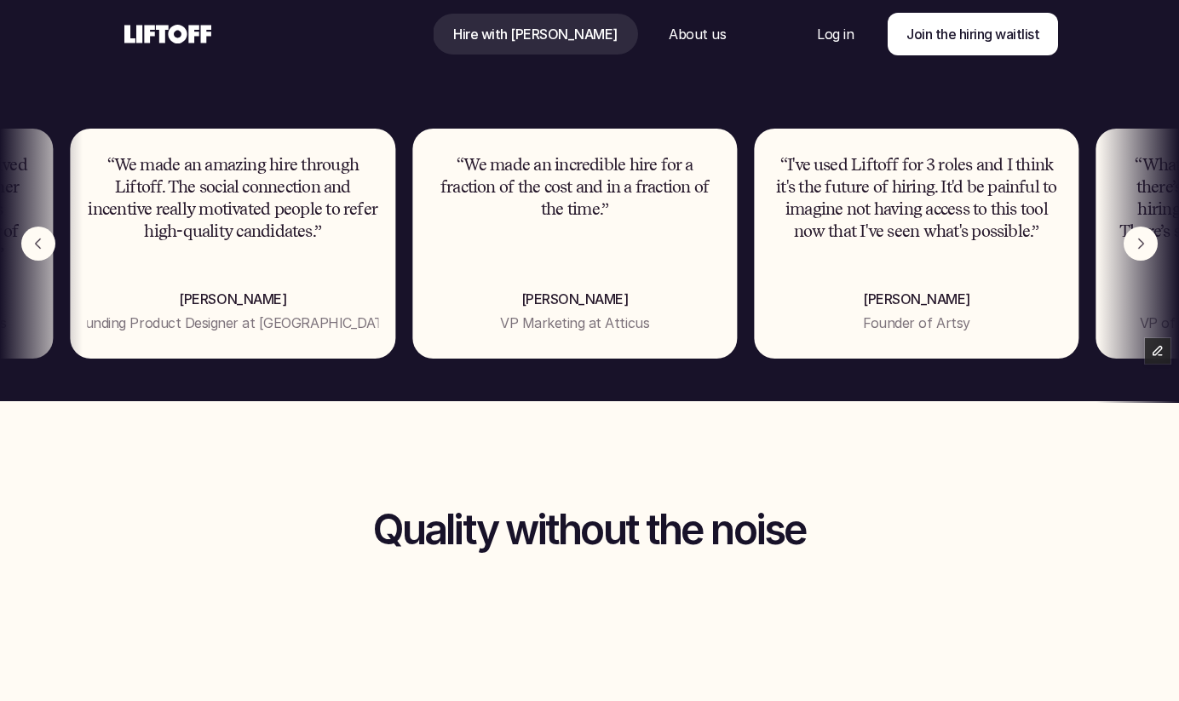
click at [32, 250] on img "Previous" at bounding box center [38, 244] width 34 height 34
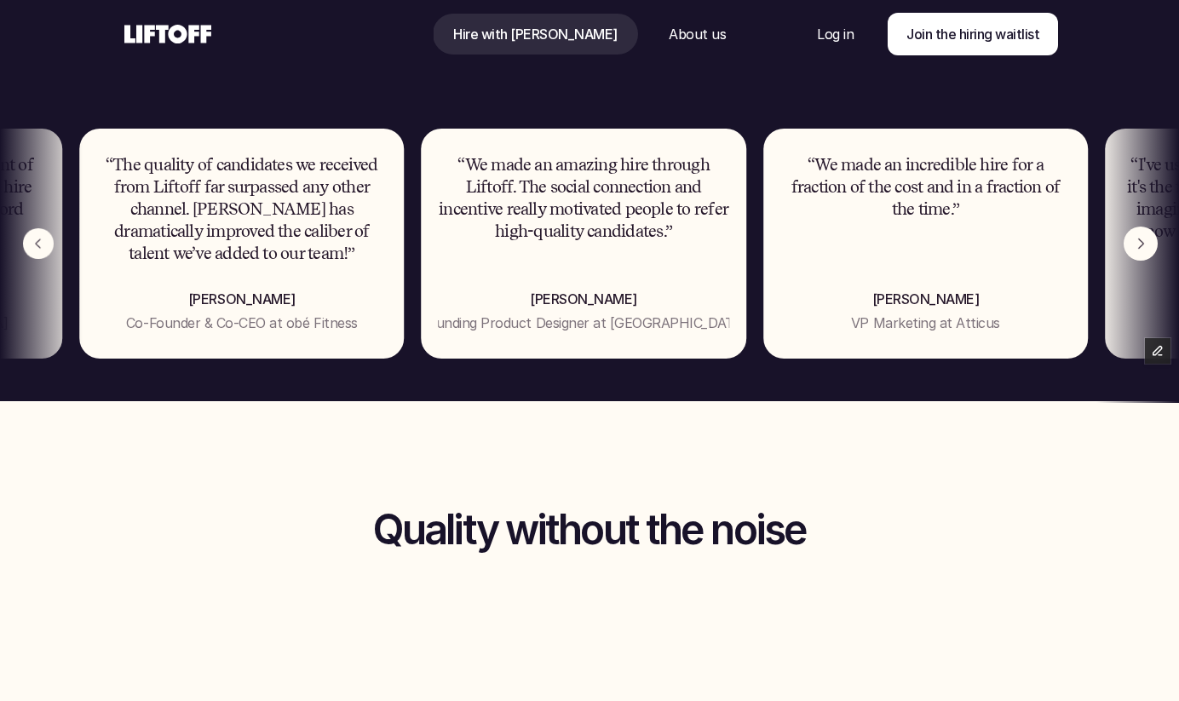
click at [32, 250] on img "Previous" at bounding box center [38, 243] width 31 height 31
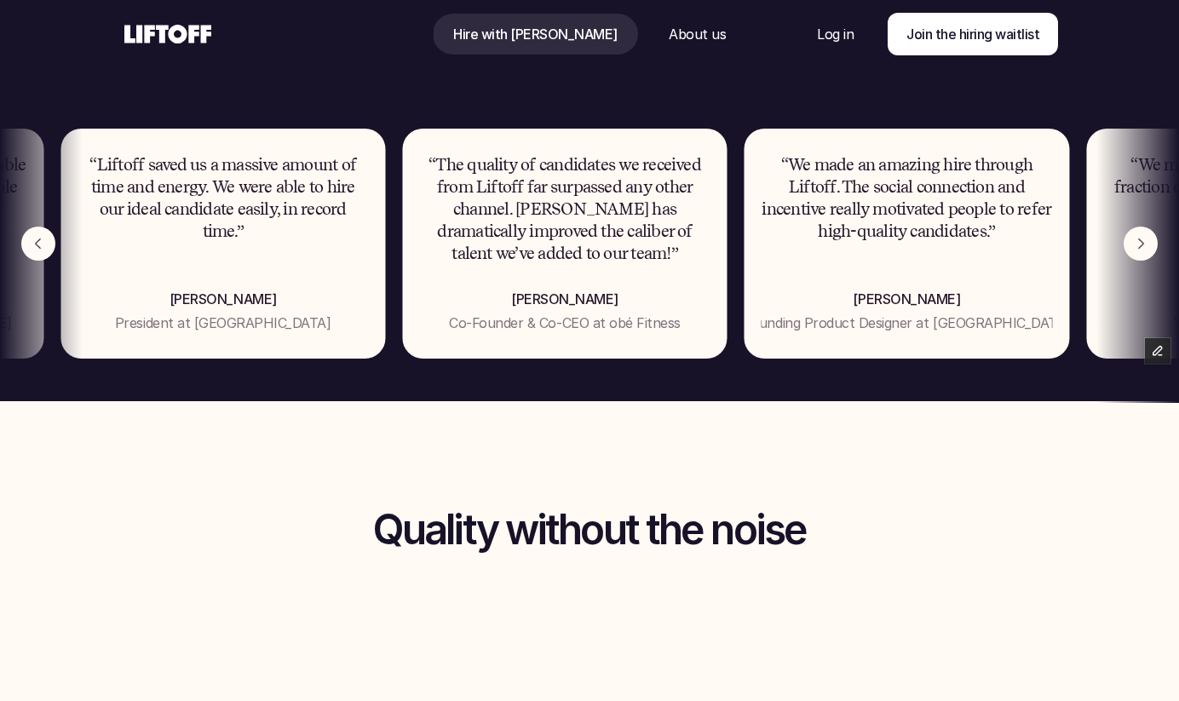
click at [32, 250] on img "Previous" at bounding box center [38, 244] width 34 height 34
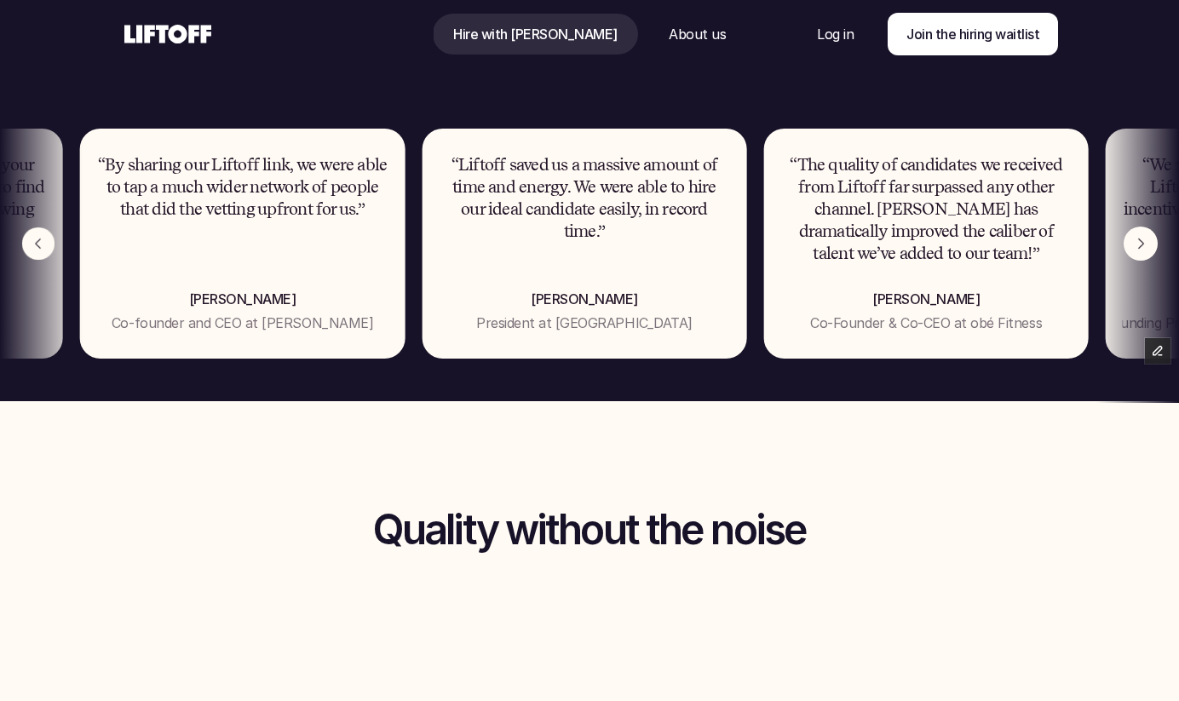
click at [32, 250] on img "Previous" at bounding box center [38, 243] width 32 height 32
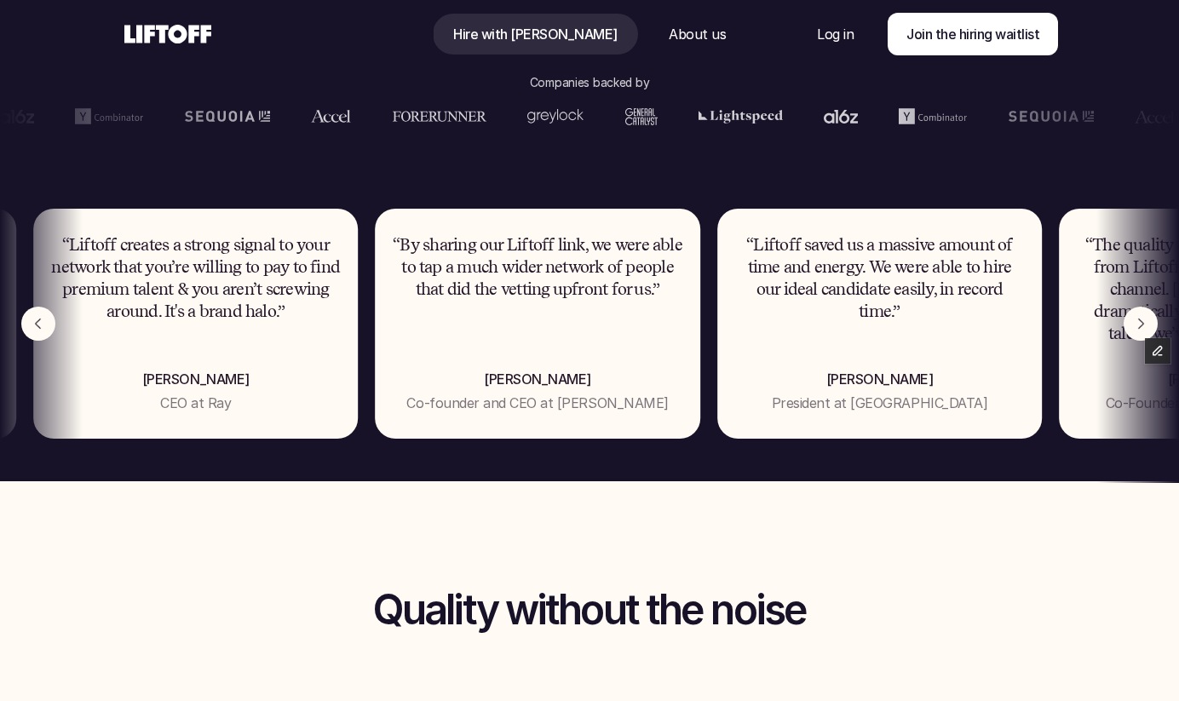
scroll to position [906, 0]
